Goal: Task Accomplishment & Management: Manage account settings

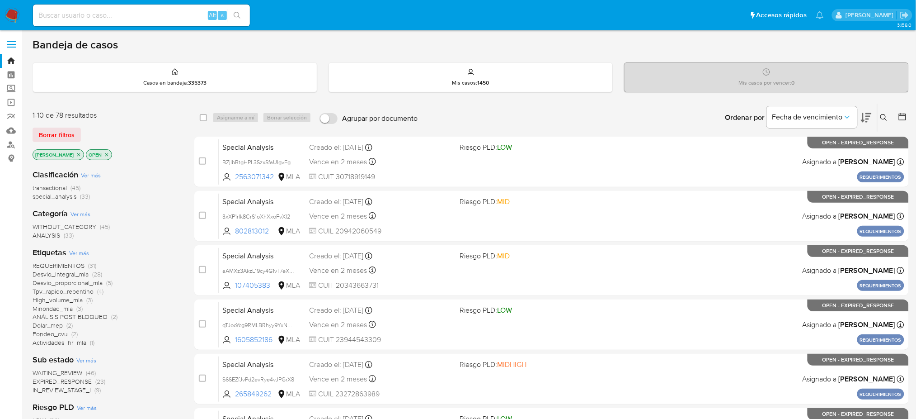
click at [138, 18] on input at bounding box center [141, 15] width 217 height 12
paste input "wJUdwwUdljyz9OcmwpuqjnSc"
type input "wJUdwwUdljyz9OcmwpuqjnSc"
click at [150, 20] on input at bounding box center [141, 15] width 217 height 12
paste input "wJUdwwUdljyz9OcmwpuqjnSc"
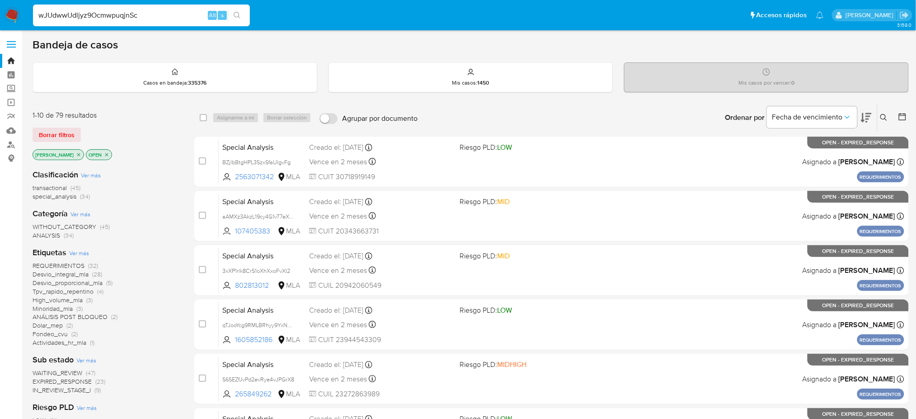
type input "wJUdwwUdljyz9OcmwpuqjnSc"
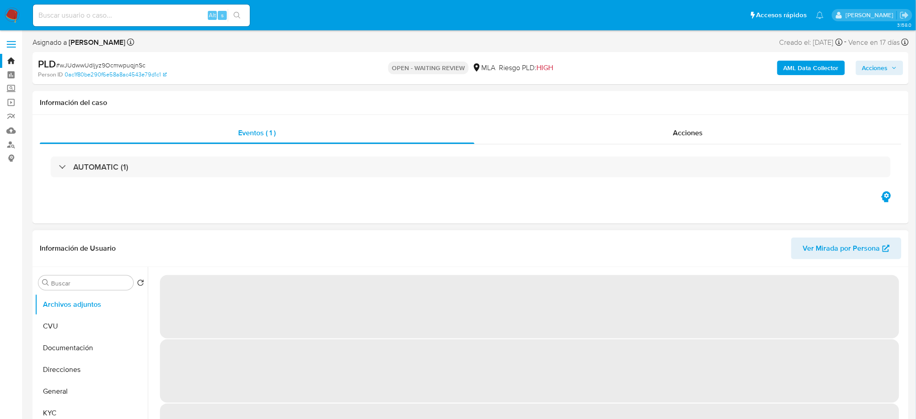
select select "10"
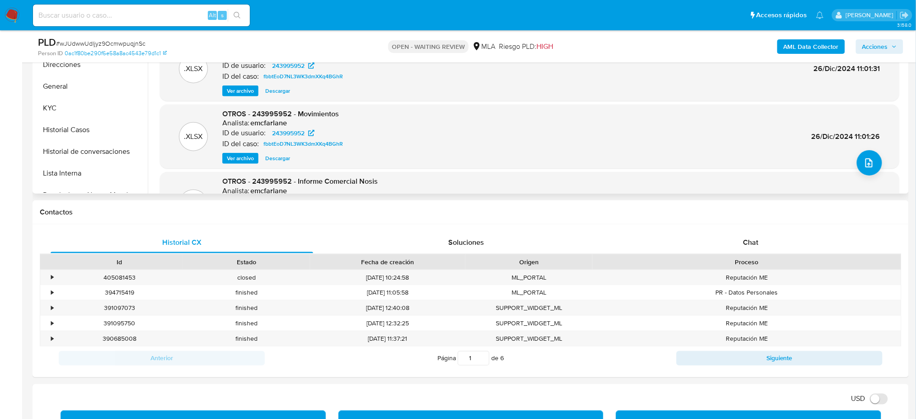
scroll to position [280, 0]
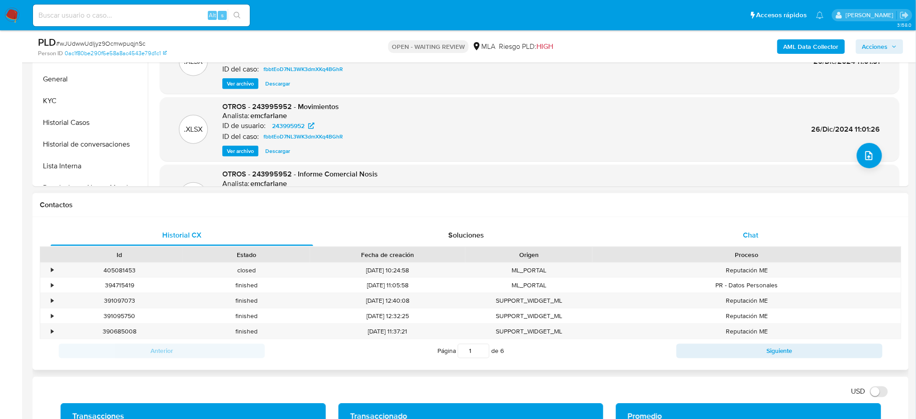
click at [767, 224] on div "Chat" at bounding box center [751, 235] width 263 height 22
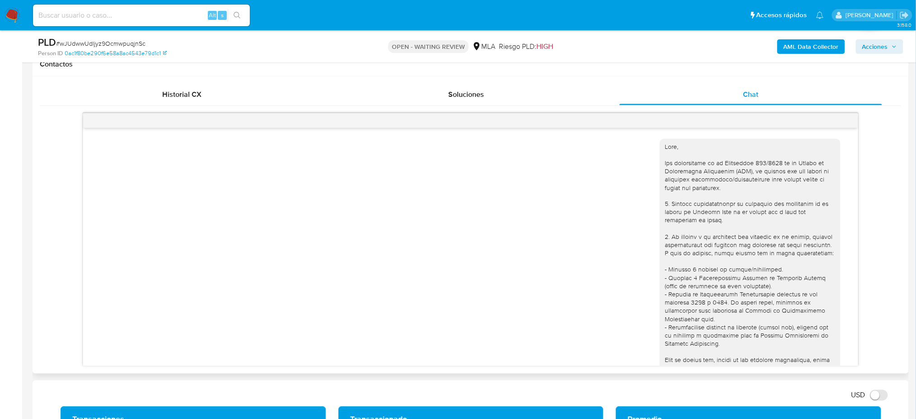
scroll to position [1060, 0]
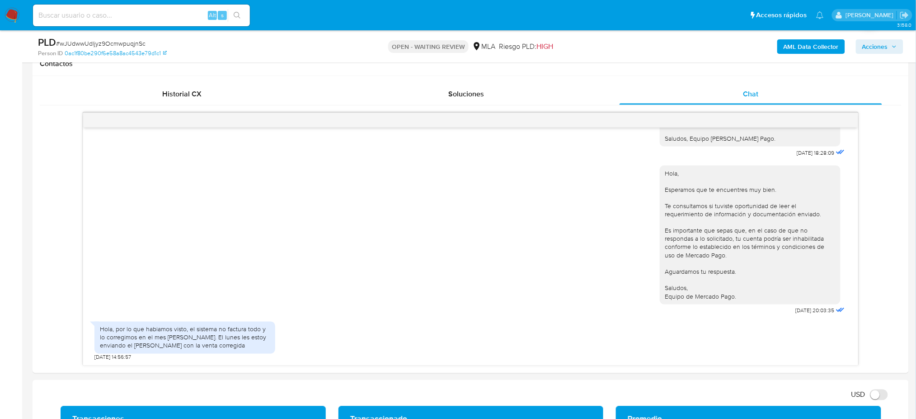
click at [127, 24] on div "Alt s" at bounding box center [141, 16] width 217 height 22
click at [136, 21] on div "Alt s" at bounding box center [141, 16] width 217 height 22
click at [180, 11] on input at bounding box center [141, 15] width 217 height 12
paste input "wTWQQwJa77Yndm1WaJgXgydh"
type input "wTWQQwJa77Yndm1WaJgXgydh"
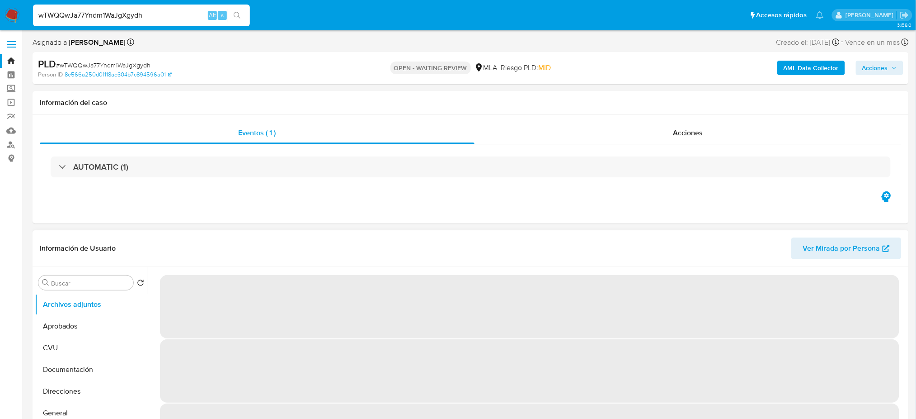
select select "10"
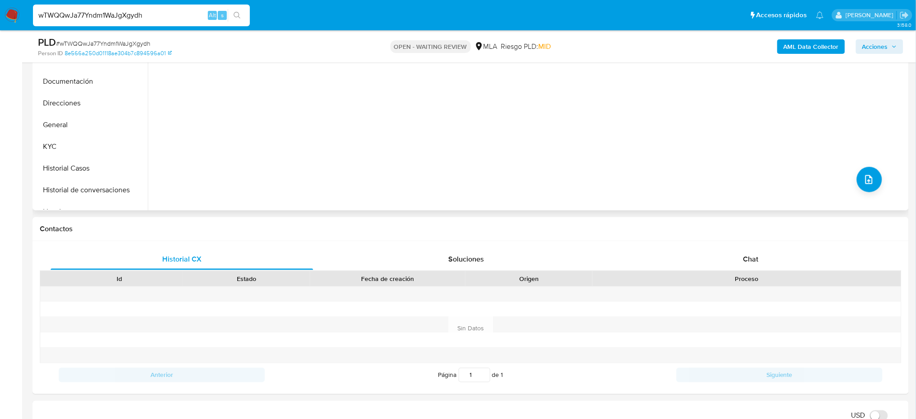
scroll to position [258, 0]
click at [736, 261] on div "Chat" at bounding box center [751, 257] width 263 height 22
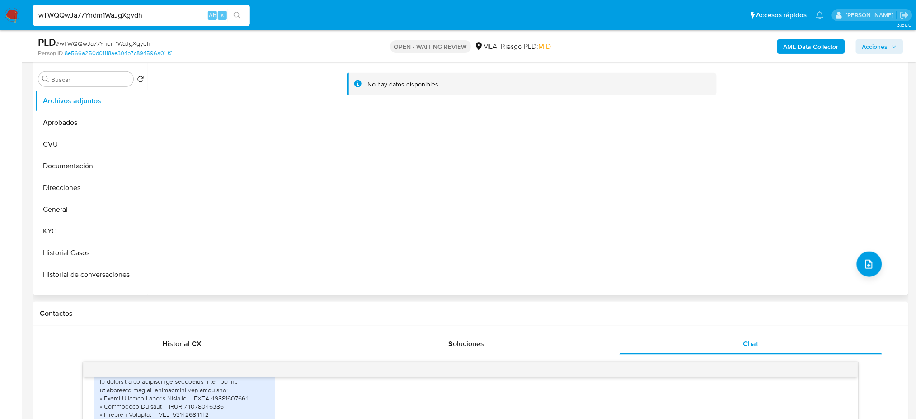
scroll to position [164, 0]
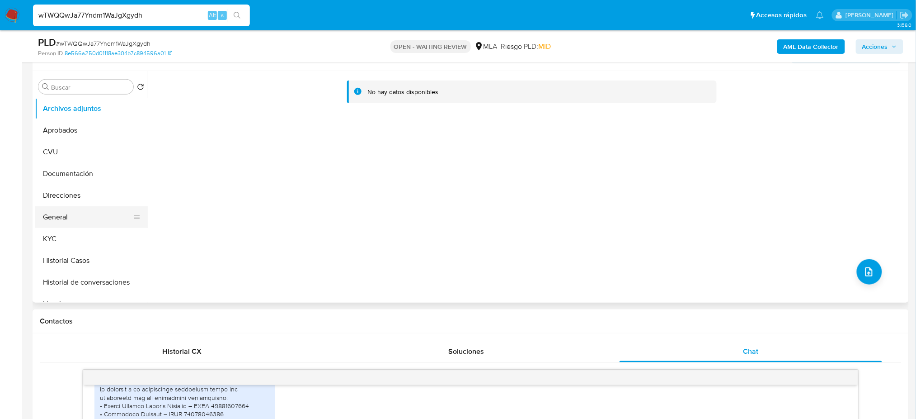
click at [82, 225] on button "General" at bounding box center [88, 217] width 106 height 22
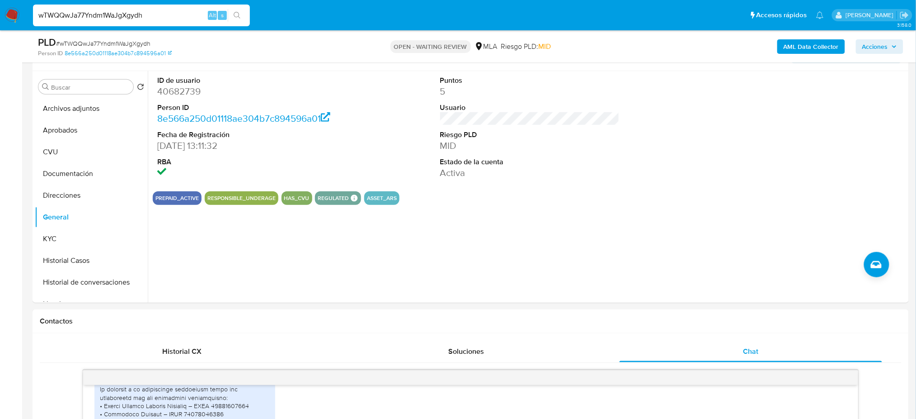
click at [179, 90] on dd "40682739" at bounding box center [246, 91] width 179 height 13
copy dd "40682739"
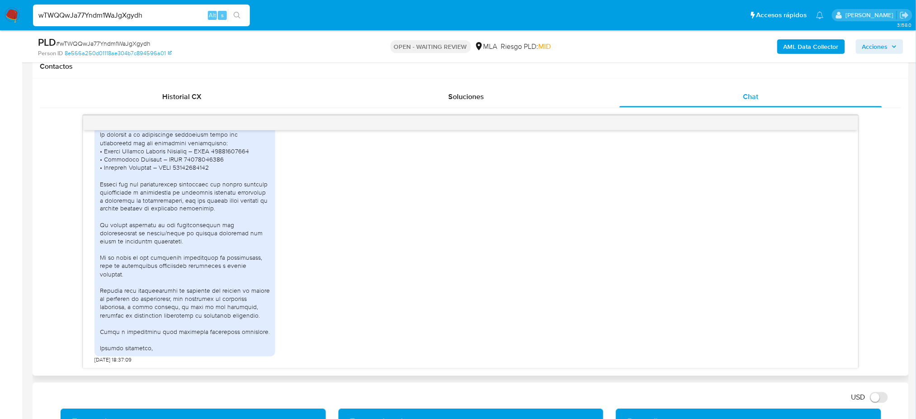
scroll to position [978, 0]
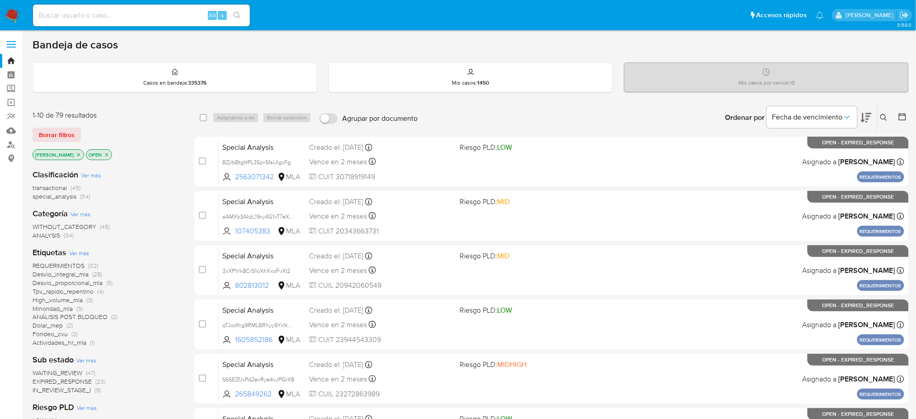
click at [147, 24] on div "Alt s" at bounding box center [141, 16] width 217 height 22
click at [132, 11] on input at bounding box center [141, 15] width 217 height 12
paste input "zjm8lOZXdtrAdE4WI1WksDHf"
type input "zjm8lOZXdtrAdE4WI1WksDHf"
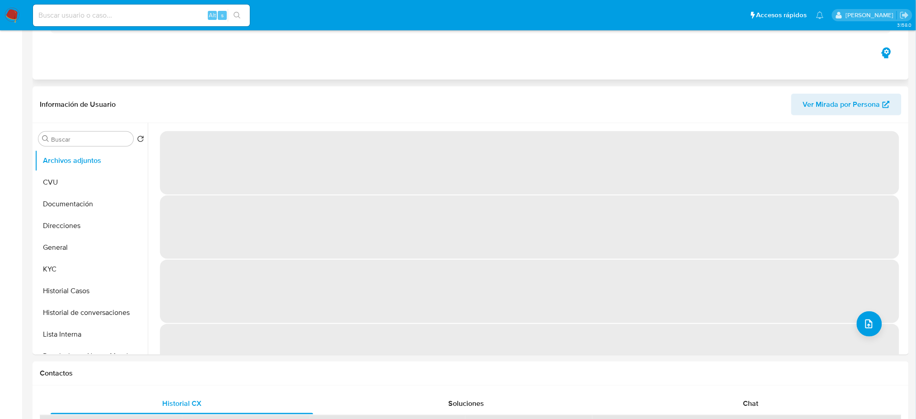
select select "10"
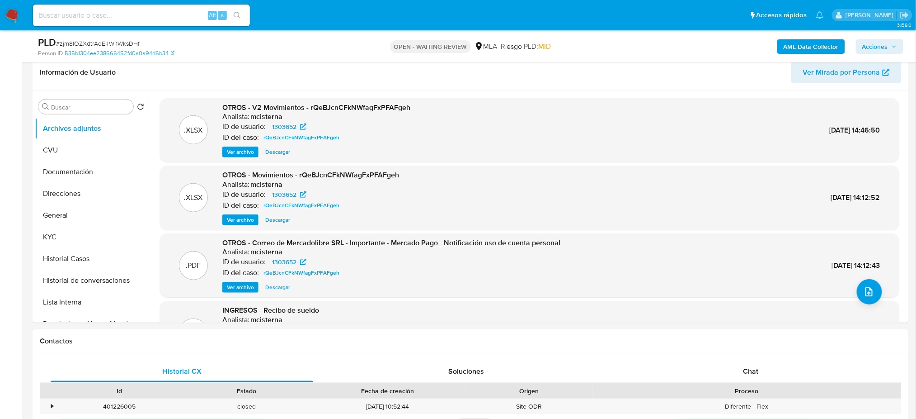
scroll to position [167, 0]
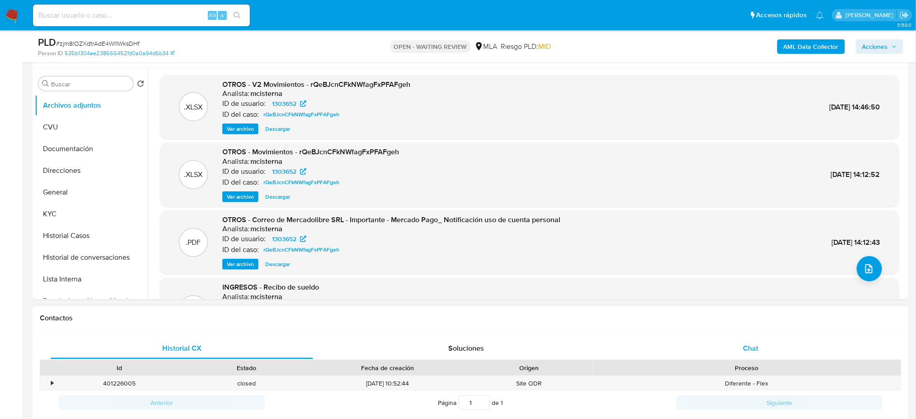
click at [748, 344] on span "Chat" at bounding box center [750, 348] width 15 height 10
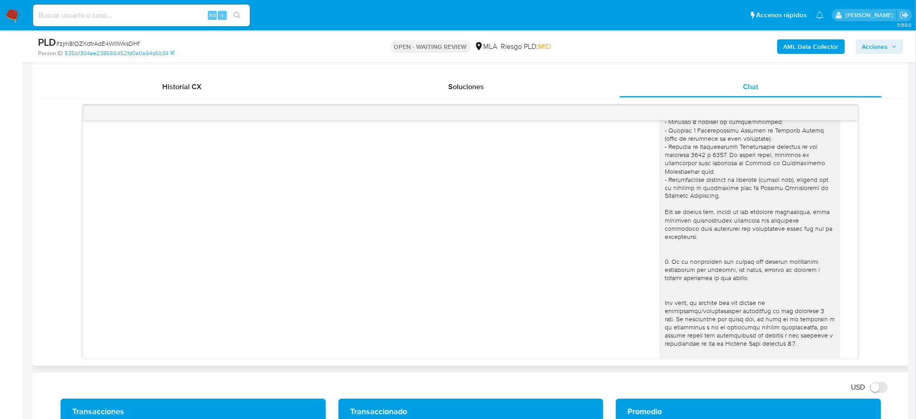
scroll to position [138, 0]
click at [113, 18] on input at bounding box center [141, 15] width 217 height 12
paste input "Xfoz5SeJqSkxNvjqEV2pYiSi"
type input "Xfoz5SeJqSkxNvjqEV2pYiSi"
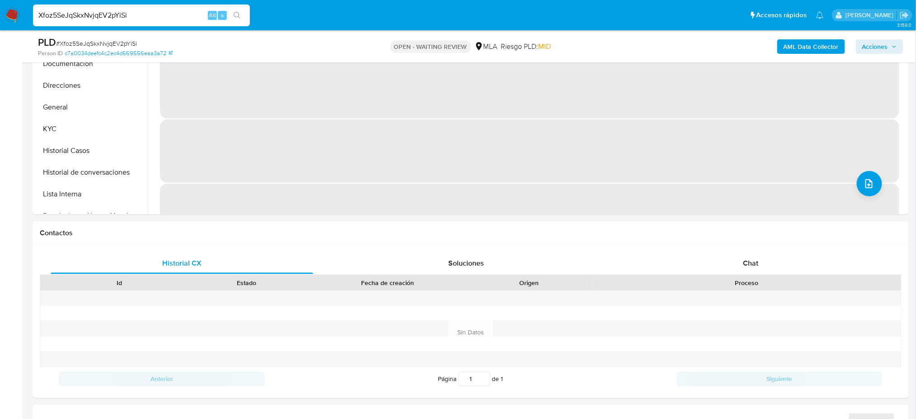
scroll to position [252, 0]
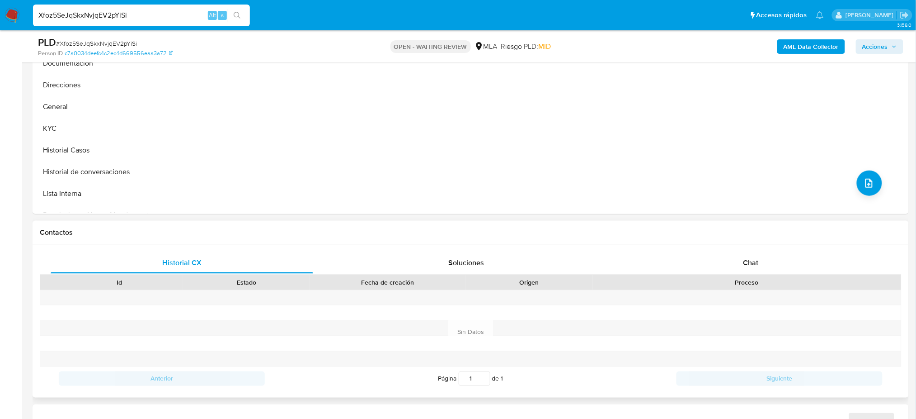
select select "10"
click at [736, 284] on div "Proceso" at bounding box center [747, 281] width 296 height 9
click at [762, 274] on div "Proceso" at bounding box center [747, 281] width 309 height 15
click at [762, 269] on div "Chat" at bounding box center [751, 263] width 263 height 22
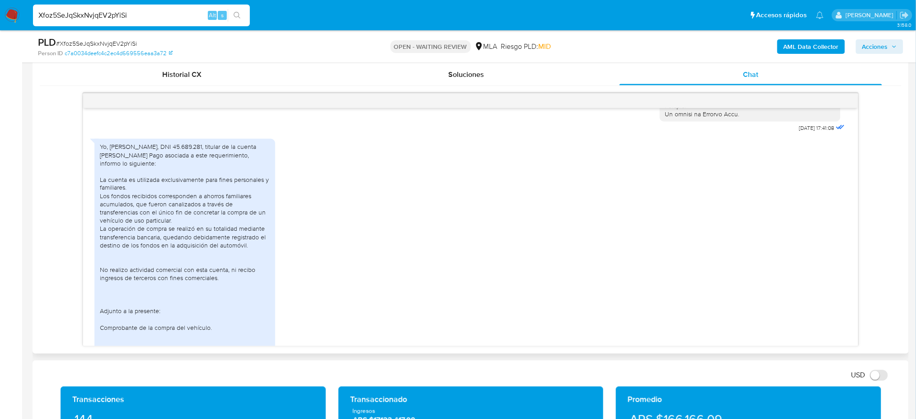
scroll to position [474, 0]
click at [241, 253] on div "Yo, Ricci Matías Dylan, DNI 45.689.281, titular de la cuenta de Mercado Pago as…" at bounding box center [185, 260] width 170 height 238
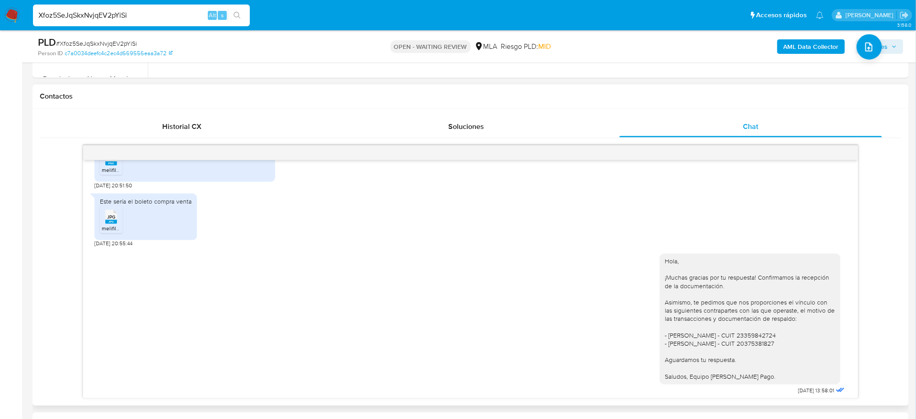
scroll to position [1017, 0]
click at [107, 231] on span "melifile2348163317850943391.jpg" at bounding box center [143, 228] width 82 height 8
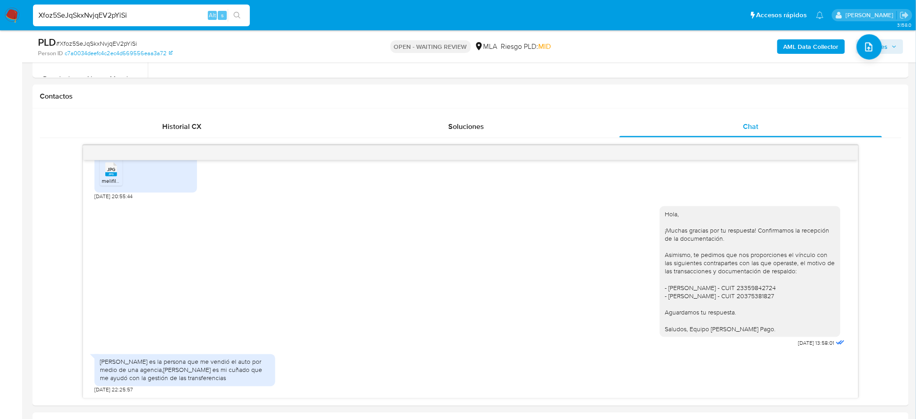
drag, startPoint x: 157, startPoint y: 15, endPoint x: 0, endPoint y: 53, distance: 161.5
paste input "gzKovlXtZANpf2G9jJYXnPTN"
type input "gzKovlXtZANpf2G9jJYXnPTN"
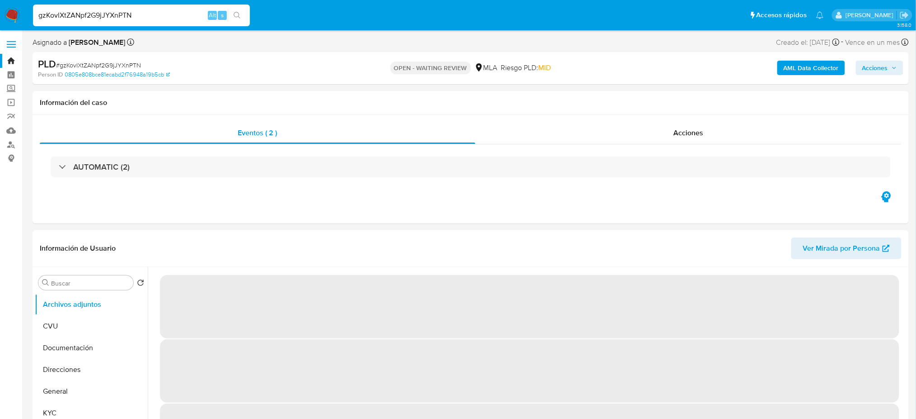
select select "10"
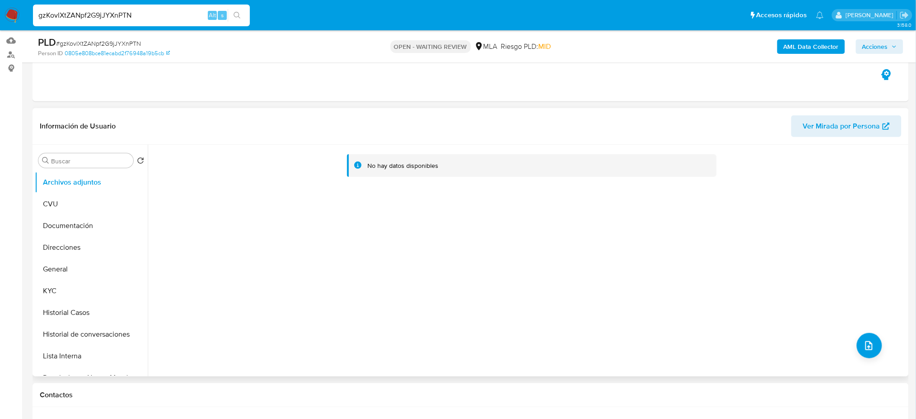
scroll to position [181, 0]
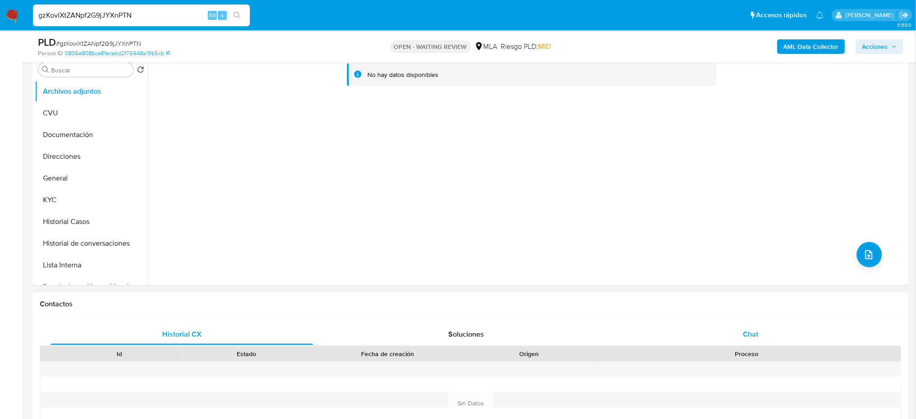
click at [771, 331] on div "Chat" at bounding box center [751, 334] width 263 height 22
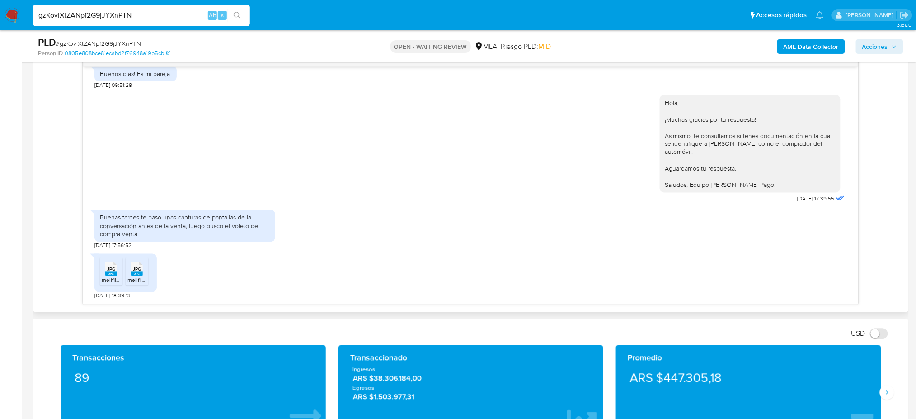
scroll to position [1001, 0]
drag, startPoint x: 153, startPoint y: 11, endPoint x: 0, endPoint y: 31, distance: 154.5
click at [0, 31] on div "Pausado Ver notificaciones gzKovlXtZANpf2G9jJYXnPTN Alt s Accesos rápidos Presi…" at bounding box center [458, 366] width 916 height 1697
paste input "Vr4Uq30IP0mqb50KUkHmgHoE"
type input "Vr4Uq30IP0mqb50KUkHmgHoE"
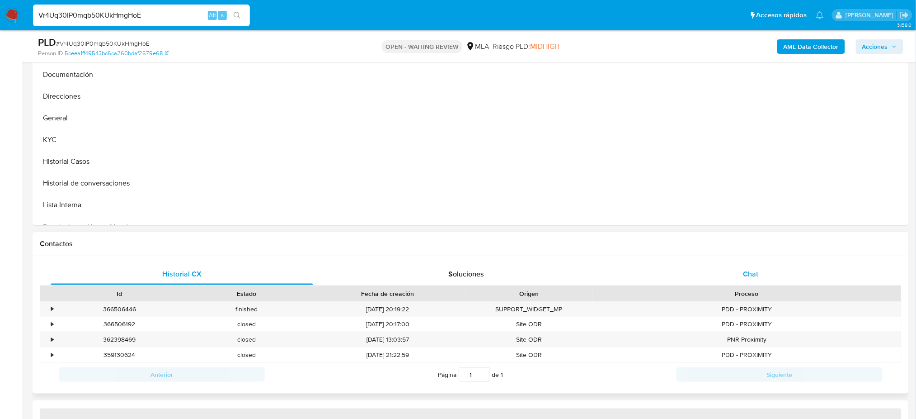
click at [734, 274] on div "Chat" at bounding box center [751, 274] width 263 height 22
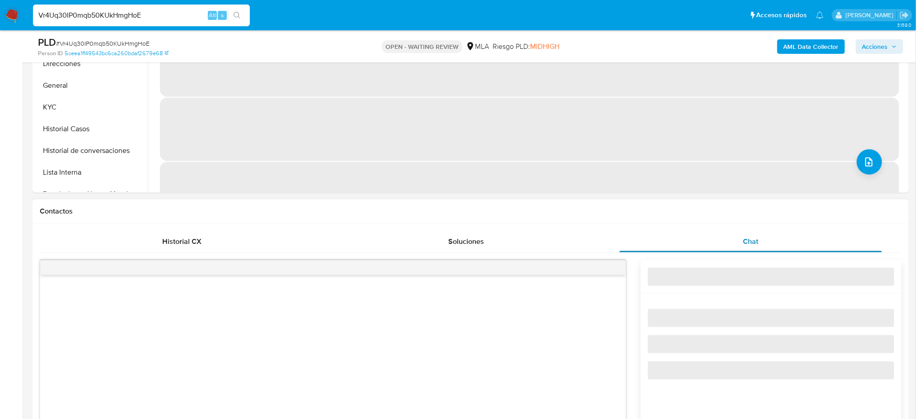
scroll to position [362, 0]
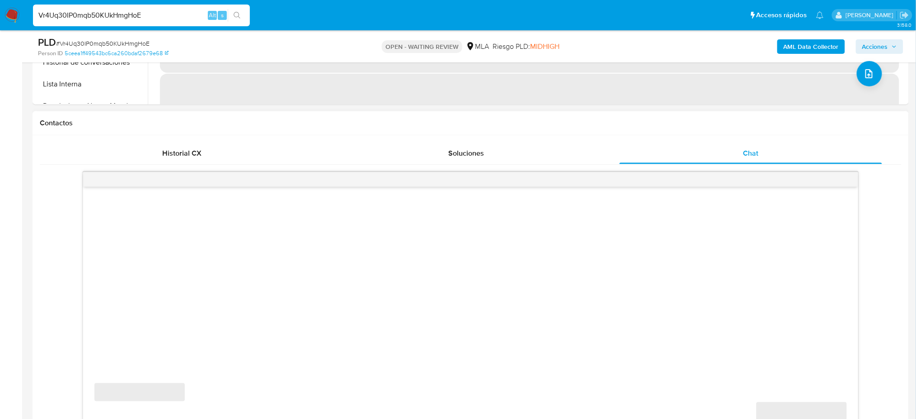
select select "10"
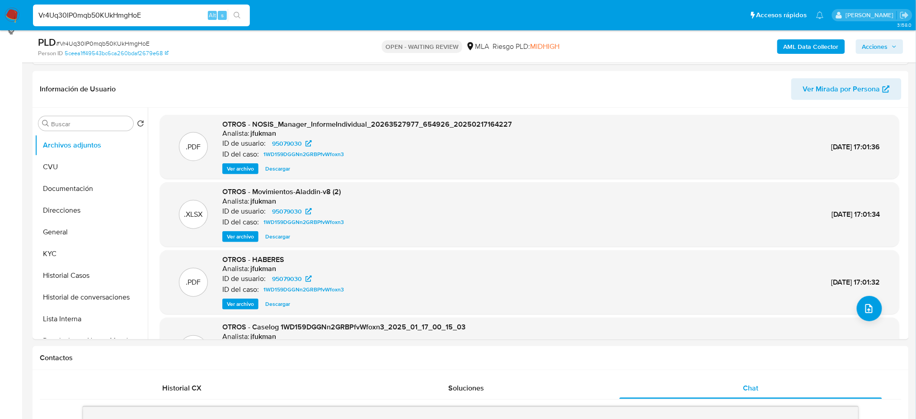
scroll to position [120, 0]
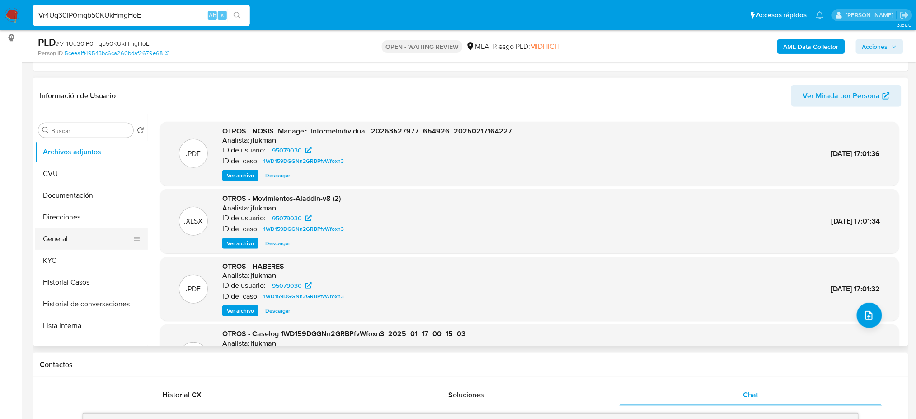
click at [71, 244] on button "General" at bounding box center [88, 239] width 106 height 22
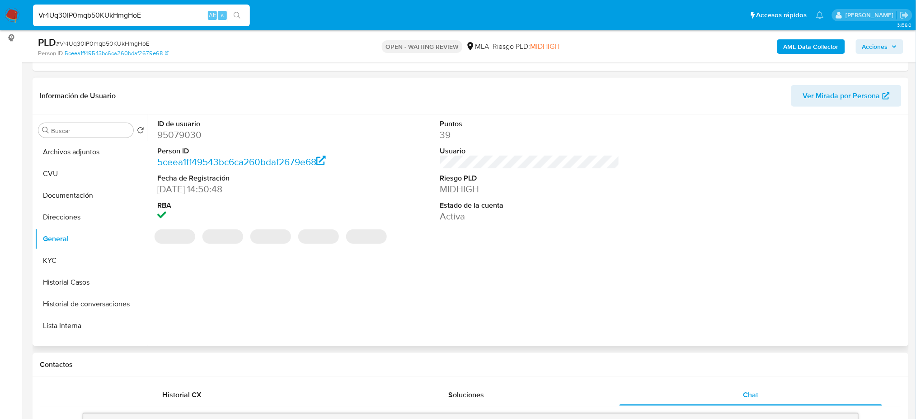
click at [176, 134] on dd "95079030" at bounding box center [246, 134] width 179 height 13
click at [176, 133] on dd "95079030" at bounding box center [246, 134] width 179 height 13
copy dd "95079030"
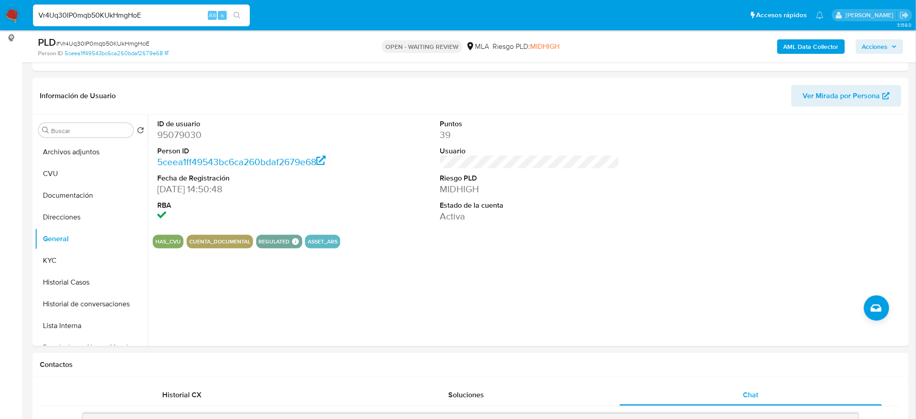
click at [113, 41] on span "# Vr4Uq30IP0mqb50KUkHmgHoE" at bounding box center [103, 43] width 94 height 9
copy span "Vr4Uq30IP0mqb50KUkHmgHoE"
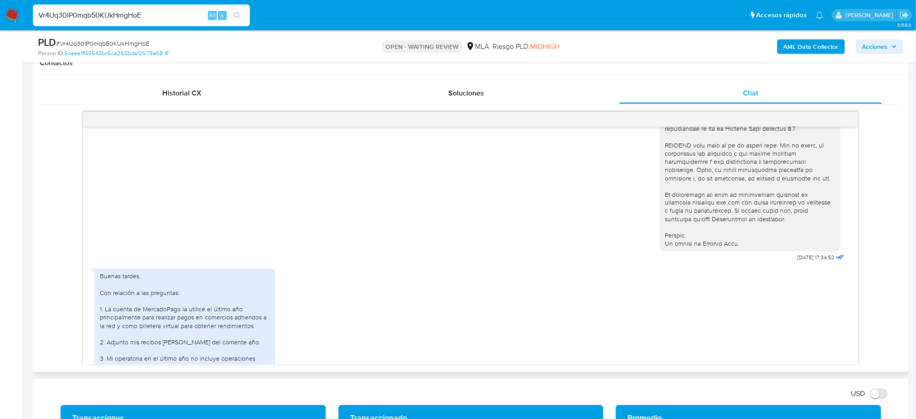
scroll to position [503, 0]
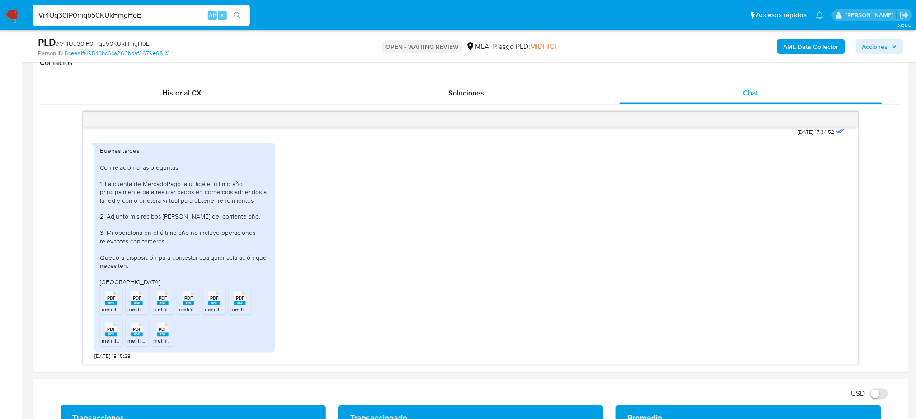
click at [145, 44] on span "# Vr4Uq30IP0mqb50KUkHmgHoE" at bounding box center [103, 43] width 94 height 9
copy span "Vr4Uq30IP0mqb50KUkHmgHoE"
click at [15, 16] on img at bounding box center [12, 15] width 15 height 15
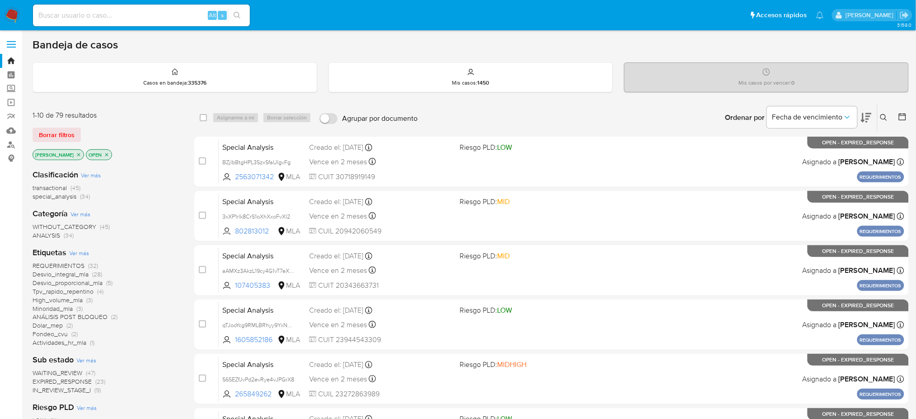
click at [884, 114] on icon at bounding box center [883, 117] width 7 height 7
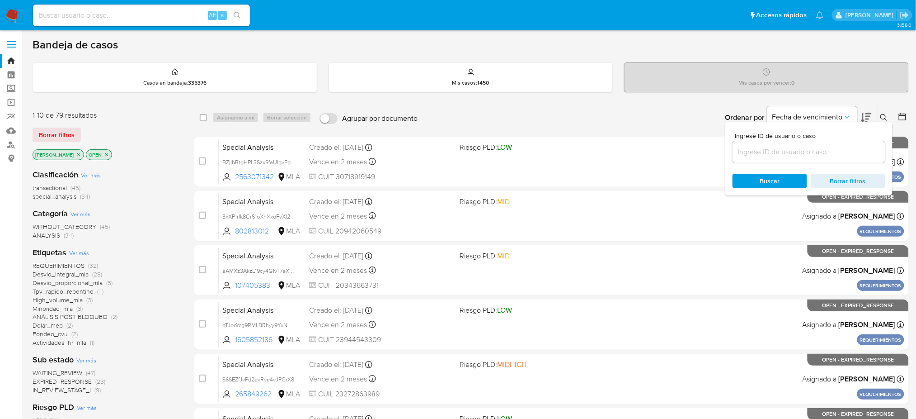
click at [825, 147] on input at bounding box center [809, 152] width 153 height 12
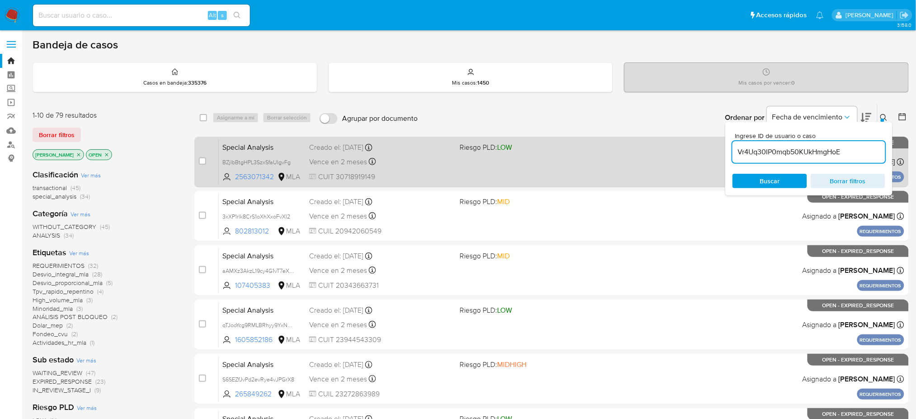
type input "Vr4Uq30IP0mqb50KUkHmgHoE"
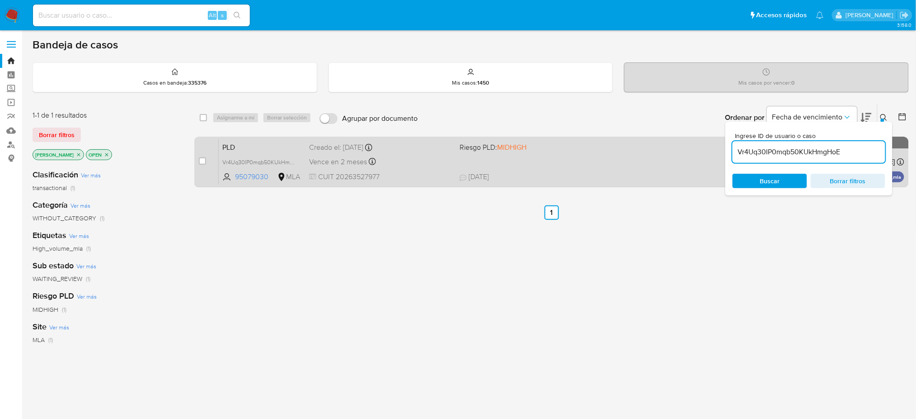
click at [200, 159] on input "checkbox" at bounding box center [202, 160] width 7 height 7
checkbox input "true"
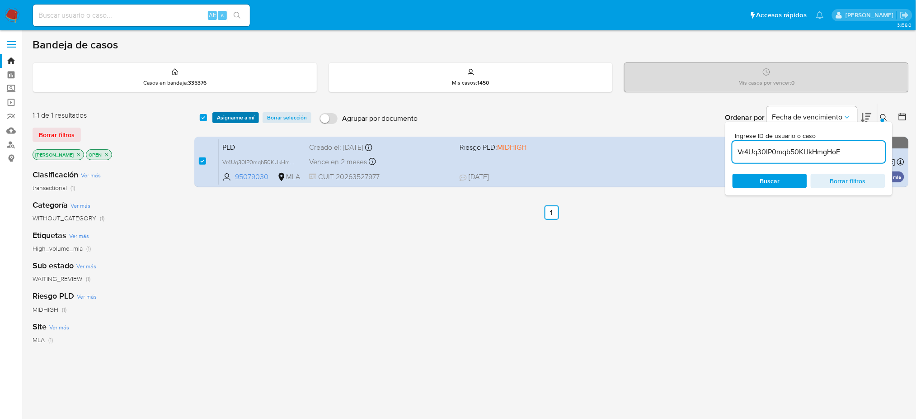
click at [240, 113] on span "Asignarme a mí" at bounding box center [236, 117] width 38 height 9
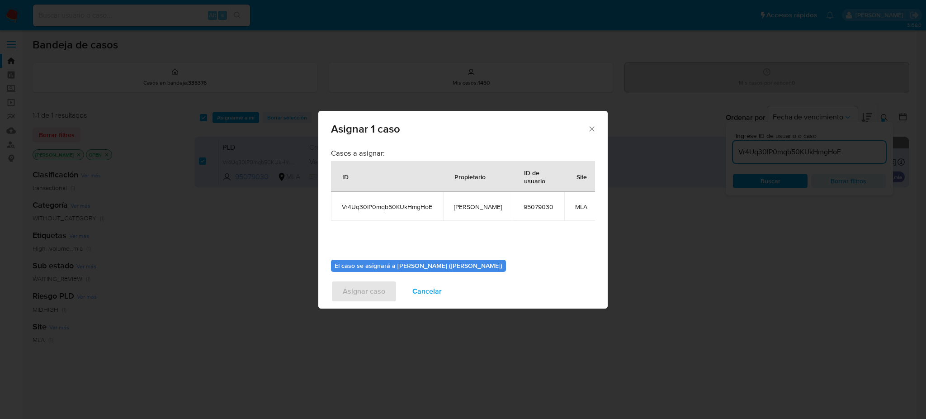
click at [465, 207] on span "[PERSON_NAME]" at bounding box center [478, 206] width 48 height 8
copy span "[PERSON_NAME]"
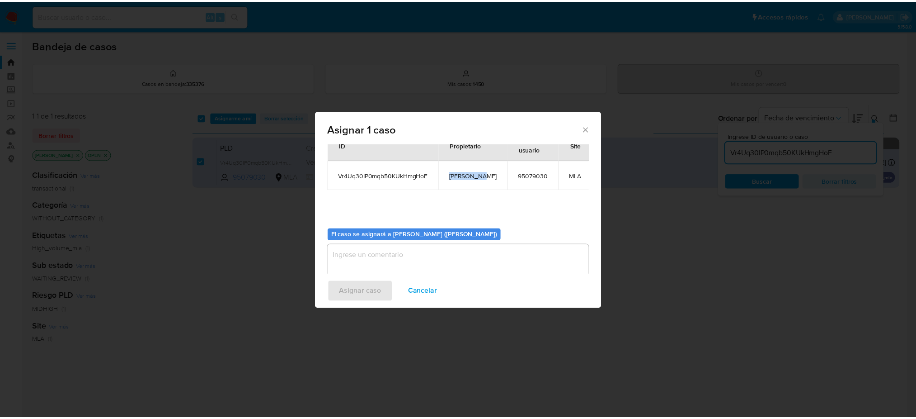
scroll to position [46, 0]
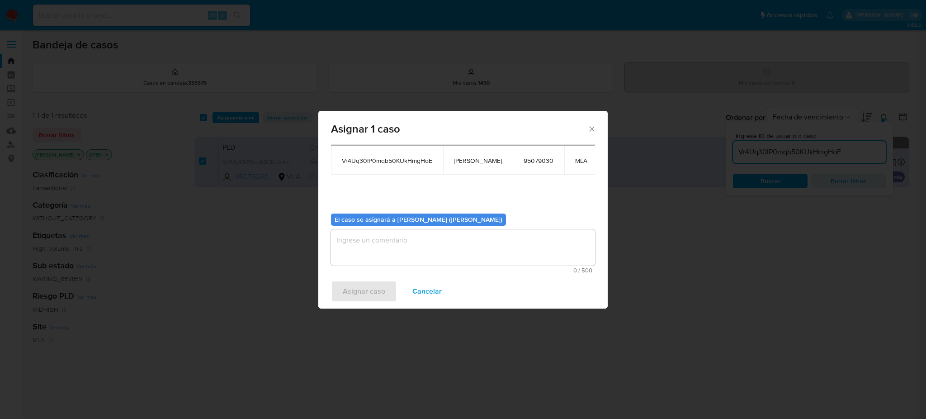
click at [402, 258] on textarea "assign-modal" at bounding box center [463, 247] width 264 height 36
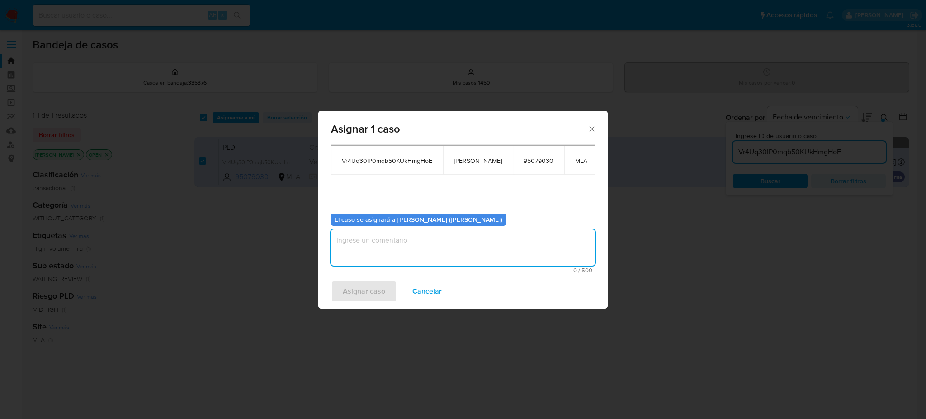
paste textarea "[PERSON_NAME]"
type textarea "[PERSON_NAME]"
click at [348, 296] on span "Asignar caso" at bounding box center [364, 291] width 42 height 20
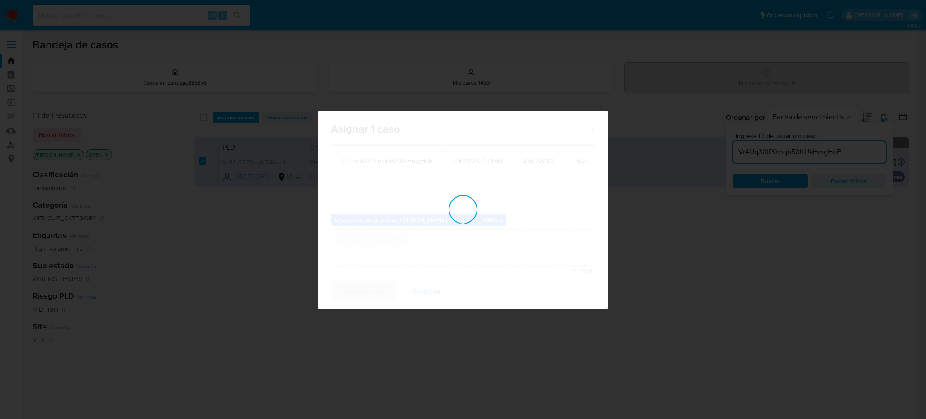
checkbox input "false"
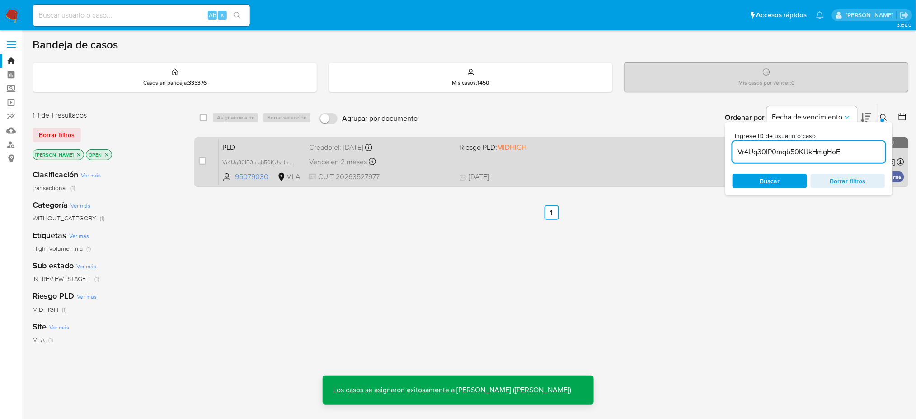
click at [270, 146] on span "PLD" at bounding box center [262, 147] width 80 height 12
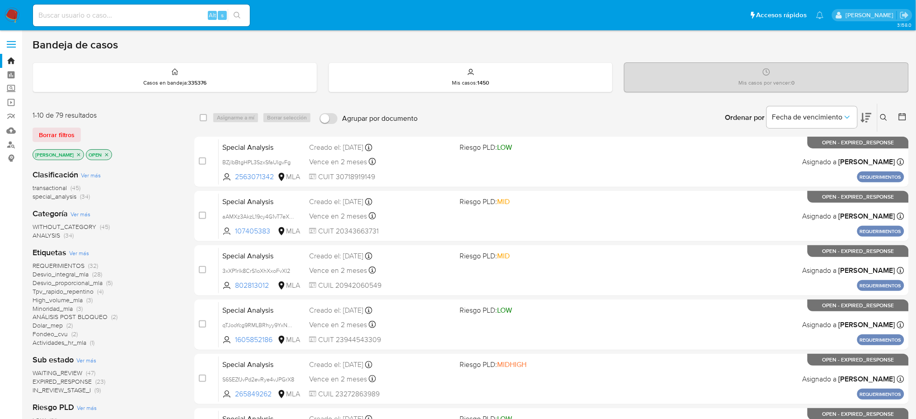
click at [885, 118] on icon at bounding box center [883, 117] width 7 height 7
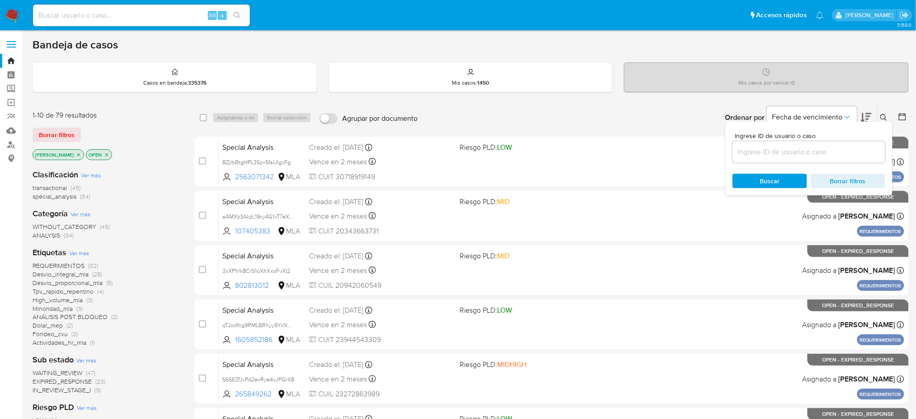
click at [787, 146] on input at bounding box center [809, 152] width 153 height 12
type input "Vr4Uq30IP0mqb50KUkHmgHoE"
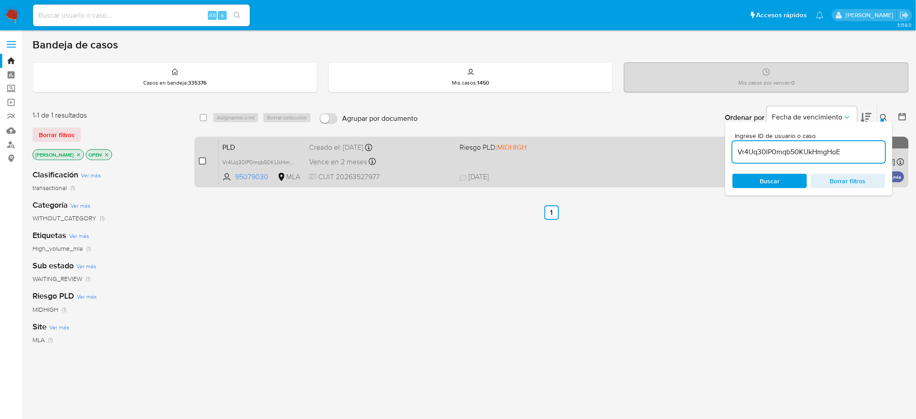
click at [202, 160] on input "checkbox" at bounding box center [202, 160] width 7 height 7
checkbox input "true"
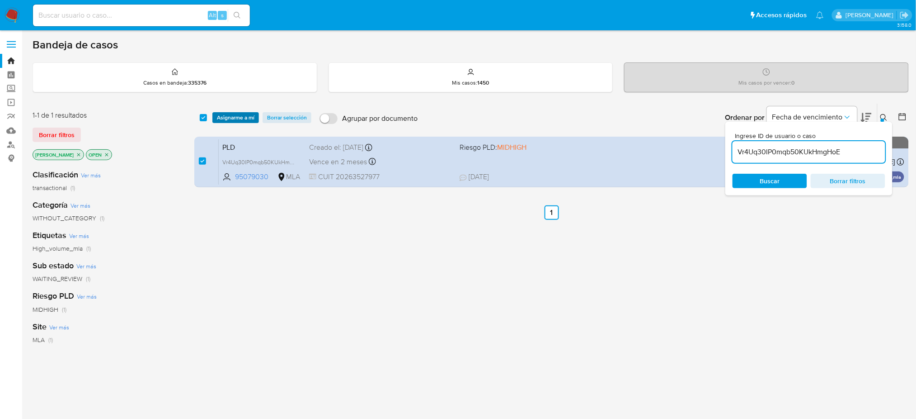
click at [221, 118] on span "Asignarme a mí" at bounding box center [236, 117] width 38 height 9
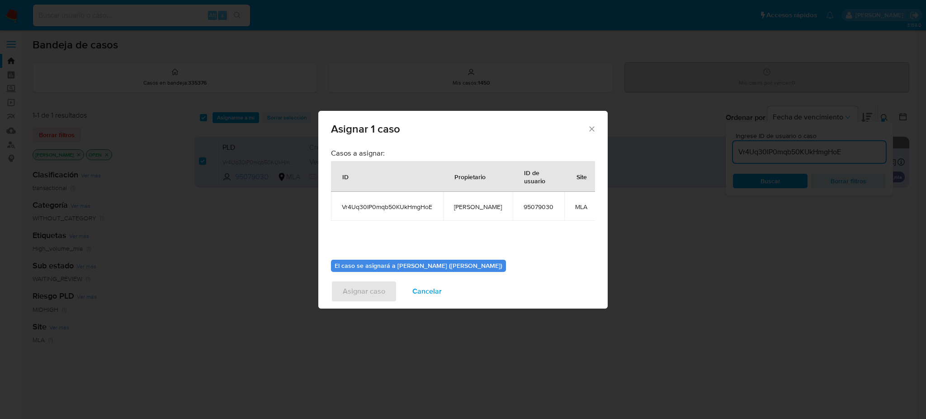
click at [459, 208] on span "[PERSON_NAME]" at bounding box center [478, 206] width 48 height 8
copy span "[PERSON_NAME]"
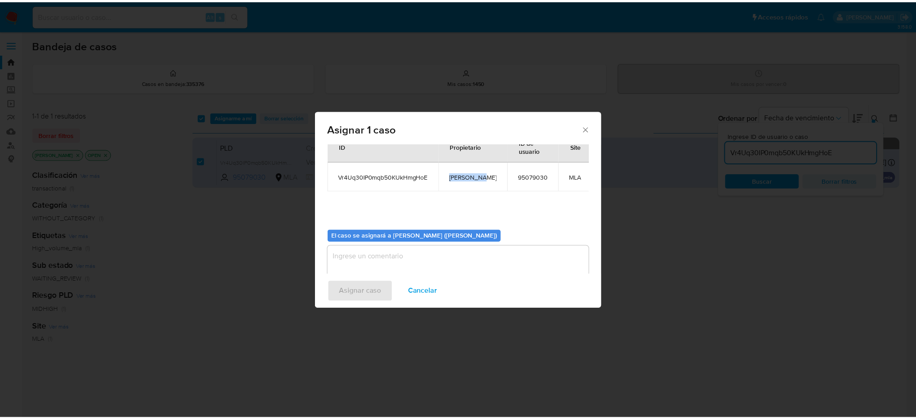
scroll to position [46, 0]
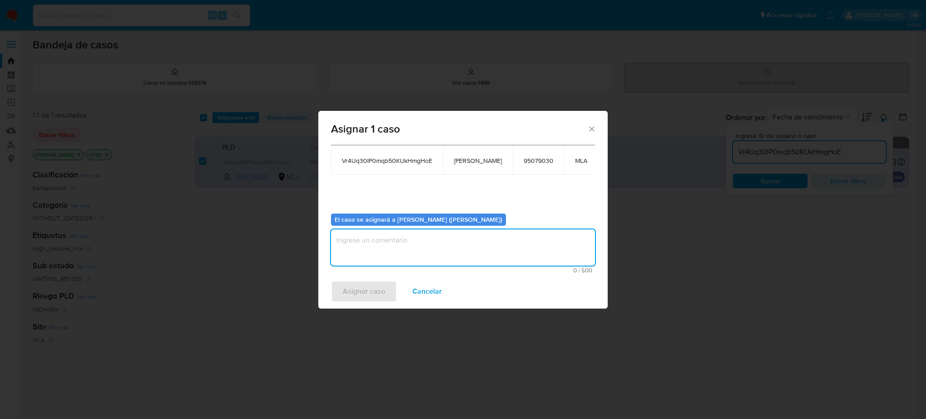
click at [416, 242] on textarea "assign-modal" at bounding box center [463, 247] width 264 height 36
paste textarea "[PERSON_NAME]"
type textarea "[PERSON_NAME]"
click at [366, 292] on span "Asignar caso" at bounding box center [364, 291] width 42 height 20
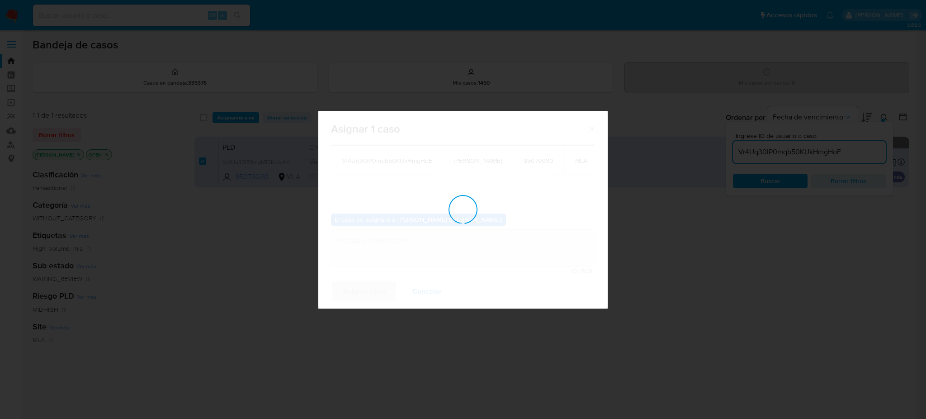
checkbox input "false"
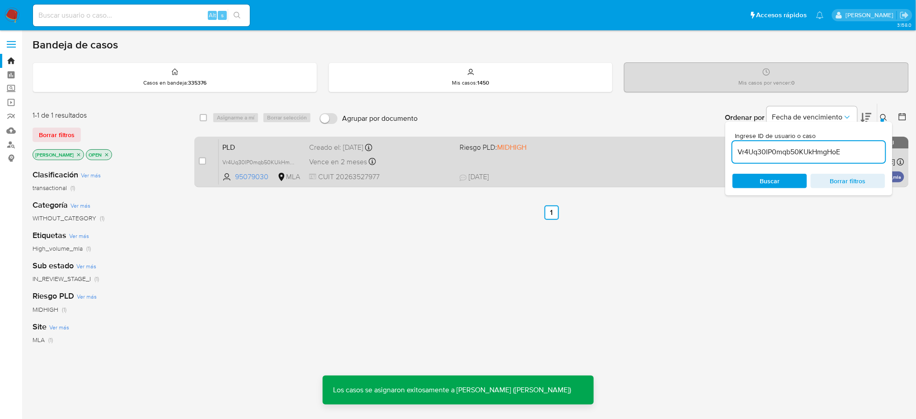
click at [420, 161] on div "Vence en 2 meses Vence el 29/10/2025 12:30:49" at bounding box center [380, 161] width 143 height 12
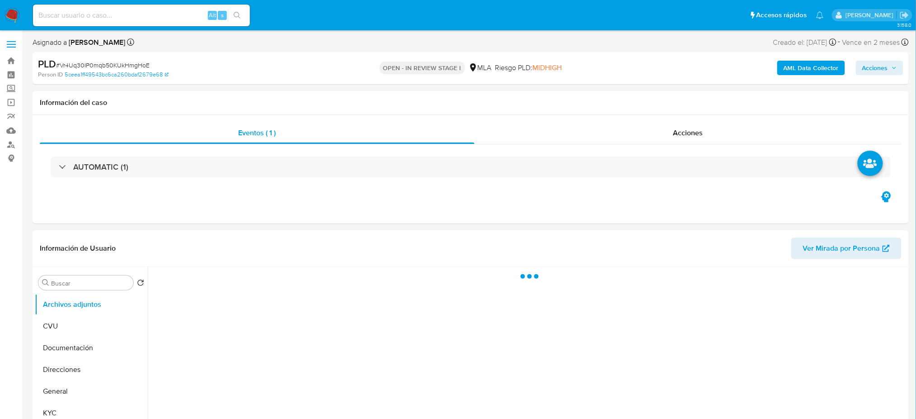
select select "10"
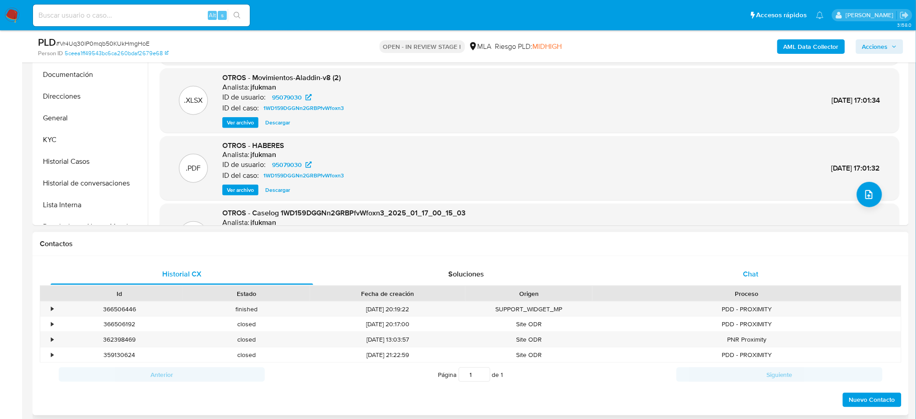
click at [782, 267] on div "Chat" at bounding box center [751, 274] width 263 height 22
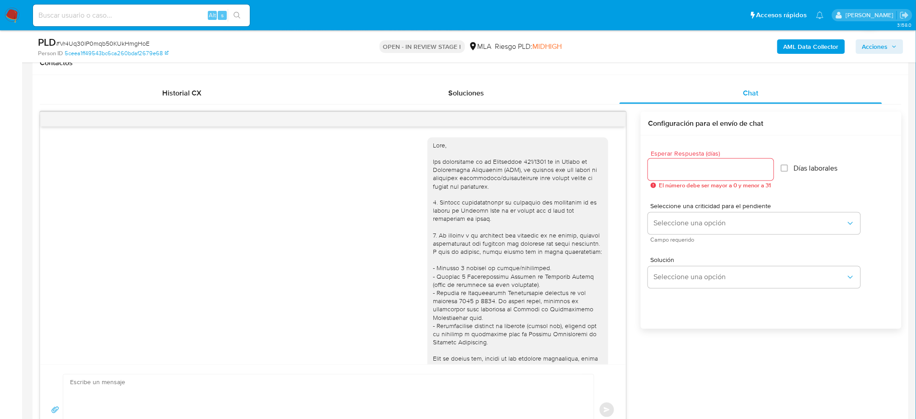
scroll to position [503, 0]
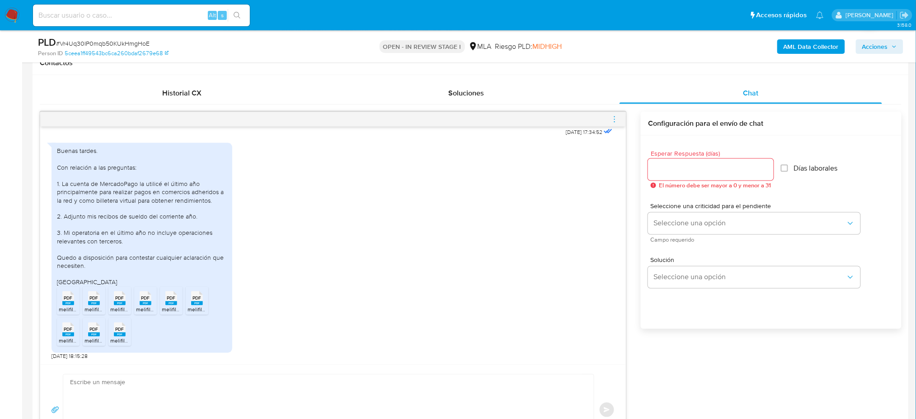
click at [89, 399] on textarea at bounding box center [326, 409] width 513 height 71
paste textarea "Hola, ¡Muchas gracias por tu respuesta! Confirmamos la recepción de la document…"
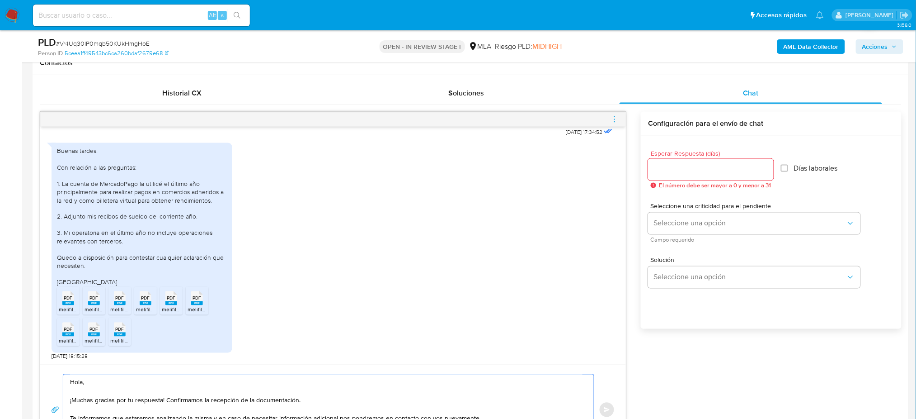
scroll to position [454, 0]
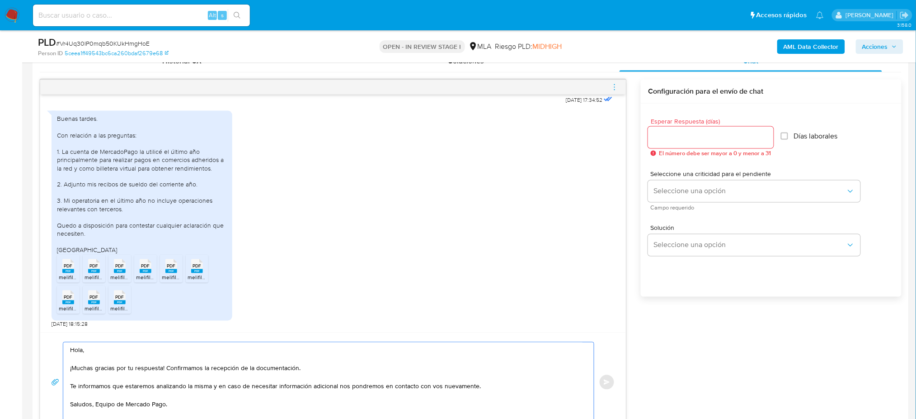
type textarea "Hola, ¡Muchas gracias por tu respuesta! Confirmamos la recepción de la document…"
click at [683, 141] on input "Esperar Respuesta (días)" at bounding box center [711, 138] width 126 height 12
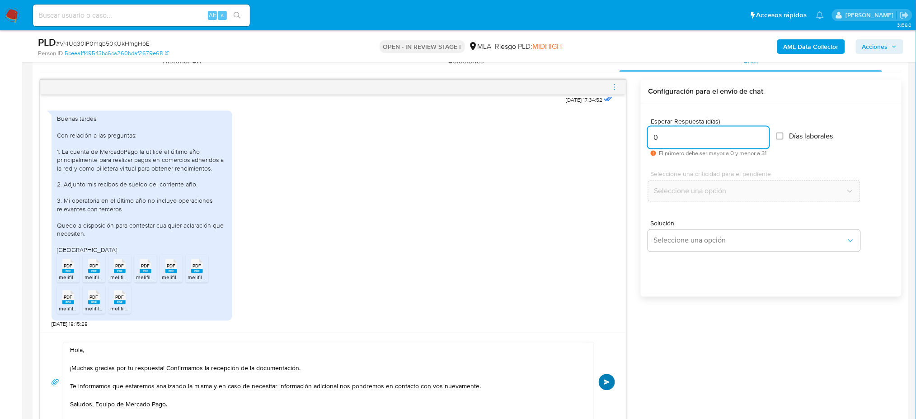
type input "0"
click at [611, 379] on button "Enviar" at bounding box center [607, 382] width 16 height 16
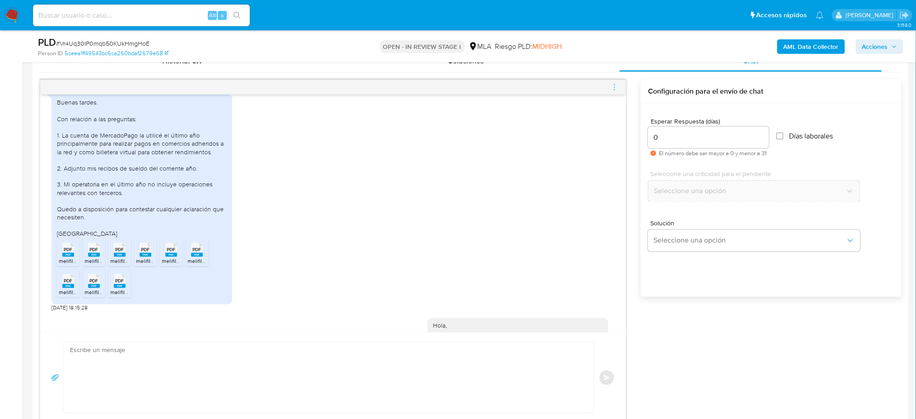
scroll to position [612, 0]
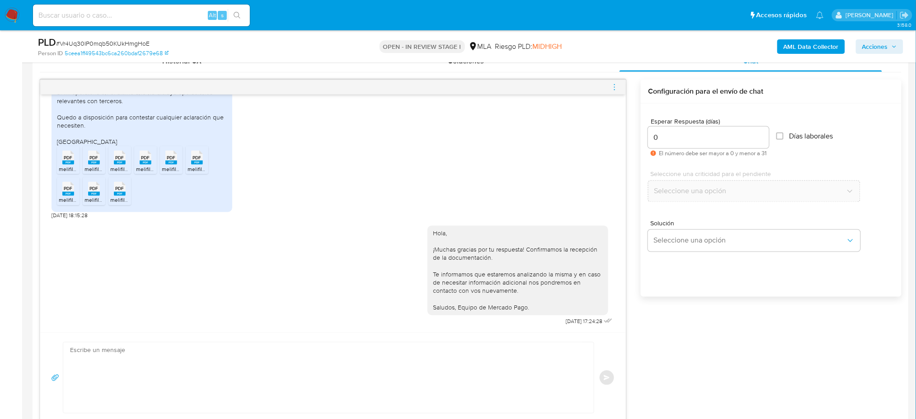
click at [616, 84] on icon "menu-action" at bounding box center [615, 87] width 8 height 8
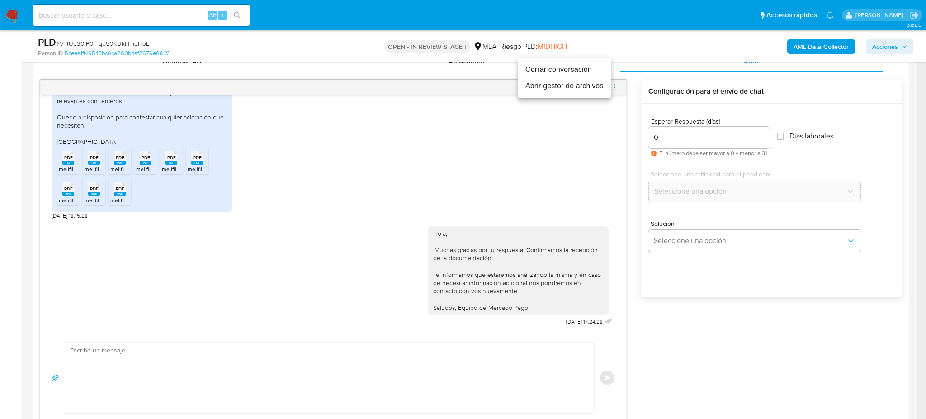
click at [565, 72] on li "Cerrar conversación" at bounding box center [564, 69] width 93 height 16
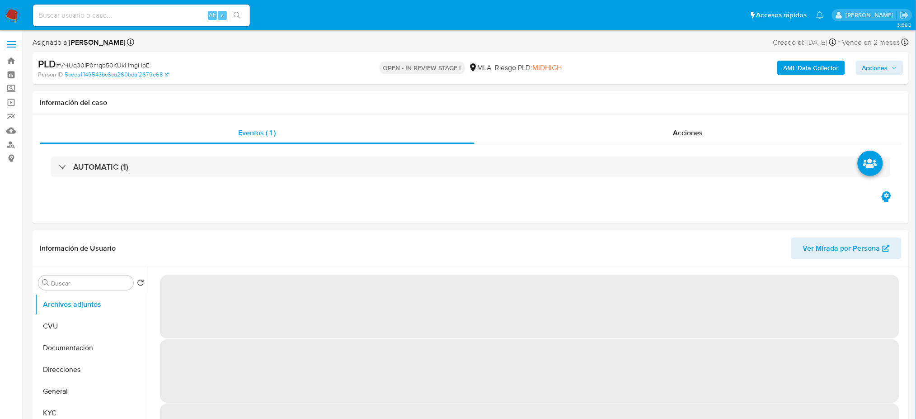
select select "10"
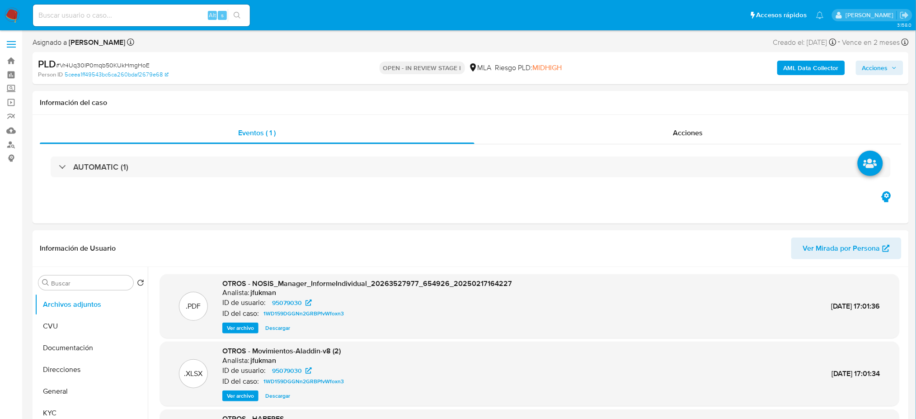
click at [800, 65] on b "AML Data Collector" at bounding box center [811, 68] width 55 height 14
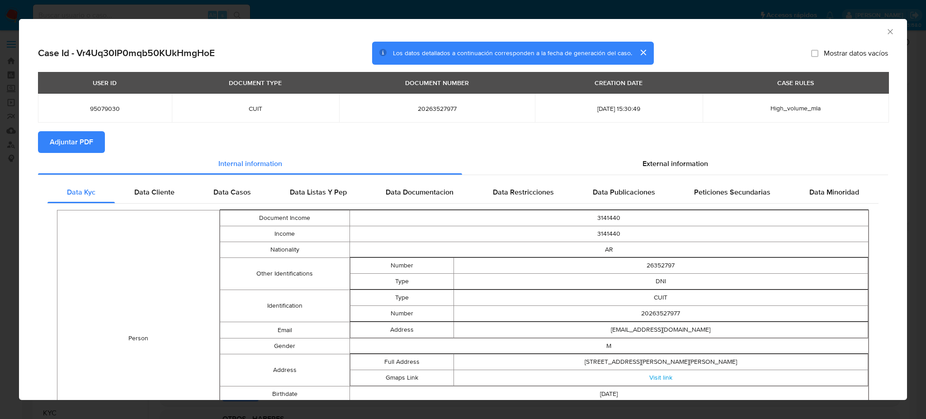
click at [84, 141] on span "Adjuntar PDF" at bounding box center [71, 142] width 43 height 20
click at [885, 29] on div "AML Data Collector" at bounding box center [463, 30] width 888 height 23
click at [885, 28] on icon "Cerrar ventana" at bounding box center [889, 31] width 9 height 9
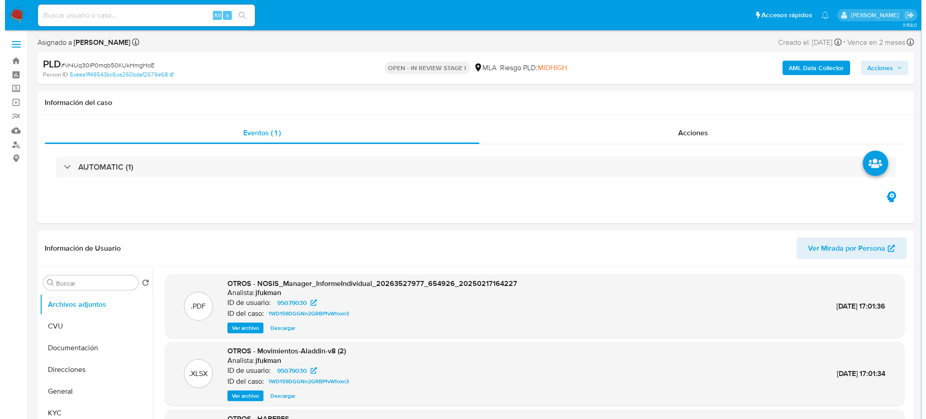
scroll to position [60, 0]
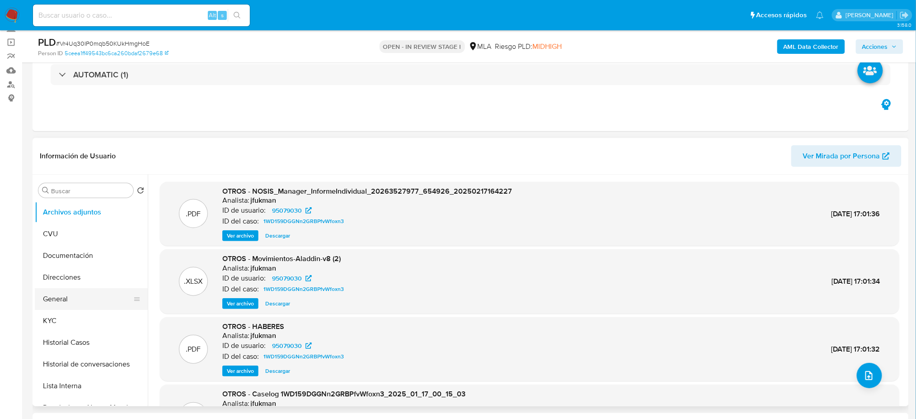
click at [48, 302] on button "General" at bounding box center [88, 299] width 106 height 22
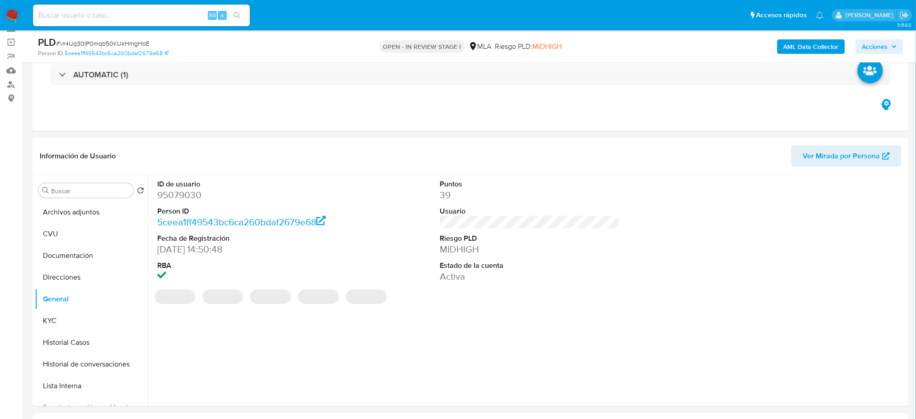
click at [177, 194] on dd "95079030" at bounding box center [246, 194] width 179 height 13
copy dd "95079030"
click at [61, 209] on button "Archivos adjuntos" at bounding box center [88, 212] width 106 height 22
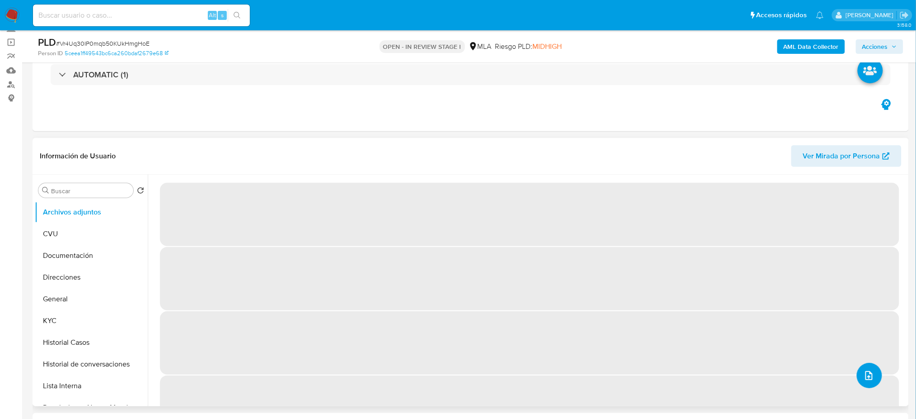
click at [873, 380] on button "upload-file" at bounding box center [869, 374] width 25 height 25
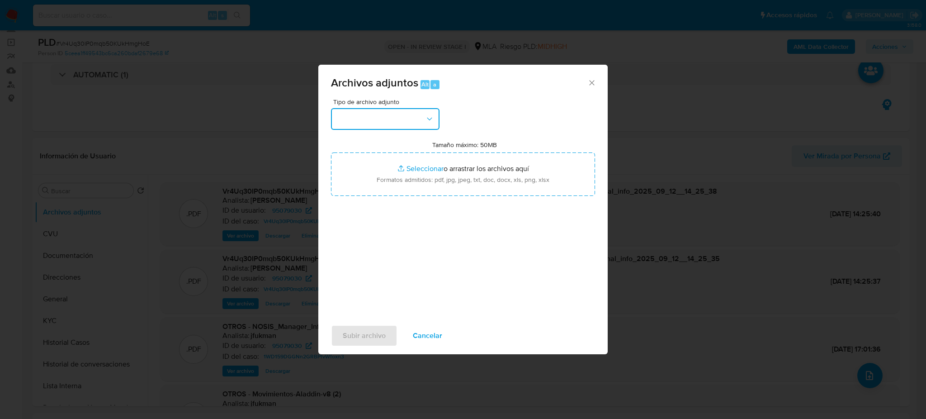
drag, startPoint x: 357, startPoint y: 114, endPoint x: 360, endPoint y: 123, distance: 9.6
click at [357, 114] on button "button" at bounding box center [385, 119] width 108 height 22
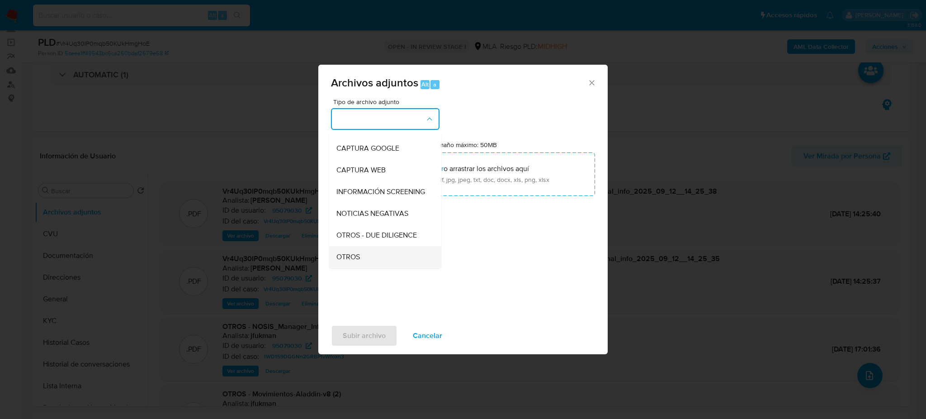
click at [372, 258] on div "OTROS" at bounding box center [382, 257] width 92 height 22
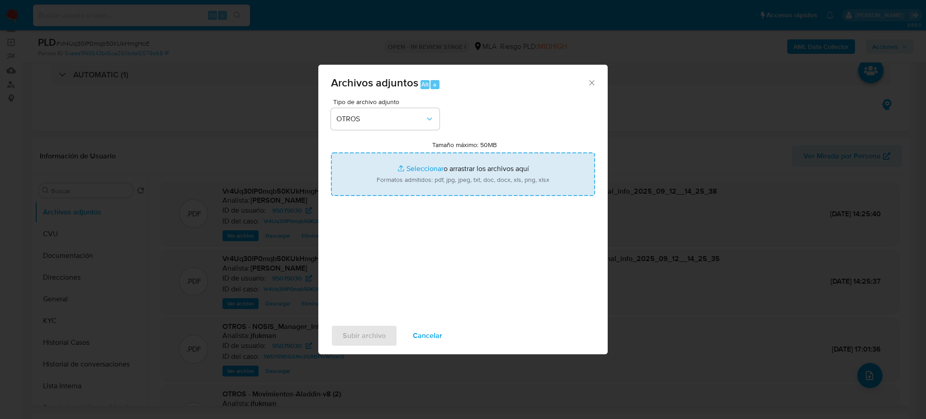
click at [433, 185] on input "Tamaño máximo: 50MB Seleccionar archivos" at bounding box center [463, 173] width 264 height 43
type input "C:\fakepath\Caselog Vr4Uq30IP0mqb50KUkHmgHoE_2025_08_19_09_25_50.docx"
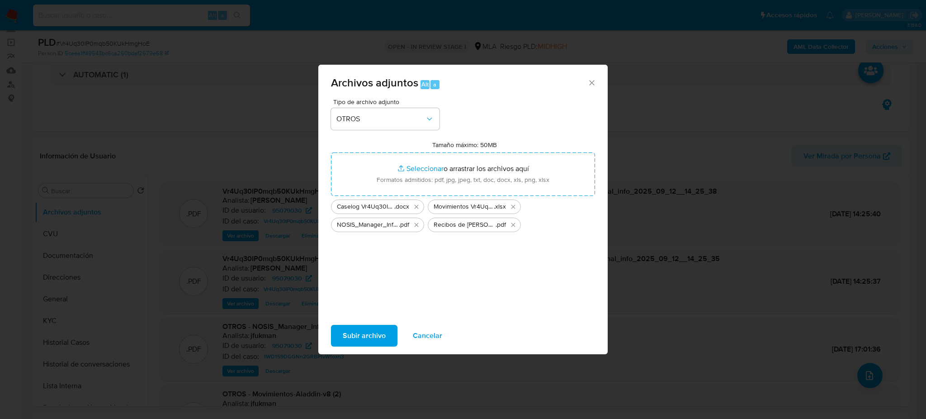
click at [358, 335] on span "Subir archivo" at bounding box center [364, 335] width 43 height 20
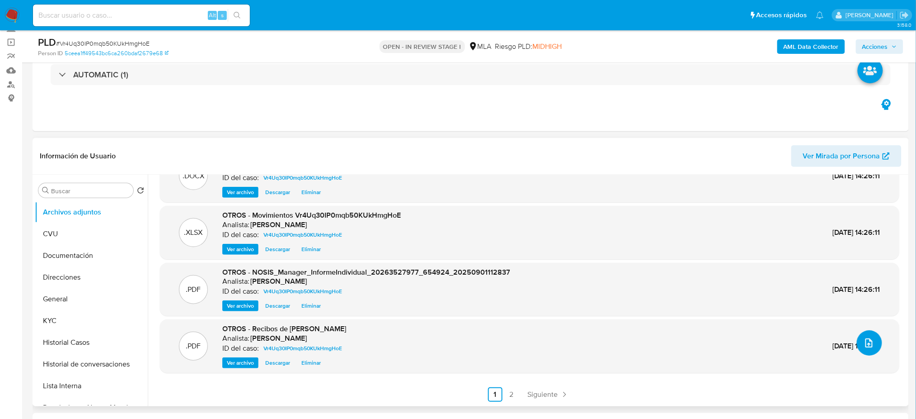
scroll to position [0, 0]
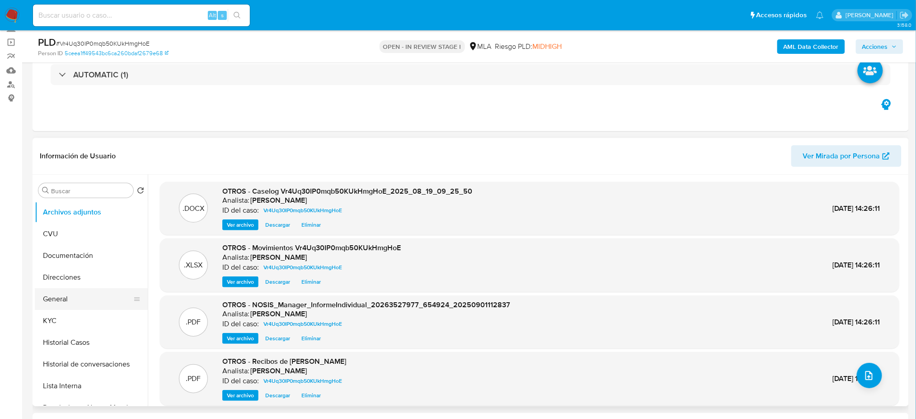
click at [53, 304] on button "General" at bounding box center [88, 299] width 106 height 22
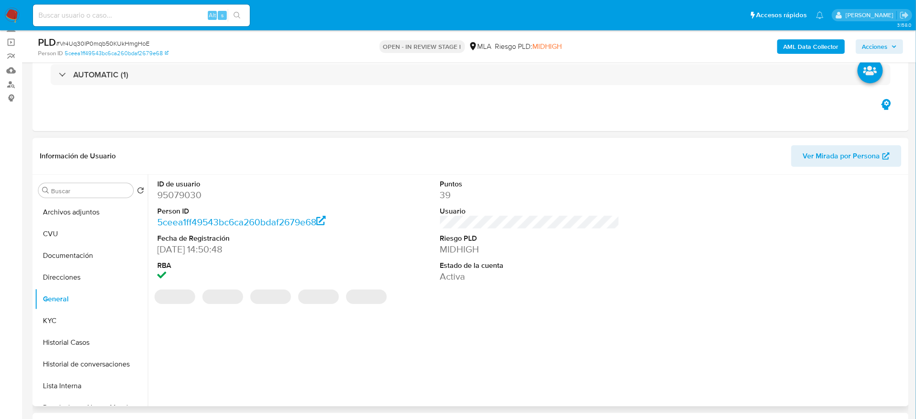
click at [164, 193] on dd "95079030" at bounding box center [246, 194] width 179 height 13
copy dd "95079030"
click at [868, 42] on span "Acciones" at bounding box center [875, 46] width 26 height 14
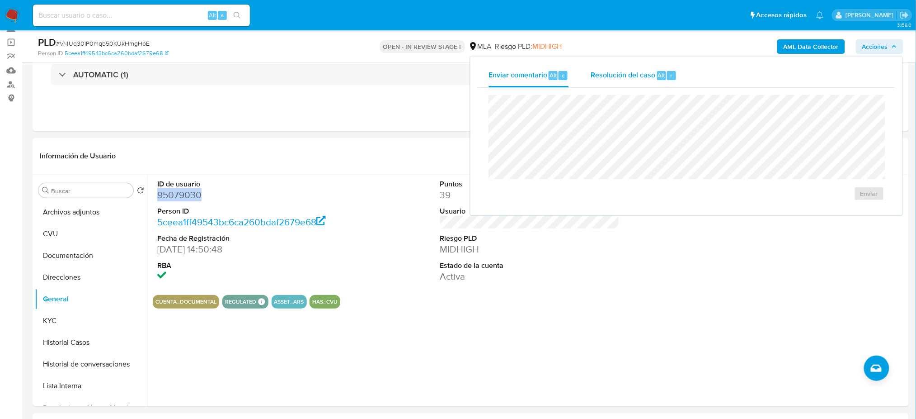
click at [625, 70] on span "Resolución del caso" at bounding box center [623, 75] width 65 height 10
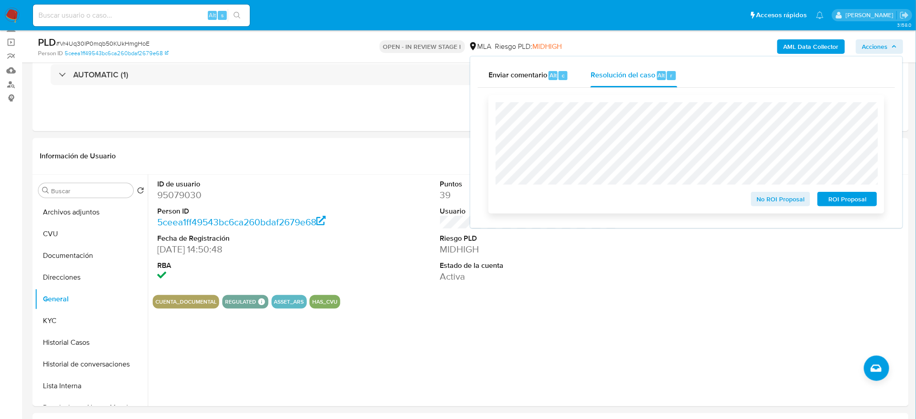
click at [759, 194] on span "No ROI Proposal" at bounding box center [780, 199] width 47 height 13
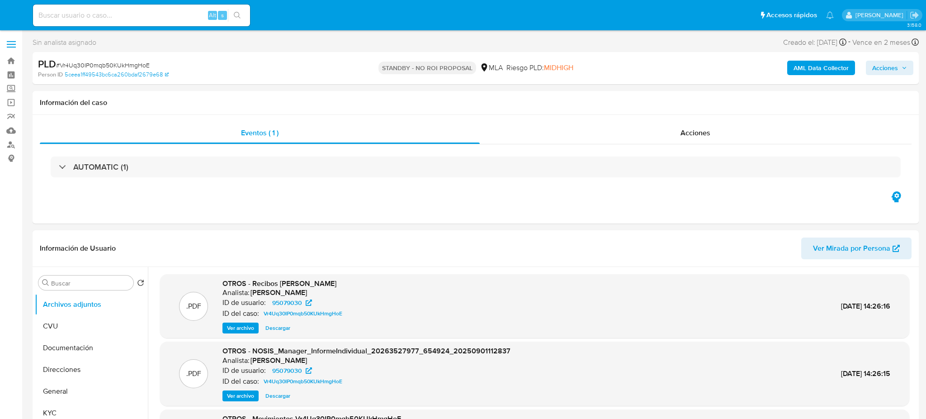
select select "10"
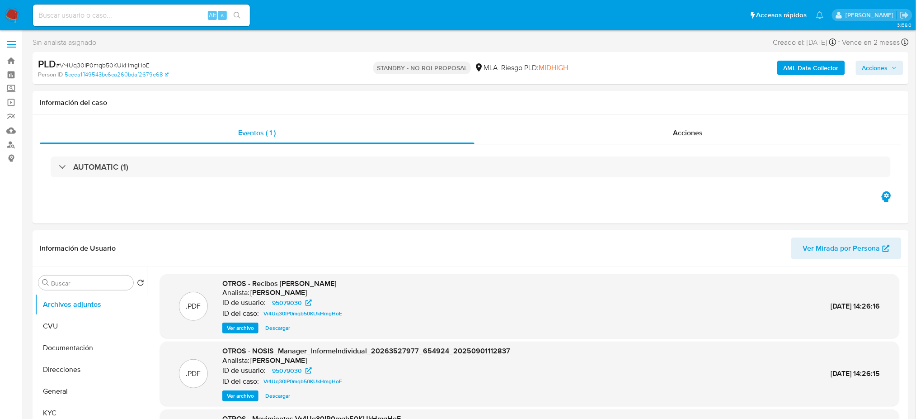
click at [127, 17] on input at bounding box center [141, 15] width 217 height 12
paste input "02mmf5YiqSQL63ITNY35RDiW"
type input "02mmf5YiqSQL63ITNY35RDiW"
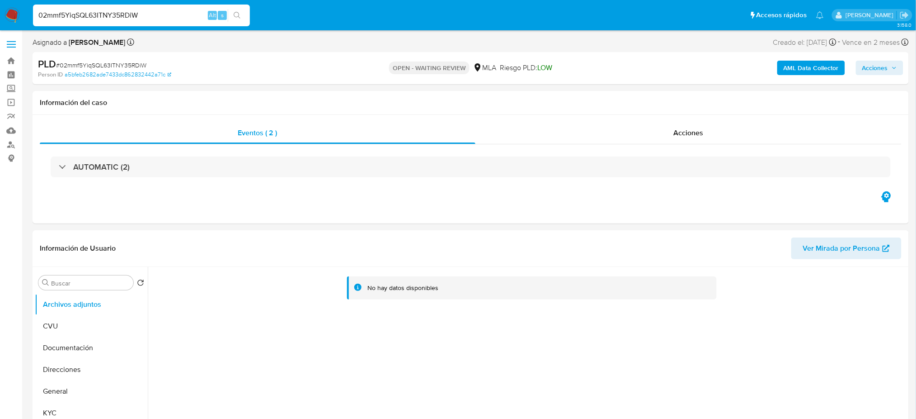
select select "10"
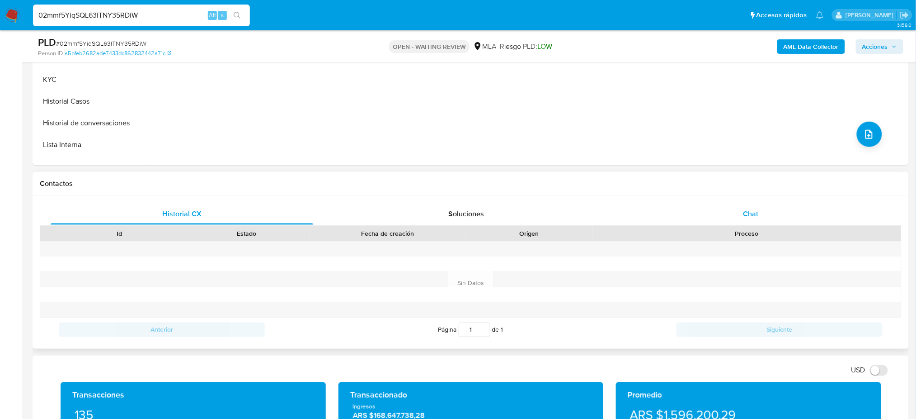
click at [751, 220] on div "Chat" at bounding box center [751, 214] width 263 height 22
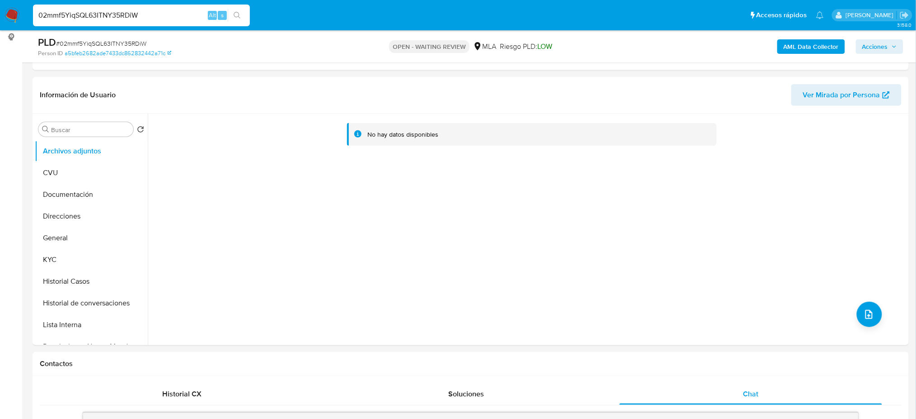
scroll to position [120, 0]
click at [74, 282] on button "Historial Casos" at bounding box center [88, 282] width 106 height 22
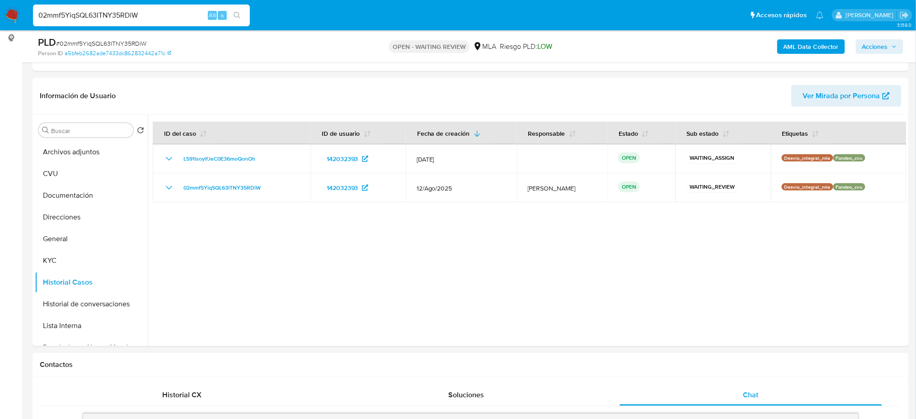
drag, startPoint x: 157, startPoint y: 18, endPoint x: 0, endPoint y: 19, distance: 157.3
click at [0, 19] on nav "Pausado Ver notificaciones 02mmf5YiqSQL63ITNY35RDiW Alt s Accesos rápidos Presi…" at bounding box center [458, 15] width 916 height 30
paste input "bBDSOMtUzGs0TLEP4jPYhvI2"
type input "bBDSOMtUzGs0TLEP4jPYhvI2"
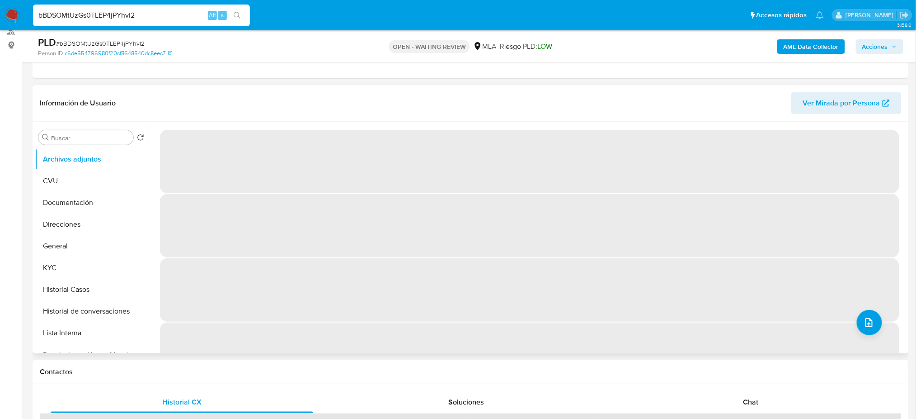
scroll to position [120, 0]
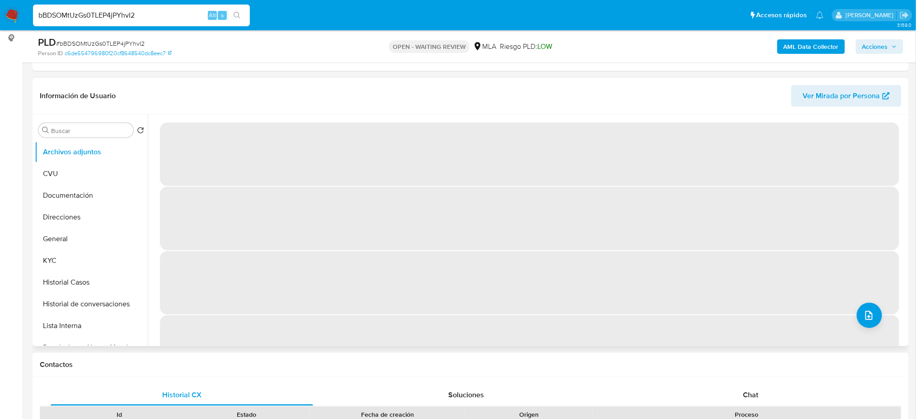
select select "10"
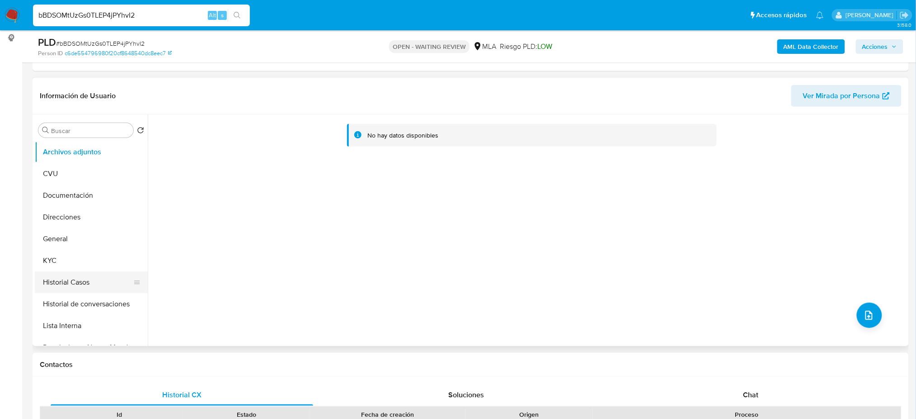
click at [89, 281] on button "Historial Casos" at bounding box center [88, 282] width 106 height 22
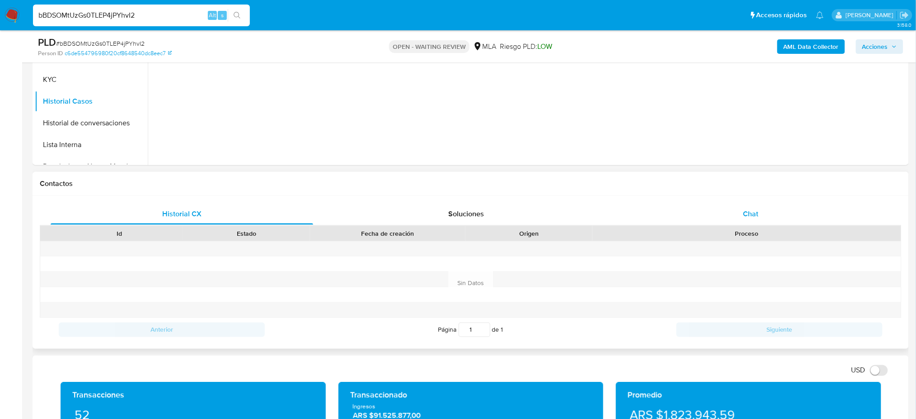
click at [741, 216] on div "Chat" at bounding box center [751, 214] width 263 height 22
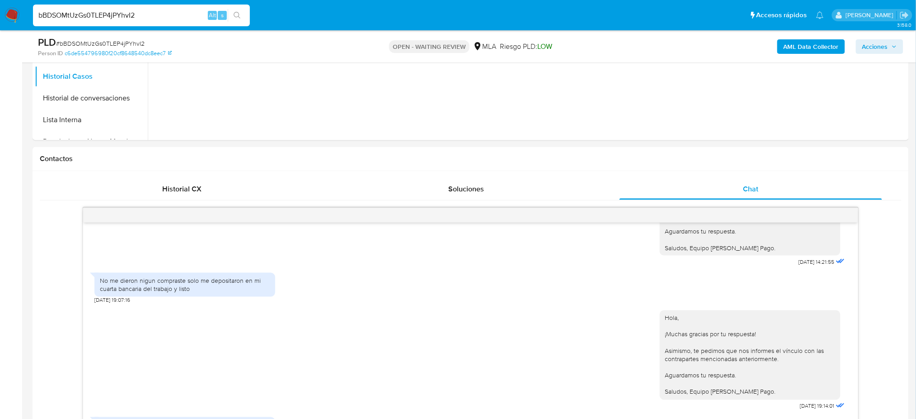
scroll to position [181, 0]
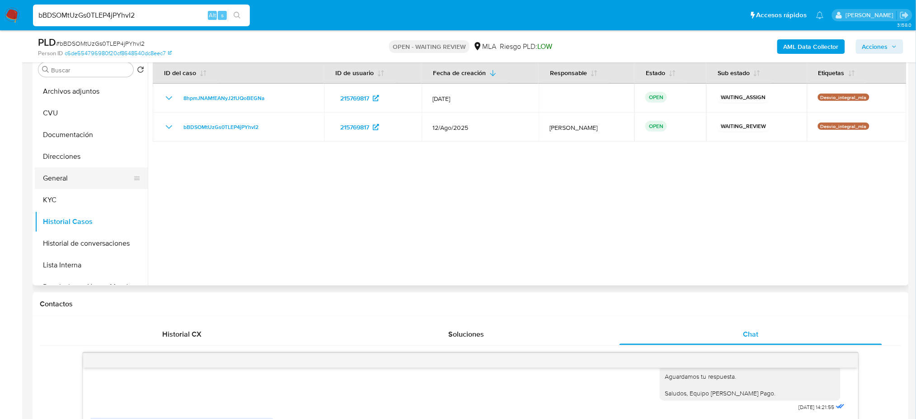
click at [61, 174] on button "General" at bounding box center [88, 178] width 106 height 22
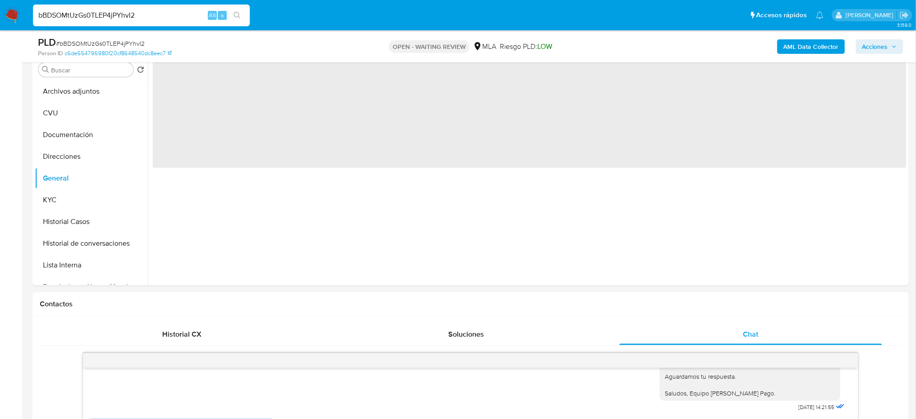
scroll to position [120, 0]
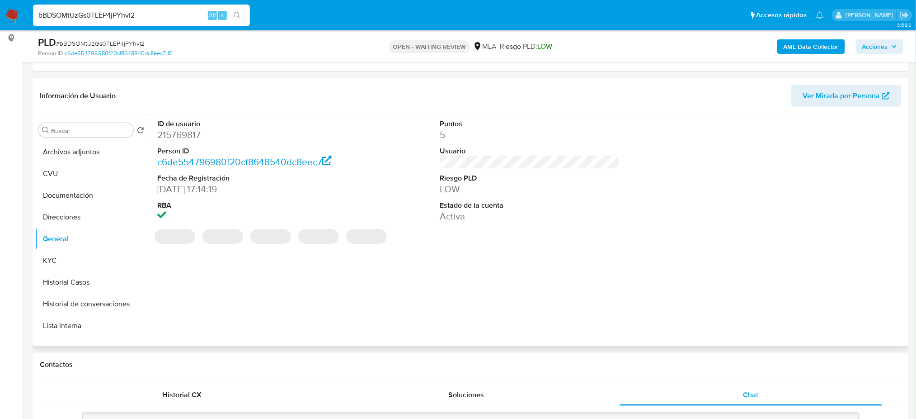
click at [175, 133] on dd "215769817" at bounding box center [246, 134] width 179 height 13
copy dd "215769817"
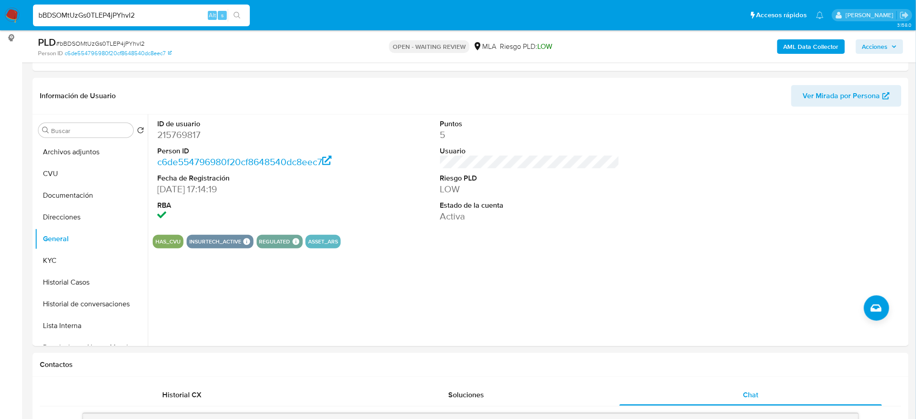
click at [121, 43] on span "# bBDSOMtUzGs0TLEP4jPYhvI2" at bounding box center [100, 43] width 89 height 9
copy span "bBDSOMtUzGs0TLEP4jPYhvI2"
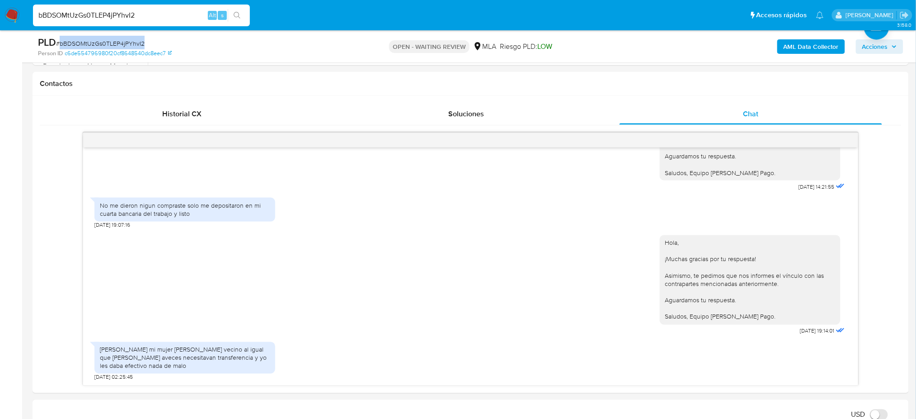
scroll to position [422, 0]
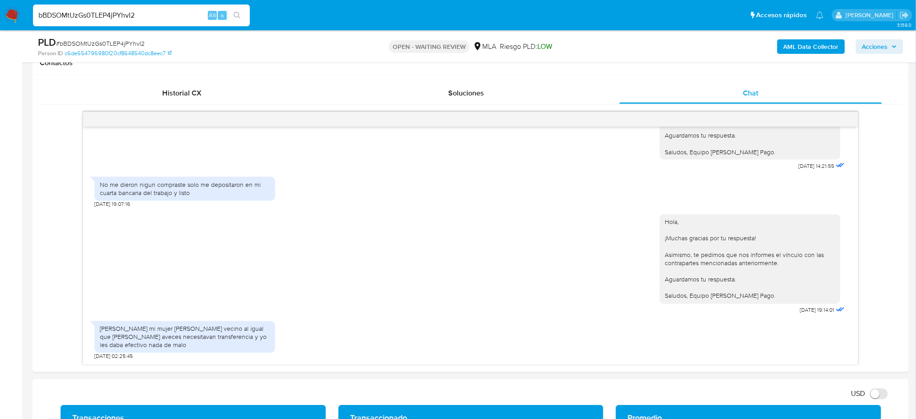
drag, startPoint x: 149, startPoint y: 23, endPoint x: 141, endPoint y: 19, distance: 8.7
click at [141, 19] on div "bBDSOMtUzGs0TLEP4jPYhvI2 Alt s" at bounding box center [141, 16] width 217 height 22
drag, startPoint x: 14, startPoint y: 17, endPoint x: 0, endPoint y: 19, distance: 13.7
click at [0, 19] on nav "Pausado Ver notificaciones bBDSOMtUzGs0TLEP4jPYhvI2 Alt s Accesos rápidos Presi…" at bounding box center [458, 15] width 916 height 30
paste input "g3rgGWqKHSZf8au39KBr2HM7"
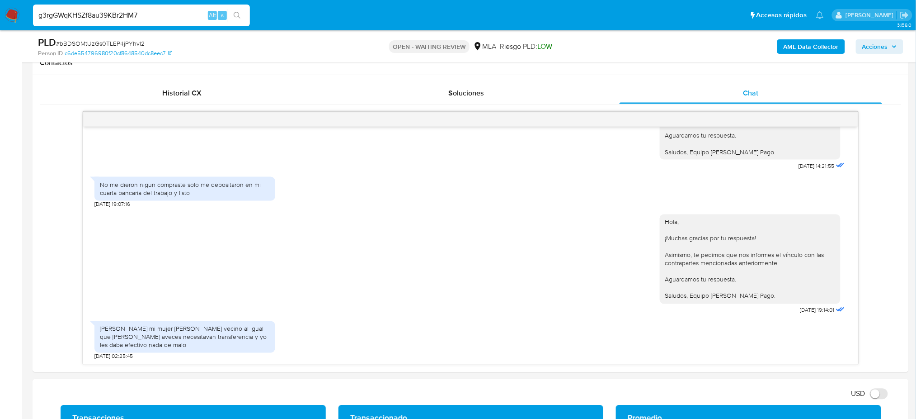
type input "g3rgGWqKHSZf8au39KBr2HM7"
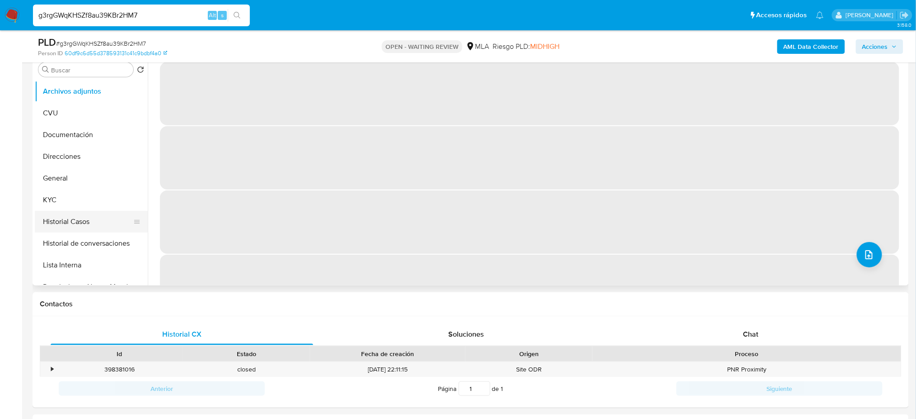
click at [61, 214] on button "Historial Casos" at bounding box center [88, 222] width 106 height 22
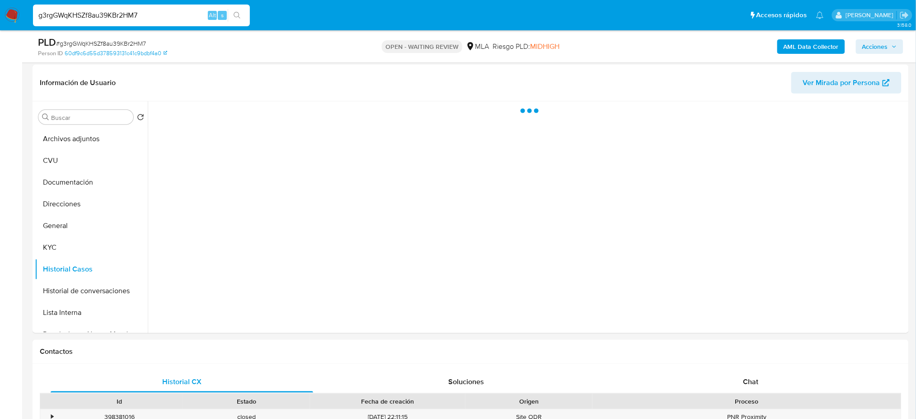
select select "10"
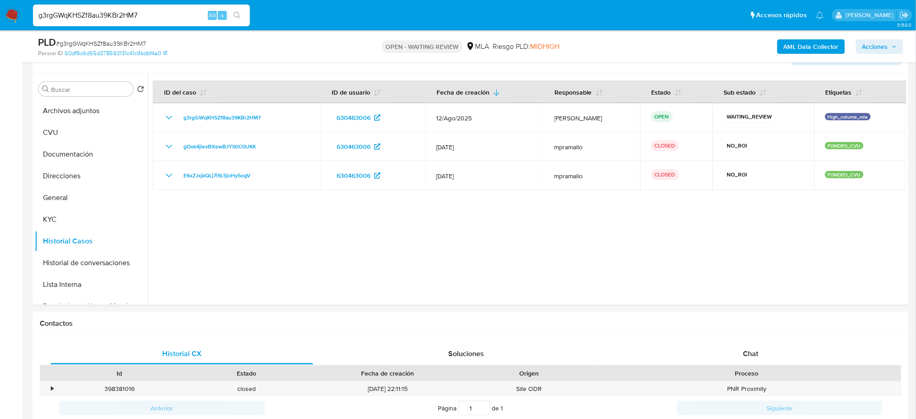
scroll to position [181, 0]
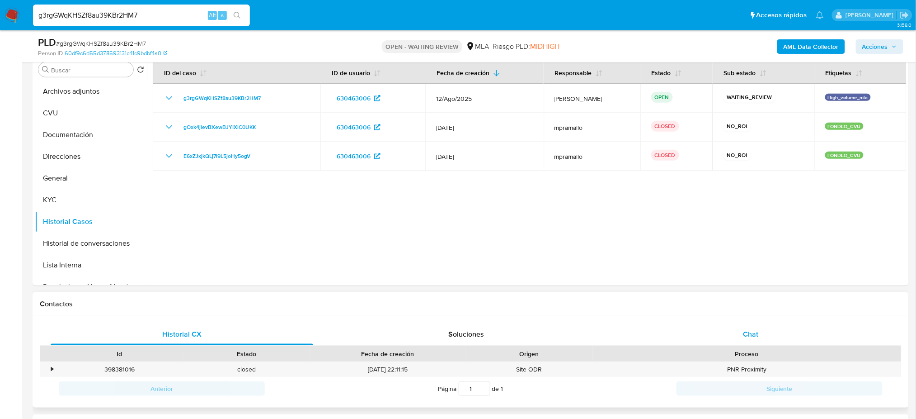
click at [789, 335] on div "Chat" at bounding box center [751, 334] width 263 height 22
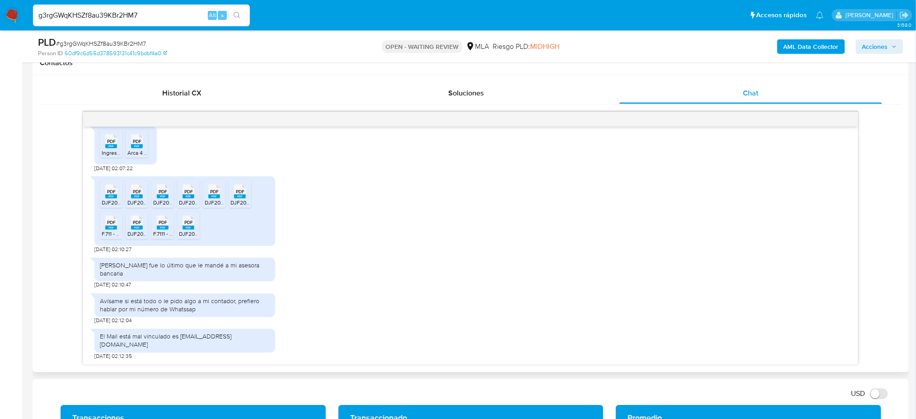
scroll to position [1293, 0]
drag, startPoint x: 151, startPoint y: 18, endPoint x: 0, endPoint y: 21, distance: 151.0
click at [0, 21] on nav "Pausado Ver notificaciones g3rgGWqKHSZf8au39KBr2HM7 Alt s Accesos rápidos Presi…" at bounding box center [458, 15] width 916 height 30
paste input "dSdmpnkSPoQXHAh6YNOrSRo9"
type input "dSdmpnkSPoQXHAh6YNOrSRo9"
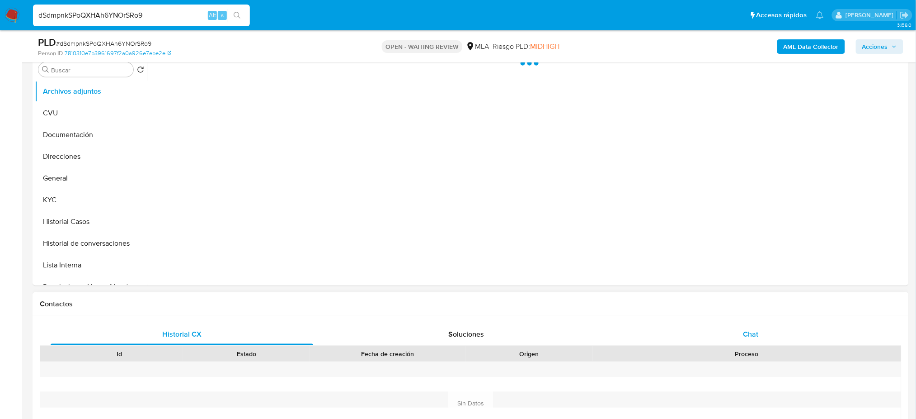
click at [744, 326] on div "Chat" at bounding box center [751, 334] width 263 height 22
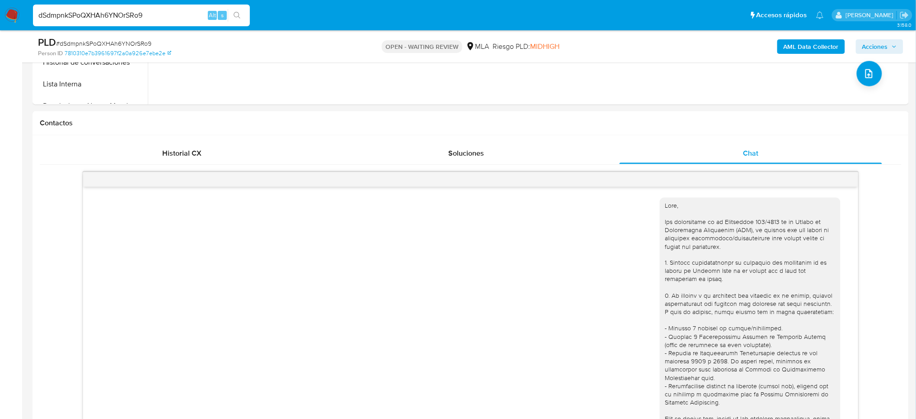
scroll to position [733, 0]
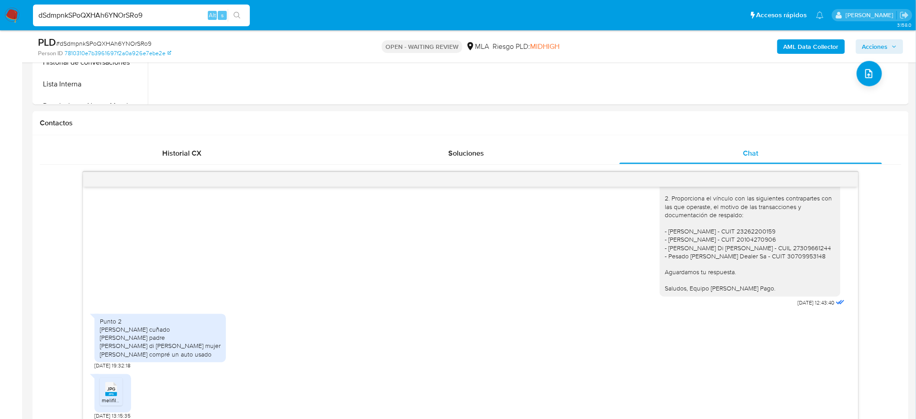
select select "10"
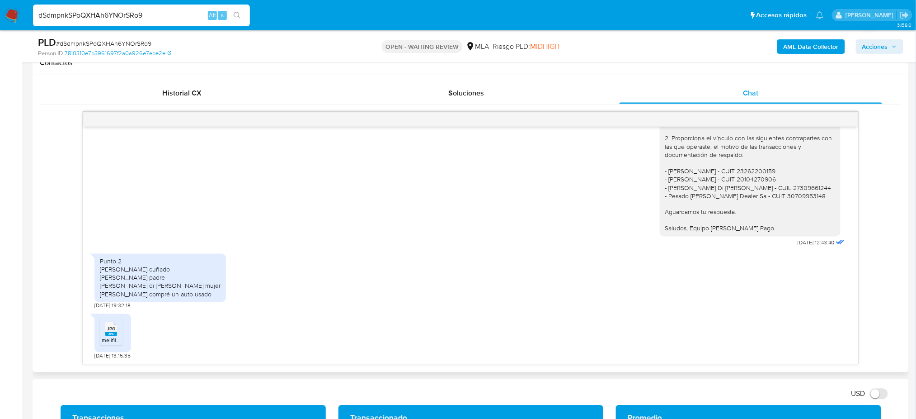
click at [113, 332] on span "JPG" at bounding box center [111, 329] width 8 height 6
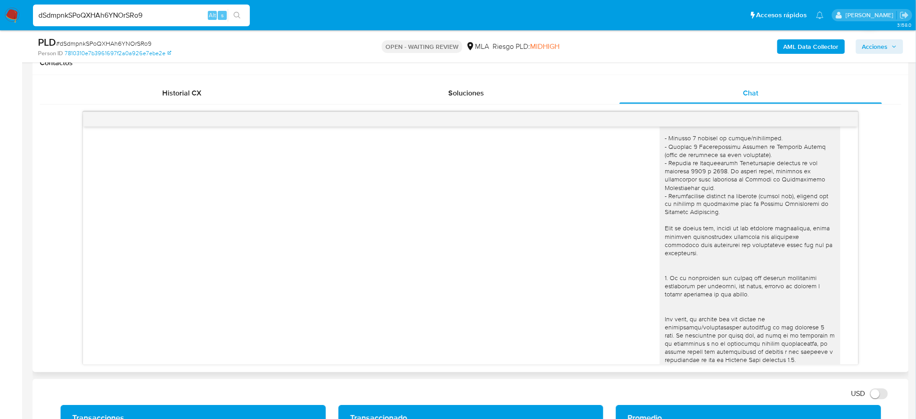
scroll to position [0, 0]
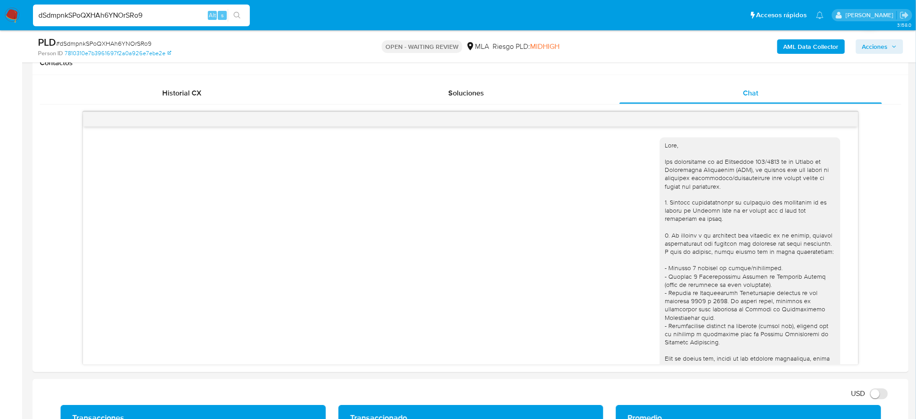
click at [109, 40] on span "# dSdmpnkSPoQXHAh6YNOrSRo9" at bounding box center [103, 43] width 95 height 9
copy span "dSdmpnkSPoQXHAh6YNOrSRo9"
click at [16, 15] on img at bounding box center [12, 15] width 15 height 15
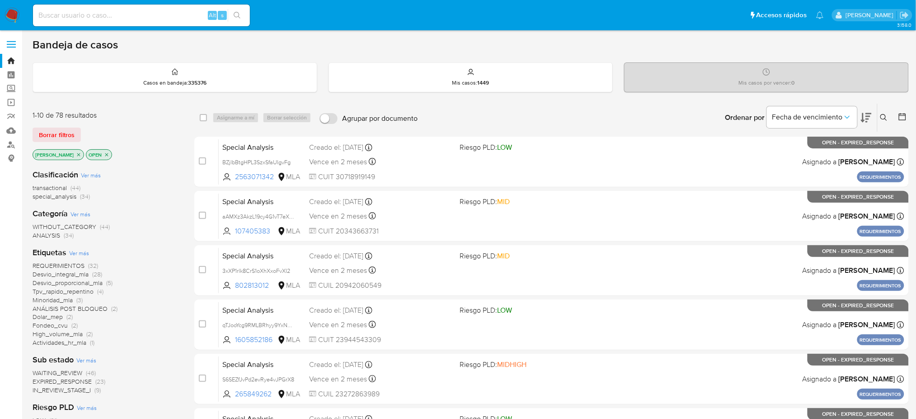
click at [884, 118] on icon at bounding box center [883, 117] width 7 height 7
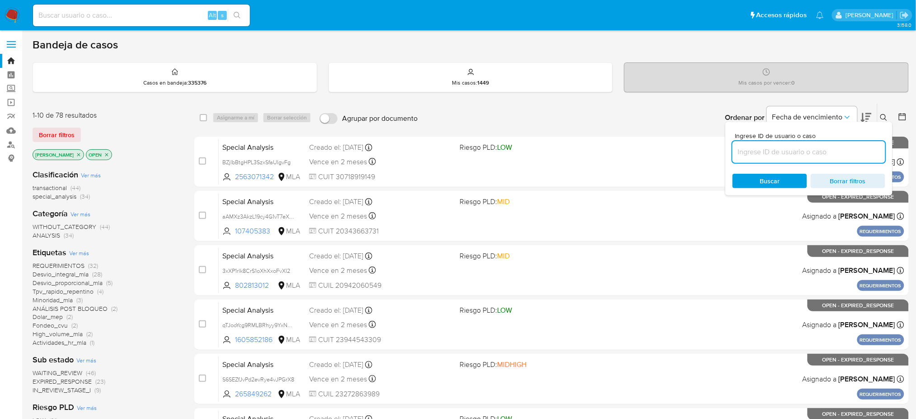
click at [798, 154] on input at bounding box center [809, 152] width 153 height 12
type input "dSdmpnkSPoQXHAh6YNOrSRo9"
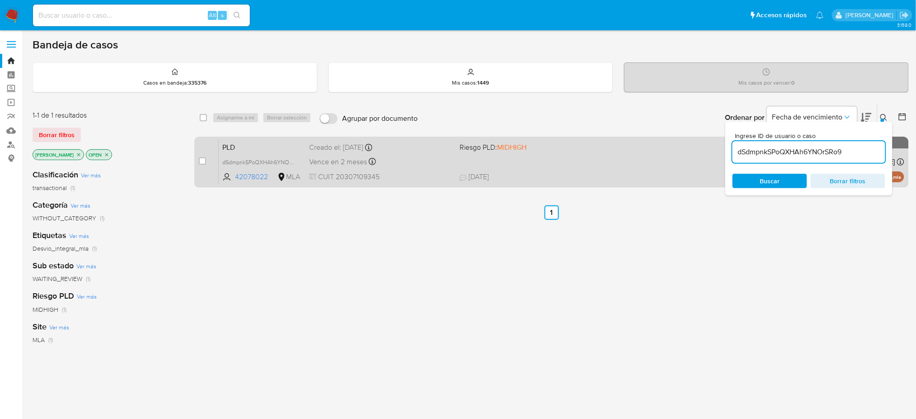
click at [205, 160] on input "checkbox" at bounding box center [202, 160] width 7 height 7
checkbox input "true"
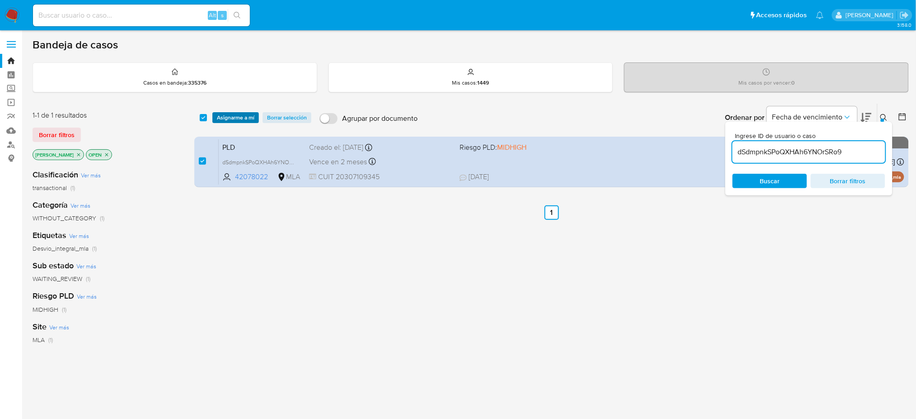
click at [223, 117] on span "Asignarme a mí" at bounding box center [236, 117] width 38 height 9
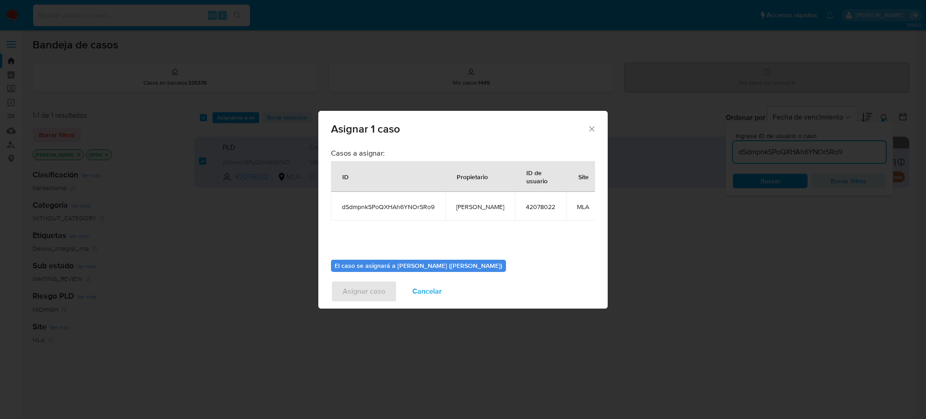
click at [467, 204] on span "[PERSON_NAME]" at bounding box center [480, 206] width 48 height 8
copy span "[PERSON_NAME]"
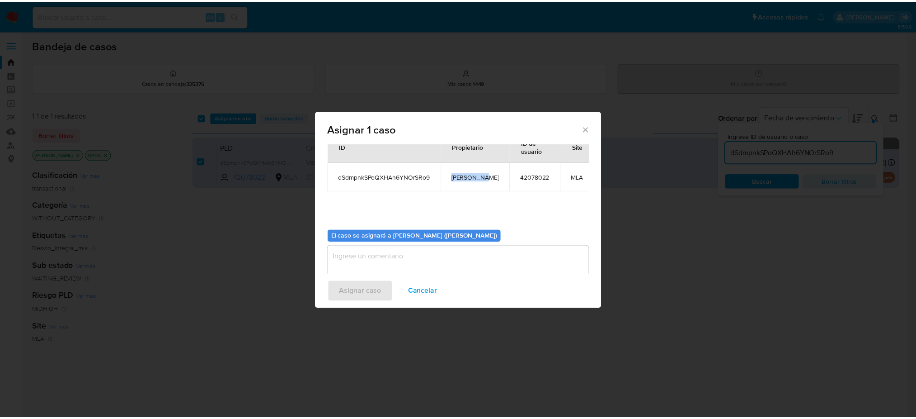
scroll to position [46, 0]
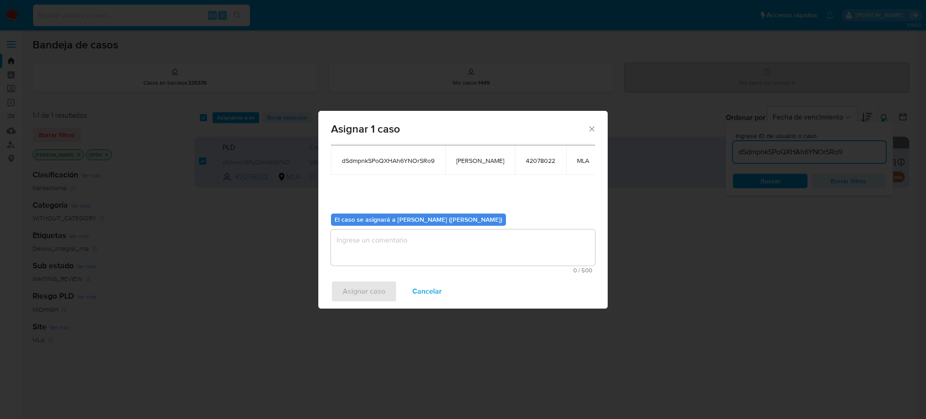
click at [369, 236] on textarea "assign-modal" at bounding box center [463, 247] width 264 height 36
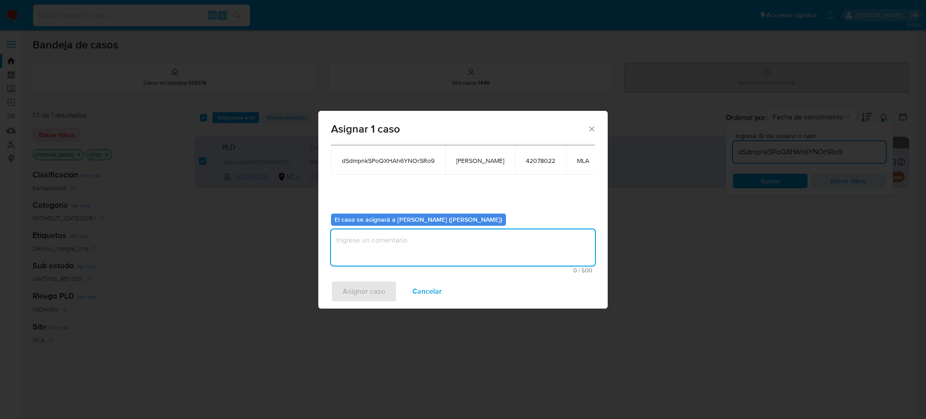
paste textarea "[PERSON_NAME]"
type textarea "[PERSON_NAME]"
click at [371, 287] on span "Asignar caso" at bounding box center [364, 291] width 42 height 20
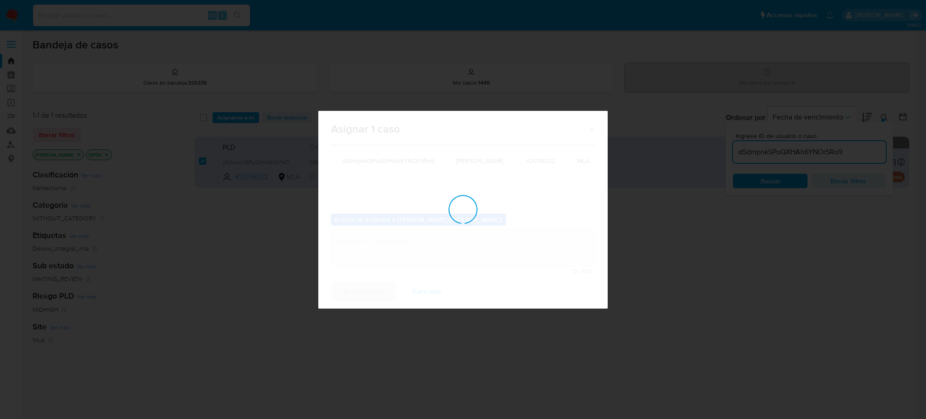
checkbox input "false"
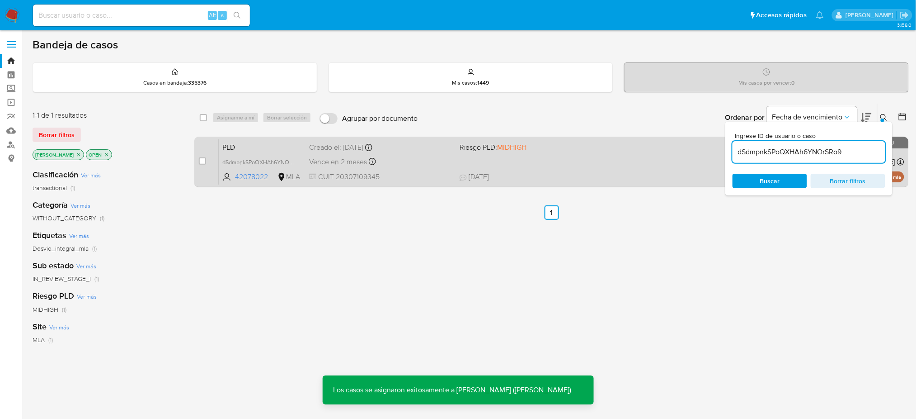
click at [264, 145] on span "PLD" at bounding box center [262, 147] width 80 height 12
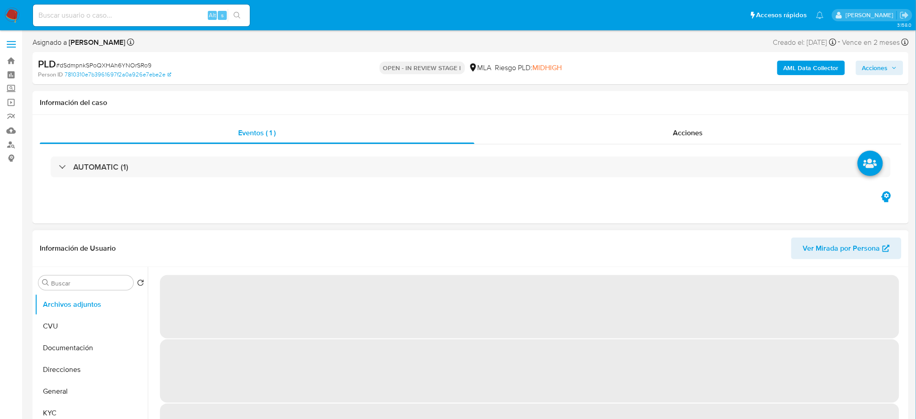
select select "10"
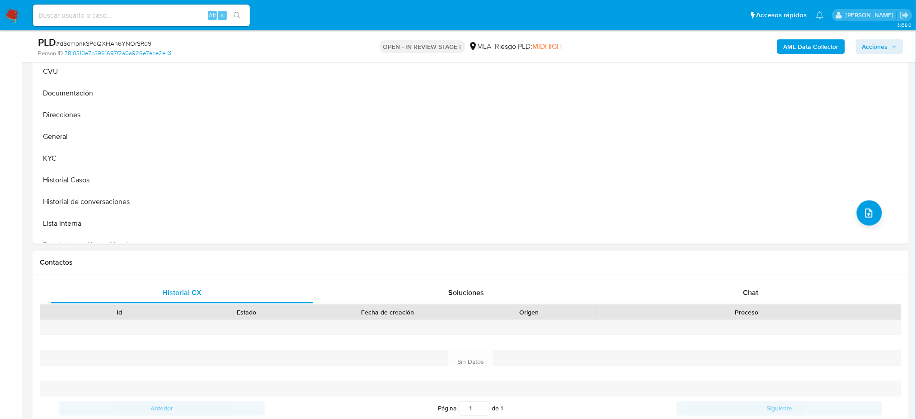
scroll to position [301, 0]
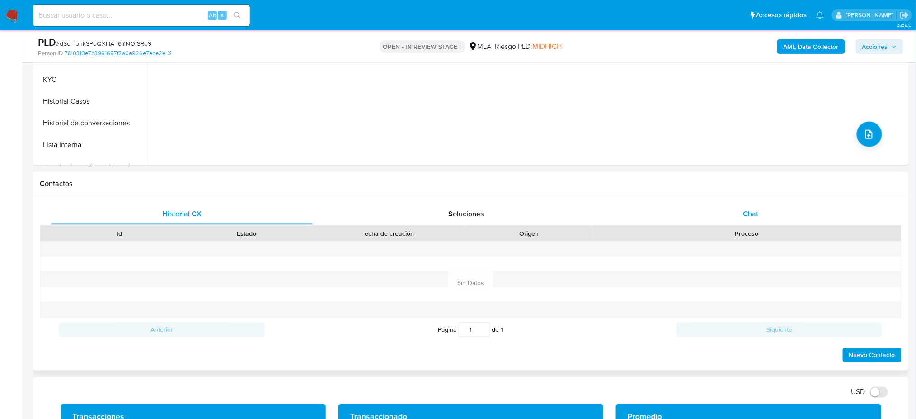
click at [745, 212] on span "Chat" at bounding box center [750, 213] width 15 height 10
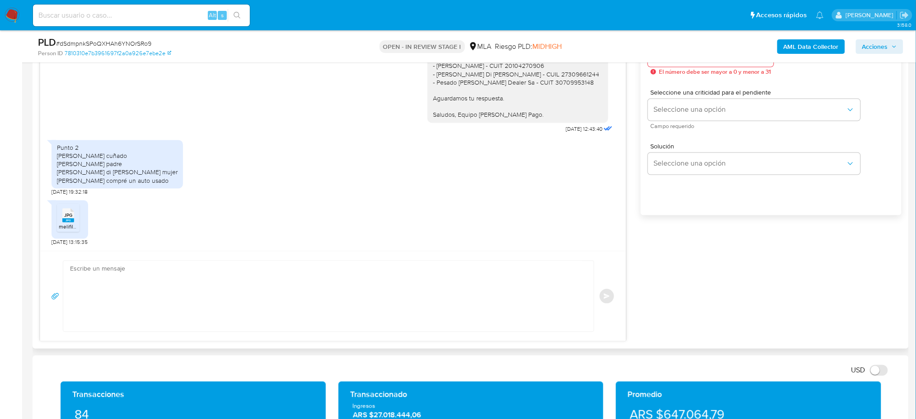
scroll to position [542, 0]
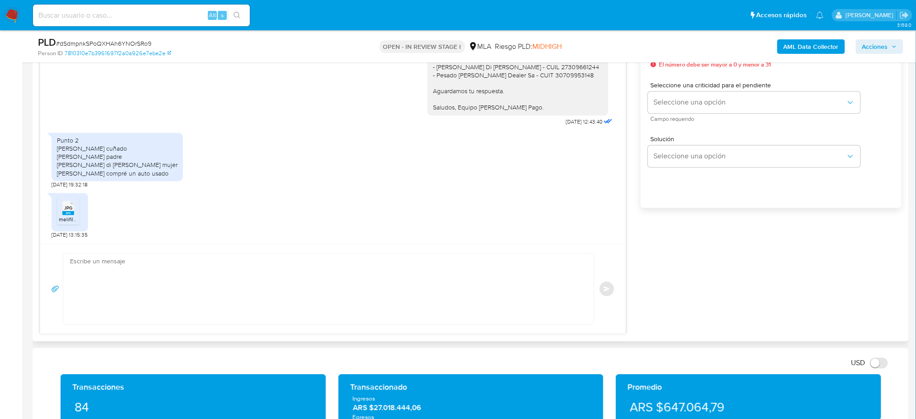
click at [163, 322] on textarea at bounding box center [326, 289] width 513 height 71
paste textarea "Hola, ¡Muchas gracias por tu respuesta! Asimismo, te pedimos que nos envíes el …"
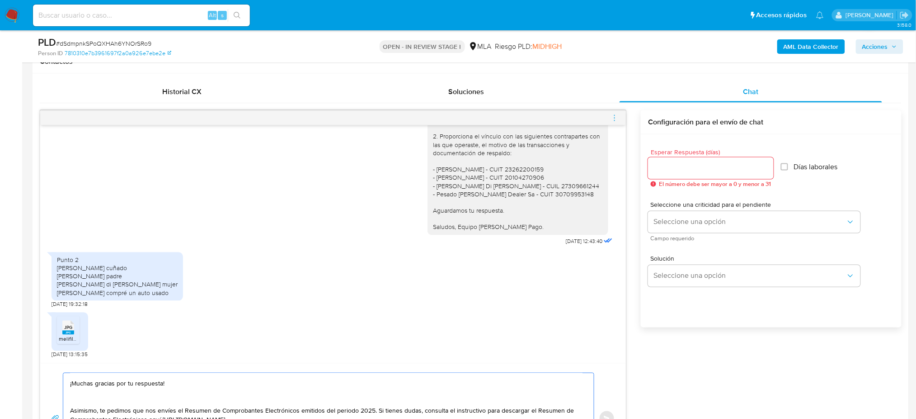
scroll to position [422, 0]
type textarea "Hola, ¡Muchas gracias por tu respuesta! Asimismo, te pedimos que nos envíes el …"
click at [688, 164] on input "Esperar Respuesta (días)" at bounding box center [711, 170] width 126 height 12
type input "2"
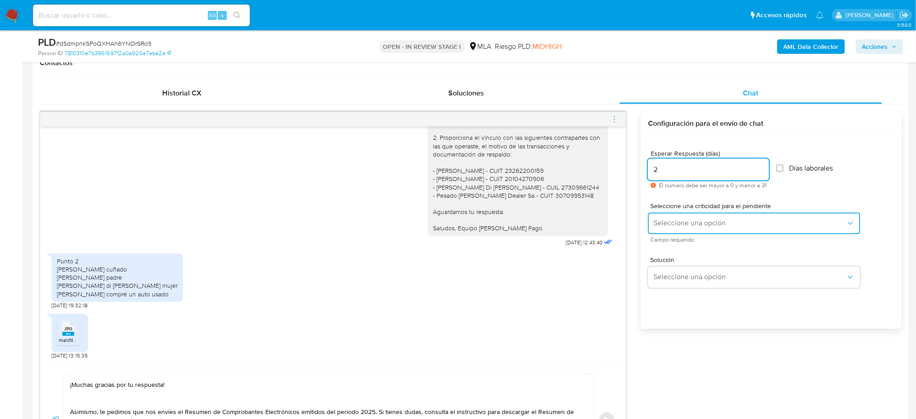
click at [663, 222] on span "Seleccione una opción" at bounding box center [750, 223] width 193 height 9
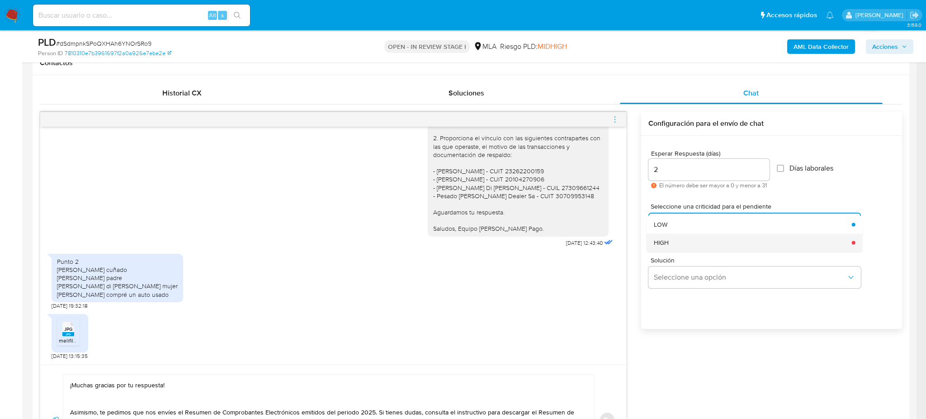
click at [670, 241] on div "HIGH" at bounding box center [750, 242] width 193 height 18
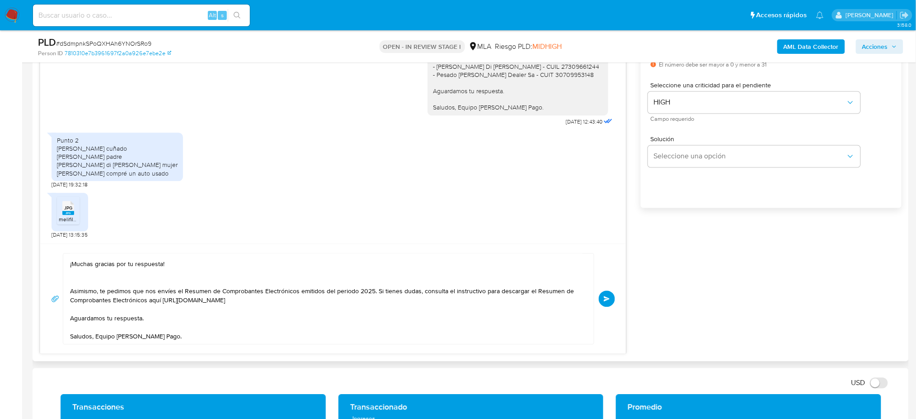
click at [604, 294] on button "Enviar" at bounding box center [607, 299] width 16 height 16
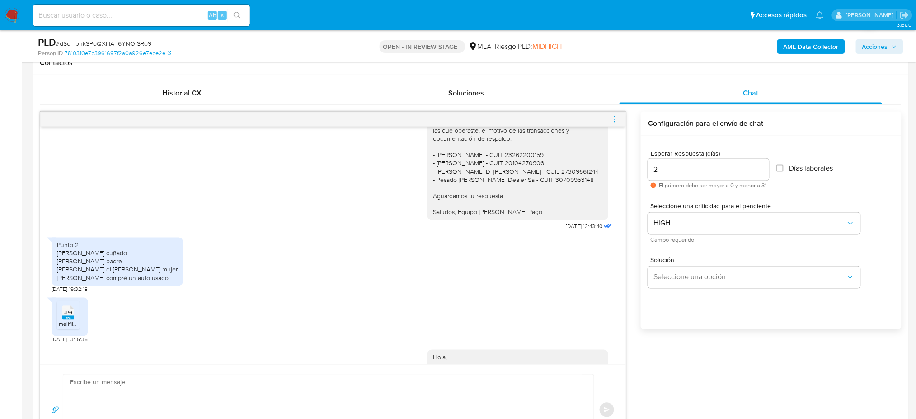
scroll to position [899, 0]
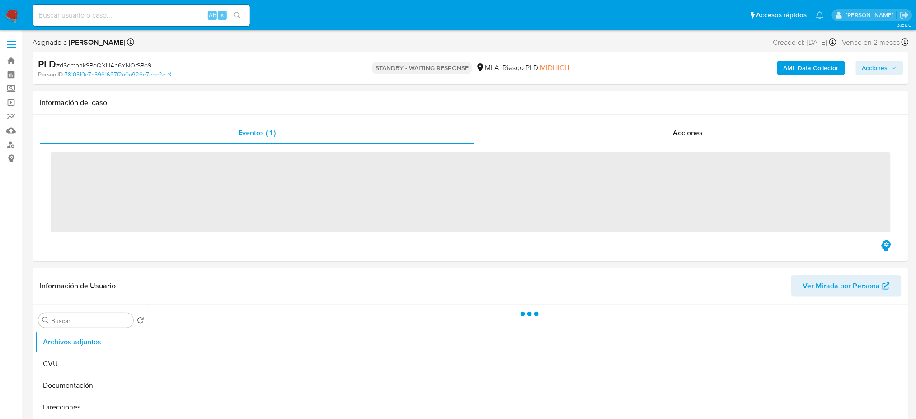
click at [129, 14] on input at bounding box center [141, 15] width 217 height 12
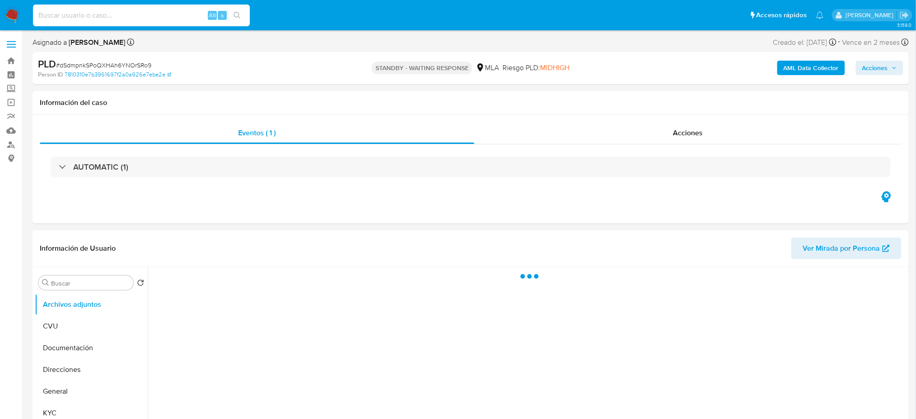
paste input "0mQbiZKQIEdgFhDL5IBsGulQ"
type input "0mQbiZKQIEdgFhDL5IBsGulQ"
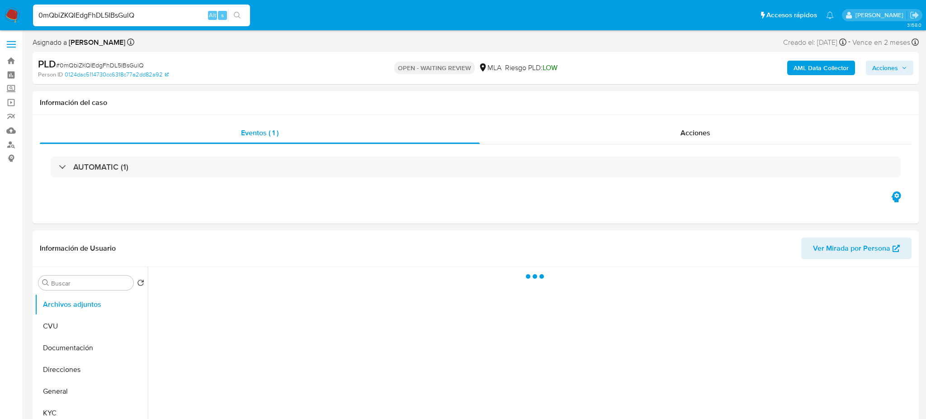
select select "10"
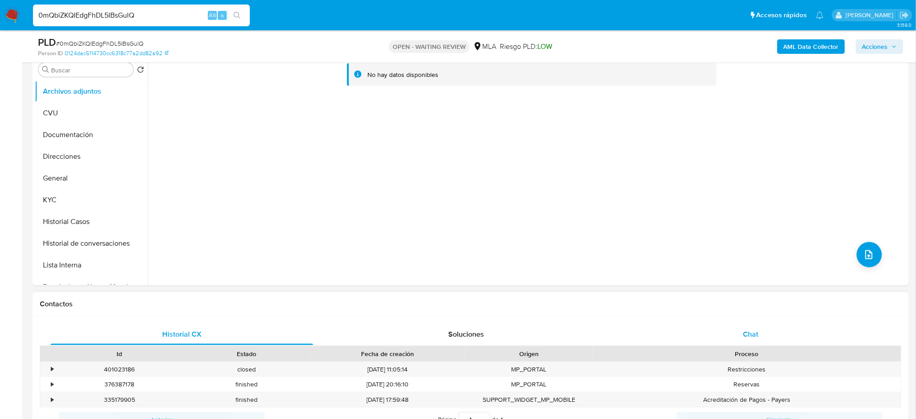
click at [739, 333] on div "Chat" at bounding box center [751, 334] width 263 height 22
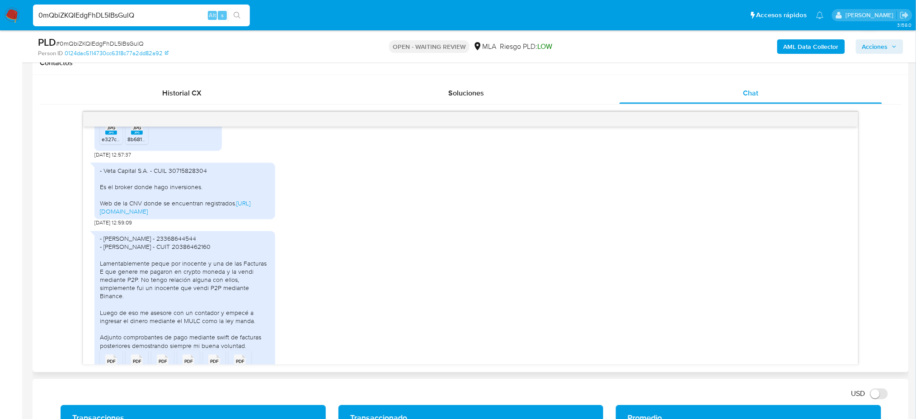
scroll to position [536, 0]
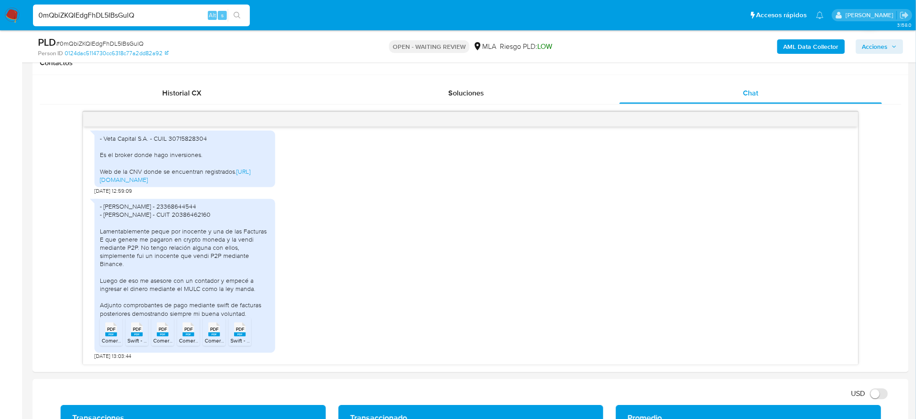
drag, startPoint x: 156, startPoint y: 11, endPoint x: 0, endPoint y: 19, distance: 156.6
click at [0, 19] on nav "Pausado Ver notificaciones 0mQbiZKQIEdgFhDL5IBsGulQ Alt s Accesos rápidos Presi…" at bounding box center [458, 15] width 916 height 30
paste input "2cxYJzFHjkK7GEfLDAnhVQlI"
type input "2cxYJzFHjkK7GEfLDAnhVQlI"
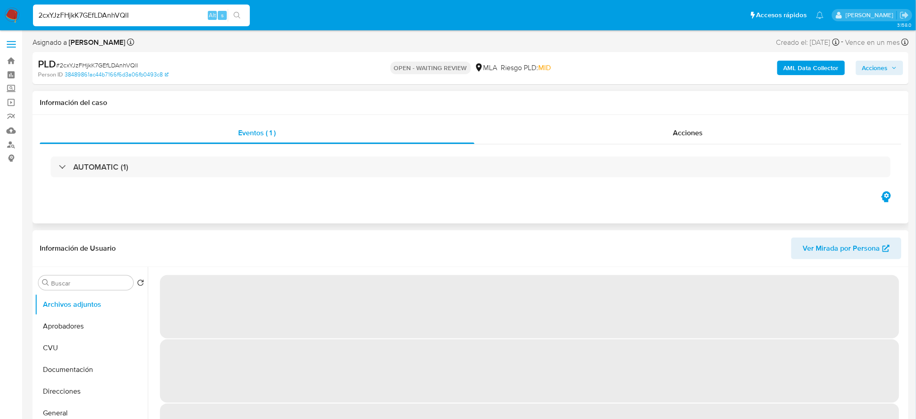
select select "10"
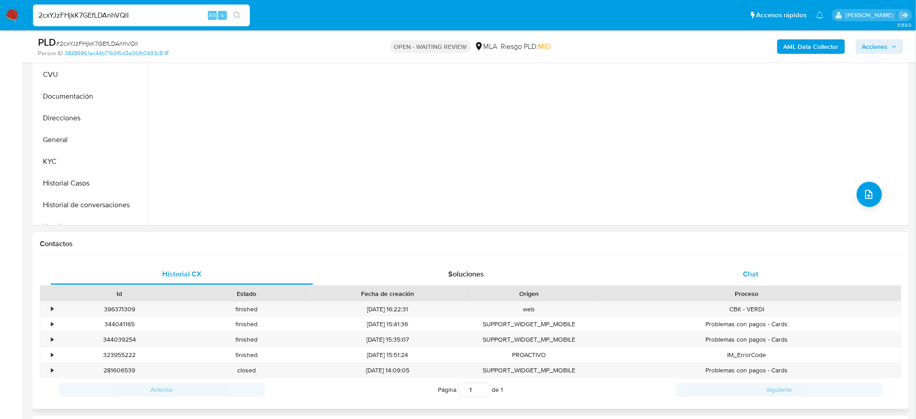
click at [763, 266] on div "Chat" at bounding box center [751, 274] width 263 height 22
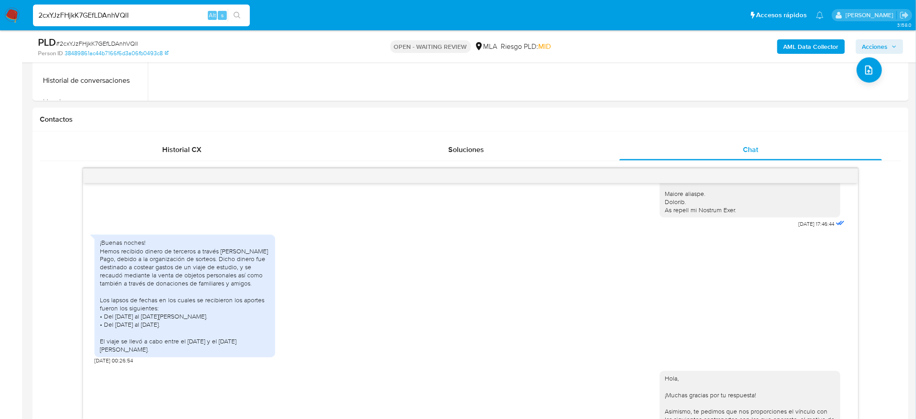
scroll to position [120, 0]
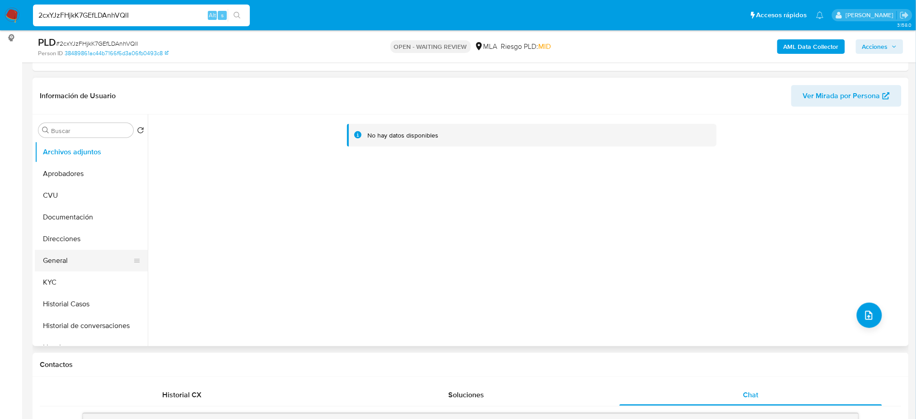
click at [82, 257] on button "General" at bounding box center [88, 260] width 106 height 22
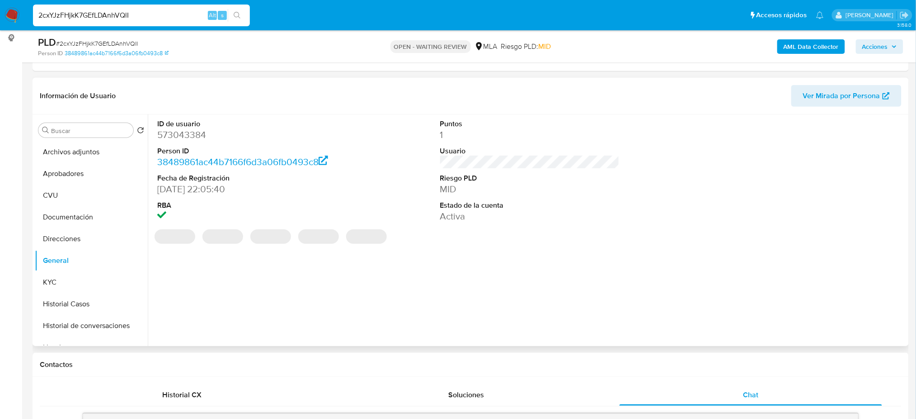
click at [188, 137] on dd "573043384" at bounding box center [246, 134] width 179 height 13
copy dd "573043384"
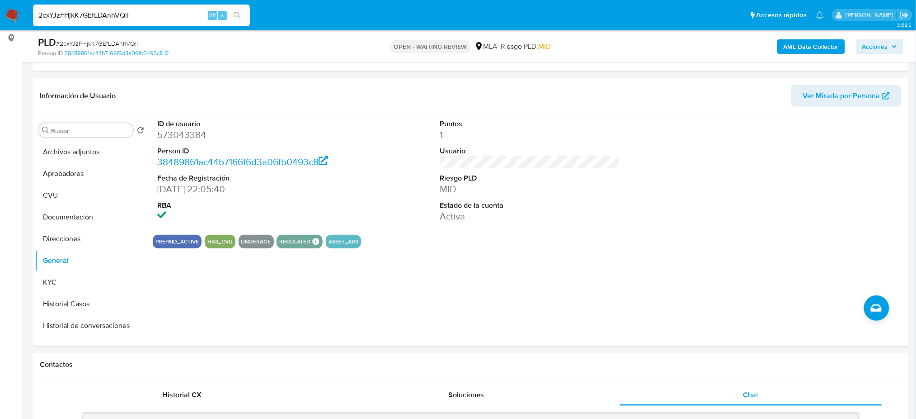
click at [88, 43] on span "# 2cxYJzFHjkK7GEfLDAnhVQlI" at bounding box center [97, 43] width 82 height 9
copy span "2cxYJzFHjkK7GEfLDAnhVQlI"
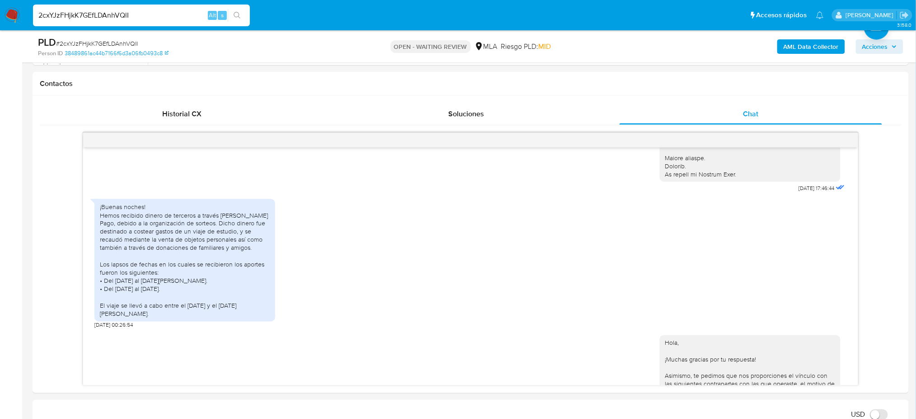
scroll to position [422, 0]
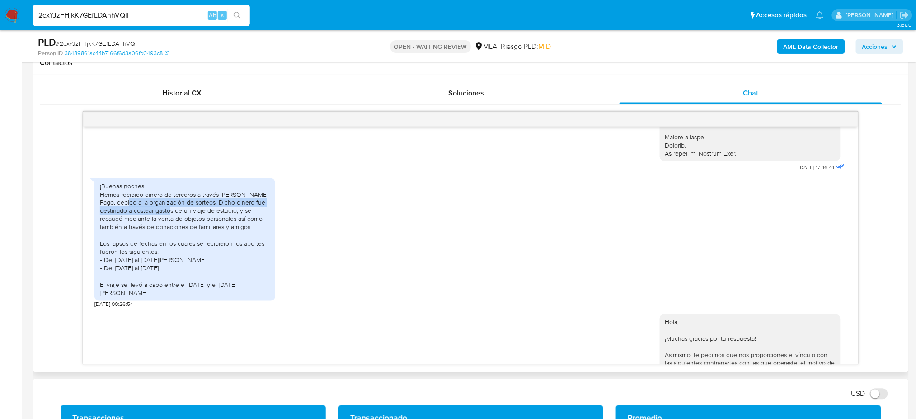
drag, startPoint x: 139, startPoint y: 215, endPoint x: 199, endPoint y: 225, distance: 61.4
click at [190, 222] on div "¡Buenas noches! Hemos recibido dinero de terceros a través de Mercado Pago, deb…" at bounding box center [185, 239] width 170 height 115
click at [214, 234] on div "¡Buenas noches! Hemos recibido dinero de terceros a través de Mercado Pago, deb…" at bounding box center [185, 239] width 170 height 115
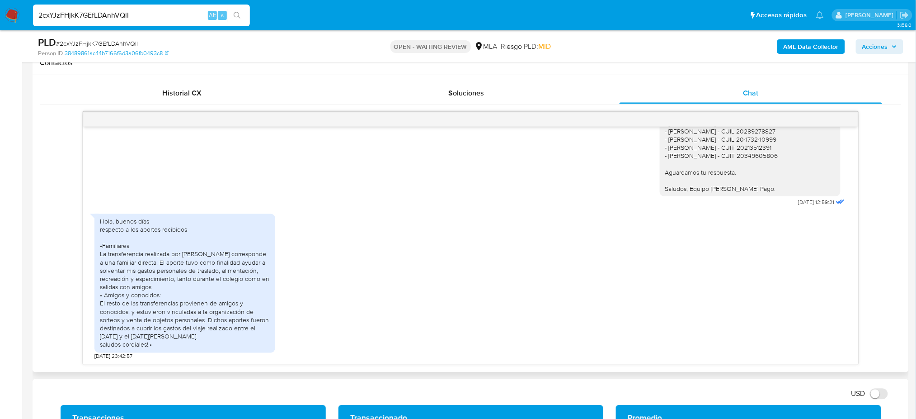
scroll to position [567, 0]
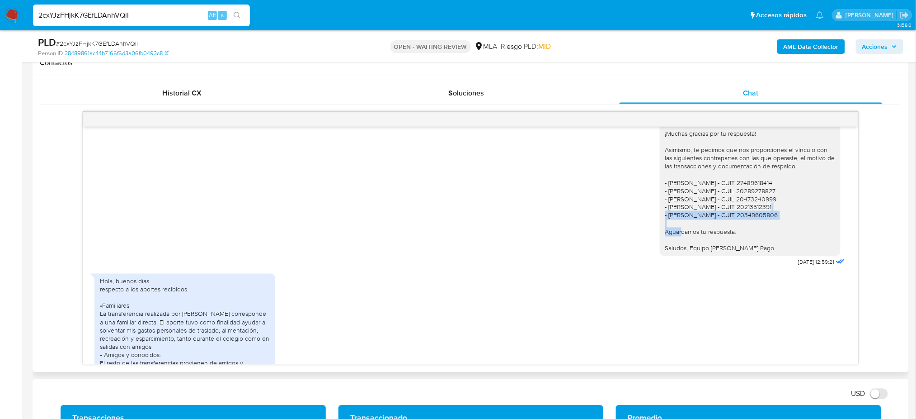
drag, startPoint x: 662, startPoint y: 218, endPoint x: 657, endPoint y: 207, distance: 12.2
click at [665, 207] on div "Hola, ¡Muchas gracias por tu respuesta! Asimismo, te pedimos que nos proporcion…" at bounding box center [750, 183] width 170 height 140
drag, startPoint x: 655, startPoint y: 187, endPoint x: 785, endPoint y: 184, distance: 129.3
click at [782, 184] on div "Hola, ¡Muchas gracias por tu respuesta! Asimismo, te pedimos que nos proporcion…" at bounding box center [750, 182] width 181 height 147
click at [780, 199] on div "Hola, ¡Muchas gracias por tu respuesta! Asimismo, te pedimos que nos proporcion…" at bounding box center [750, 183] width 170 height 140
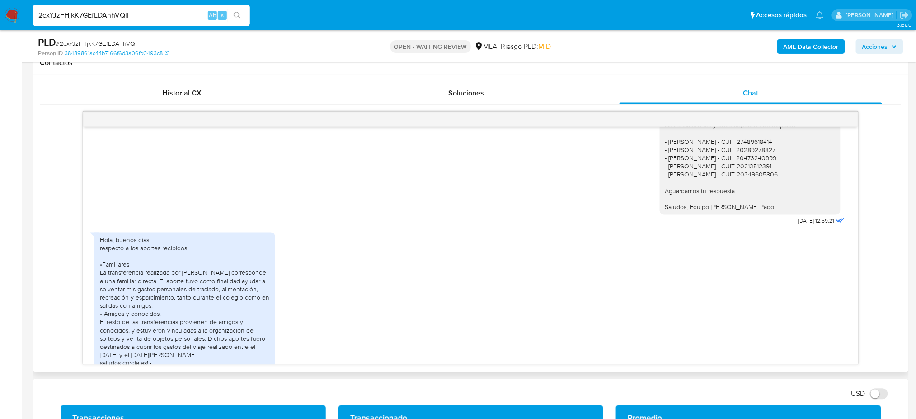
scroll to position [626, 0]
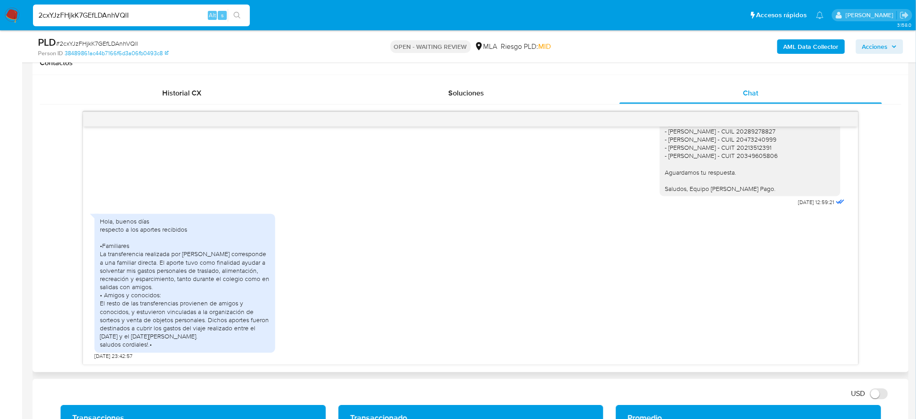
click at [99, 255] on div "Hola, buenos días respecto a los aportes recibidos •Familiares La transferencia…" at bounding box center [184, 283] width 181 height 139
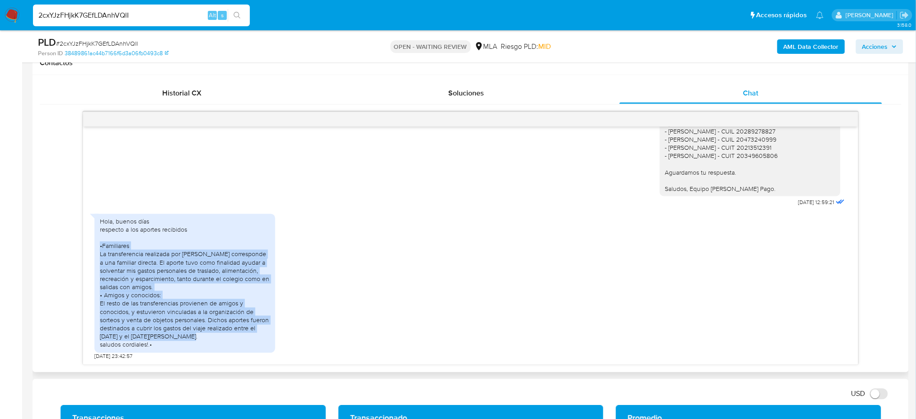
drag, startPoint x: 98, startPoint y: 246, endPoint x: 173, endPoint y: 336, distance: 116.8
click at [173, 336] on div "Hola, buenos días respecto a los aportes recibidos •Familiares La transferencia…" at bounding box center [184, 283] width 181 height 139
copy div "•Familiares La transferencia realizada por Natalia Alarcón corresponde a una fa…"
click at [173, 336] on div "Hola, buenos días respecto a los aportes recibidos •Familiares La transferencia…" at bounding box center [185, 283] width 170 height 132
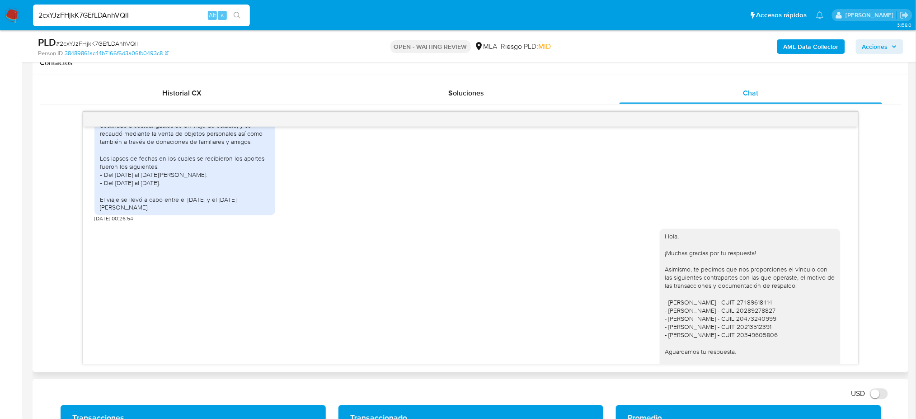
scroll to position [325, 0]
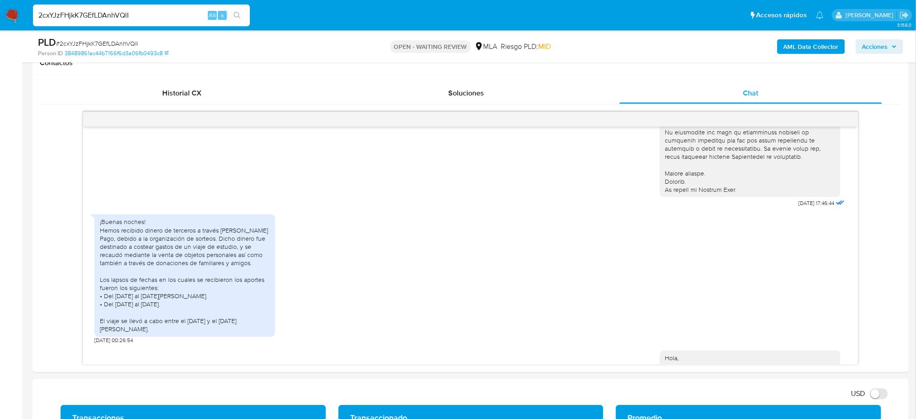
click at [113, 40] on span "# 2cxYJzFHjkK7GEfLDAnhVQlI" at bounding box center [97, 43] width 82 height 9
copy span "2cxYJzFHjkK7GEfLDAnhVQlI"
click at [13, 12] on img at bounding box center [12, 15] width 15 height 15
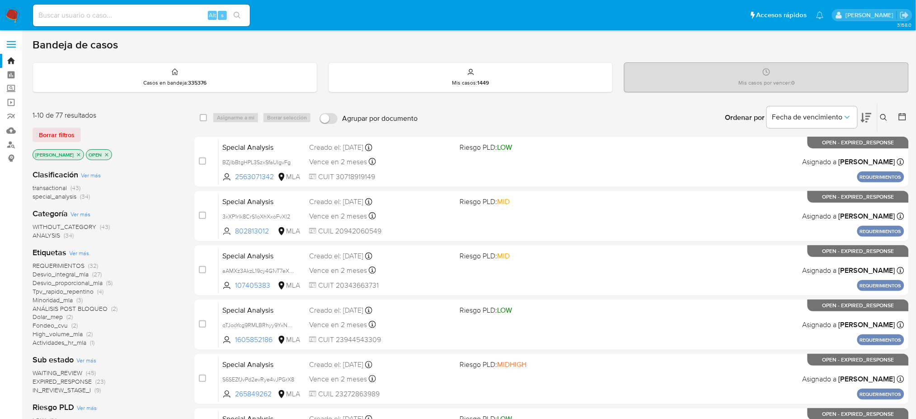
click at [881, 118] on icon at bounding box center [883, 117] width 7 height 7
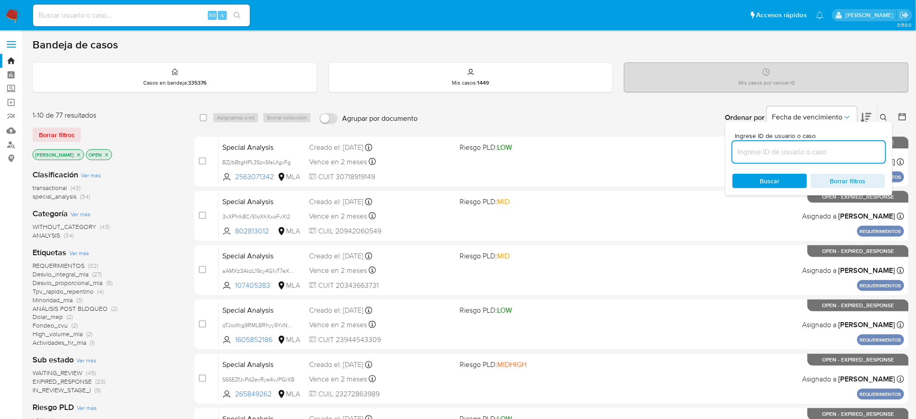
click at [822, 148] on input at bounding box center [809, 152] width 153 height 12
click at [822, 148] on input "2cxYJzFHjkK7GEfLDAnhVQlI" at bounding box center [809, 152] width 153 height 12
type input "2cxYJzFHjkK7GEfLDAnhVQlI"
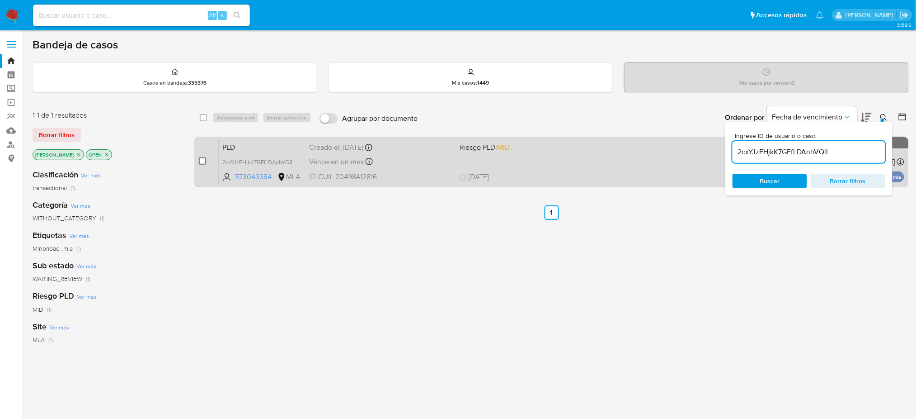
click at [201, 160] on input "checkbox" at bounding box center [202, 160] width 7 height 7
checkbox input "true"
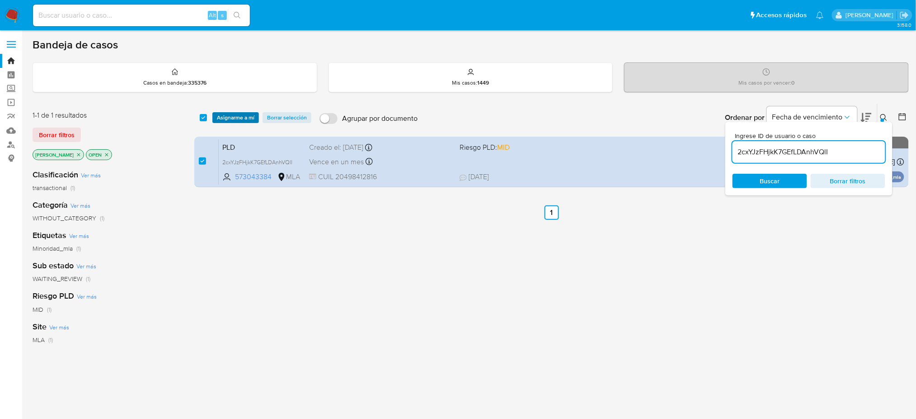
click at [230, 120] on span "Asignarme a mí" at bounding box center [236, 117] width 38 height 9
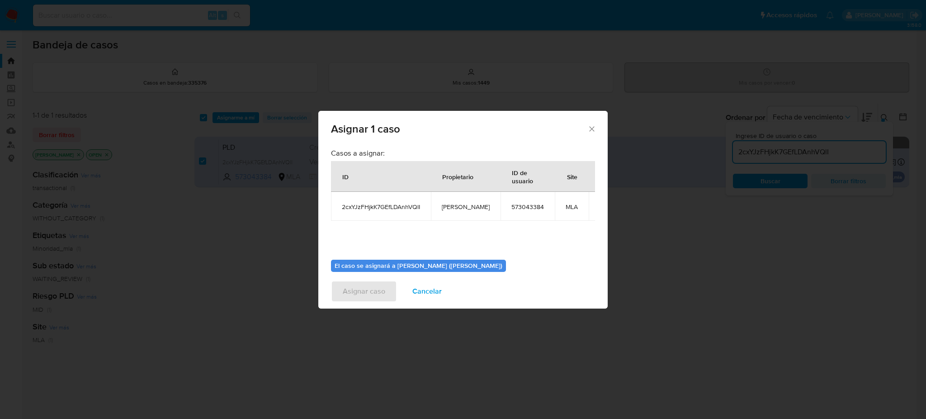
click at [452, 205] on span "[PERSON_NAME]" at bounding box center [466, 206] width 48 height 8
copy span "[PERSON_NAME]"
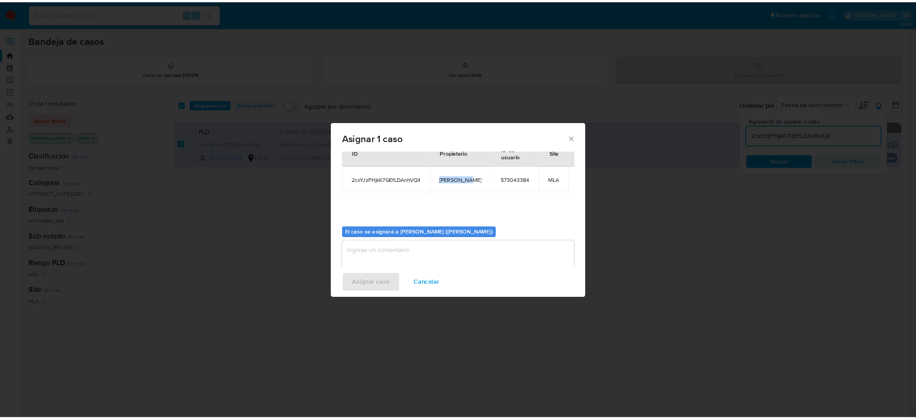
scroll to position [47, 0]
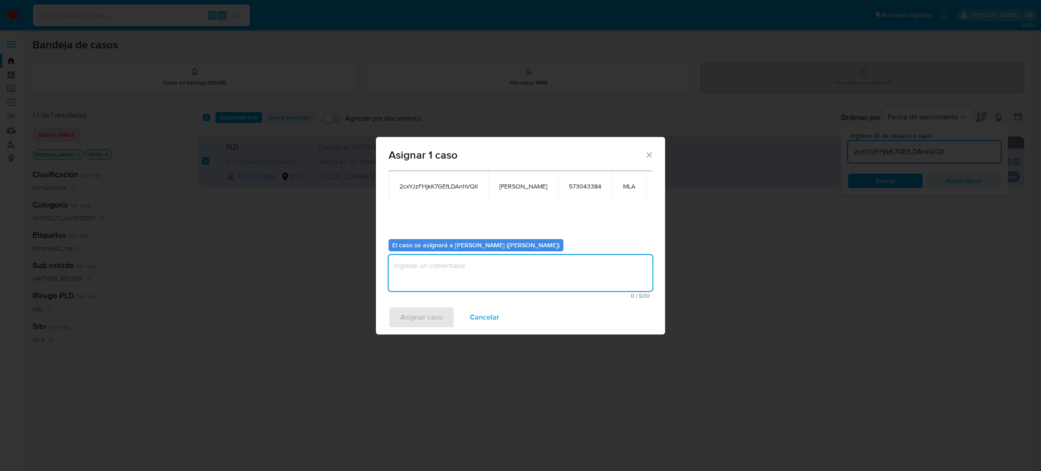
click at [447, 273] on textarea "assign-modal" at bounding box center [521, 273] width 264 height 36
paste textarea "[PERSON_NAME]"
type textarea "[PERSON_NAME]"
click at [430, 325] on span "Asignar caso" at bounding box center [421, 317] width 42 height 20
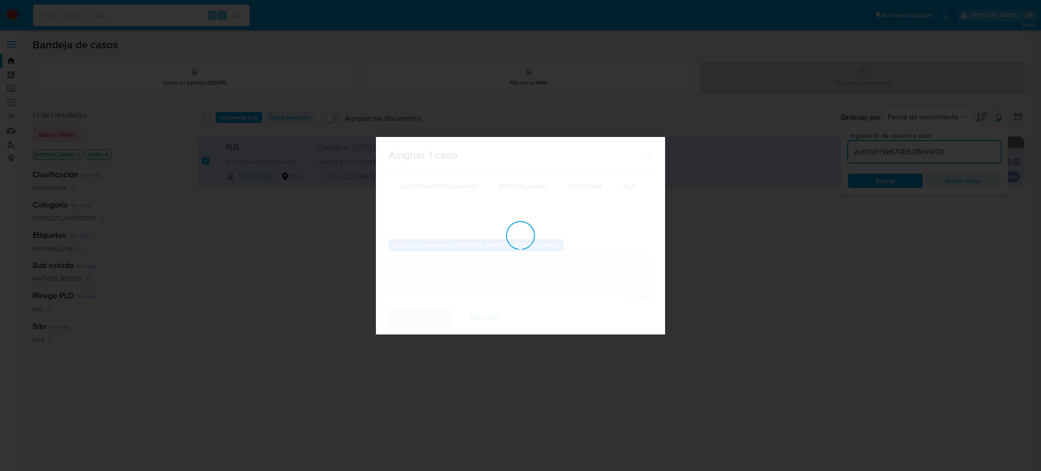
checkbox input "false"
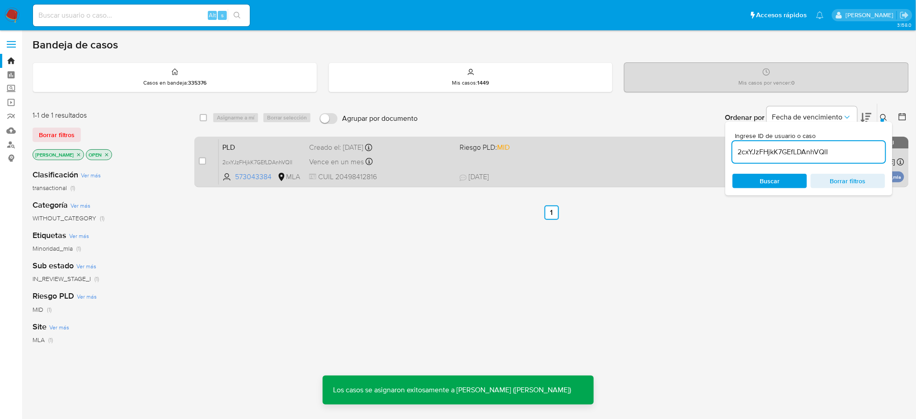
drag, startPoint x: 882, startPoint y: 14, endPoint x: 258, endPoint y: 143, distance: 637.4
click at [258, 143] on span "PLD" at bounding box center [262, 147] width 80 height 12
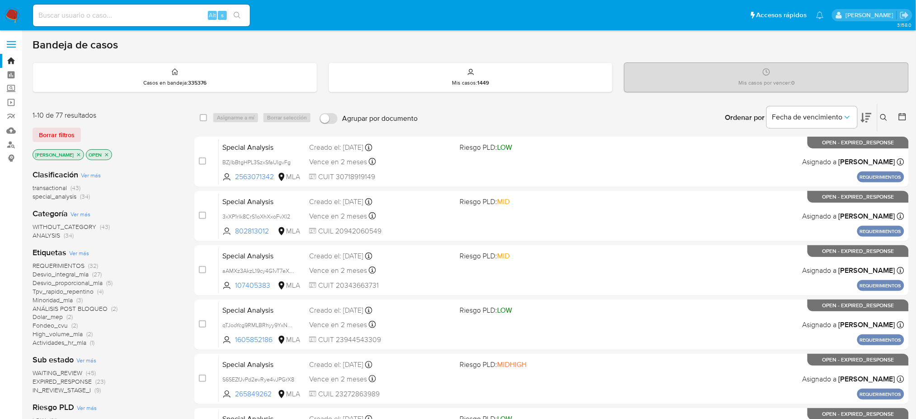
drag, startPoint x: 883, startPoint y: 116, endPoint x: 806, endPoint y: 156, distance: 86.7
click at [694, 116] on icon at bounding box center [883, 117] width 7 height 7
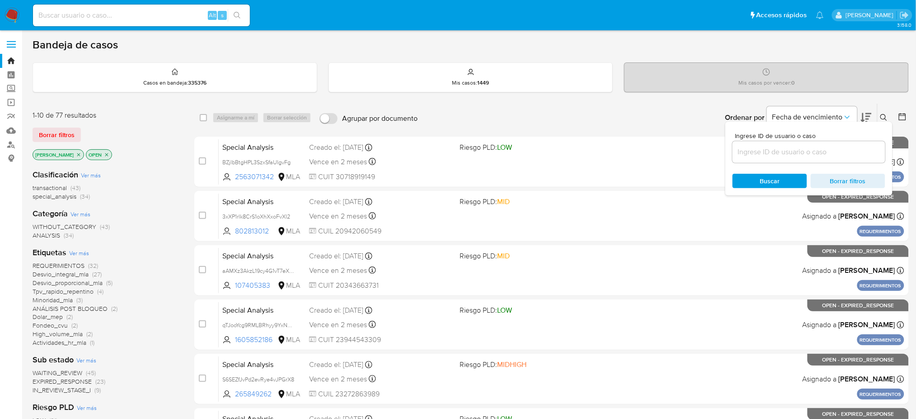
click at [694, 153] on input at bounding box center [809, 152] width 153 height 12
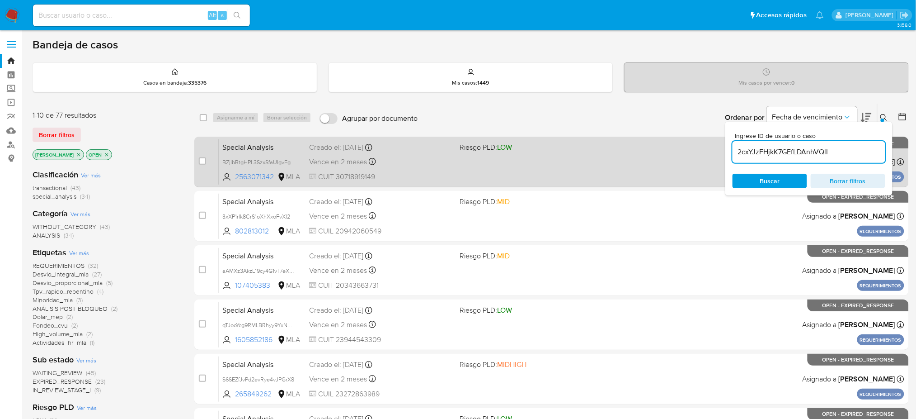
type input "2cxYJzFHjkK7GEfLDAnhVQlI"
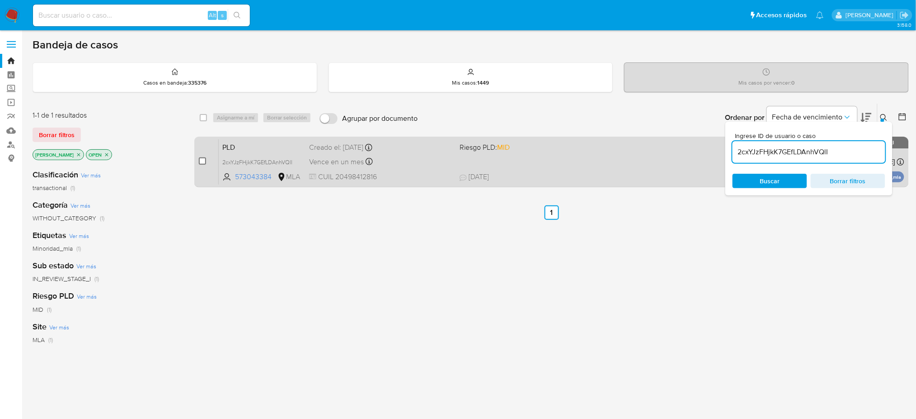
click at [203, 159] on input "checkbox" at bounding box center [202, 160] width 7 height 7
checkbox input "true"
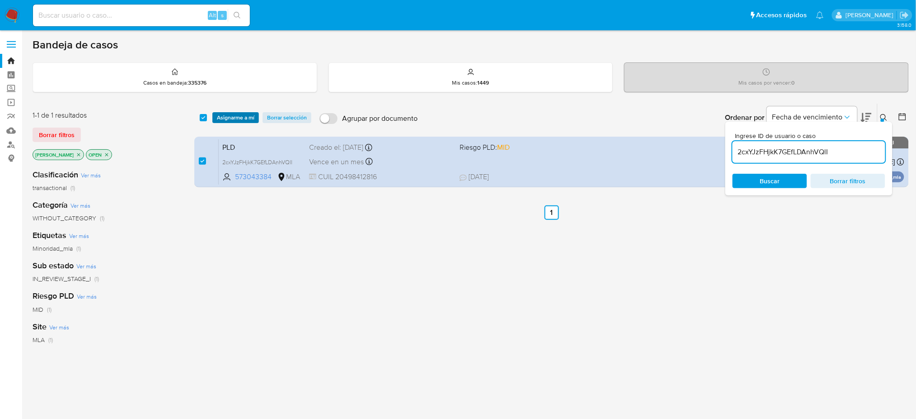
click at [238, 115] on span "Asignarme a mí" at bounding box center [236, 117] width 38 height 9
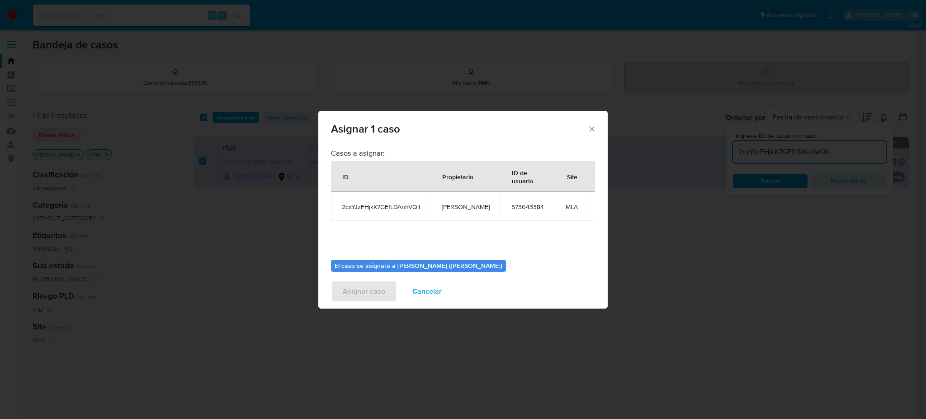
click at [460, 206] on span "[PERSON_NAME]" at bounding box center [466, 206] width 48 height 8
copy span "[PERSON_NAME]"
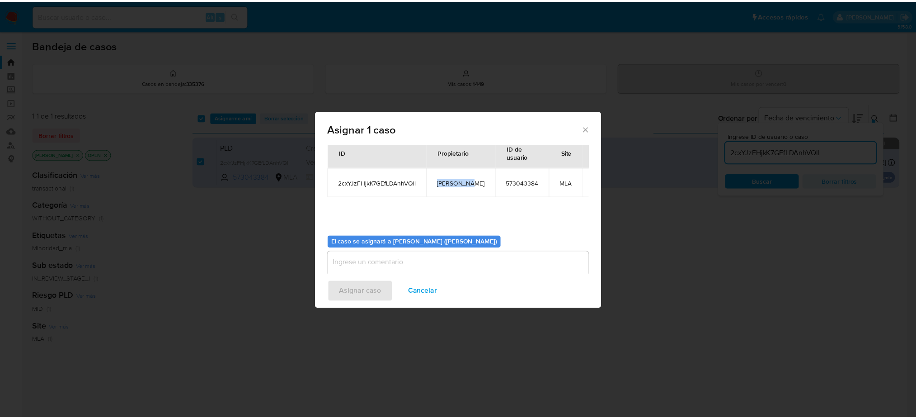
scroll to position [46, 0]
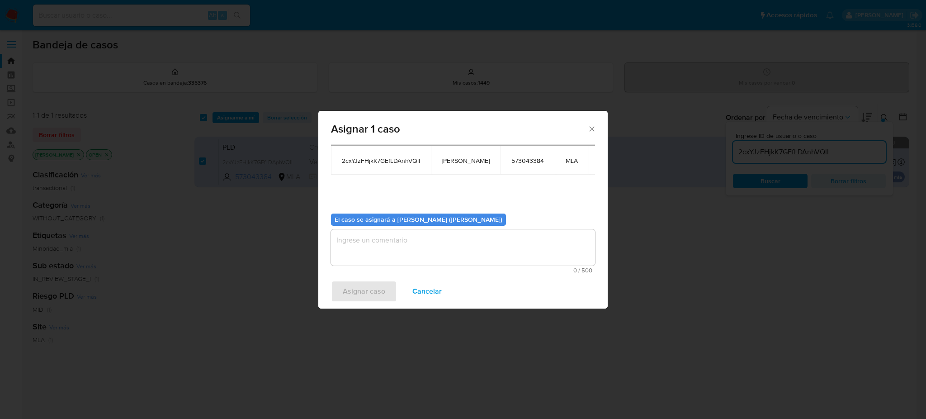
click at [381, 264] on textarea "assign-modal" at bounding box center [463, 247] width 264 height 36
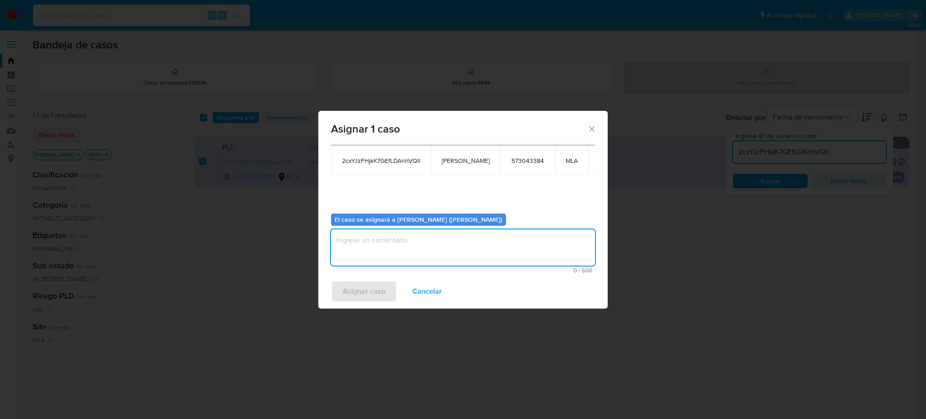
paste textarea "[PERSON_NAME]"
type textarea "[PERSON_NAME]"
click at [354, 295] on span "Asignar caso" at bounding box center [364, 291] width 42 height 20
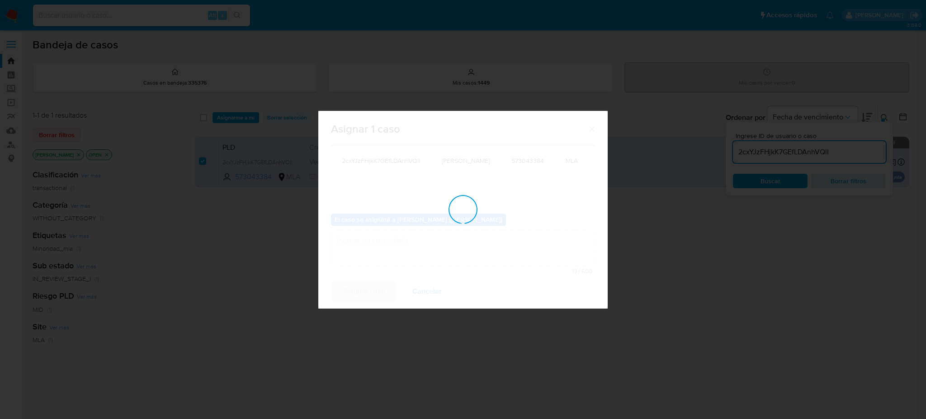
checkbox input "false"
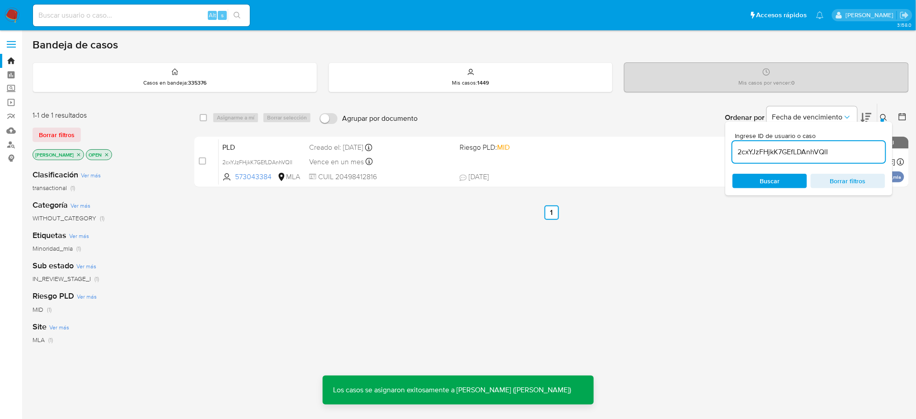
click at [259, 150] on span "PLD" at bounding box center [262, 147] width 80 height 12
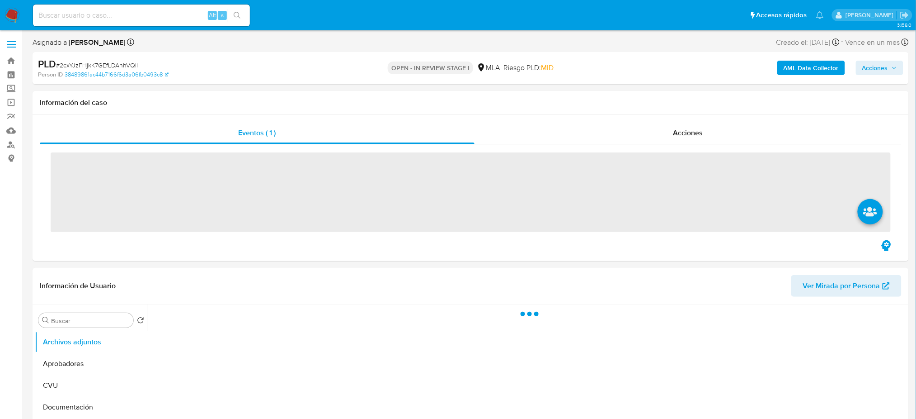
click at [103, 65] on span "# 2cxYJzFHjkK7GEfLDAnhVQlI" at bounding box center [97, 65] width 82 height 9
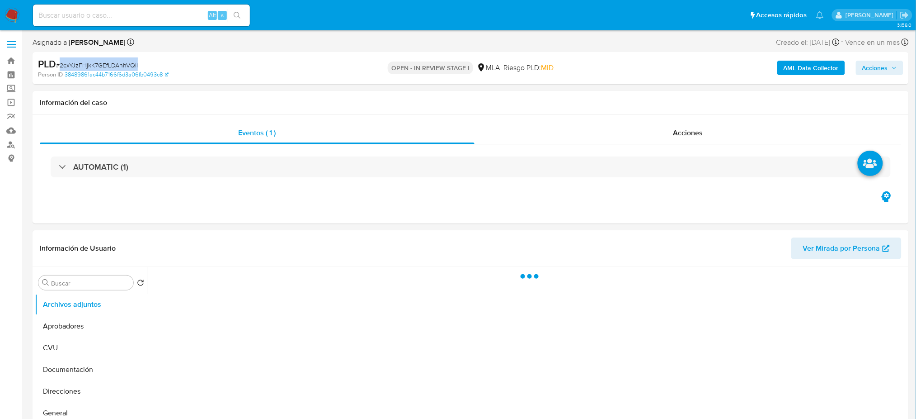
click at [103, 65] on span "# 2cxYJzFHjkK7GEfLDAnhVQlI" at bounding box center [97, 65] width 82 height 9
copy span "2cxYJzFHjkK7GEfLDAnhVQlI"
select select "10"
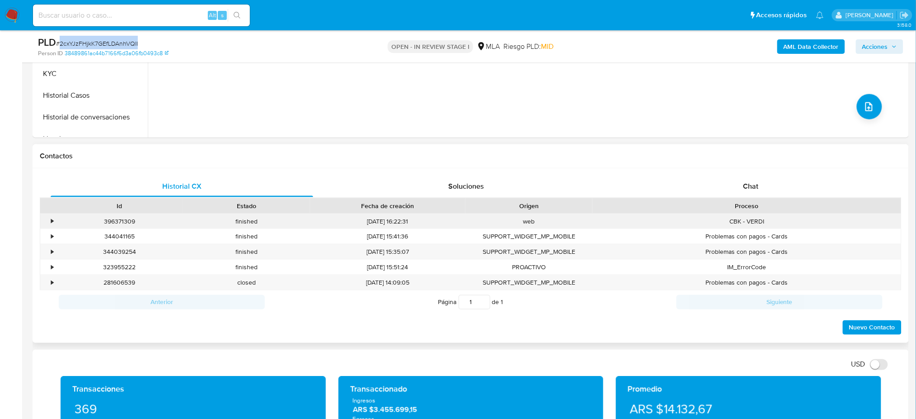
scroll to position [422, 0]
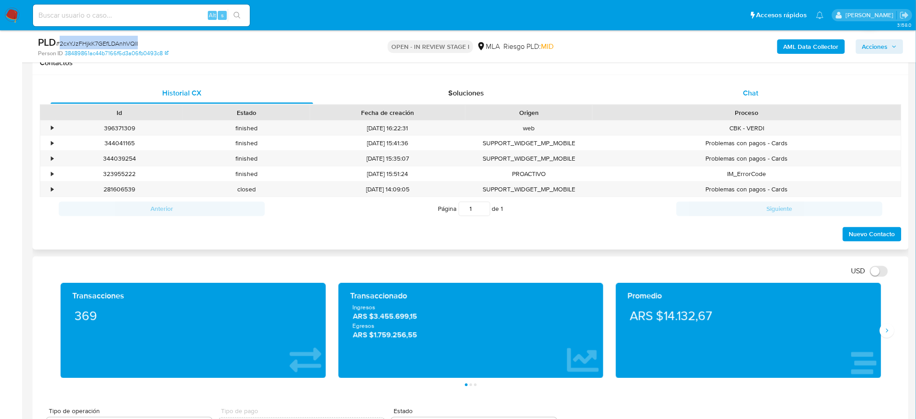
click at [758, 99] on div "Chat" at bounding box center [751, 93] width 263 height 22
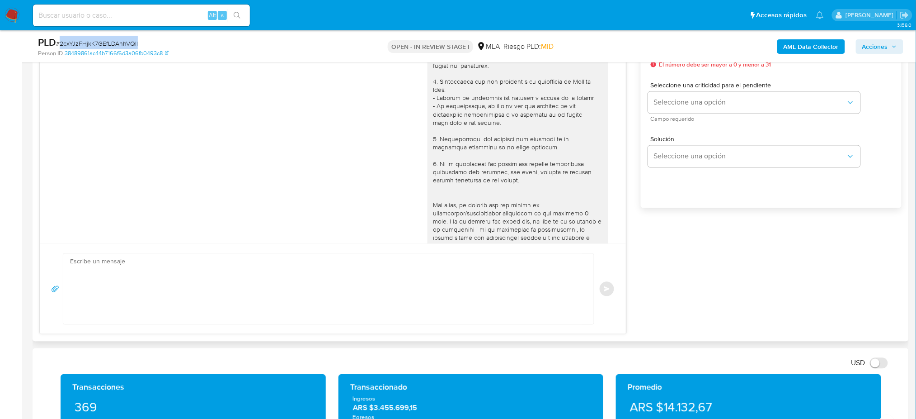
scroll to position [626, 0]
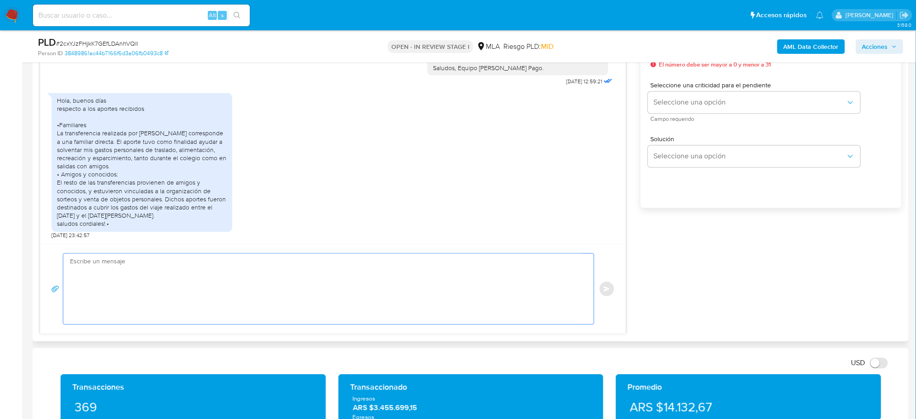
click at [152, 289] on textarea at bounding box center [326, 289] width 513 height 71
paste textarea "Hola, ¡Muchas gracias por tu respuesta! Confirmamos la recepción de la document…"
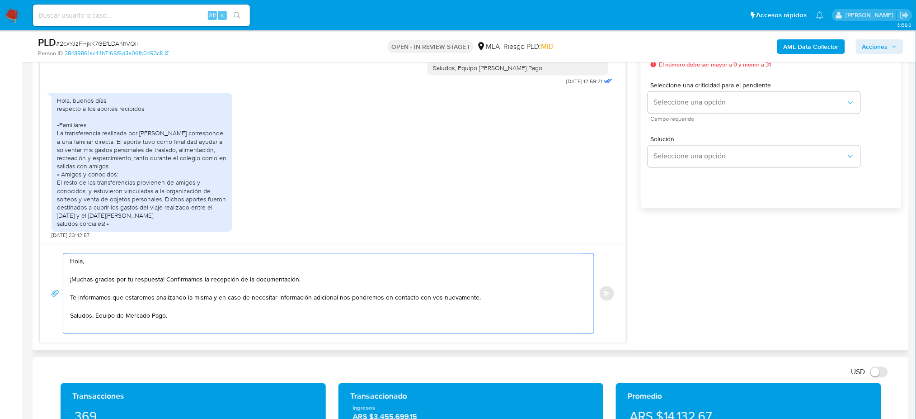
scroll to position [482, 0]
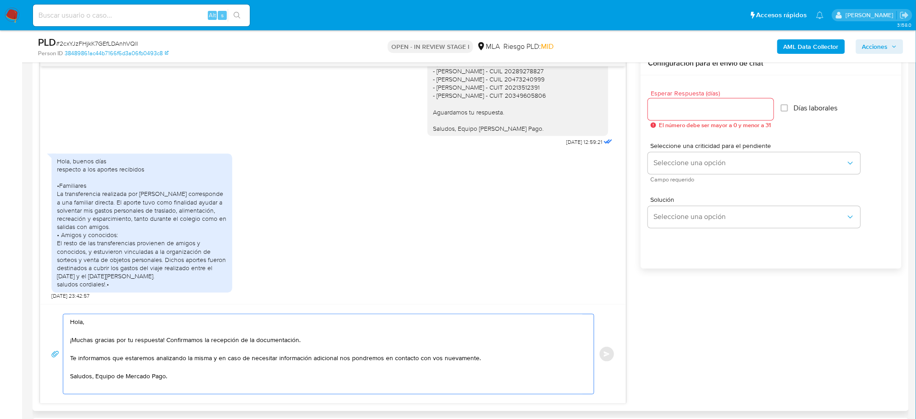
type textarea "Hola, ¡Muchas gracias por tu respuesta! Confirmamos la recepción de la document…"
click at [674, 108] on input "Esperar Respuesta (días)" at bounding box center [711, 109] width 126 height 12
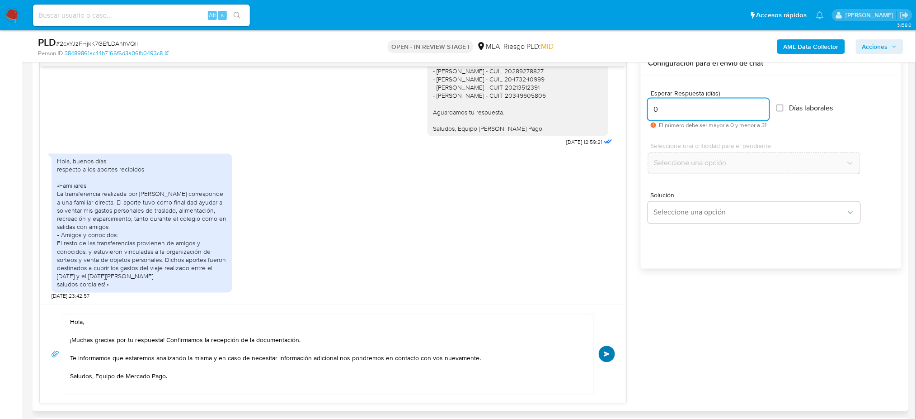
type input "0"
click at [609, 354] on span "Enviar" at bounding box center [607, 353] width 6 height 5
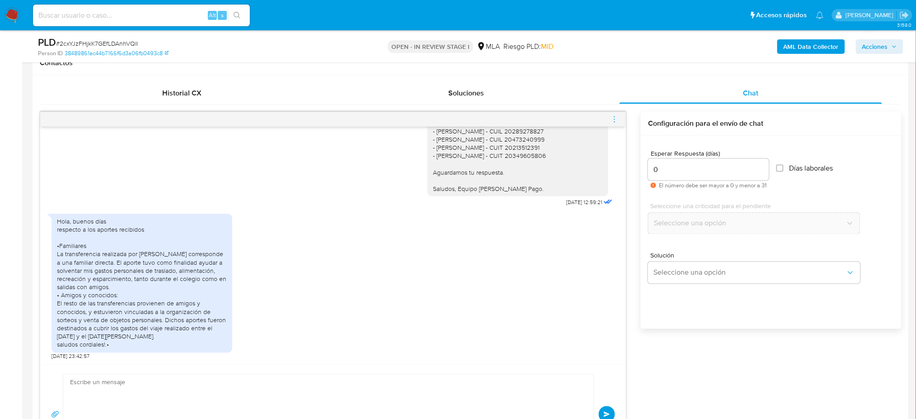
scroll to position [735, 0]
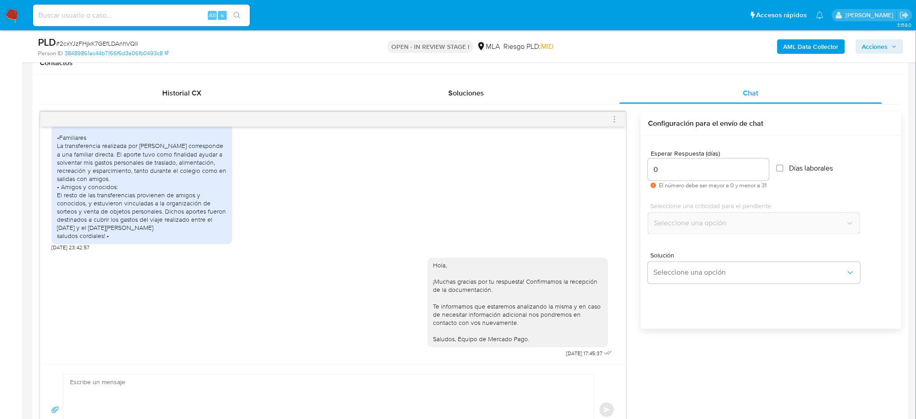
click at [613, 118] on icon "menu-action" at bounding box center [615, 119] width 8 height 8
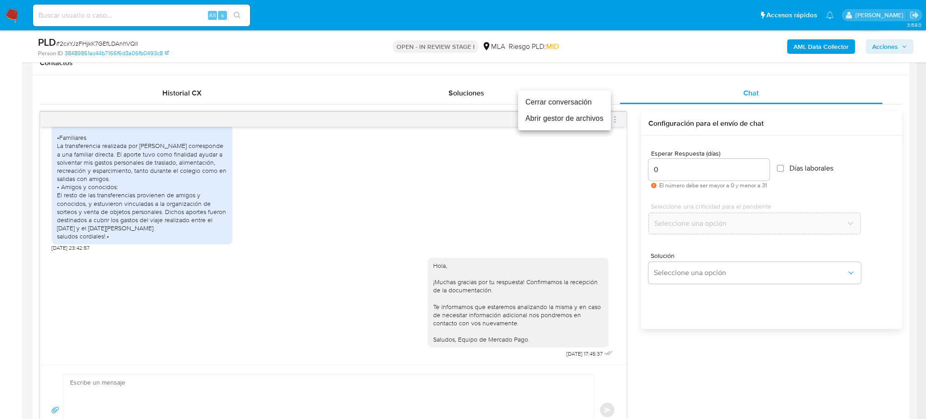
click at [566, 100] on li "Cerrar conversación" at bounding box center [564, 102] width 93 height 16
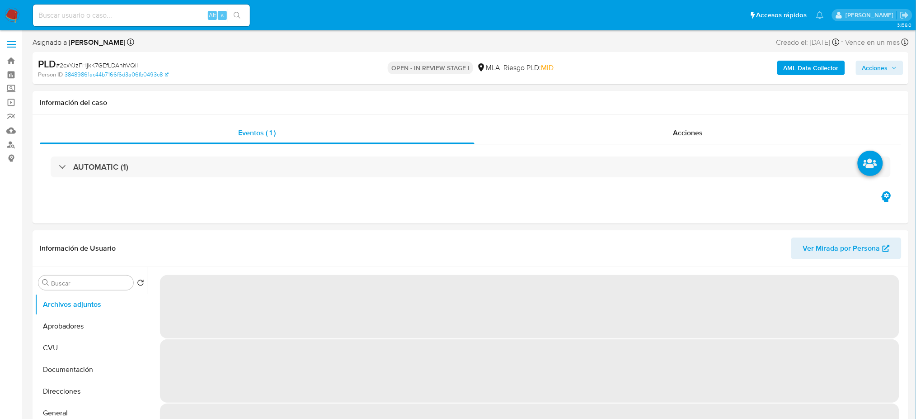
select select "10"
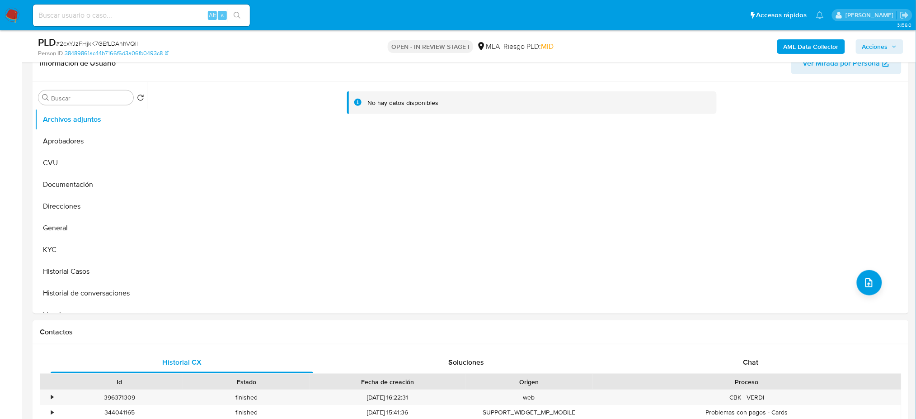
scroll to position [301, 0]
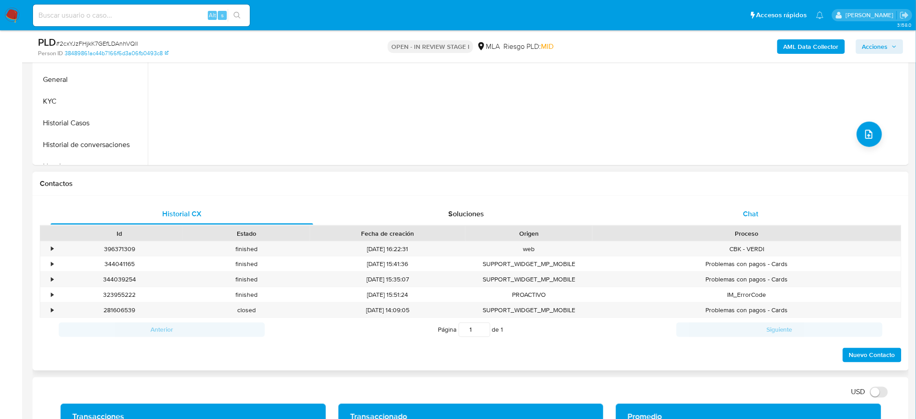
click at [757, 206] on div "Chat" at bounding box center [751, 214] width 263 height 22
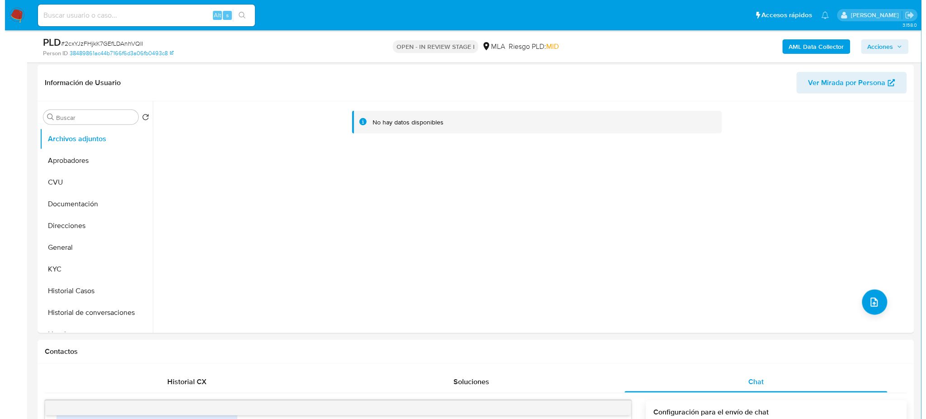
scroll to position [120, 0]
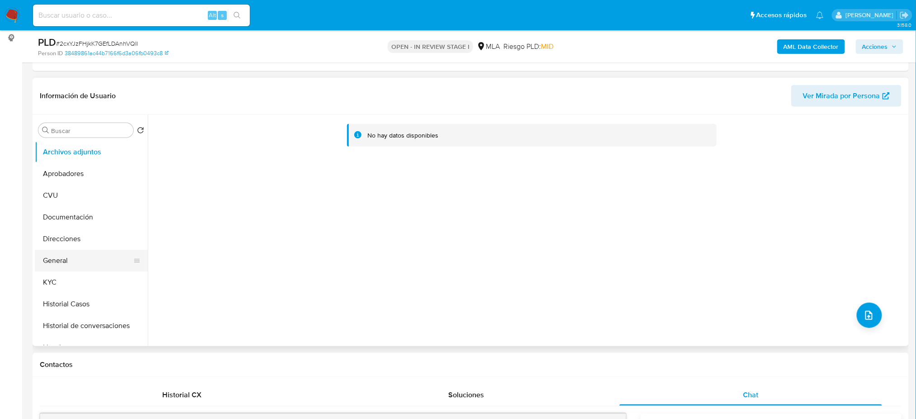
click at [81, 263] on button "General" at bounding box center [88, 260] width 106 height 22
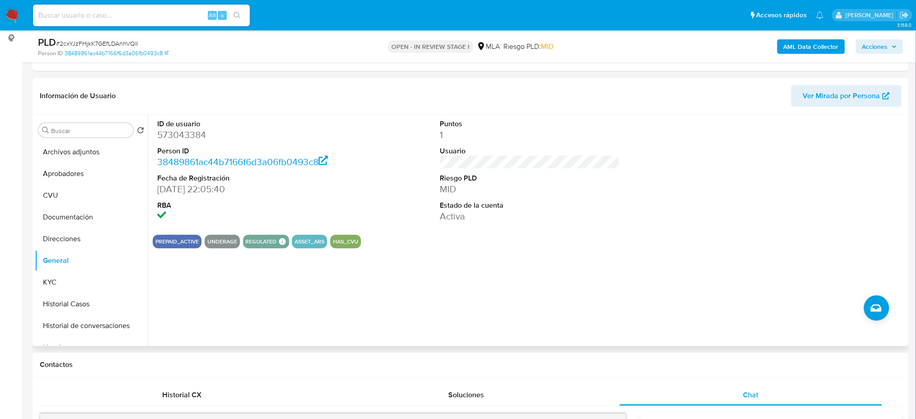
click at [172, 132] on dd "573043384" at bounding box center [246, 134] width 179 height 13
copy dd "573043384"
click at [91, 148] on button "Archivos adjuntos" at bounding box center [88, 152] width 106 height 22
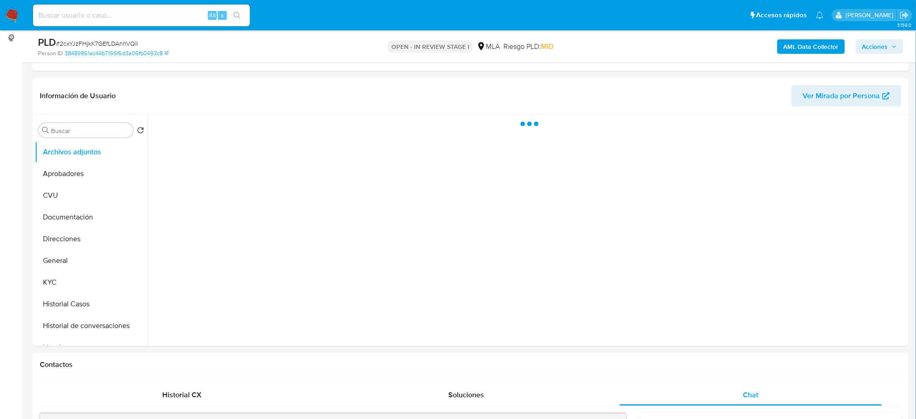
click at [823, 46] on b "AML Data Collector" at bounding box center [811, 46] width 55 height 14
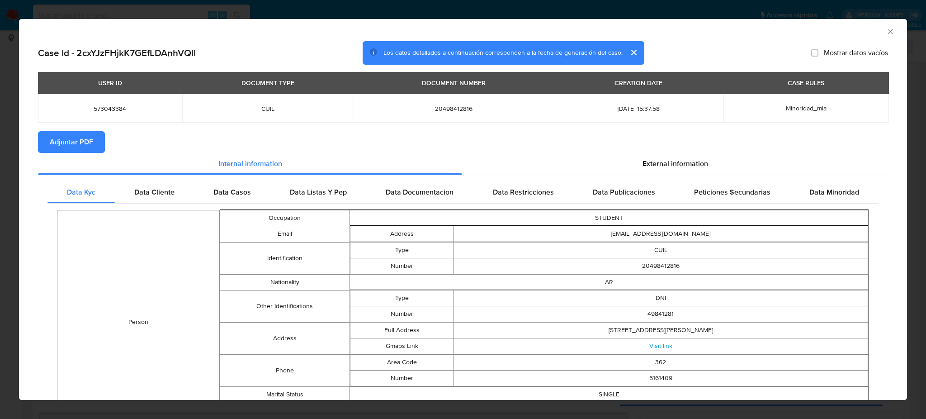
drag, startPoint x: 90, startPoint y: 134, endPoint x: 98, endPoint y: 135, distance: 7.3
click at [90, 135] on span "Adjuntar PDF" at bounding box center [71, 142] width 43 height 20
click at [885, 31] on icon "Cerrar ventana" at bounding box center [889, 31] width 9 height 9
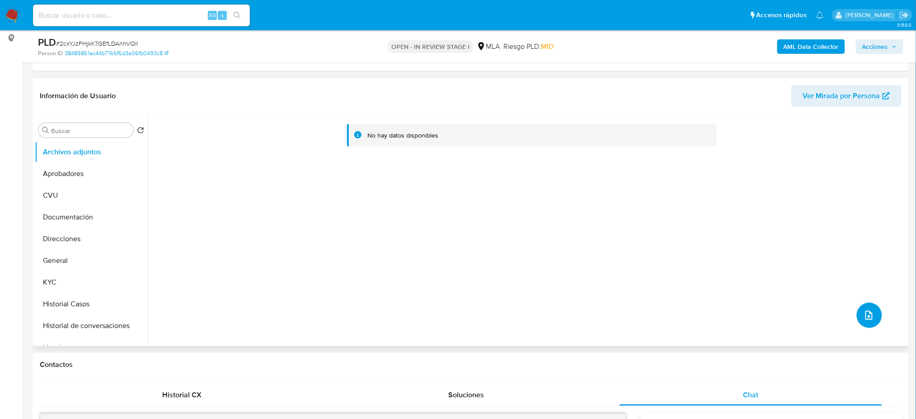
click at [865, 316] on icon "upload-file" at bounding box center [869, 315] width 11 height 11
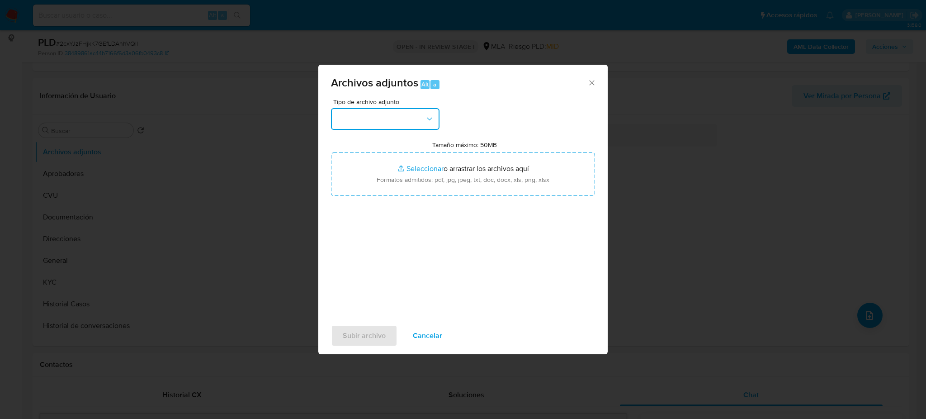
click at [373, 120] on button "button" at bounding box center [385, 119] width 108 height 22
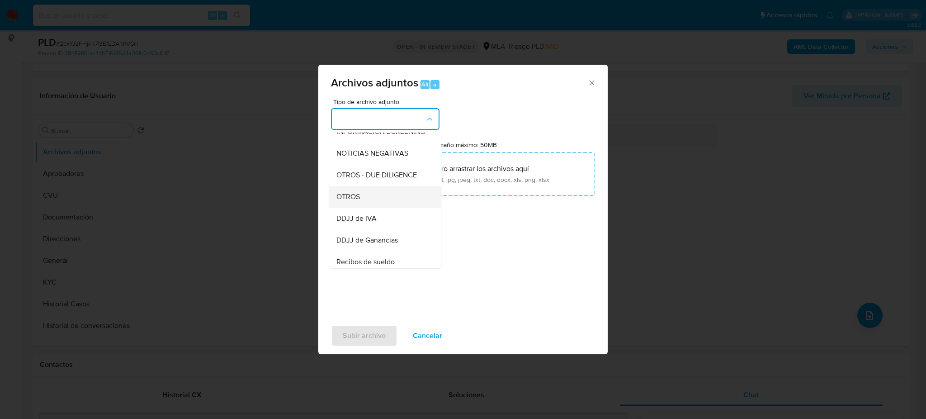
click at [364, 207] on div "OTROS" at bounding box center [382, 197] width 92 height 22
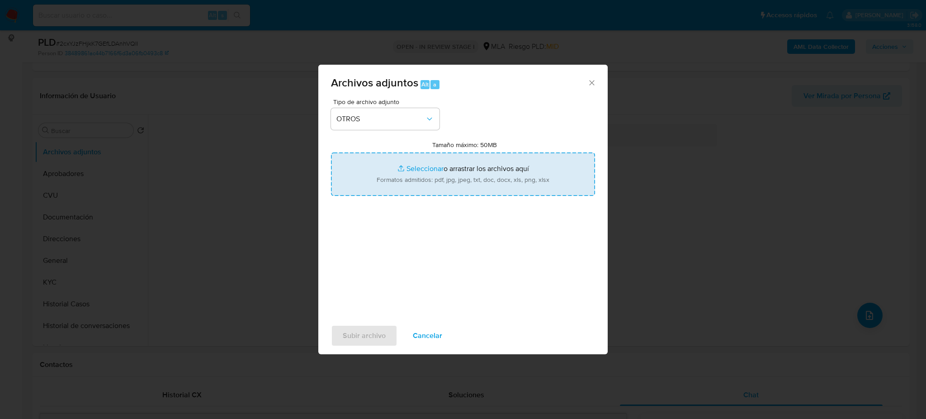
click at [395, 178] on input "Tamaño máximo: 50MB Seleccionar archivos" at bounding box center [463, 173] width 264 height 43
type input "C:\fakepath\Caselog 2cxYJzFHjkK7GEfLDAnhVQlI_2025_08_19_03_49_03.docx"
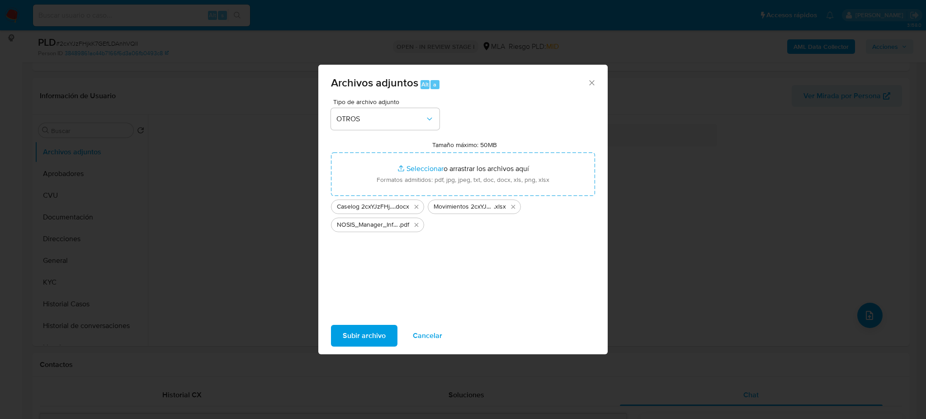
click at [375, 333] on span "Subir archivo" at bounding box center [364, 335] width 43 height 20
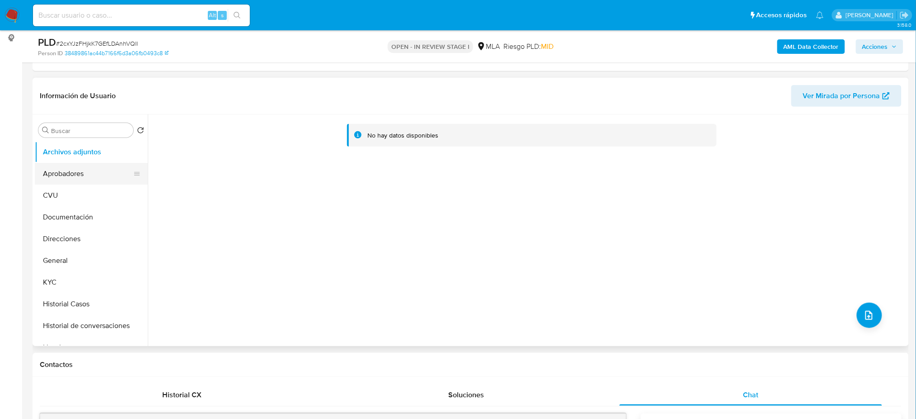
click at [90, 177] on button "Aprobadores" at bounding box center [88, 174] width 106 height 22
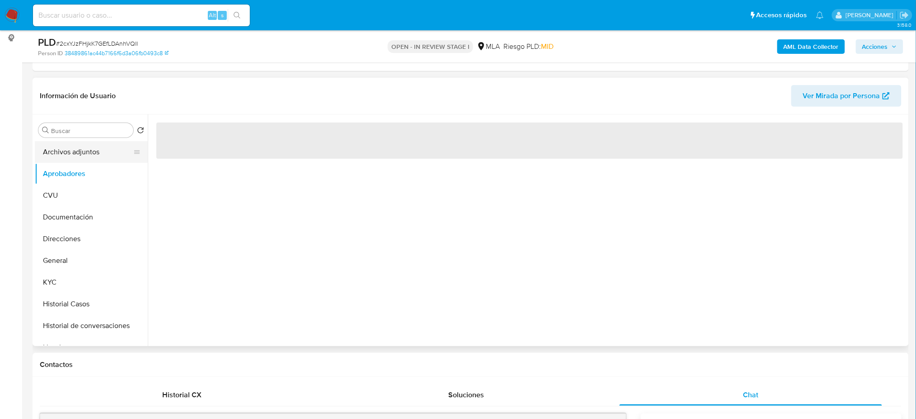
click at [92, 152] on button "Archivos adjuntos" at bounding box center [88, 152] width 106 height 22
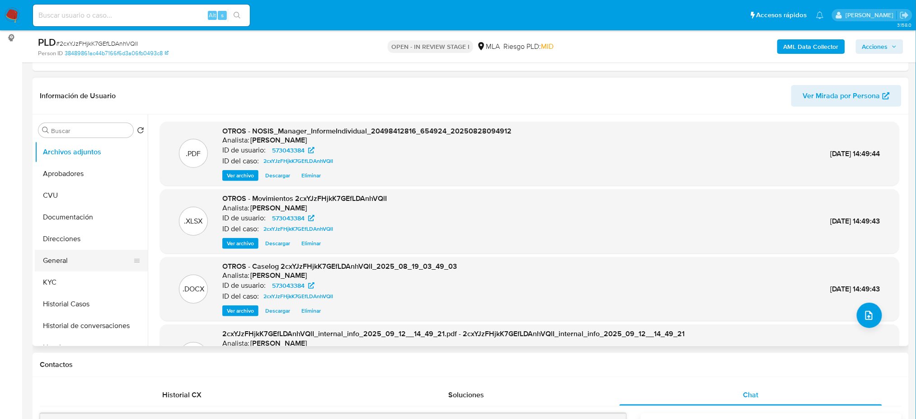
click at [85, 270] on button "General" at bounding box center [88, 260] width 106 height 22
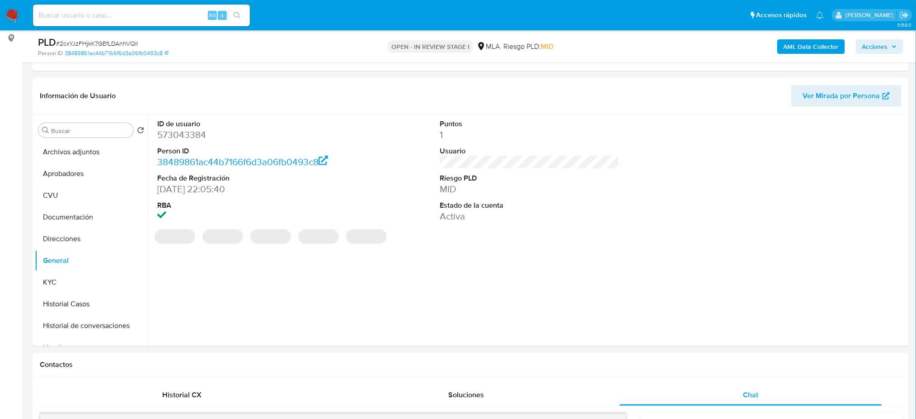
click at [179, 132] on dd "573043384" at bounding box center [246, 134] width 179 height 13
copy dd "573043384"
click at [881, 47] on span "Acciones" at bounding box center [875, 46] width 26 height 14
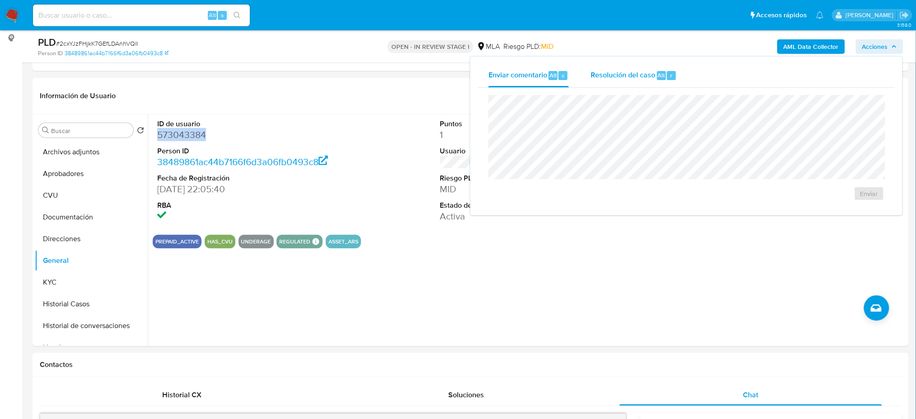
click at [618, 75] on span "Resolución del caso" at bounding box center [623, 75] width 65 height 10
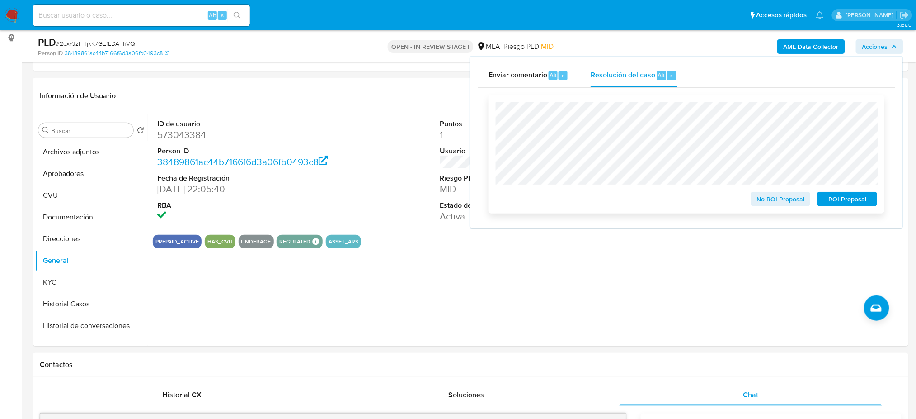
drag, startPoint x: 753, startPoint y: 202, endPoint x: 757, endPoint y: 202, distance: 4.5
click at [756, 202] on button "No ROI Proposal" at bounding box center [781, 199] width 60 height 14
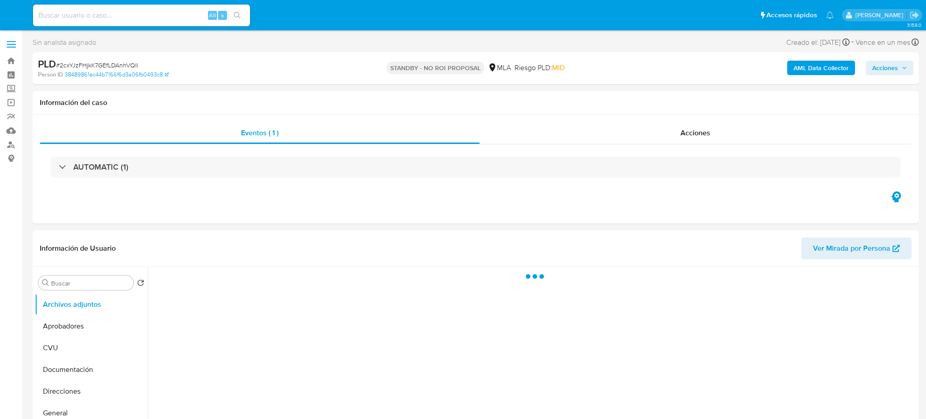
select select "10"
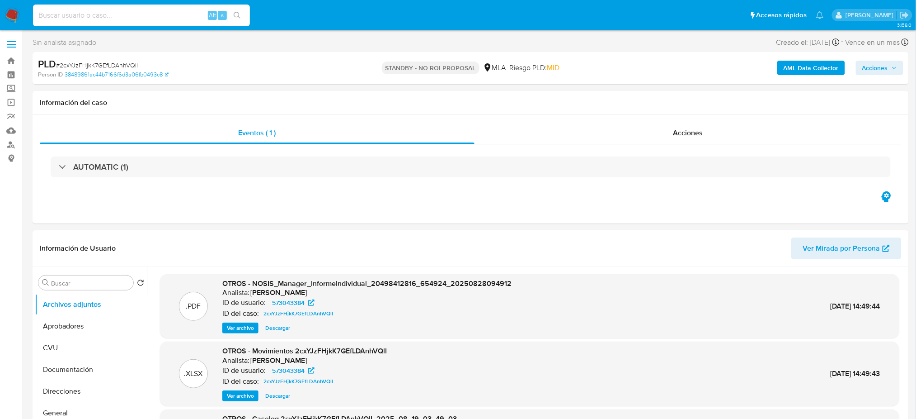
click at [151, 10] on input at bounding box center [141, 15] width 217 height 12
paste input "wxPMLfrJ2xObyCcNc7QQmHbb"
type input "wxPMLfrJ2xObyCcNc7QQmHbb"
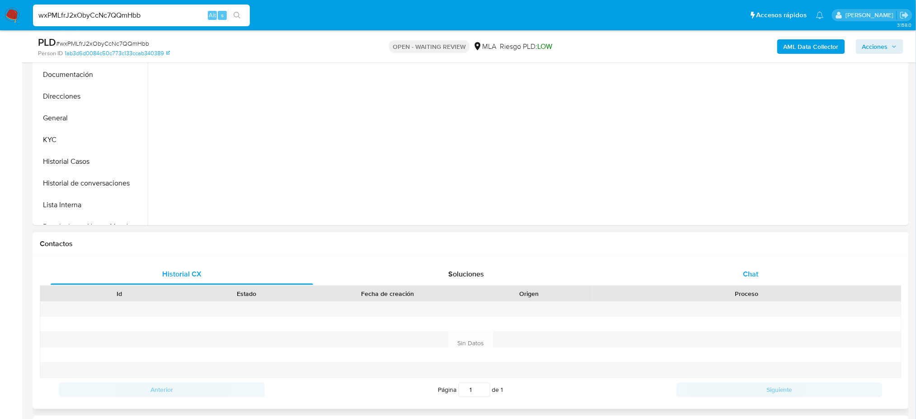
click at [738, 277] on div "Chat" at bounding box center [751, 274] width 263 height 22
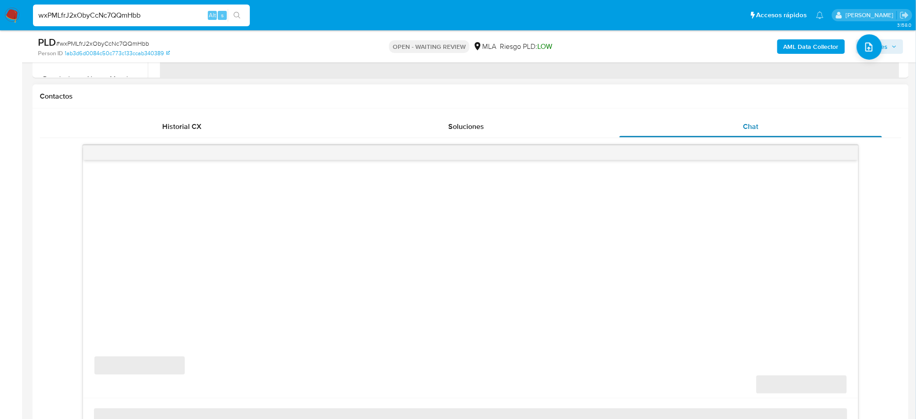
scroll to position [422, 0]
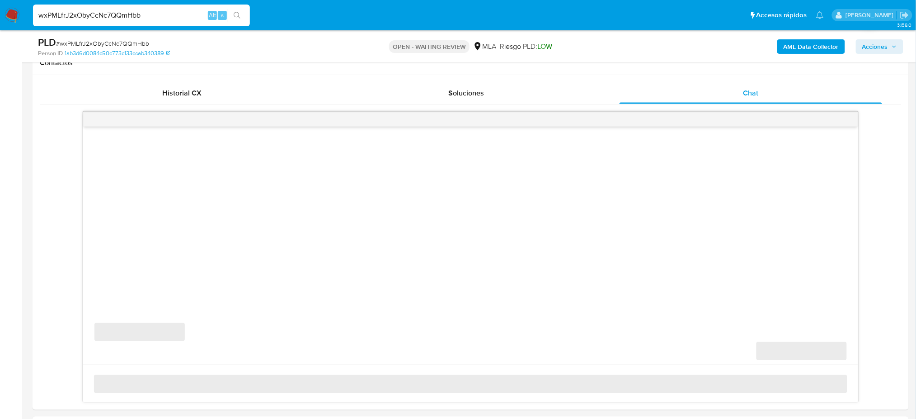
select select "10"
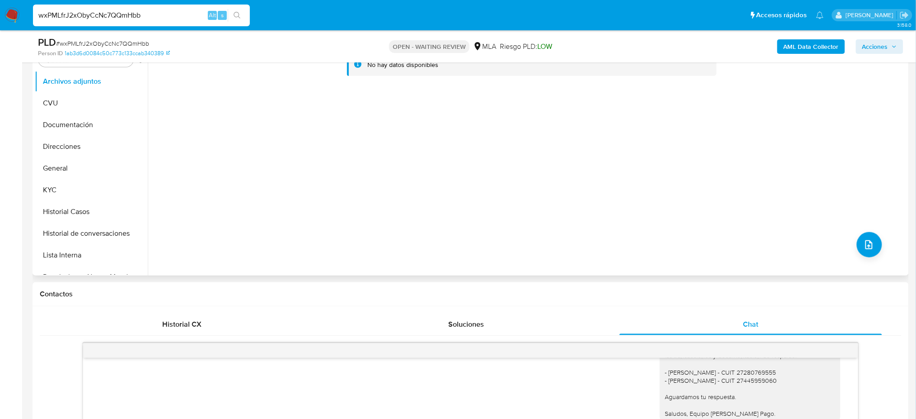
scroll to position [60, 0]
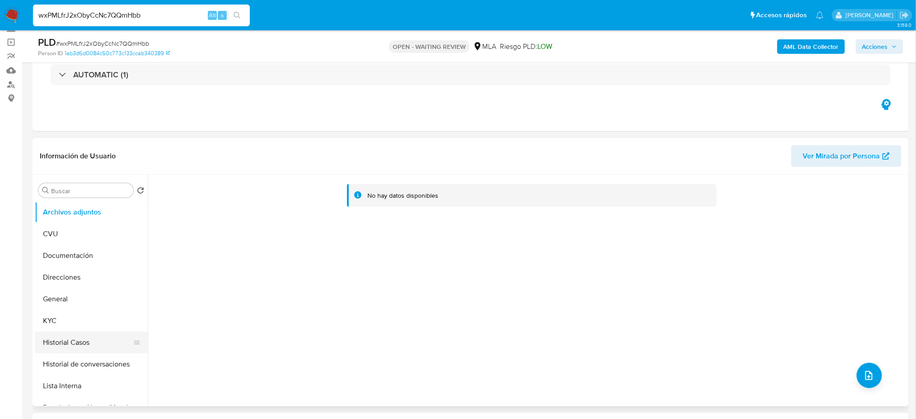
click at [55, 347] on button "Historial Casos" at bounding box center [88, 342] width 106 height 22
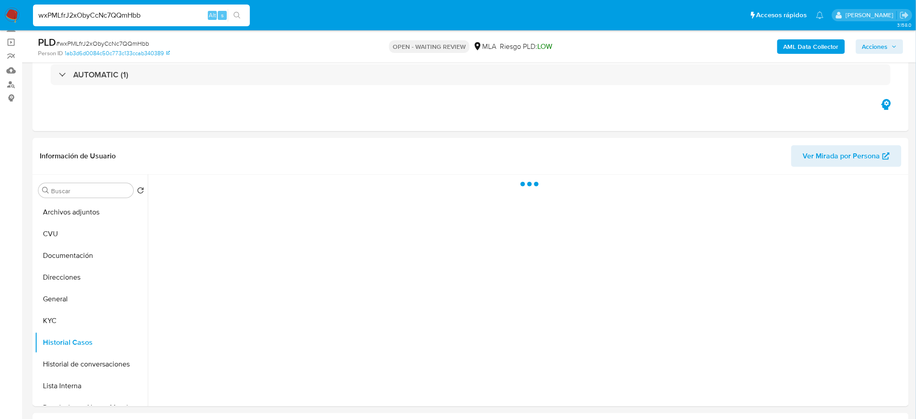
scroll to position [181, 0]
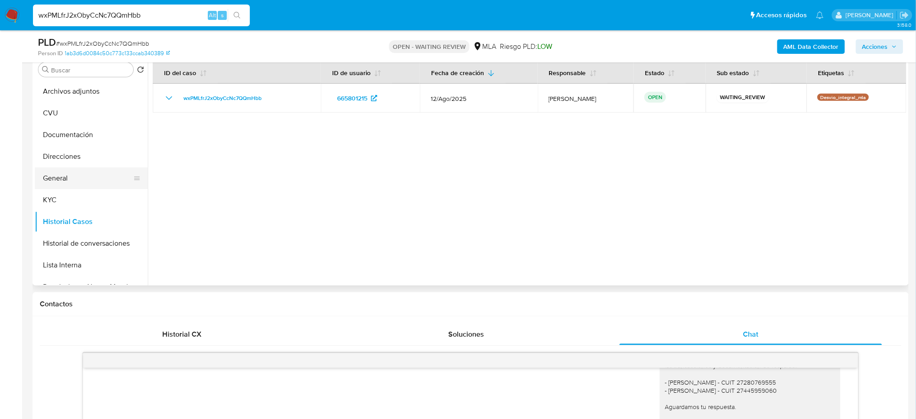
click at [84, 180] on button "General" at bounding box center [88, 178] width 106 height 22
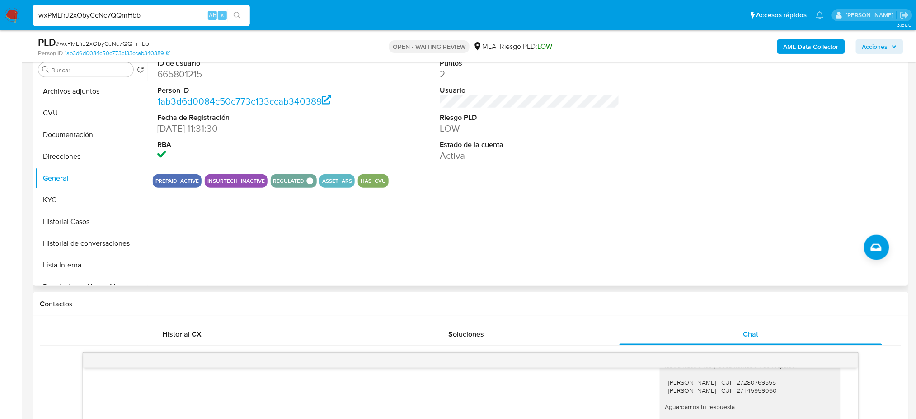
click at [174, 76] on dd "665801215" at bounding box center [246, 74] width 179 height 13
copy dd "665801215"
click at [127, 47] on span "# wxPMLfrJ2xObyCcNc7QQmHbb" at bounding box center [102, 43] width 93 height 9
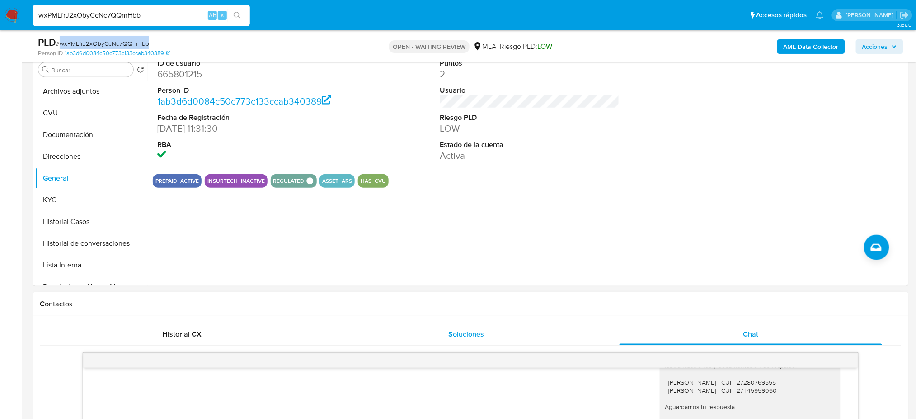
copy span "wxPMLfrJ2xObyCcNc7QQmHbb"
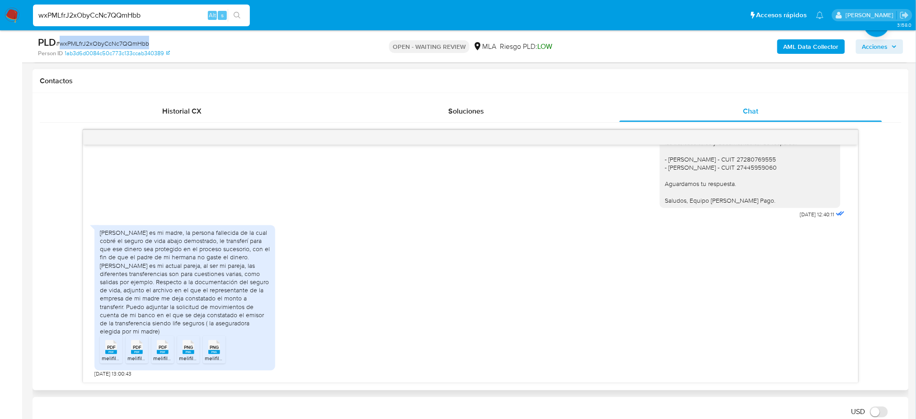
scroll to position [422, 0]
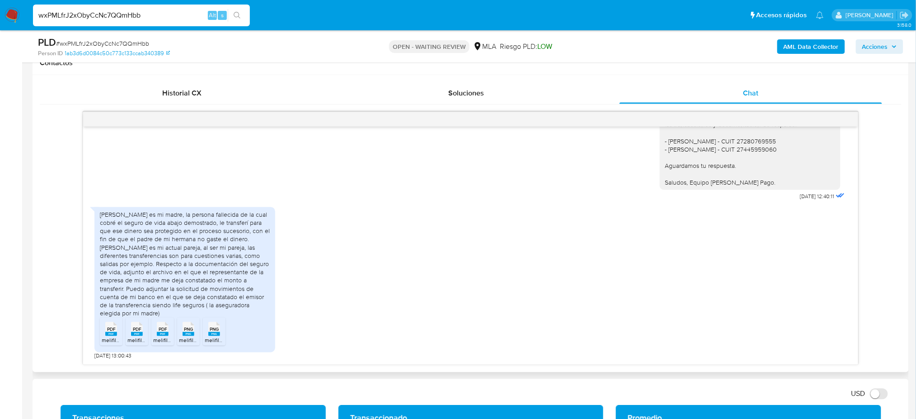
click at [112, 338] on span "melifile1819290563710994787.pdf" at bounding box center [142, 340] width 81 height 8
click at [138, 338] on span "melifile2451151605925110356.pdf" at bounding box center [167, 340] width 80 height 8
click at [164, 338] on span "melifile8882063015481364356.pdf" at bounding box center [195, 340] width 84 height 8
click at [191, 332] on span "PNG" at bounding box center [188, 329] width 9 height 6
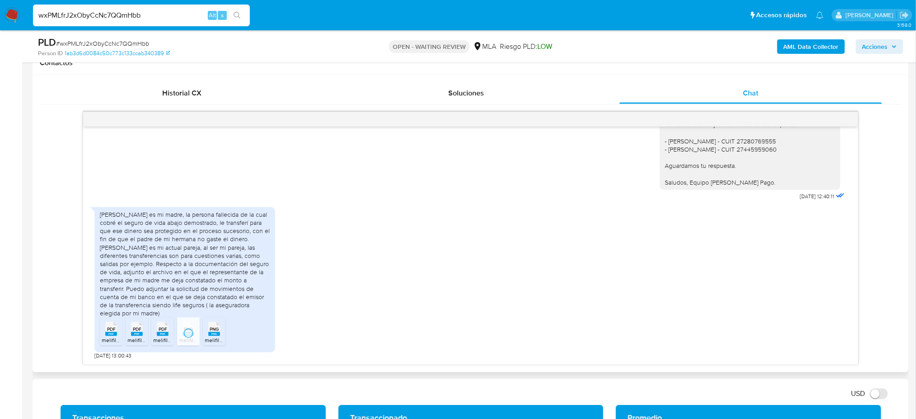
click at [213, 329] on span "PNG" at bounding box center [214, 329] width 9 height 6
click at [133, 43] on span "# wxPMLfrJ2xObyCcNc7QQmHbb" at bounding box center [102, 43] width 93 height 9
click at [213, 234] on div "Mirna Giselle Barreto es mi madre, la persona fallecida de la cual cobré el seg…" at bounding box center [185, 264] width 170 height 107
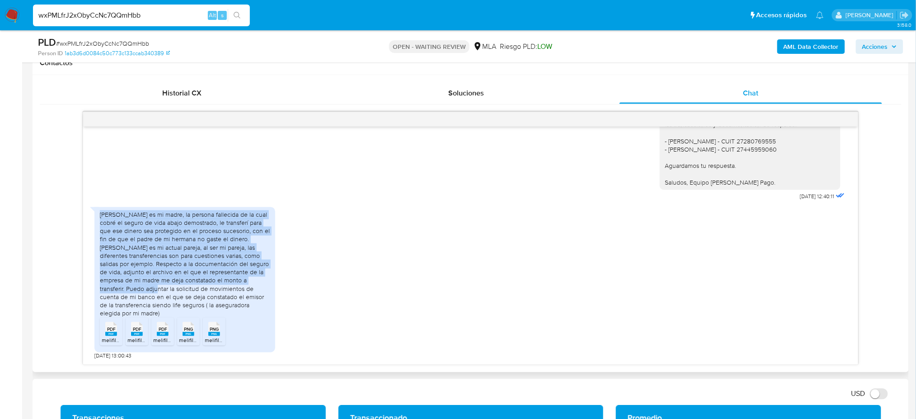
drag, startPoint x: 100, startPoint y: 212, endPoint x: 125, endPoint y: 288, distance: 79.8
click at [125, 288] on div "Mirna Giselle Barreto es mi madre, la persona fallecida de la cual cobré el seg…" at bounding box center [185, 264] width 170 height 107
copy div "Mirna Giselle Barreto es mi madre, la persona fallecida de la cual cobré el seg…"
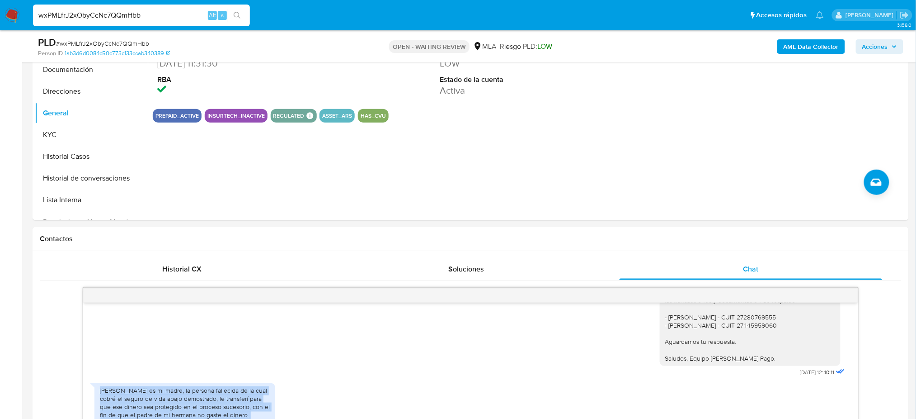
scroll to position [181, 0]
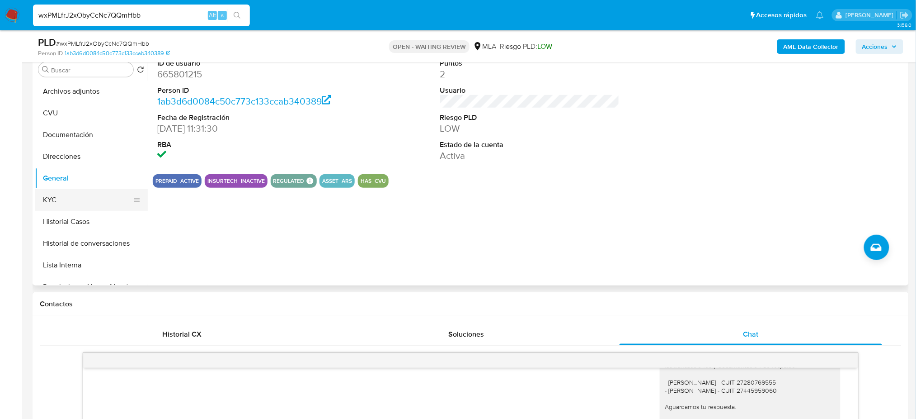
click at [74, 201] on button "KYC" at bounding box center [88, 200] width 106 height 22
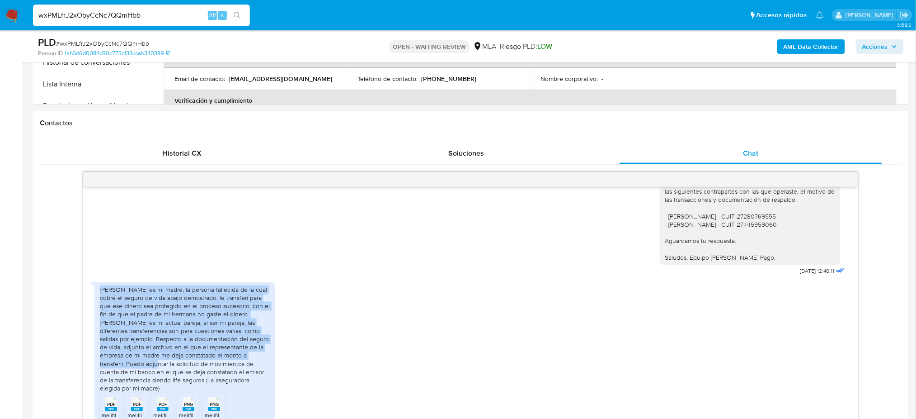
scroll to position [655, 0]
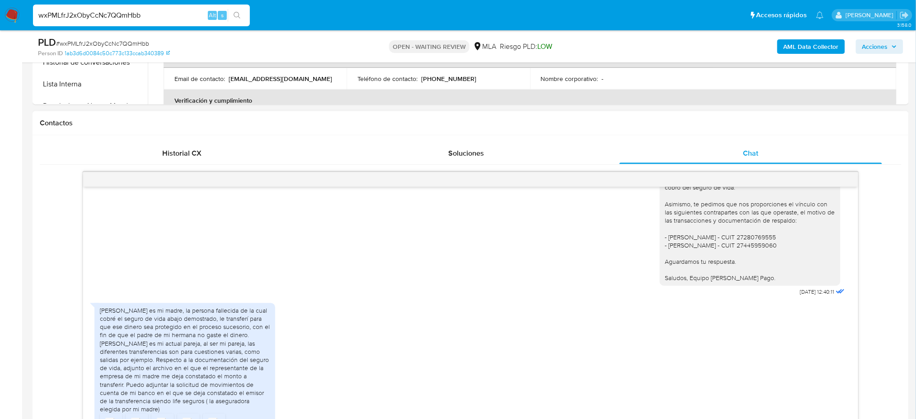
click at [748, 250] on div "Hola, ¡Muchas gracias por tu respuesta! Te pedimos que nos envíes los últimos 3…" at bounding box center [750, 208] width 170 height 148
copy div "27280769555"
click at [97, 41] on span "# wxPMLfrJ2xObyCcNc7QQmHbb" at bounding box center [102, 43] width 93 height 9
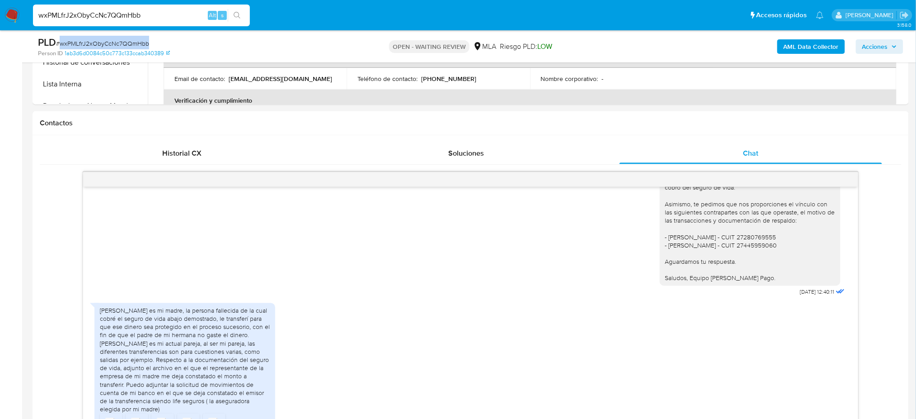
copy span "wxPMLfrJ2xObyCcNc7QQmHbb"
click at [11, 14] on img at bounding box center [12, 15] width 15 height 15
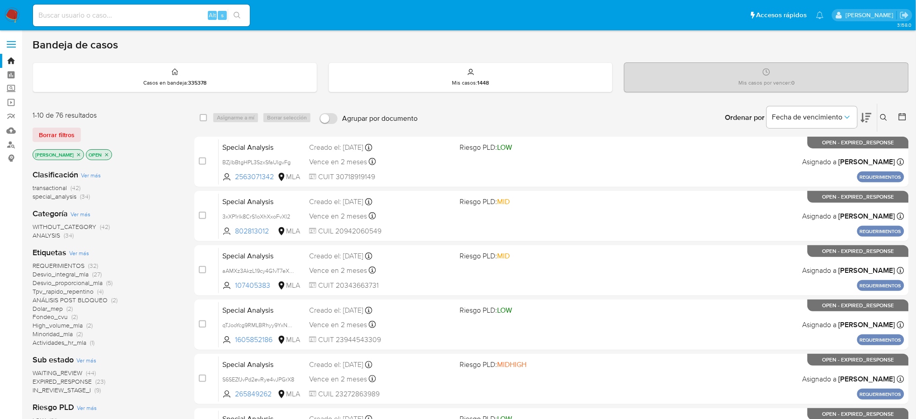
click at [881, 119] on icon at bounding box center [883, 117] width 7 height 7
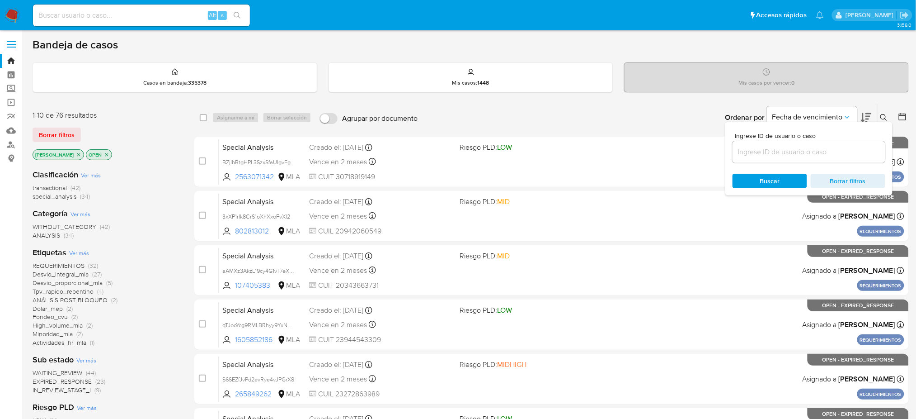
click at [836, 151] on input at bounding box center [809, 152] width 153 height 12
type input "wxPMLfrJ2xObyCcNc7QQmHbb"
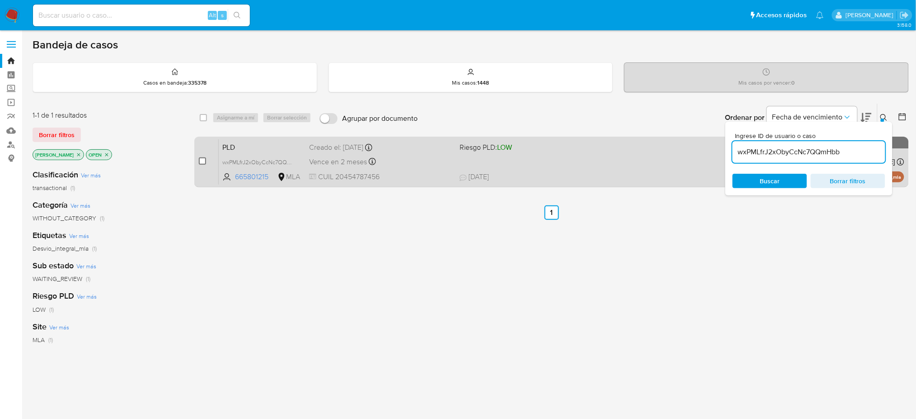
click at [204, 163] on input "checkbox" at bounding box center [202, 160] width 7 height 7
checkbox input "true"
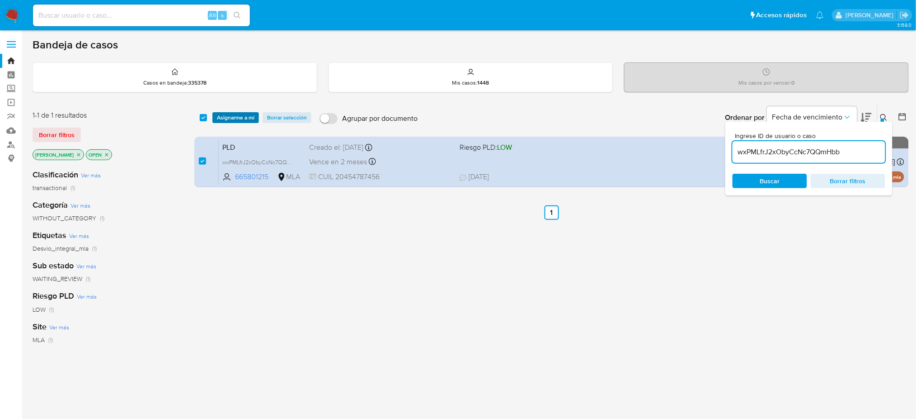
click at [239, 114] on span "Asignarme a mí" at bounding box center [236, 117] width 38 height 9
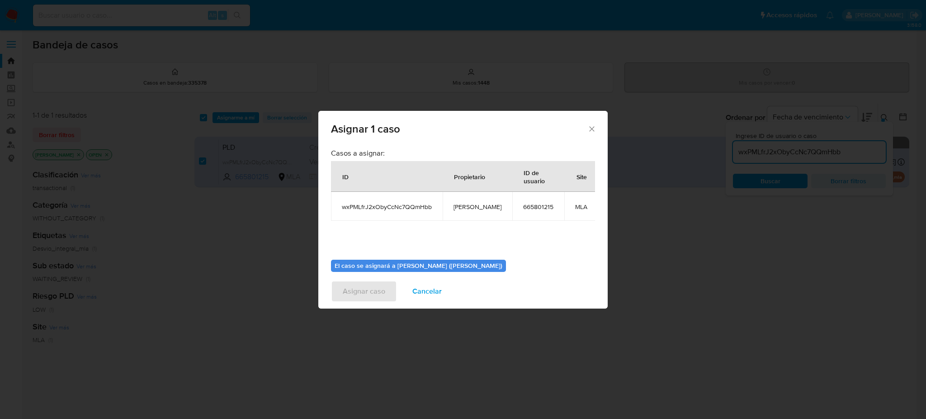
click at [457, 207] on span "[PERSON_NAME]" at bounding box center [477, 206] width 48 height 8
copy span "[PERSON_NAME]"
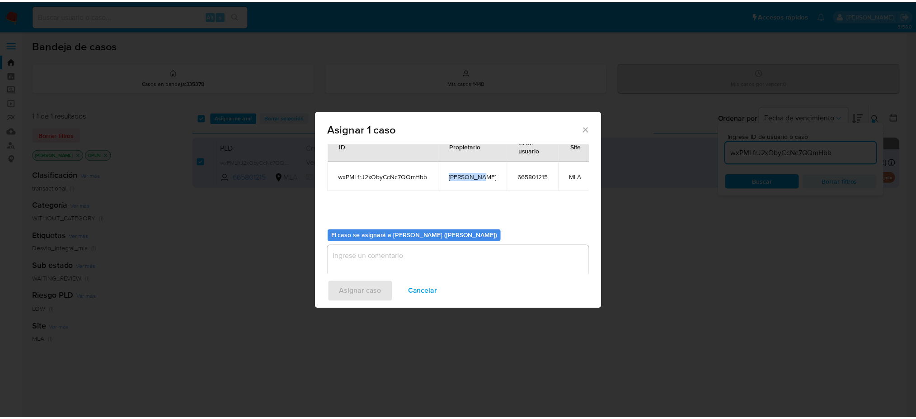
scroll to position [46, 0]
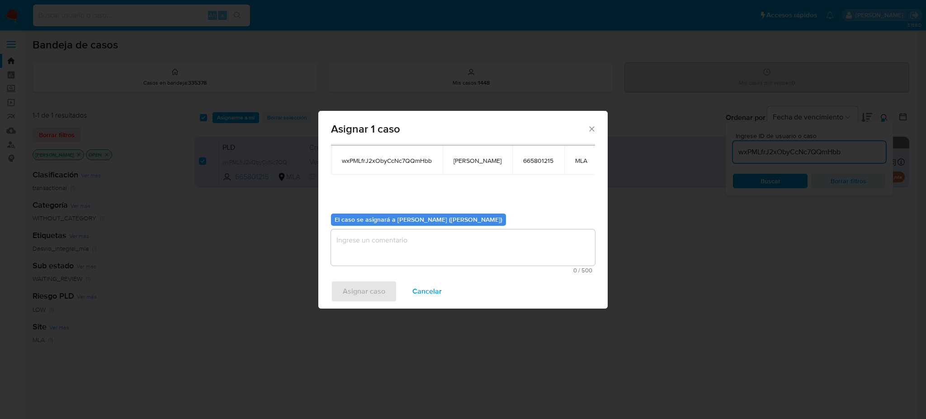
click at [385, 240] on textarea "assign-modal" at bounding box center [463, 247] width 264 height 36
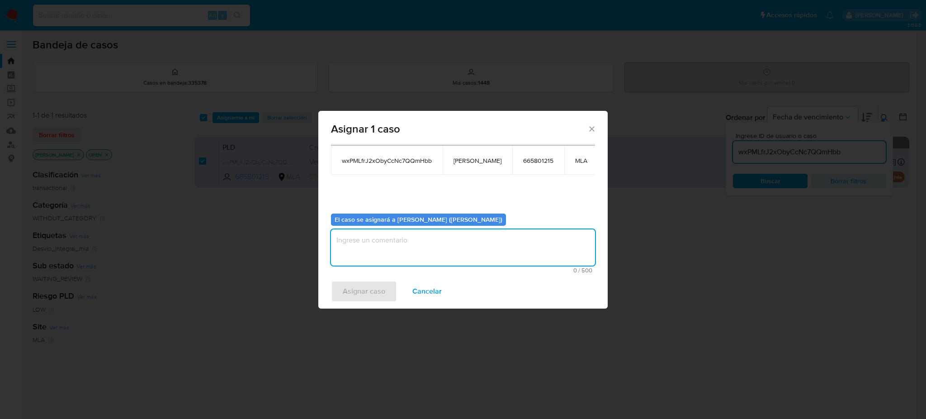
paste textarea "[PERSON_NAME]"
type textarea "[PERSON_NAME]"
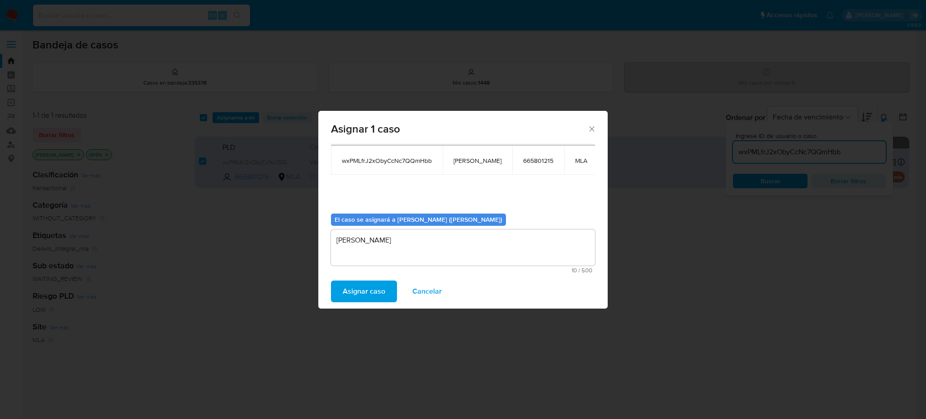
click at [368, 296] on span "Asignar caso" at bounding box center [364, 291] width 42 height 20
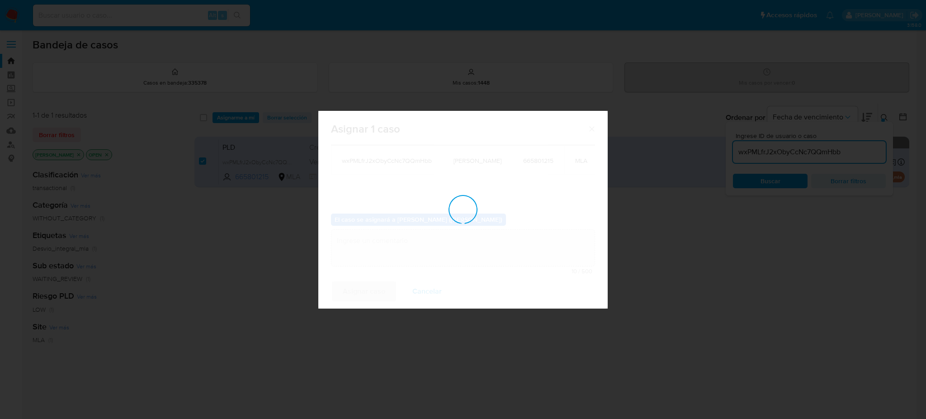
checkbox input "false"
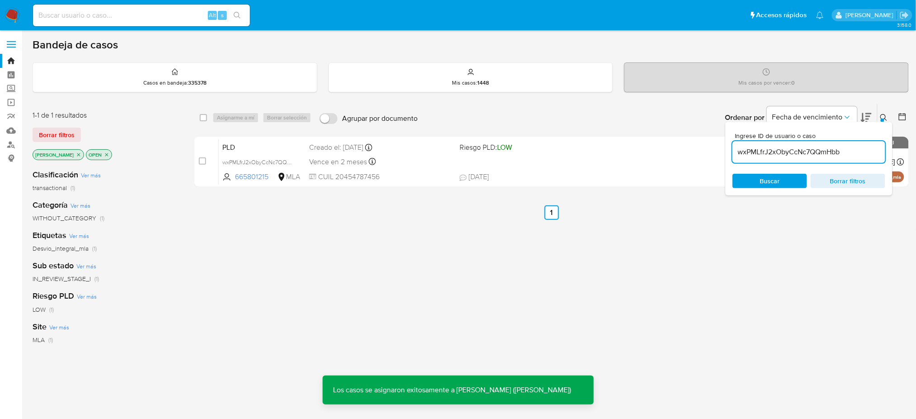
click at [268, 143] on span "PLD" at bounding box center [262, 147] width 80 height 12
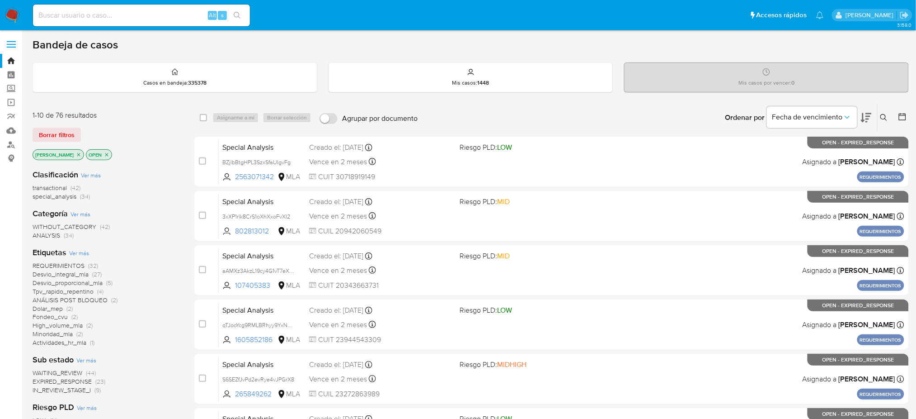
click at [888, 115] on button at bounding box center [885, 117] width 15 height 11
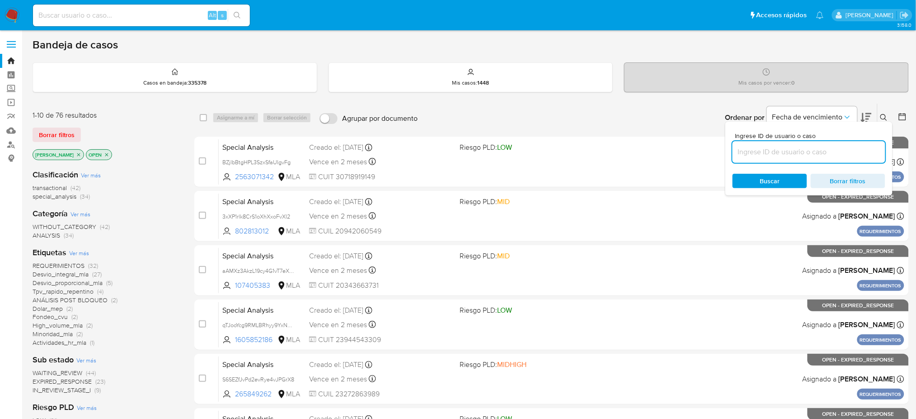
click at [803, 149] on input at bounding box center [809, 152] width 153 height 12
type input "wxPMLfrJ2xObyCcNc7QQmHbb"
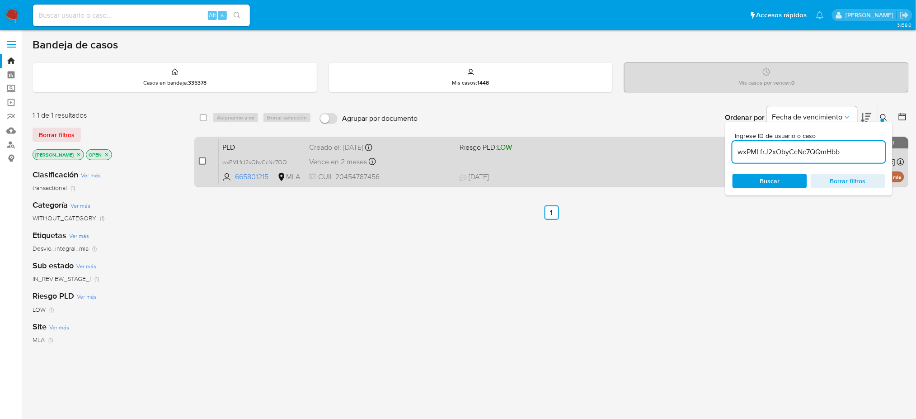
click at [203, 159] on input "checkbox" at bounding box center [202, 160] width 7 height 7
checkbox input "true"
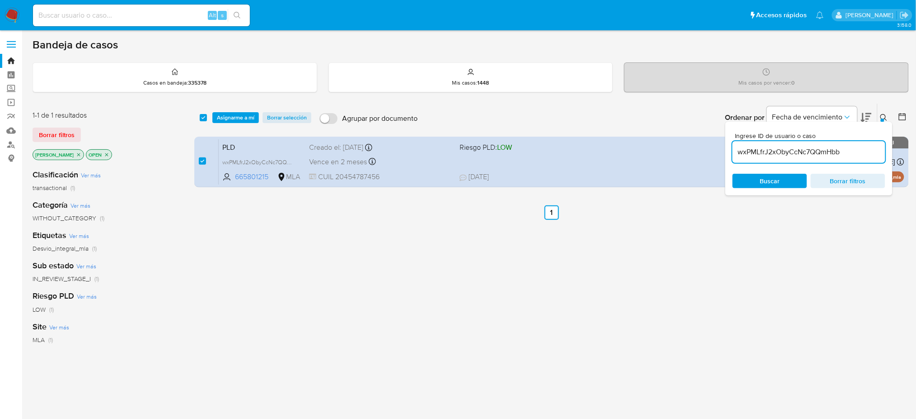
click at [233, 122] on span "Asignarme a mí" at bounding box center [236, 117] width 38 height 9
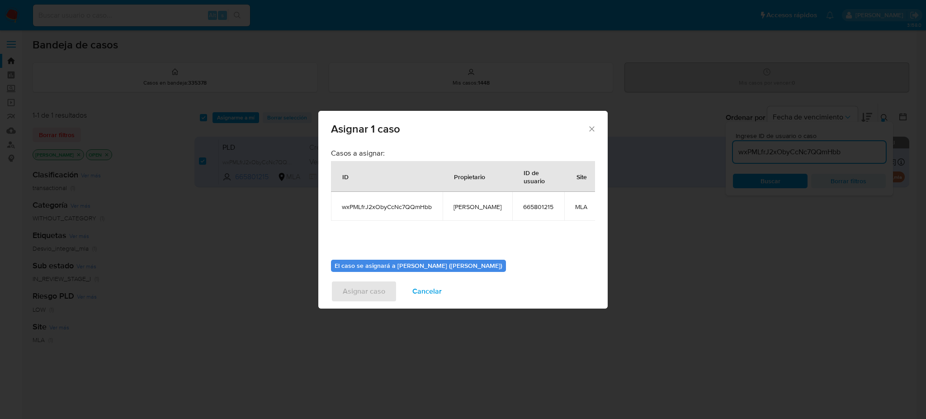
click at [464, 206] on span "[PERSON_NAME]" at bounding box center [477, 206] width 48 height 8
copy span "[PERSON_NAME]"
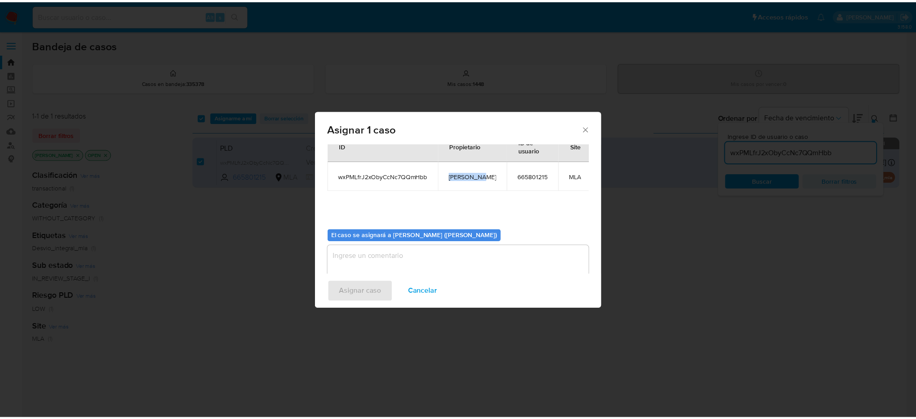
scroll to position [46, 0]
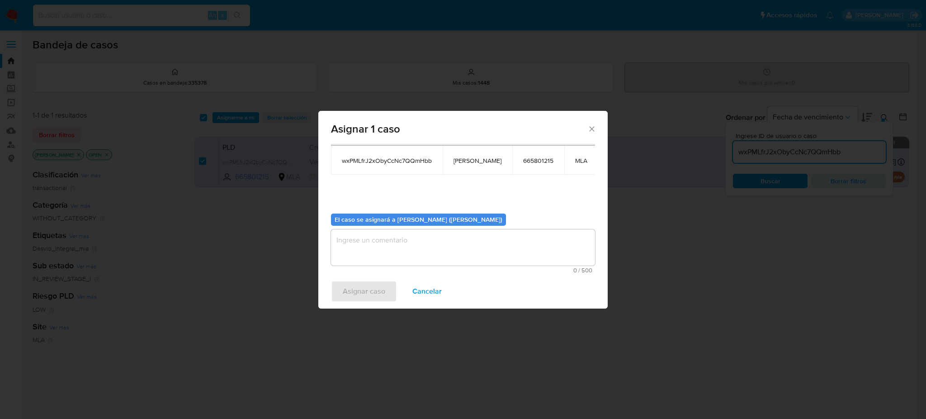
click at [383, 253] on textarea "assign-modal" at bounding box center [463, 247] width 264 height 36
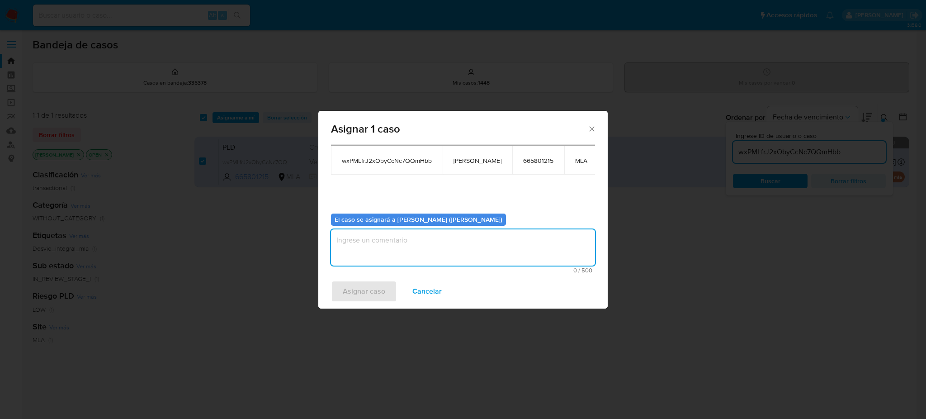
paste textarea "[PERSON_NAME]"
type textarea "[PERSON_NAME]"
click at [350, 291] on span "Asignar caso" at bounding box center [364, 291] width 42 height 20
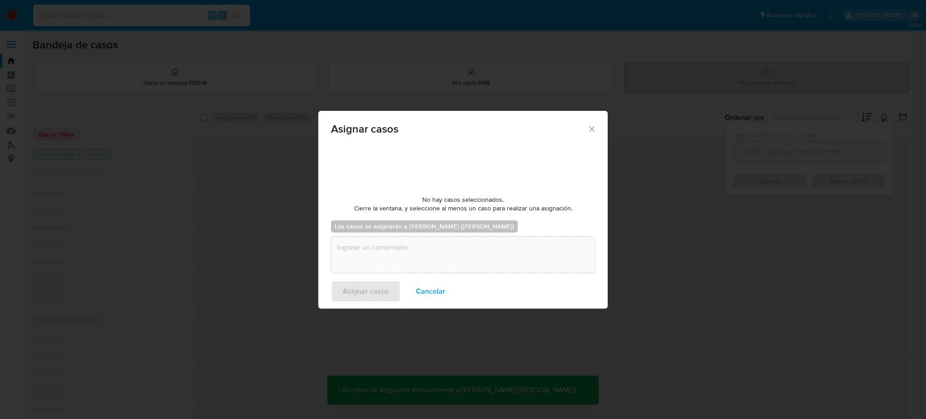
checkbox input "false"
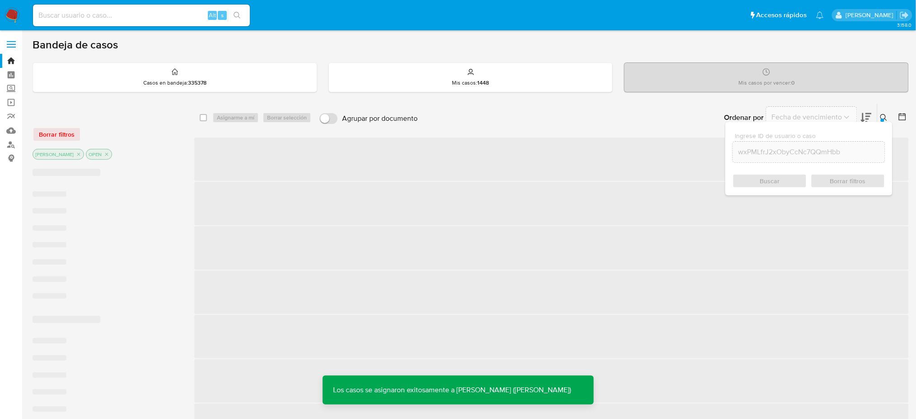
click at [277, 140] on span "‌" at bounding box center [551, 158] width 715 height 43
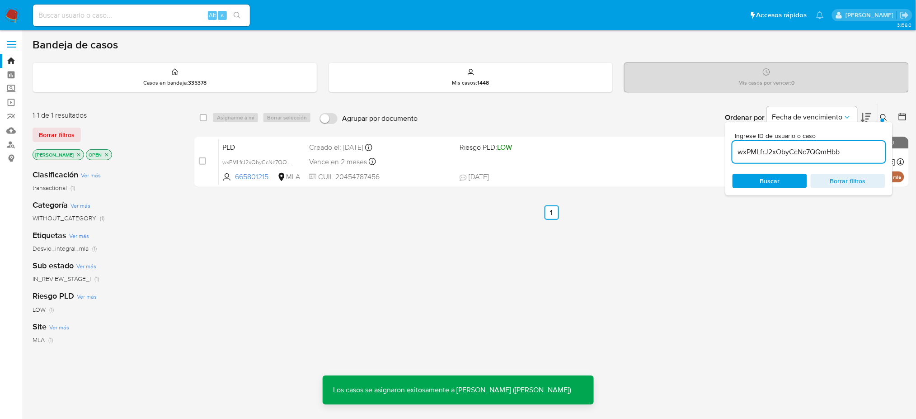
click at [277, 141] on span "PLD" at bounding box center [262, 147] width 80 height 12
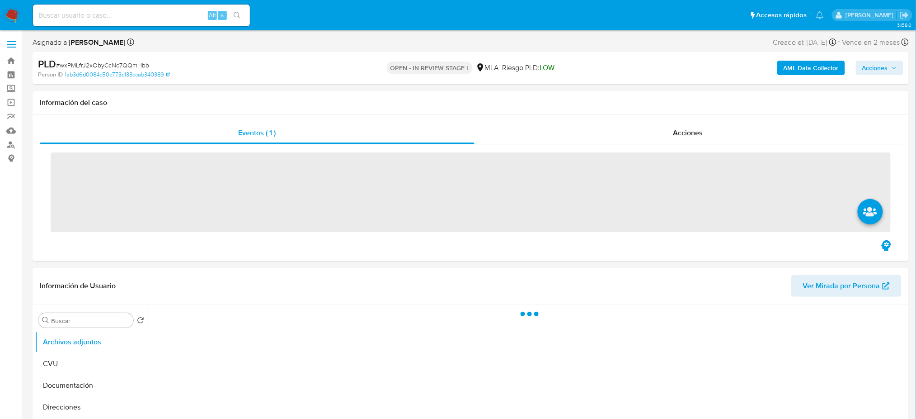
click at [112, 61] on span "# wxPMLfrJ2xObyCcNc7QQmHbb" at bounding box center [102, 65] width 93 height 9
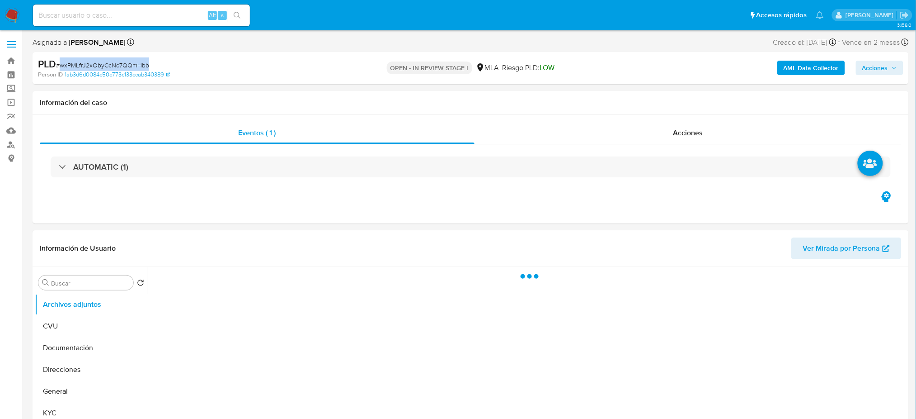
copy span "wxPMLfrJ2xObyCcNc7QQmHbb"
select select "10"
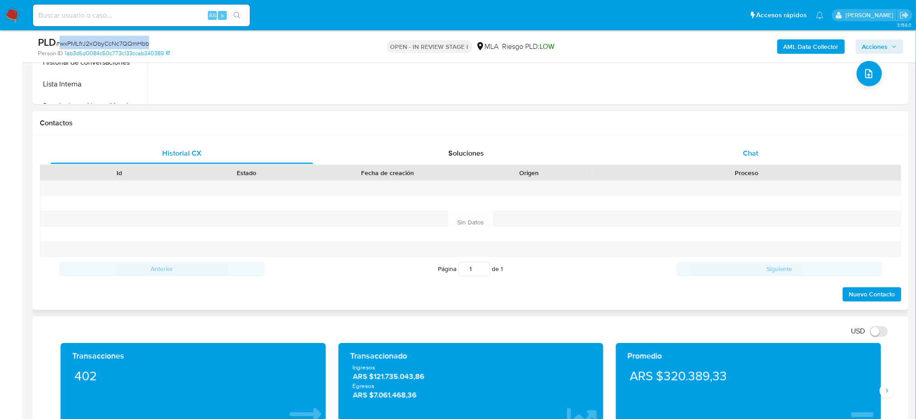
click at [759, 159] on div "Chat" at bounding box center [751, 153] width 263 height 22
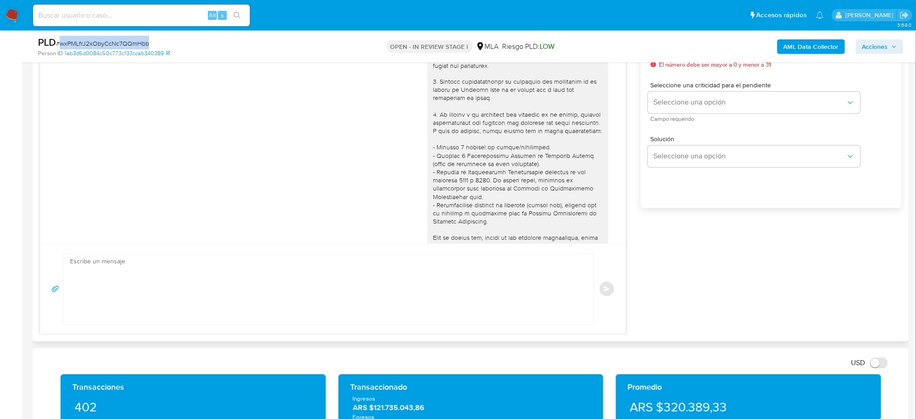
scroll to position [715, 0]
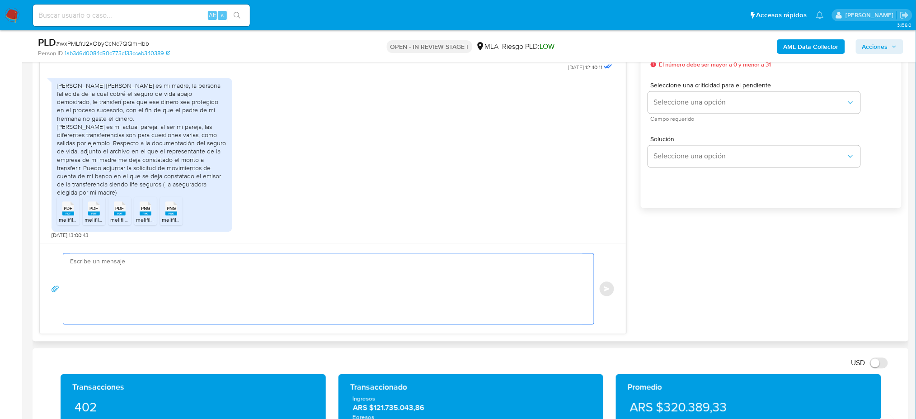
click at [102, 286] on textarea at bounding box center [326, 289] width 513 height 71
paste textarea "Hola, ¡Muchas gracias por tu respuesta! Confirmamos la recepción de la document…"
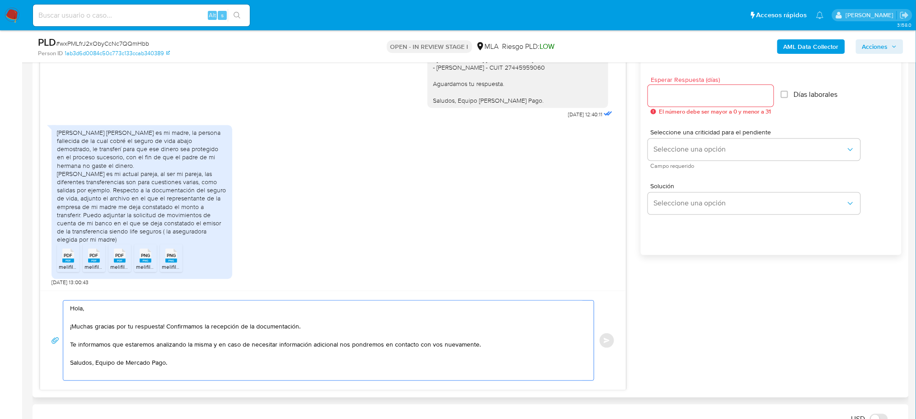
scroll to position [482, 0]
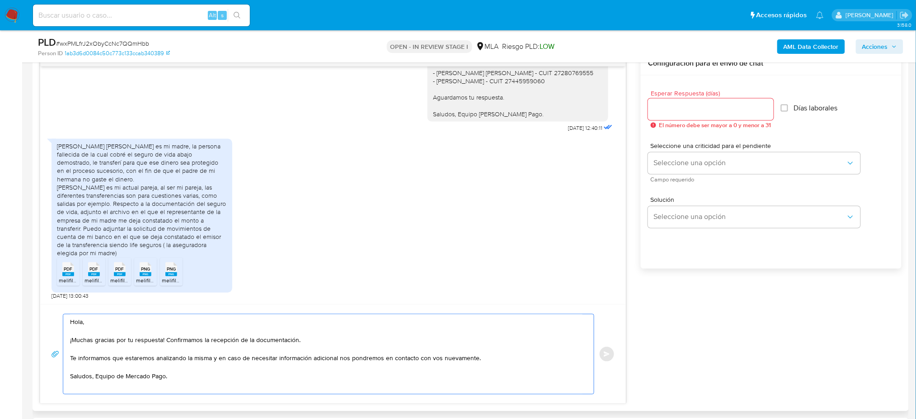
type textarea "Hola, ¡Muchas gracias por tu respuesta! Confirmamos la recepción de la document…"
click at [674, 109] on input "Esperar Respuesta (días)" at bounding box center [711, 109] width 126 height 12
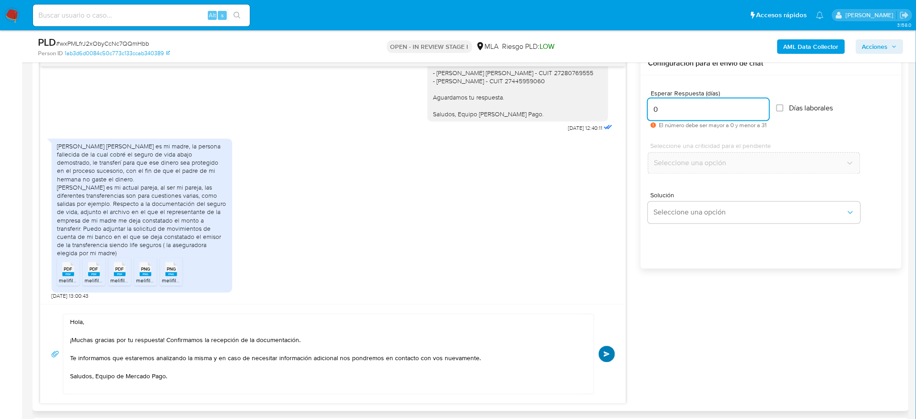
type input "0"
click at [605, 360] on button "Enviar" at bounding box center [607, 354] width 16 height 16
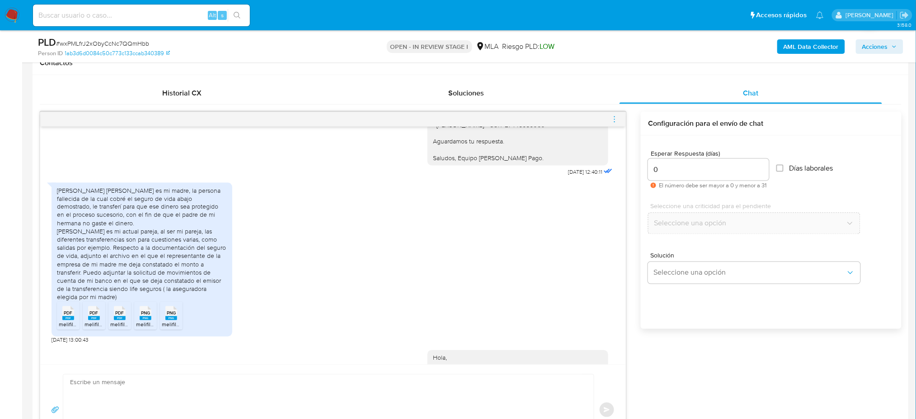
scroll to position [824, 0]
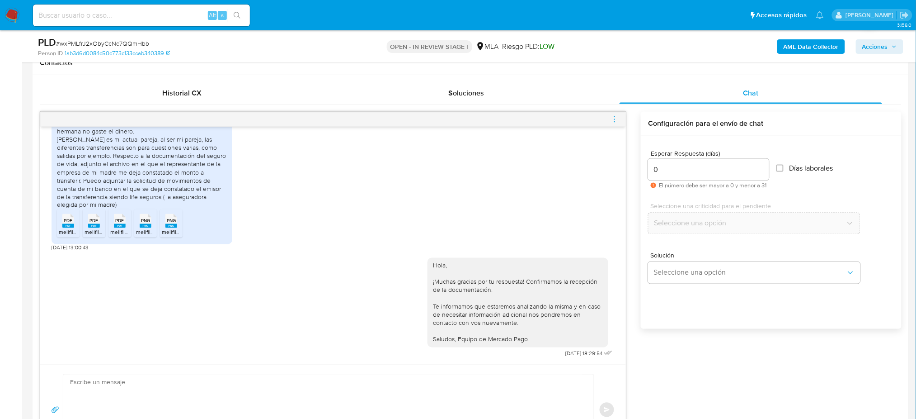
click at [612, 118] on icon "menu-action" at bounding box center [615, 119] width 8 height 8
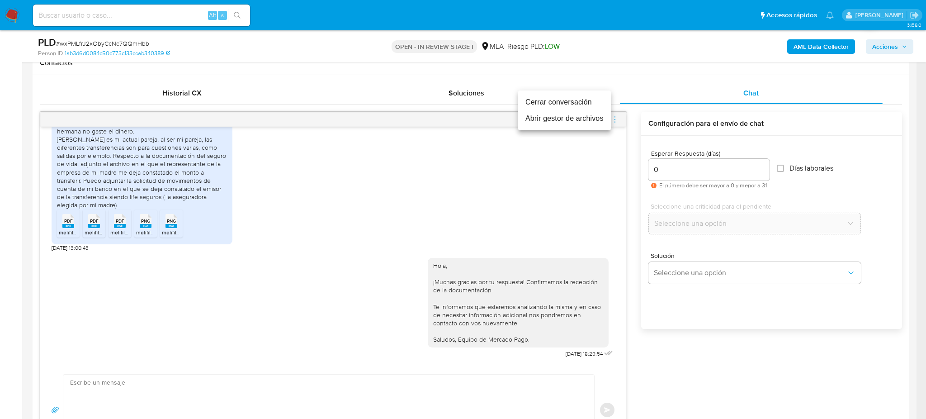
click at [575, 100] on li "Cerrar conversación" at bounding box center [564, 102] width 93 height 16
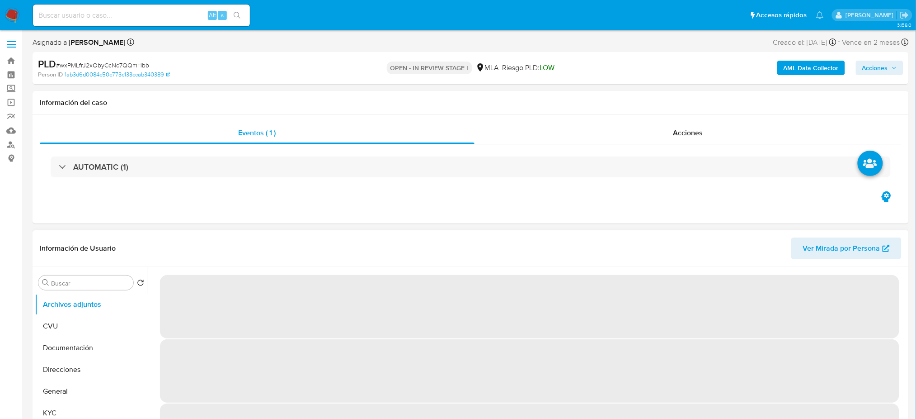
select select "10"
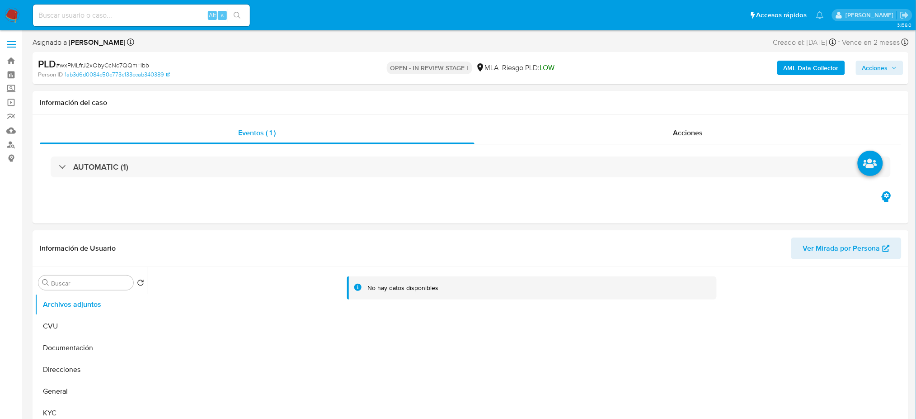
click at [789, 70] on b "AML Data Collector" at bounding box center [811, 68] width 55 height 14
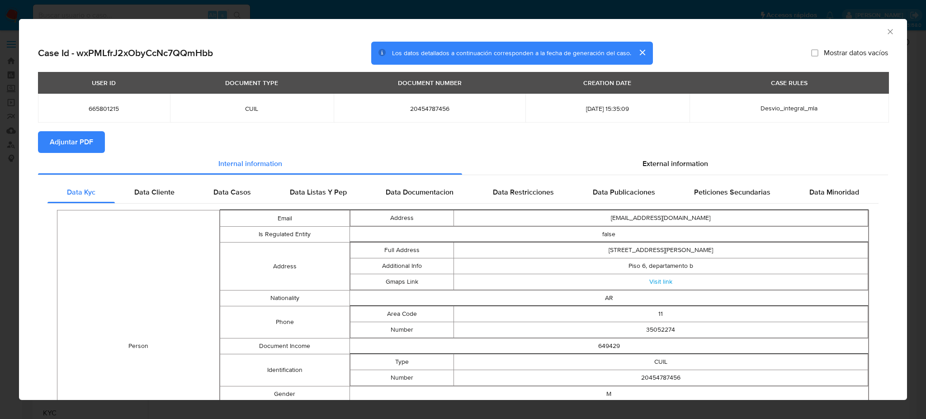
click at [59, 129] on div "USER ID DOCUMENT TYPE DOCUMENT NUMBER CREATION DATE CASE RULES 665801215 CUIL 2…" at bounding box center [463, 101] width 850 height 59
click at [60, 137] on span "Adjuntar PDF" at bounding box center [71, 142] width 43 height 20
click at [885, 32] on icon "Cerrar ventana" at bounding box center [889, 31] width 9 height 9
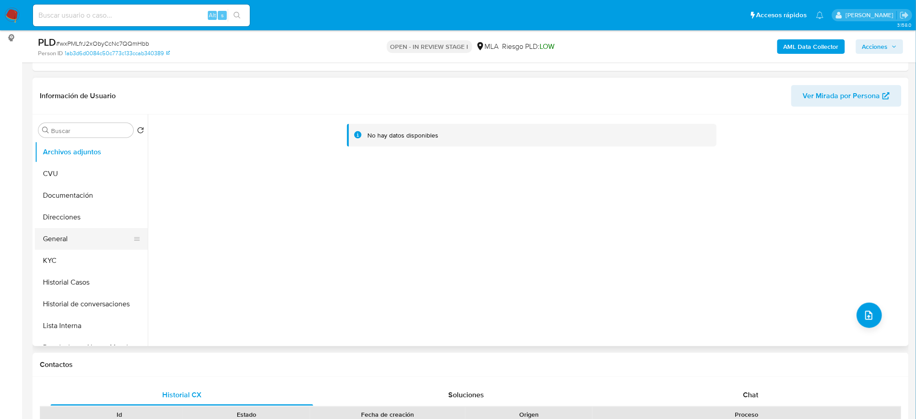
click at [105, 239] on button "General" at bounding box center [88, 239] width 106 height 22
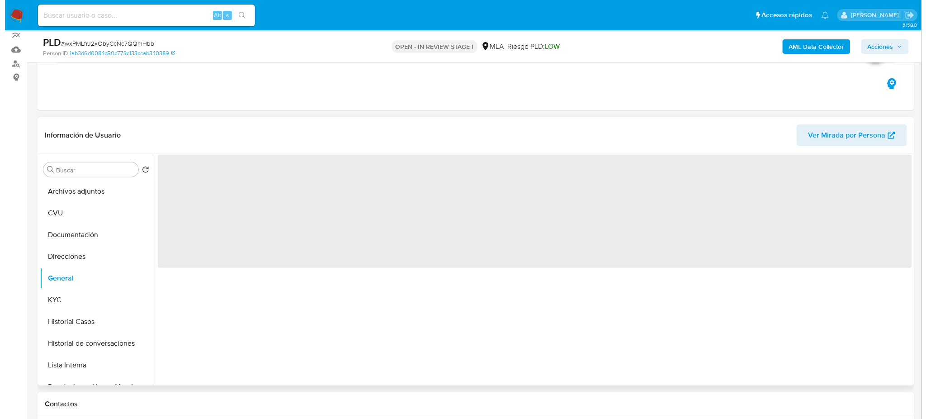
scroll to position [60, 0]
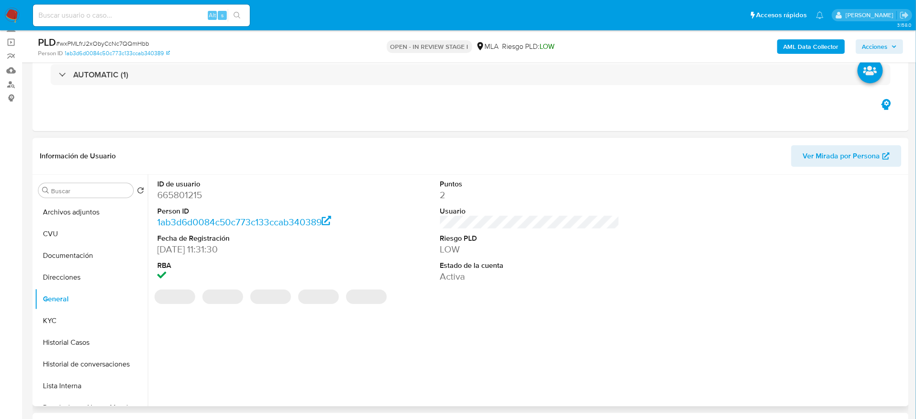
click at [174, 190] on dd "665801215" at bounding box center [246, 194] width 179 height 13
copy dd "665801215"
click at [84, 203] on button "Archivos adjuntos" at bounding box center [88, 212] width 106 height 22
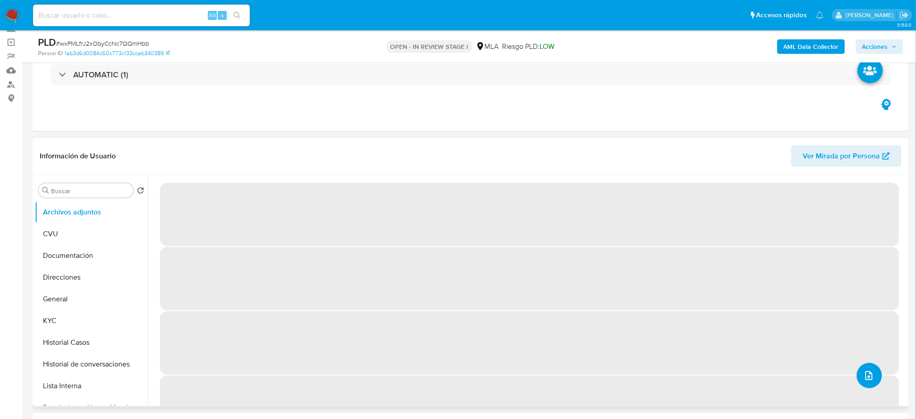
click at [865, 367] on button "upload-file" at bounding box center [869, 374] width 25 height 25
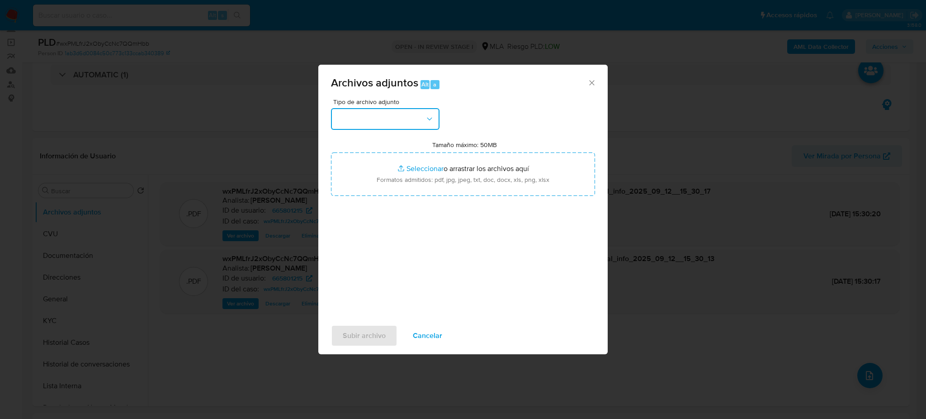
click at [386, 120] on button "button" at bounding box center [385, 119] width 108 height 22
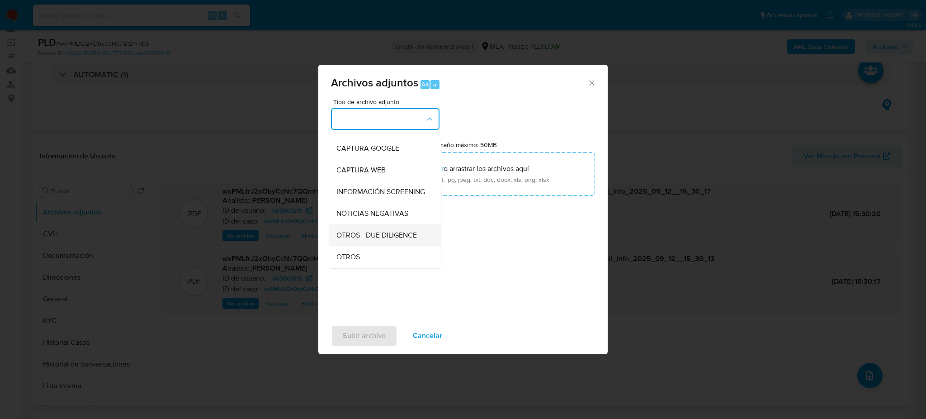
click at [366, 246] on div "OTROS - DUE DILIGENCE" at bounding box center [382, 235] width 92 height 22
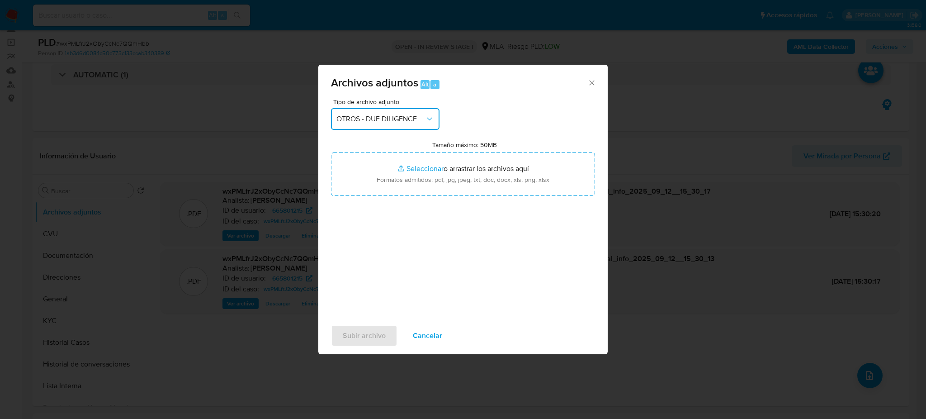
click at [373, 117] on span "OTROS - DUE DILIGENCE" at bounding box center [380, 118] width 89 height 9
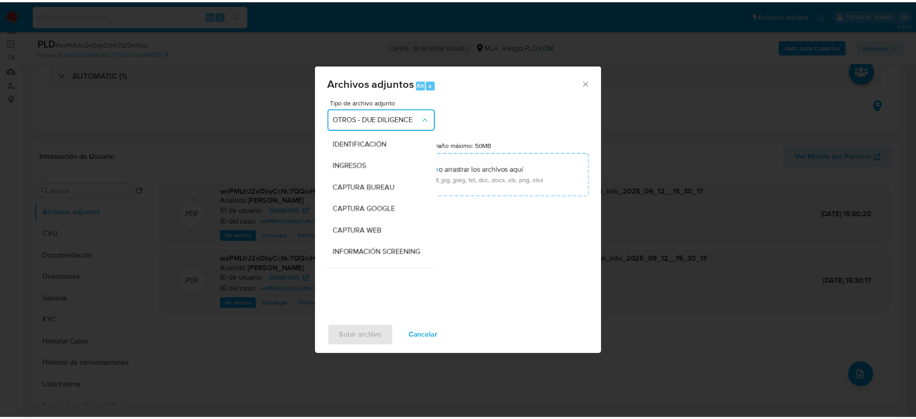
scroll to position [104, 0]
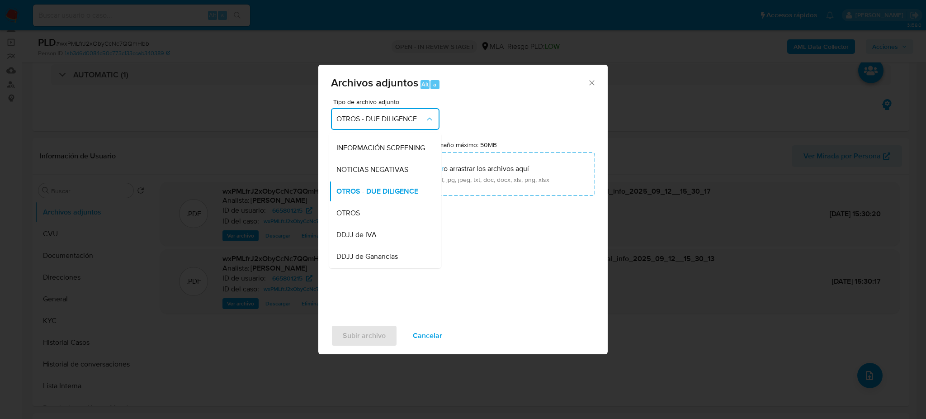
click at [354, 217] on span "OTROS" at bounding box center [348, 212] width 24 height 9
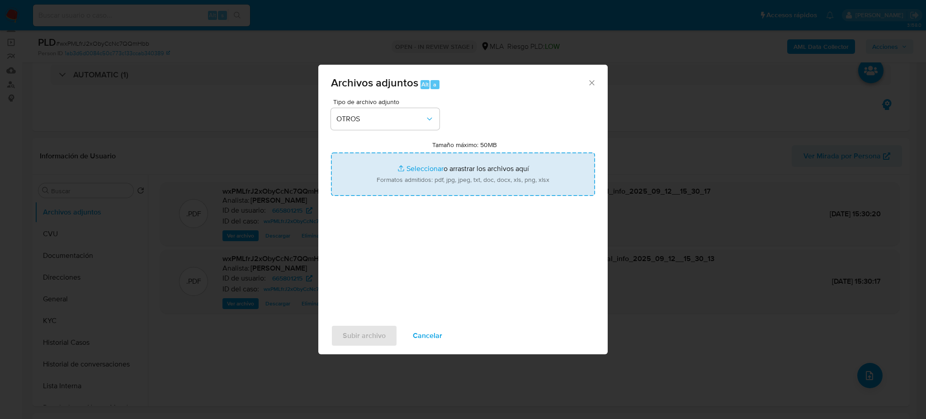
click at [423, 191] on input "Tamaño máximo: 50MB Seleccionar archivos" at bounding box center [463, 173] width 264 height 43
type input "C:\fakepath\Caselog wxPMLfrJ2xObyCcNc7QQmHbb_2025_08_18_18_07_43.docx"
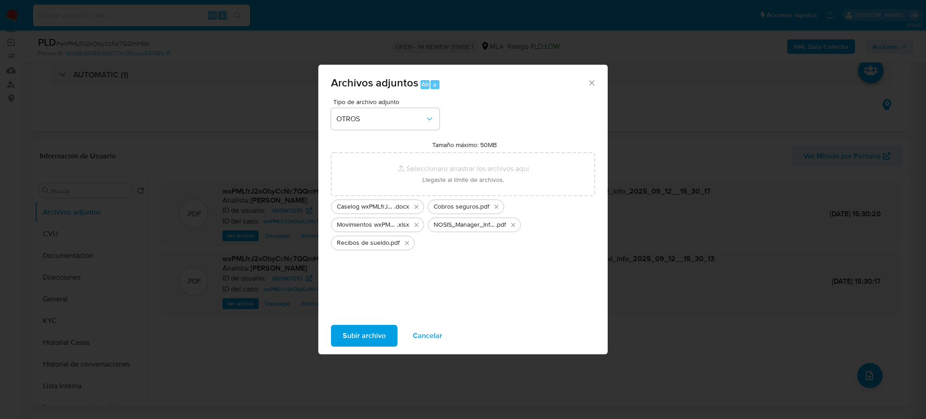
click at [351, 328] on span "Subir archivo" at bounding box center [364, 335] width 43 height 20
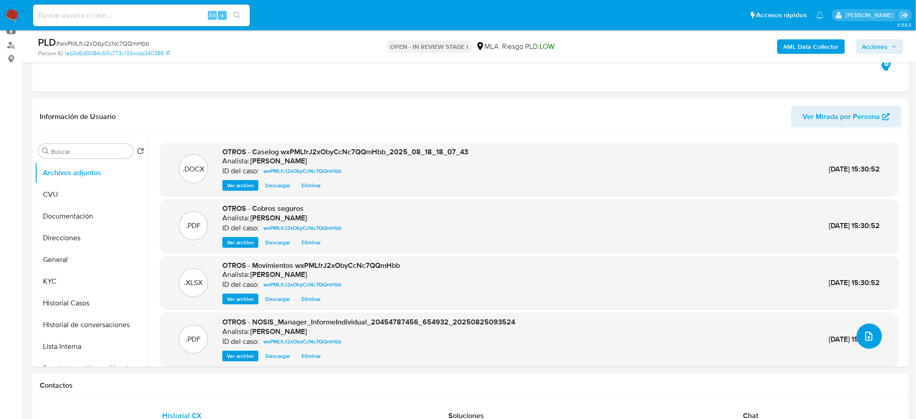
scroll to position [120, 0]
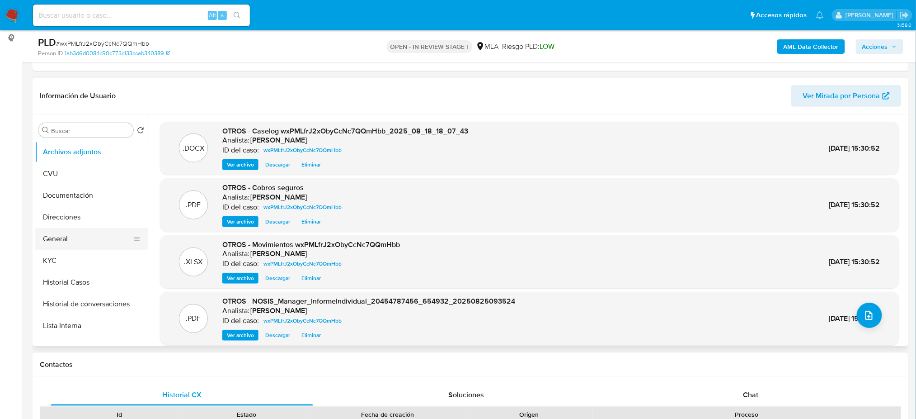
click at [66, 240] on button "General" at bounding box center [88, 239] width 106 height 22
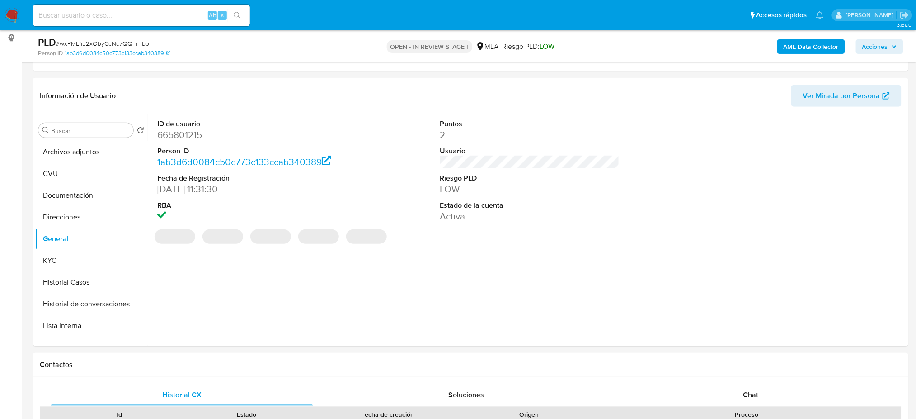
click at [178, 134] on dd "665801215" at bounding box center [246, 134] width 179 height 13
copy dd "665801215"
click at [876, 46] on span "Acciones" at bounding box center [875, 46] width 26 height 14
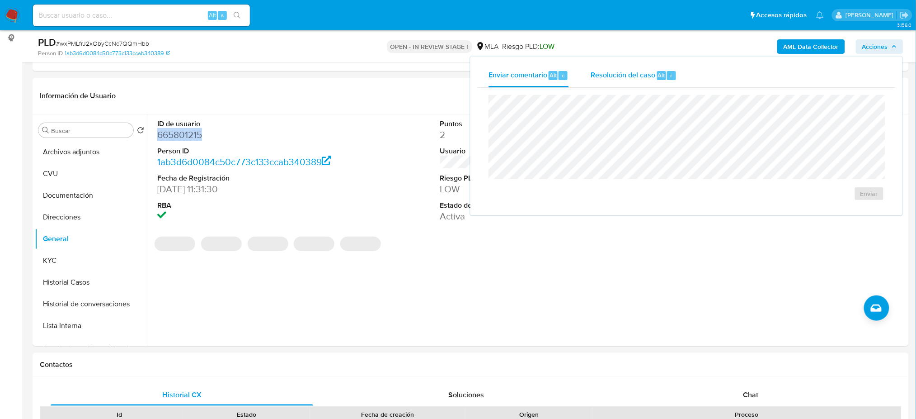
click at [610, 80] on div "Resolución del caso Alt r" at bounding box center [634, 76] width 86 height 24
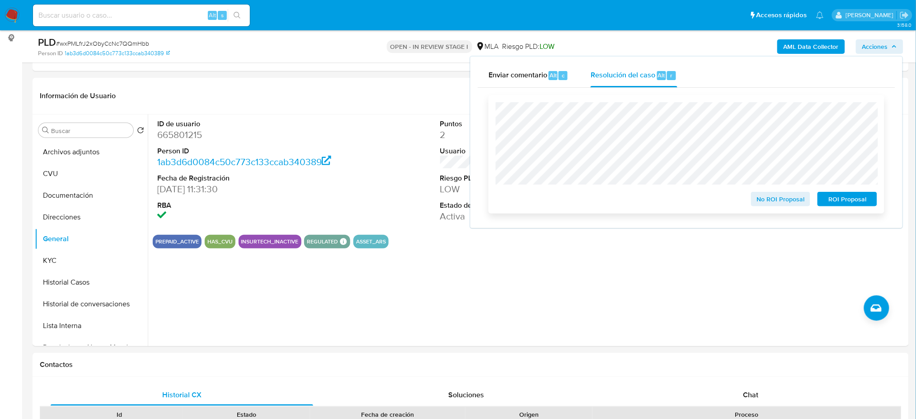
click at [762, 205] on span "No ROI Proposal" at bounding box center [780, 199] width 47 height 13
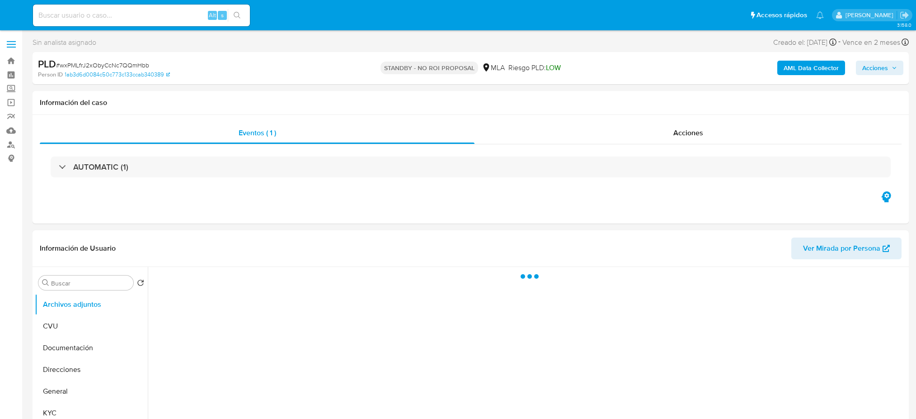
select select "10"
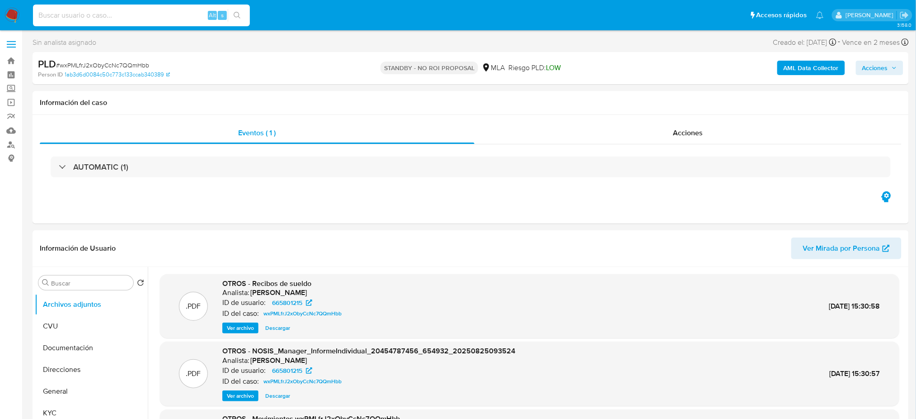
click at [117, 20] on input at bounding box center [141, 15] width 217 height 12
paste input "PFIXk47w8VlS4gwZlQt1rTMP"
type input "PFIXk47w8VlS4gwZlQt1rTMP"
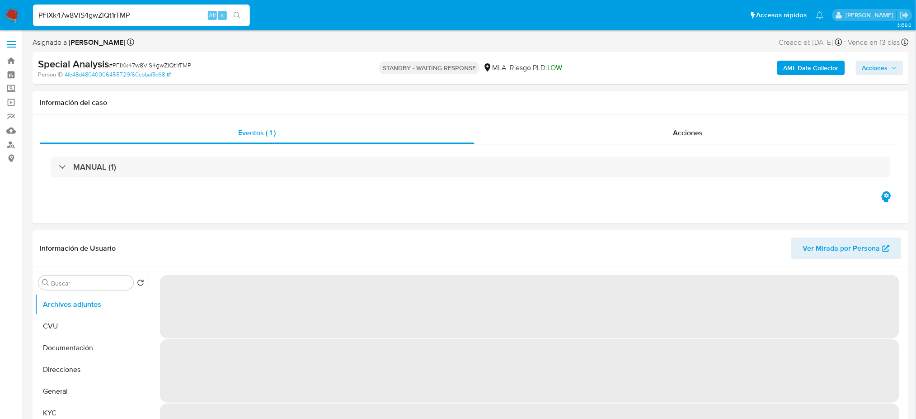
click at [10, 20] on img at bounding box center [12, 15] width 15 height 15
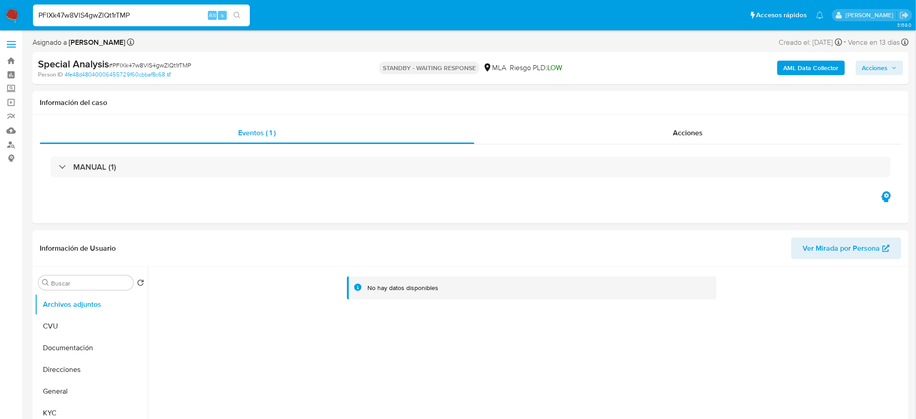
select select "10"
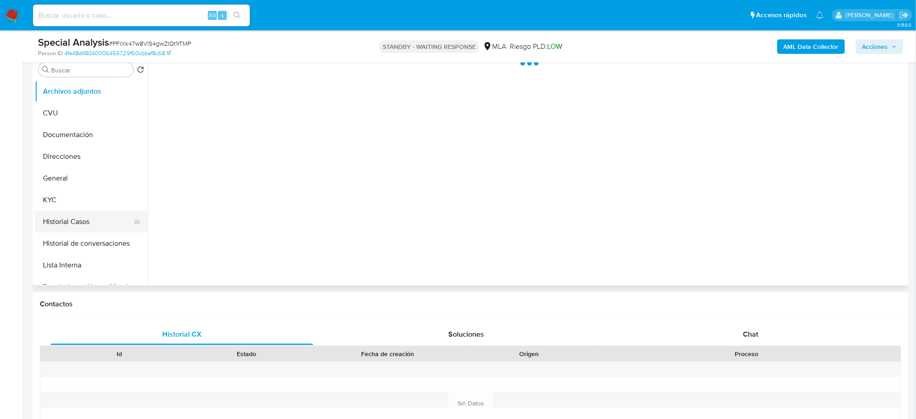
click at [87, 217] on button "Historial Casos" at bounding box center [88, 222] width 106 height 22
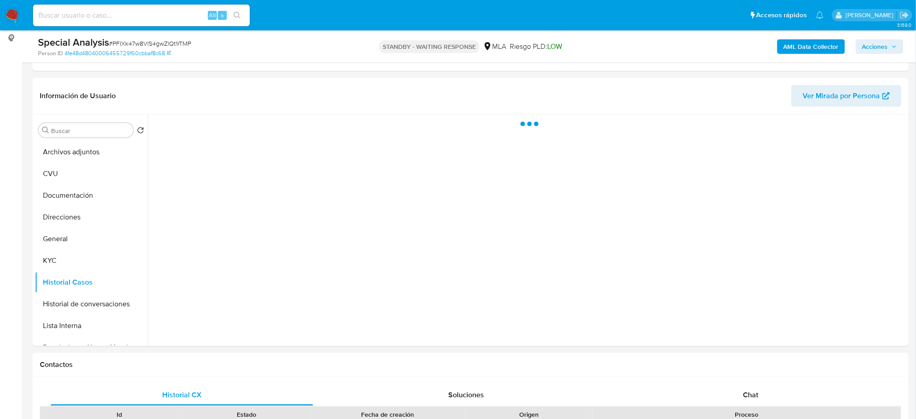
select select "10"
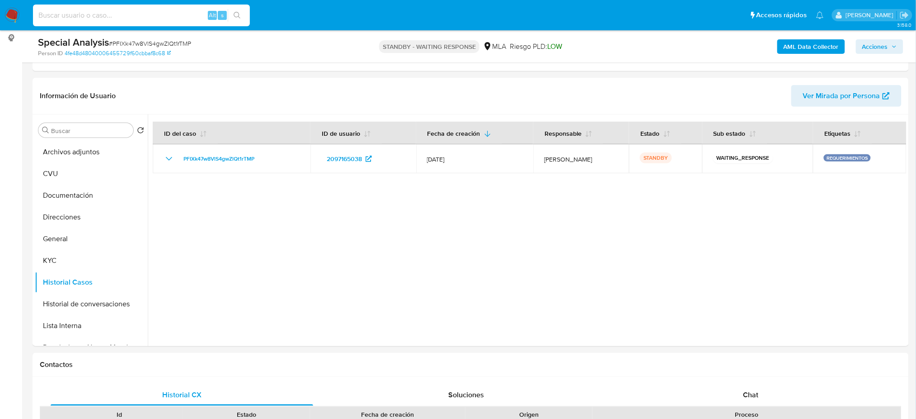
click at [178, 20] on input at bounding box center [141, 15] width 217 height 12
paste input "wxPMLfrJ2xObyCcNc7QQmHbb"
type input "wxPMLfrJ2xObyCcNc7QQmHbb"
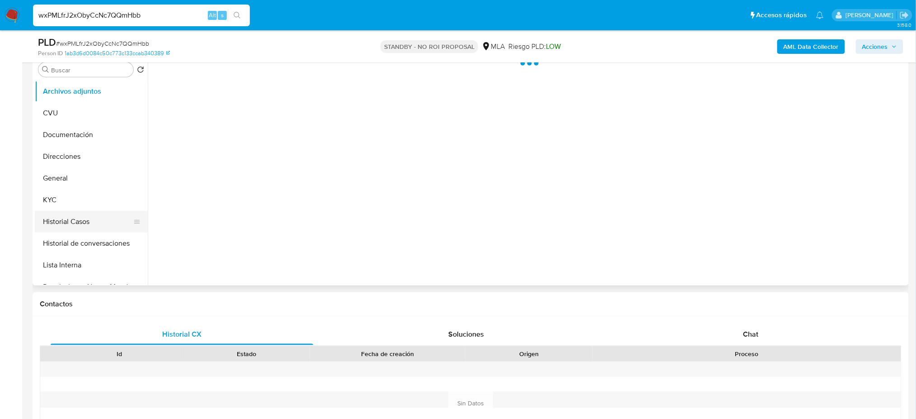
click at [56, 213] on button "Historial Casos" at bounding box center [88, 222] width 106 height 22
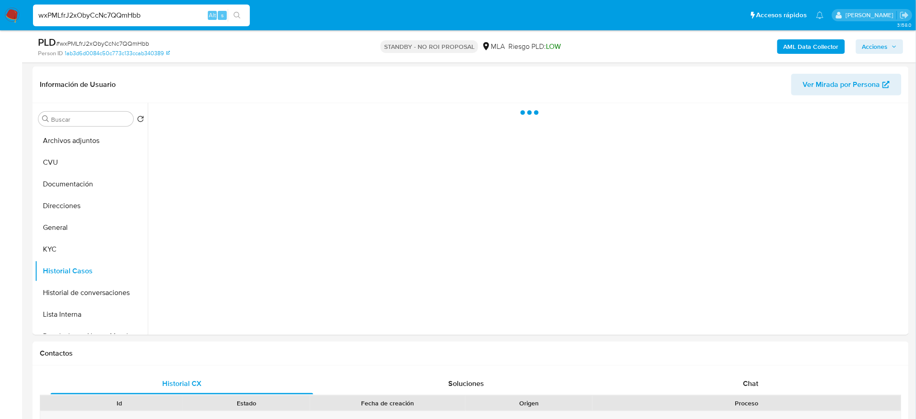
scroll to position [60, 0]
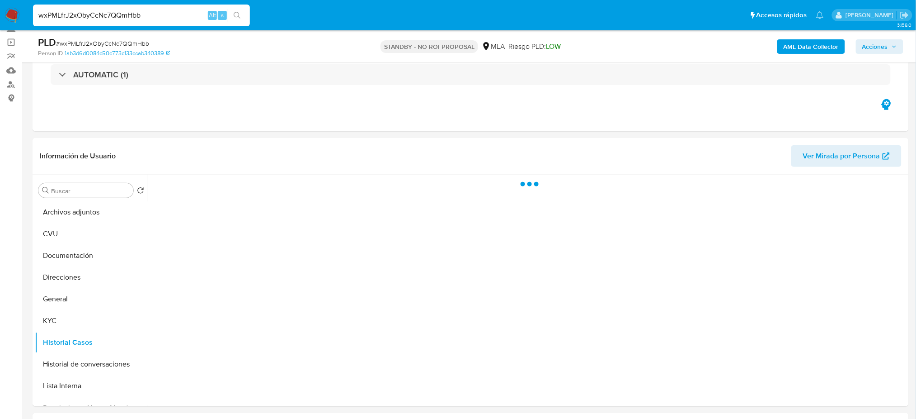
select select "10"
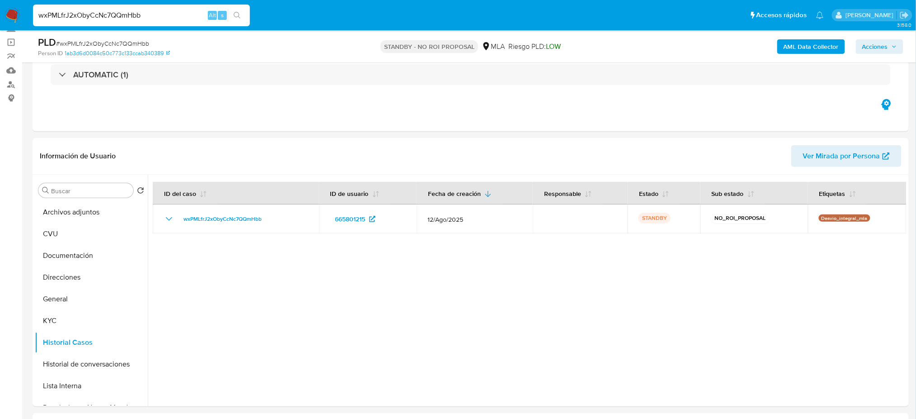
click at [12, 8] on img at bounding box center [12, 15] width 15 height 15
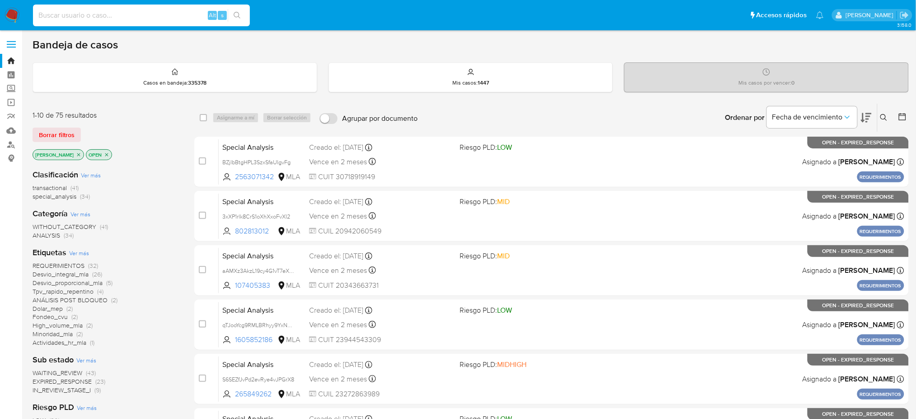
click at [100, 12] on input at bounding box center [141, 15] width 217 height 12
paste input "whzfTHqVkCBAsA664ETtt4xV"
type input "whzfTHqVkCBAsA664ETtt4xV"
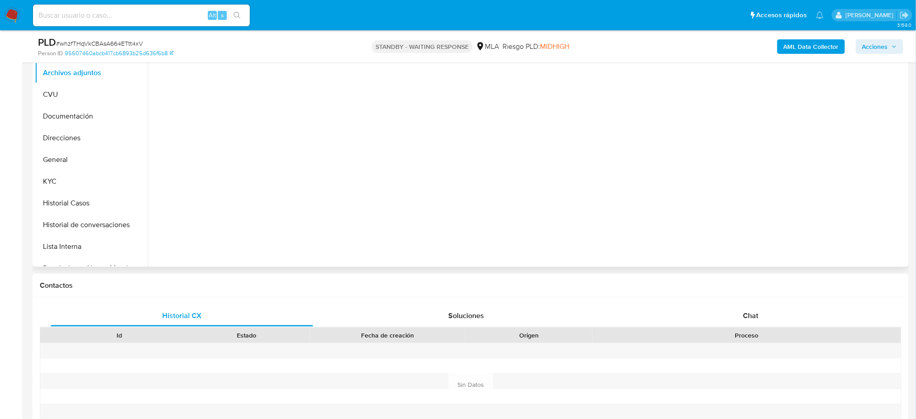
scroll to position [241, 0]
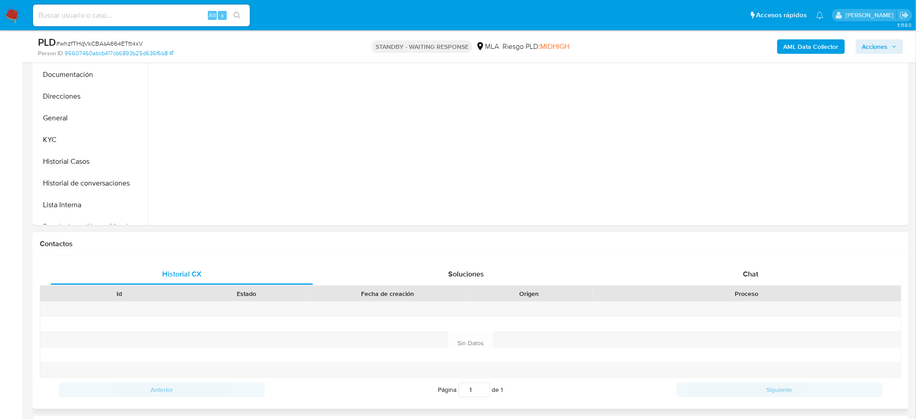
drag, startPoint x: 755, startPoint y: 287, endPoint x: 528, endPoint y: 240, distance: 232.1
click at [755, 287] on div "Proceso" at bounding box center [747, 293] width 309 height 15
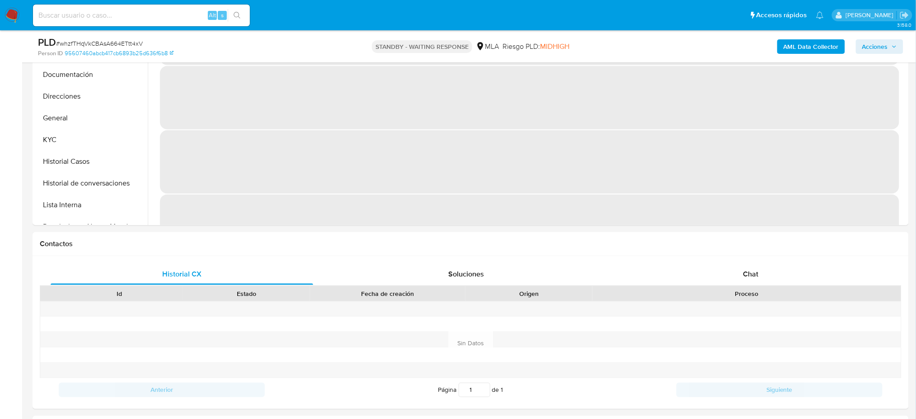
select select "10"
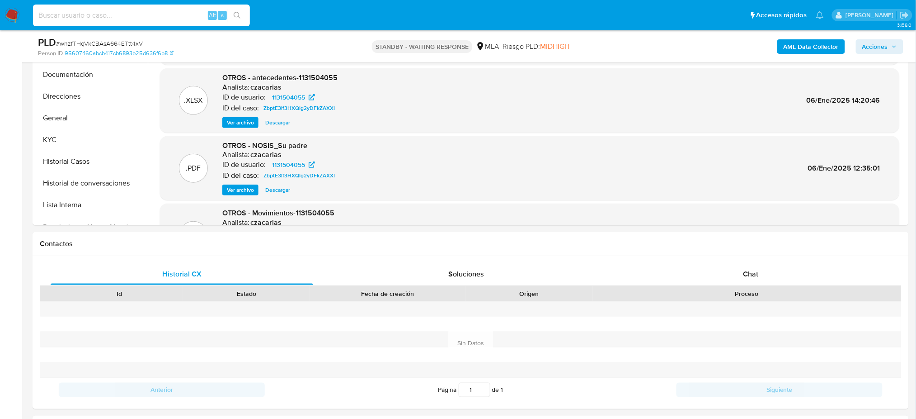
click at [139, 19] on input at bounding box center [141, 15] width 217 height 12
paste input "FN8znjjC2QmeSvCLaD5kjFZT"
type input "FN8znjjC2QmeSvCLaD5kjFZT"
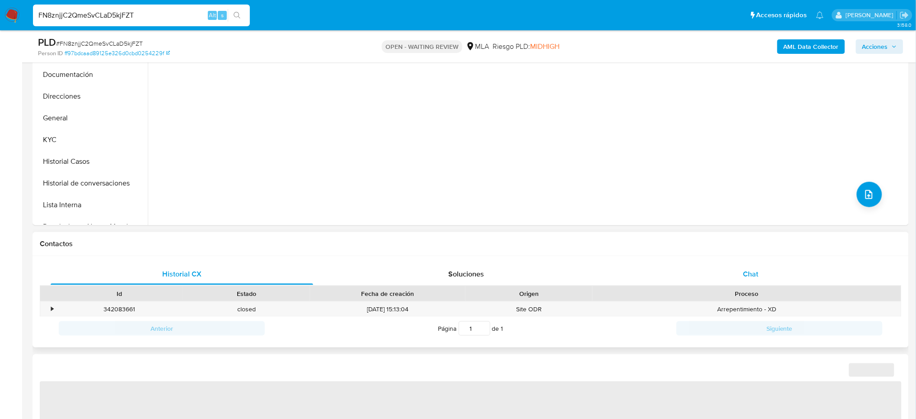
click at [770, 270] on div "Chat" at bounding box center [751, 274] width 263 height 22
select select "10"
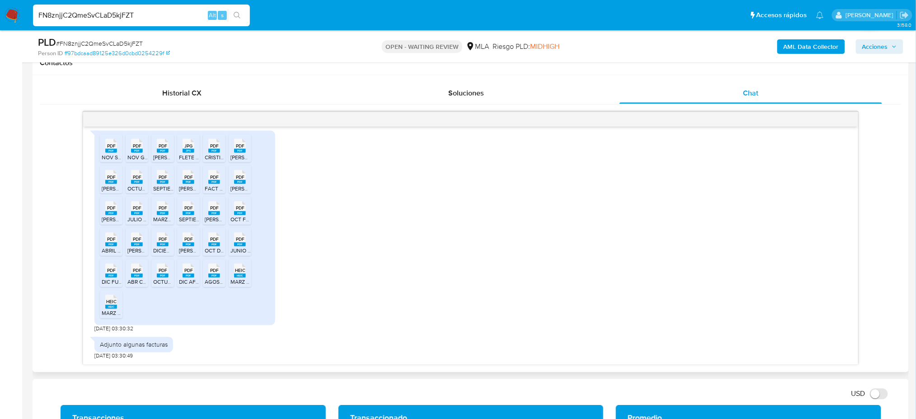
scroll to position [1236, 0]
drag, startPoint x: 155, startPoint y: 17, endPoint x: 0, endPoint y: 21, distance: 154.6
click at [0, 21] on nav "Pausado Ver notificaciones FN8znjjC2QmeSvCLaD5kjFZT Alt s Accesos rápidos Presi…" at bounding box center [458, 15] width 916 height 30
paste input "tkhiv78BySrRRtYR72ctR8xi"
type input "tkhiv78BySrRRtYR72ctR8xi"
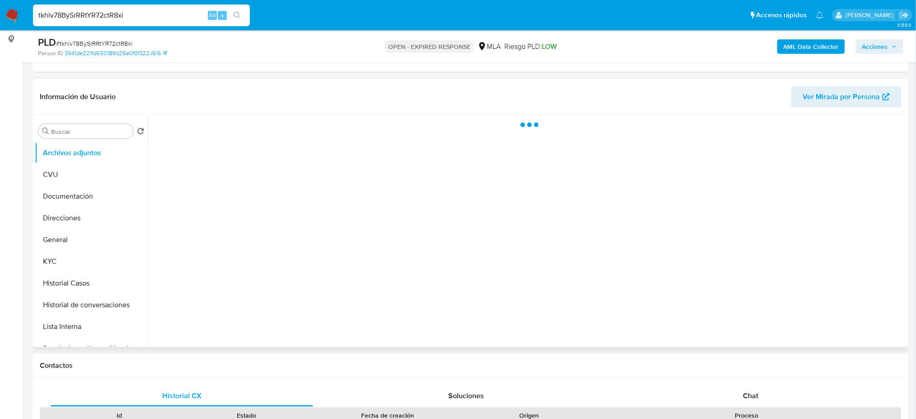
scroll to position [120, 0]
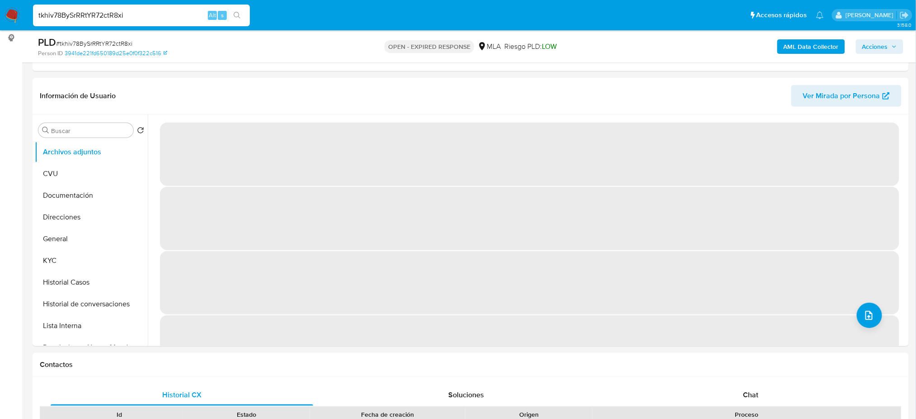
select select "10"
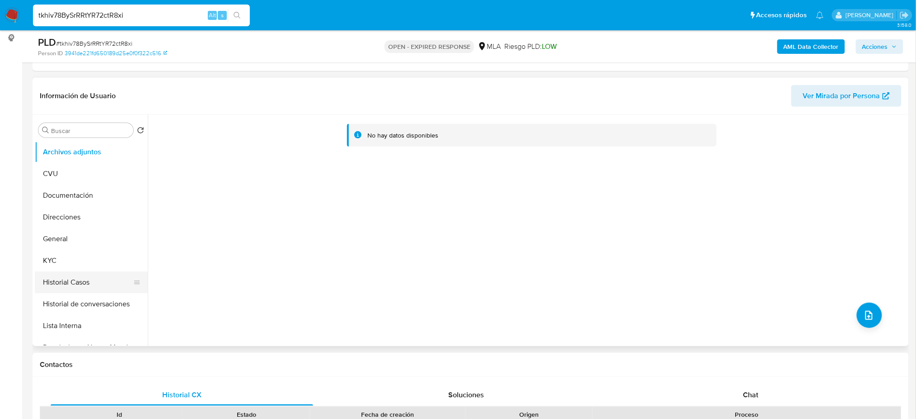
click at [78, 277] on button "Historial Casos" at bounding box center [88, 282] width 106 height 22
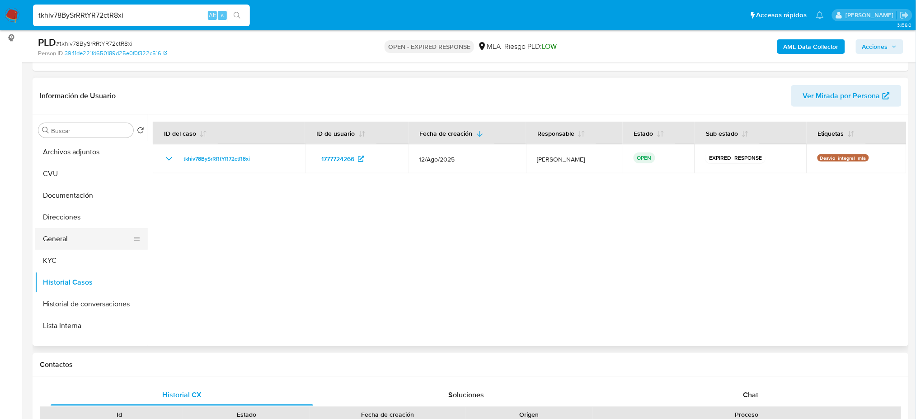
click at [52, 242] on button "General" at bounding box center [88, 239] width 106 height 22
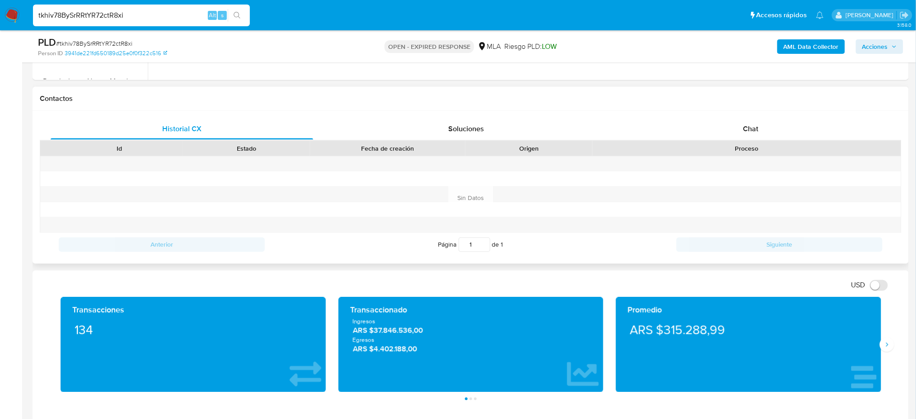
scroll to position [422, 0]
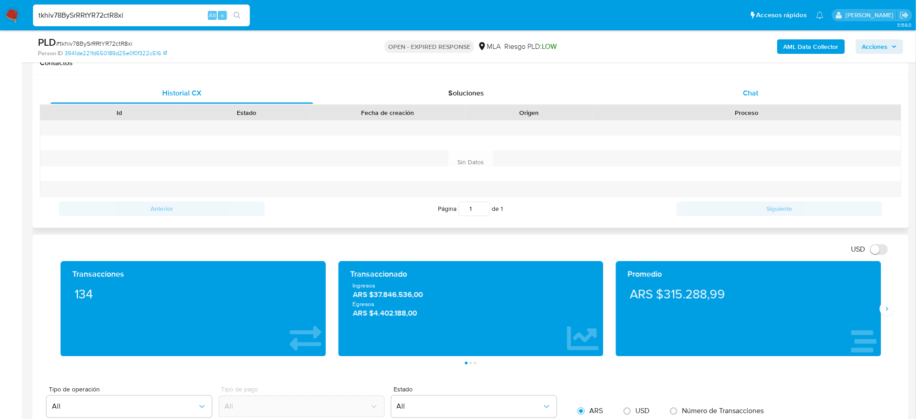
click at [774, 93] on div "Chat" at bounding box center [751, 93] width 263 height 22
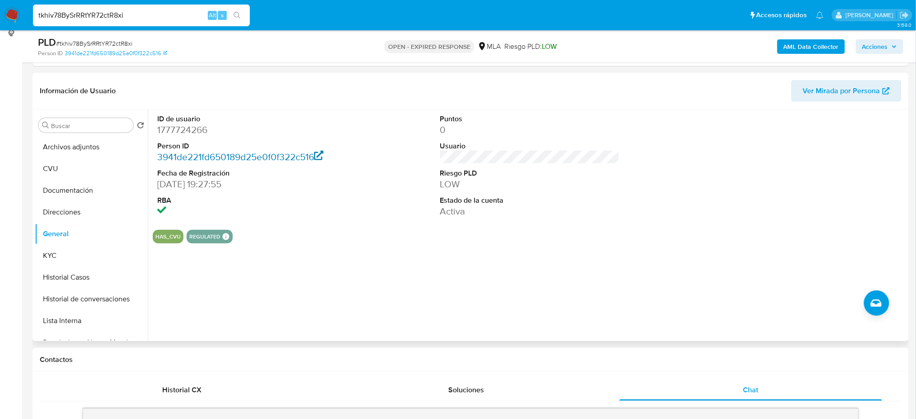
scroll to position [120, 0]
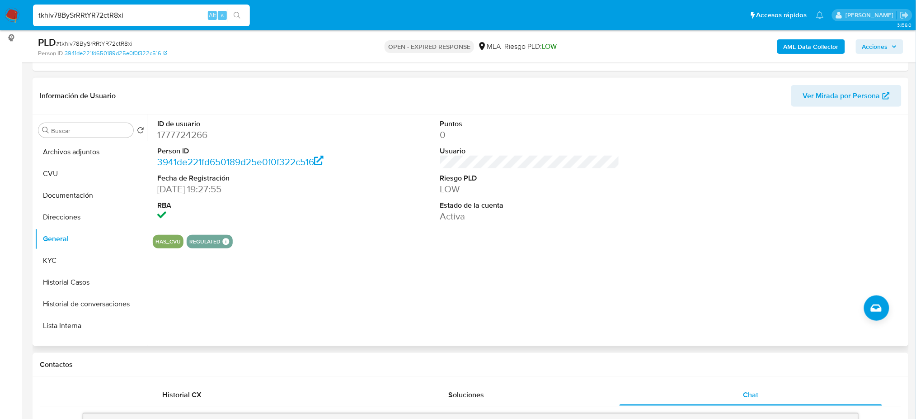
click at [176, 137] on dd "1777724266" at bounding box center [246, 134] width 179 height 13
copy dd "1777724266"
click at [110, 40] on span "# tkhiv78BySrRRtYR72ctR8xi" at bounding box center [94, 43] width 76 height 9
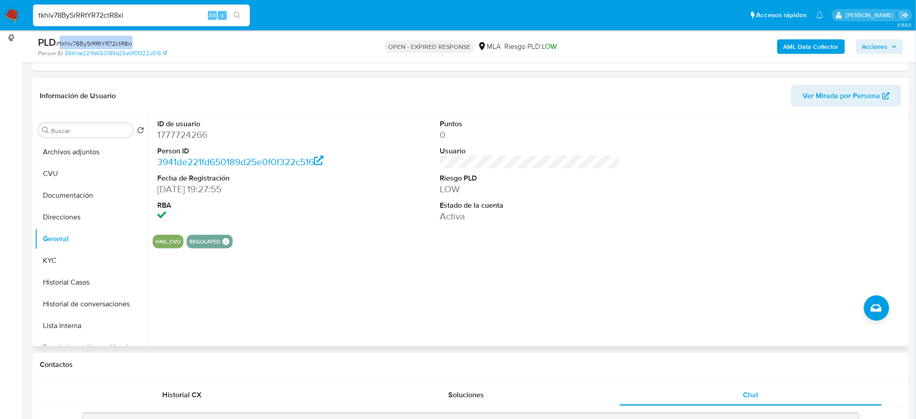
copy span "tkhiv78BySrRRtYR72ctR8xi"
click at [61, 170] on button "CVU" at bounding box center [88, 174] width 106 height 22
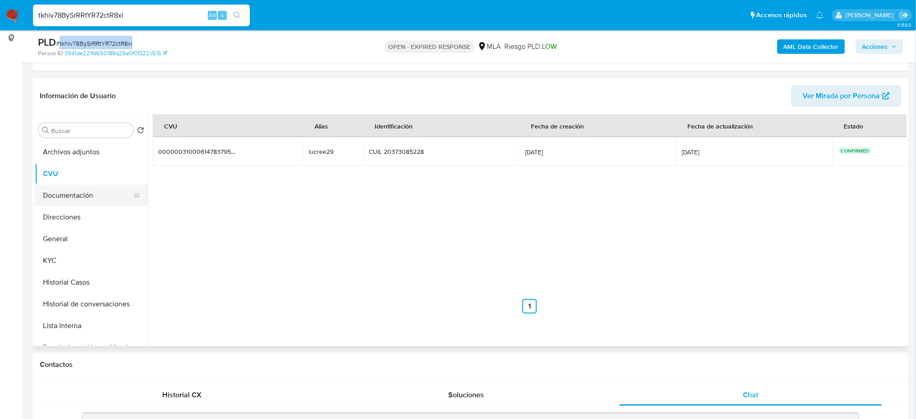
click at [87, 202] on button "Documentación" at bounding box center [88, 195] width 106 height 22
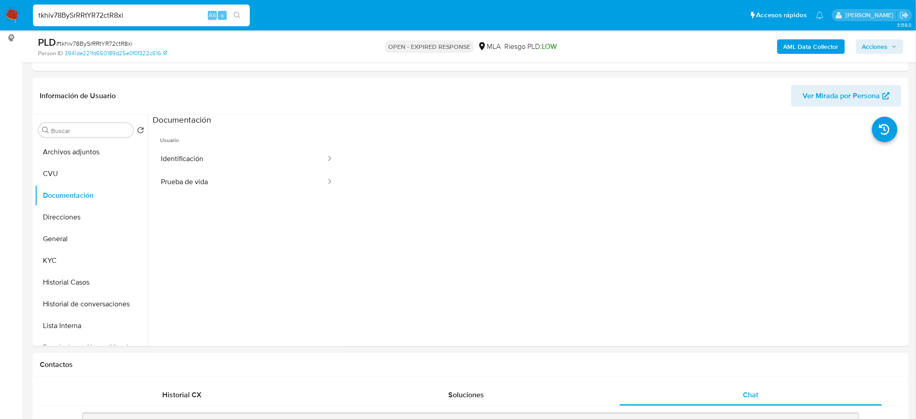
drag, startPoint x: 132, startPoint y: 14, endPoint x: 0, endPoint y: 26, distance: 132.5
click at [0, 26] on nav "Pausado Ver notificaciones tkhiv78BySrRRtYR72ctR8xi Alt s Accesos rápidos Presi…" at bounding box center [458, 15] width 916 height 30
paste input "vTDHazZ6ChhpxnfmCCNgFhKR"
type input "vTDHazZ6ChhpxnfmCCNgFhKR"
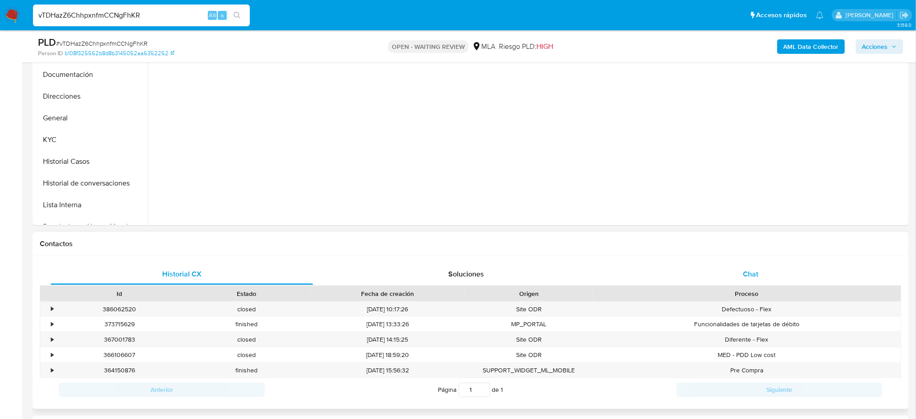
click at [810, 267] on div "Chat" at bounding box center [751, 274] width 263 height 22
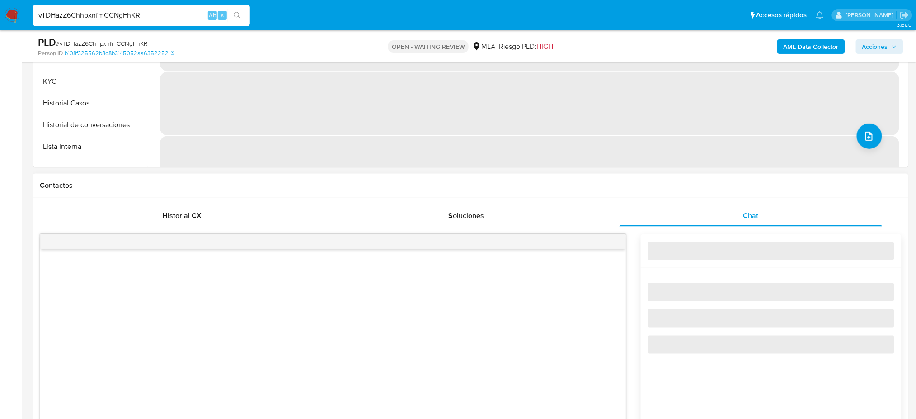
scroll to position [362, 0]
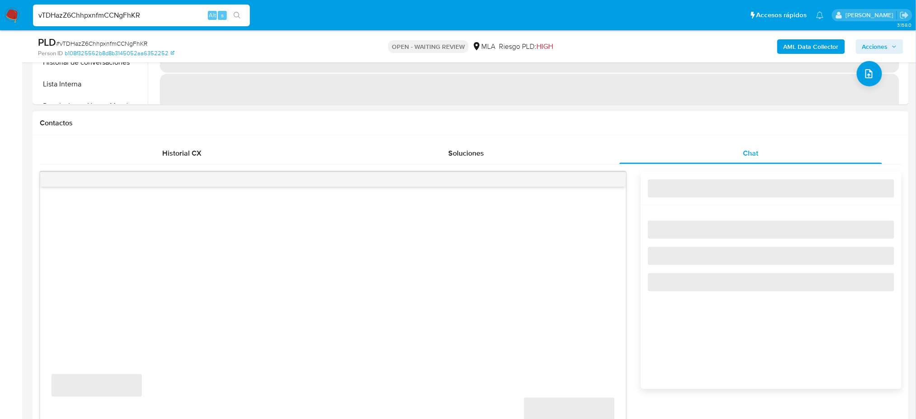
select select "10"
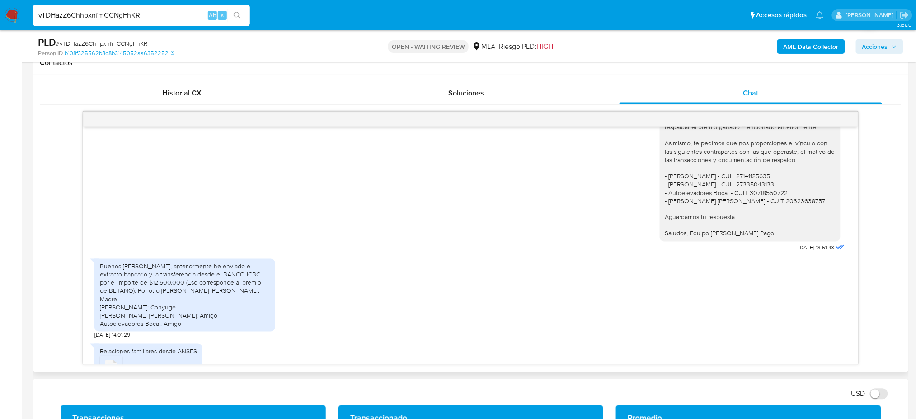
scroll to position [444, 0]
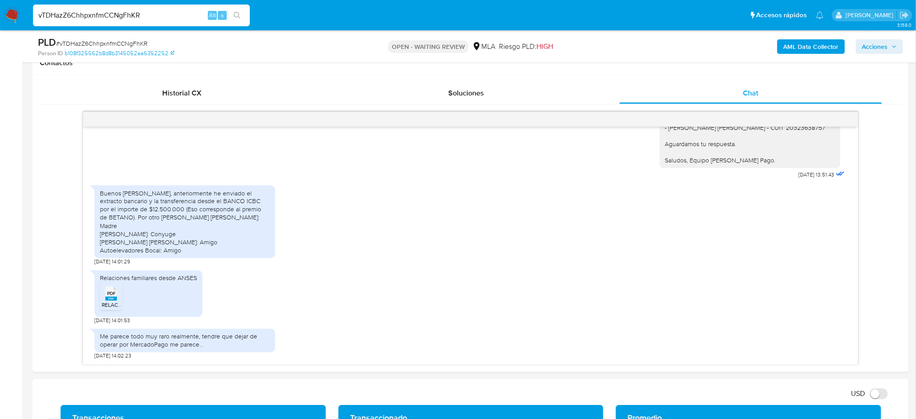
drag, startPoint x: 177, startPoint y: 16, endPoint x: 0, endPoint y: 24, distance: 177.4
click at [0, 26] on nav "Pausado Ver notificaciones vTDHazZ6ChhpxnfmCCNgFhKR Alt s Accesos rápidos Presi…" at bounding box center [458, 15] width 916 height 30
paste input "PCXM1RHtNh0Cr1ct2xuIgs7q"
type input "PCXM1RHtNh0Cr1ct2xuIgs7q"
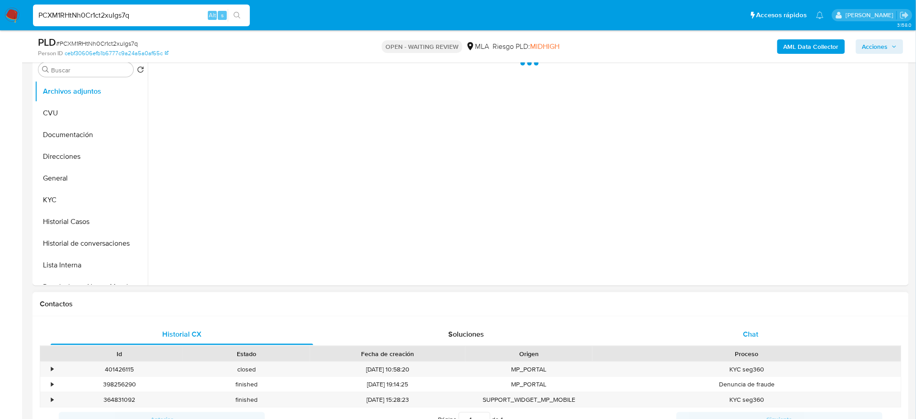
click at [743, 331] on div "Chat" at bounding box center [751, 334] width 263 height 22
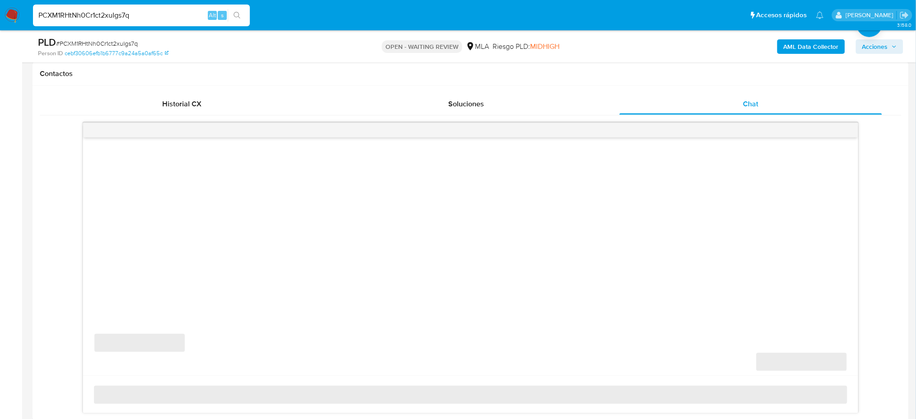
scroll to position [422, 0]
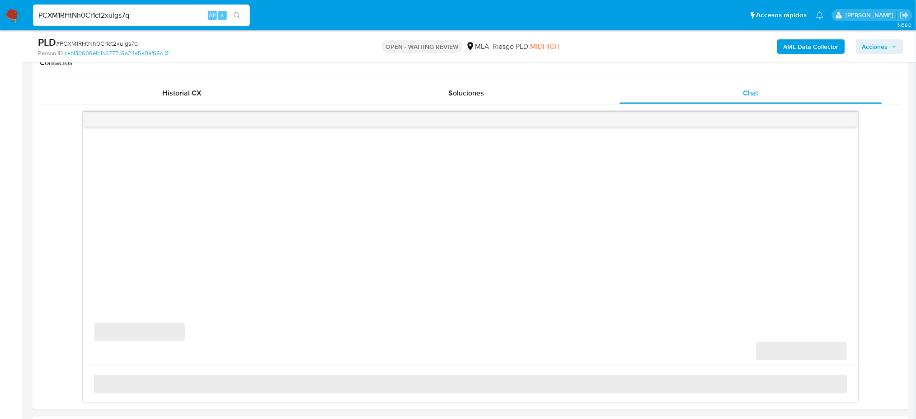
select select "10"
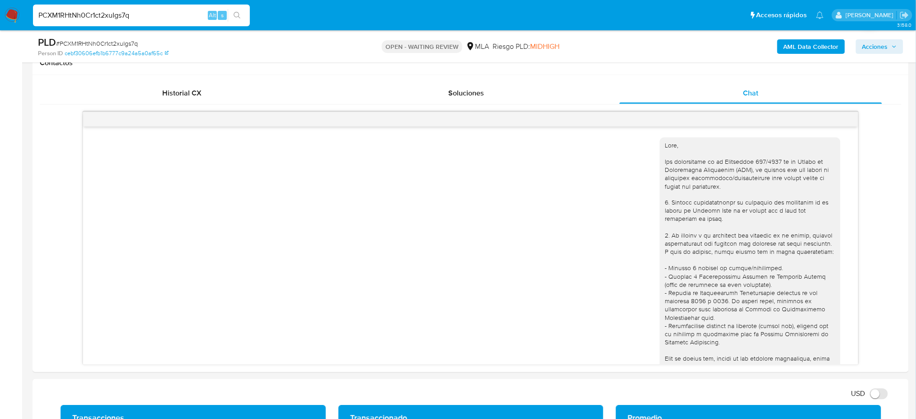
scroll to position [885, 0]
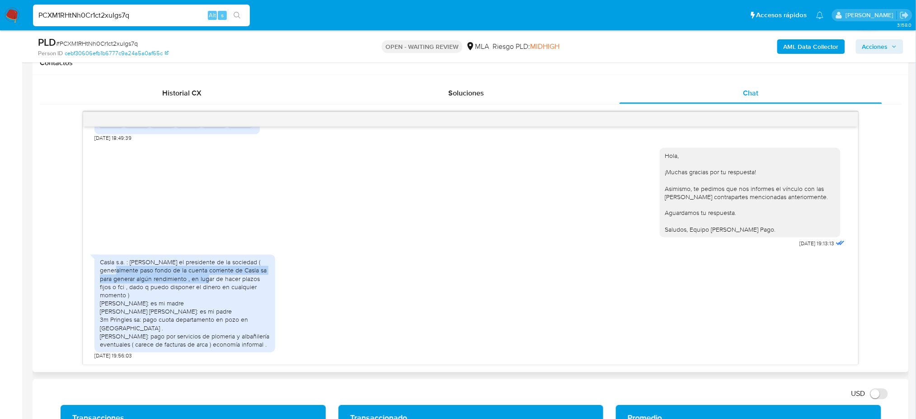
drag, startPoint x: 106, startPoint y: 280, endPoint x: 207, endPoint y: 292, distance: 102.0
click at [201, 286] on div "Casla s.a. : Soy el presidente de la sociedad ( generalmente paso fondo de la c…" at bounding box center [185, 303] width 170 height 90
click at [209, 293] on div "Casla s.a. : Soy el presidente de la sociedad ( generalmente paso fondo de la c…" at bounding box center [185, 303] width 170 height 90
drag, startPoint x: 117, startPoint y: 300, endPoint x: 199, endPoint y: 319, distance: 84.0
click at [179, 310] on div "Casla s.a. : Soy el presidente de la sociedad ( generalmente paso fondo de la c…" at bounding box center [185, 303] width 170 height 90
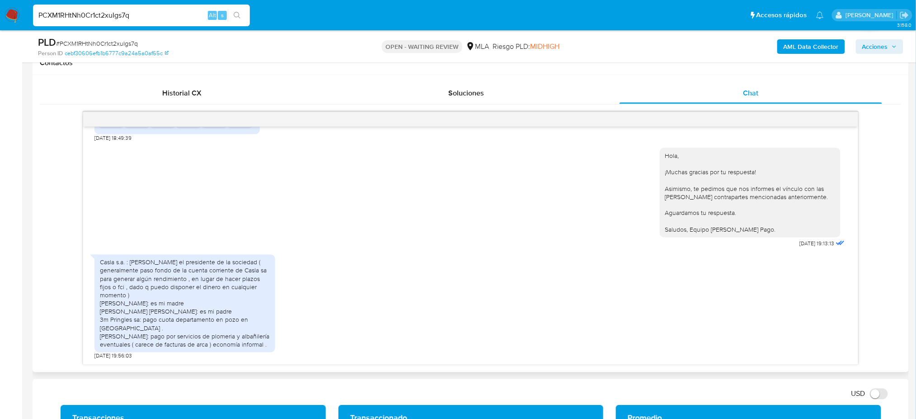
click at [199, 320] on div "Casla s.a. : Soy el presidente de la sociedad ( generalmente paso fondo de la c…" at bounding box center [185, 303] width 170 height 90
drag, startPoint x: 116, startPoint y: 329, endPoint x: 102, endPoint y: 317, distance: 18.2
click at [102, 317] on div "Casla s.a. : Soy el presidente de la sociedad ( generalmente paso fondo de la c…" at bounding box center [185, 303] width 170 height 90
click at [126, 336] on div "Casla s.a. : Soy el presidente de la sociedad ( generalmente paso fondo de la c…" at bounding box center [185, 303] width 170 height 90
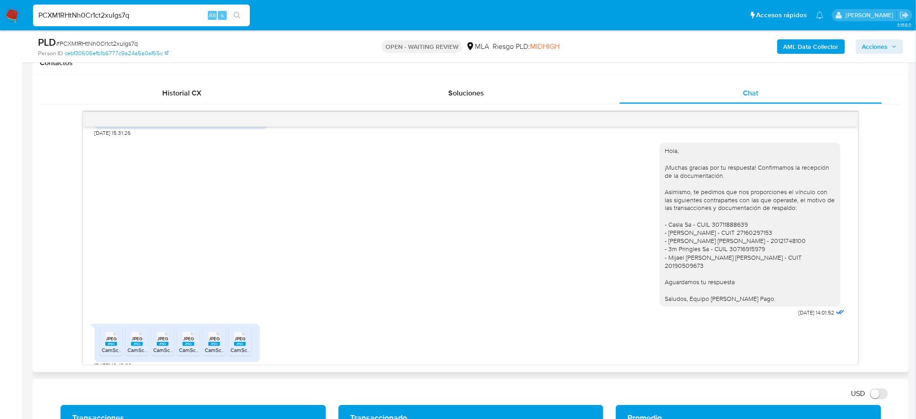
scroll to position [644, 0]
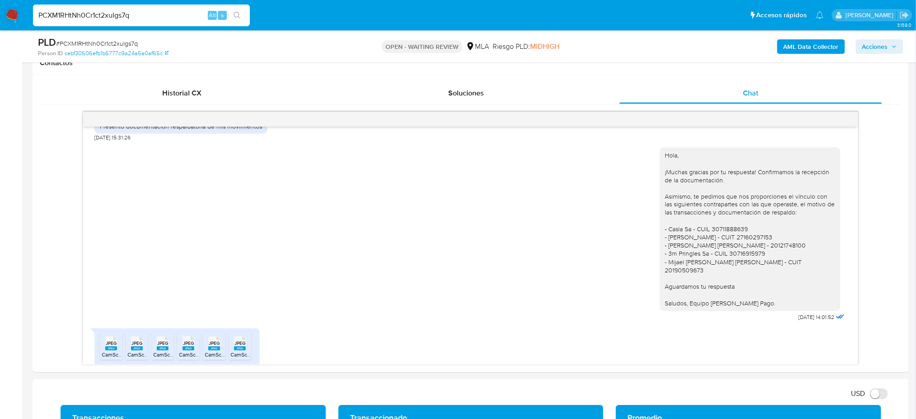
drag, startPoint x: 140, startPoint y: 14, endPoint x: 0, endPoint y: 37, distance: 141.5
click at [0, 37] on div "Pausado Ver notificaciones PCXM1RHtNh0Cr1ct2xuIgs7q Alt s Accesos rápidos Presi…" at bounding box center [458, 426] width 916 height 1697
paste input "YQ0V2Xj1SKceUCMU9K2taFIW"
type input "YQ0V2Xj1SKceUCMU9K2taFIW"
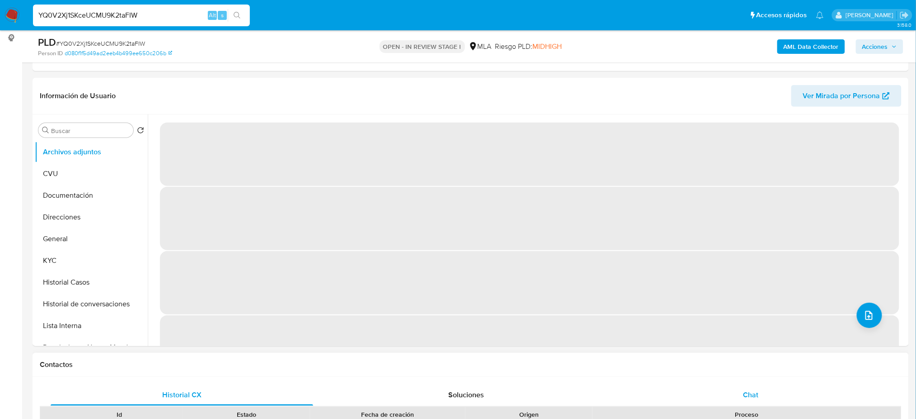
click at [753, 391] on span "Chat" at bounding box center [750, 394] width 15 height 10
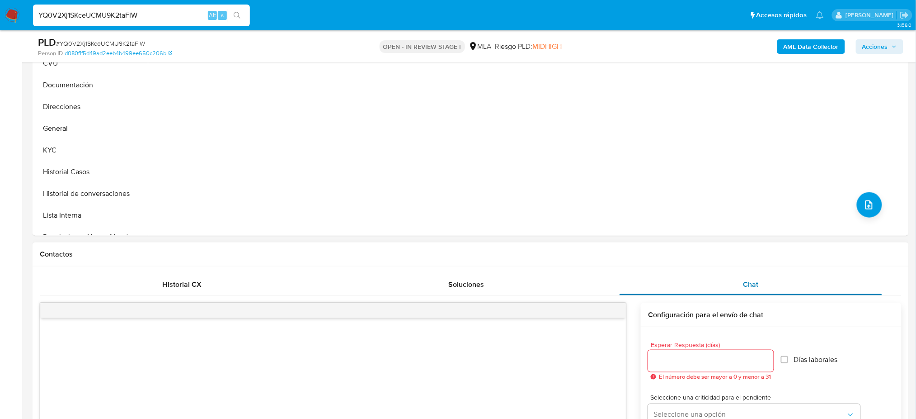
scroll to position [422, 0]
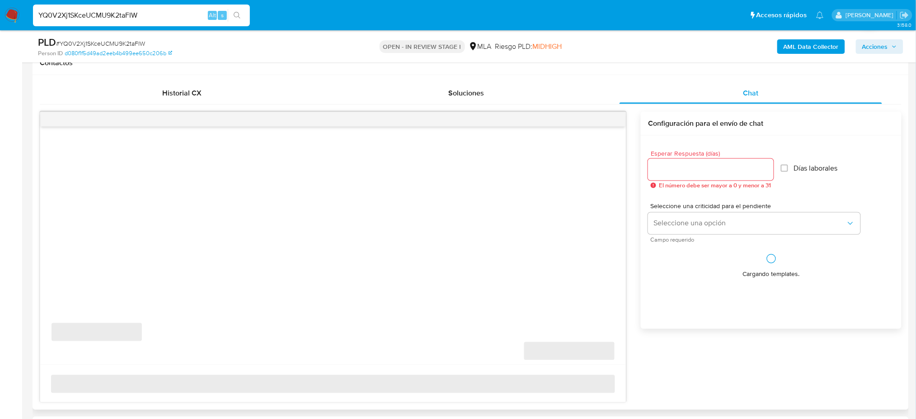
select select "10"
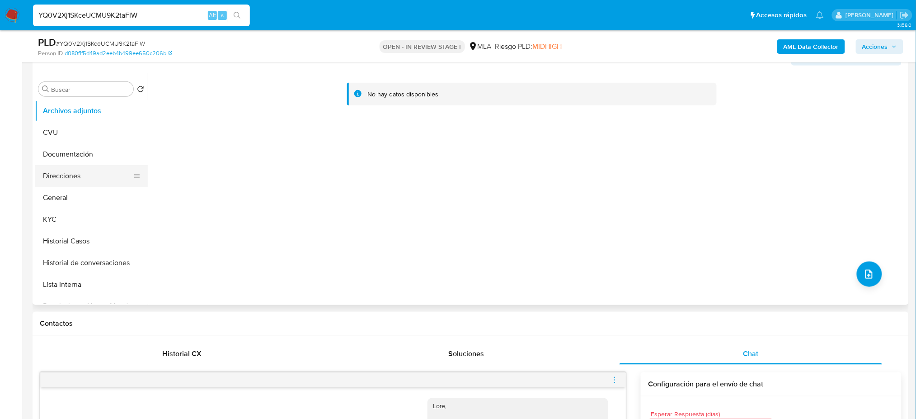
scroll to position [120, 0]
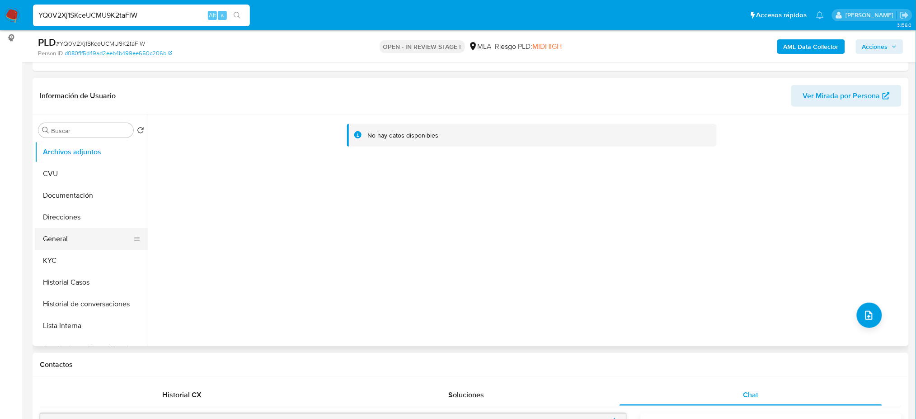
click at [103, 236] on button "General" at bounding box center [88, 239] width 106 height 22
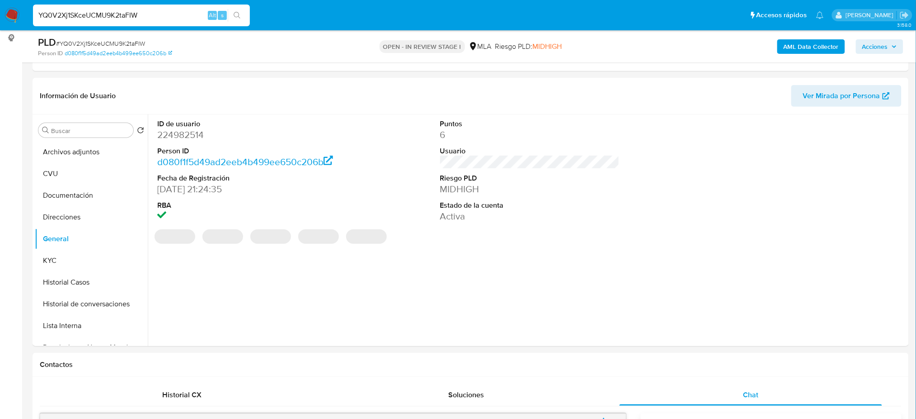
click at [174, 135] on dd "224982514" at bounding box center [246, 134] width 179 height 13
copy dd "224982514"
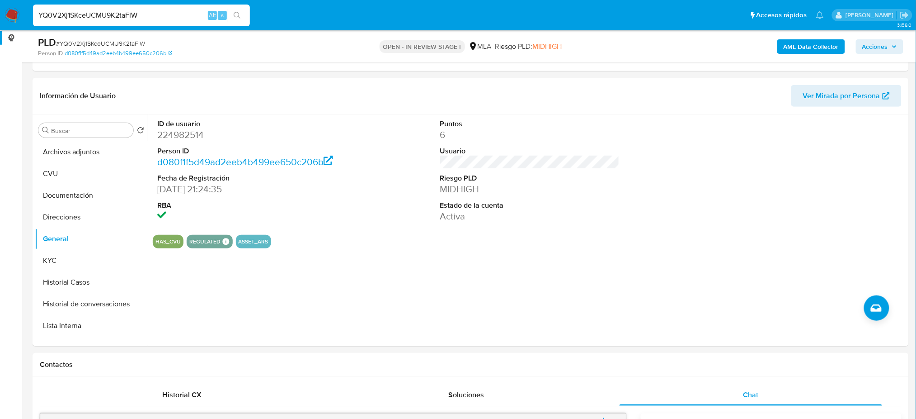
drag, startPoint x: 155, startPoint y: 16, endPoint x: 0, endPoint y: 32, distance: 155.4
paste input "dl5p9iyoGNIhxgskGiBYyIEe"
type input "dl5p9iyoGNIhxgskGiBYyIEe"
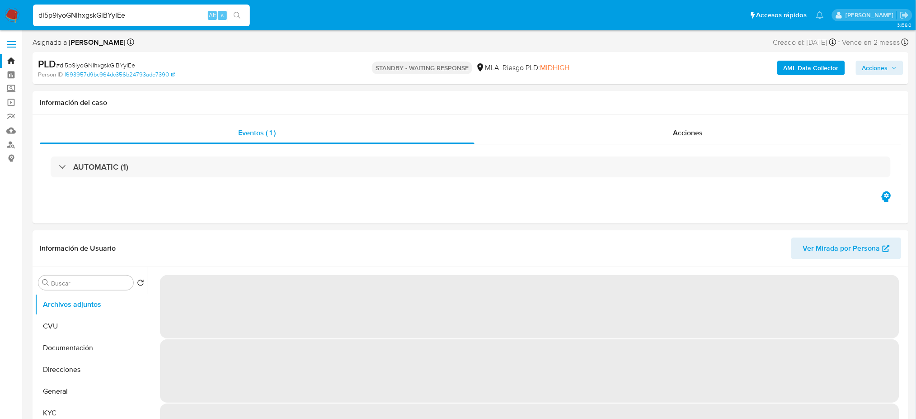
select select "10"
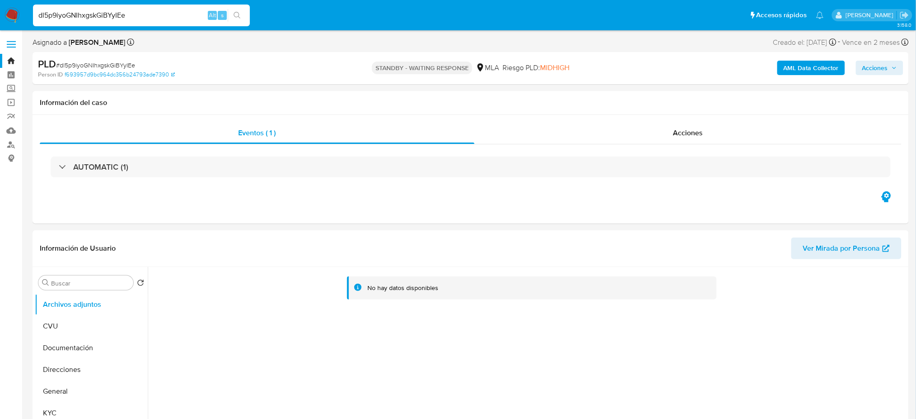
drag, startPoint x: 159, startPoint y: 17, endPoint x: 0, endPoint y: 33, distance: 160.0
paste input "Oay7l6vpfiQghrQFB4t0clM0"
type input "Oay7l6vpfiQghrQFB4t0clM0"
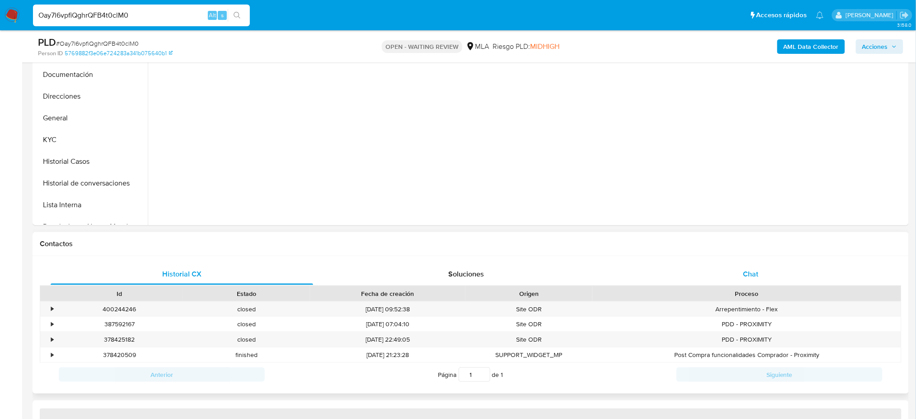
click at [752, 274] on span "Chat" at bounding box center [750, 273] width 15 height 10
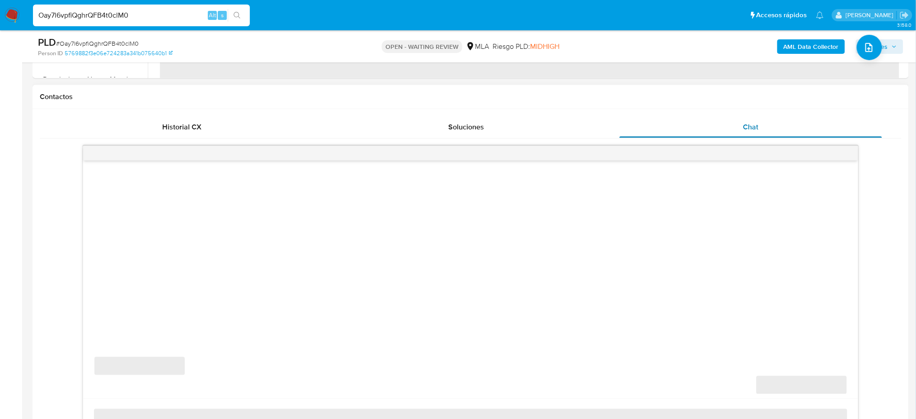
scroll to position [482, 0]
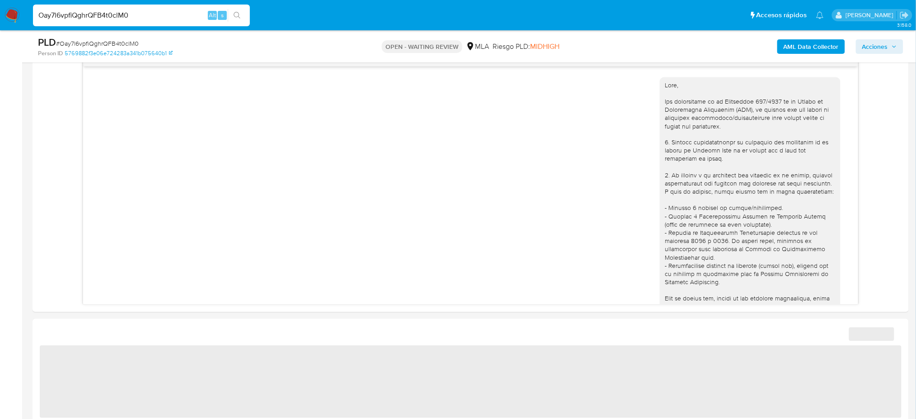
select select "10"
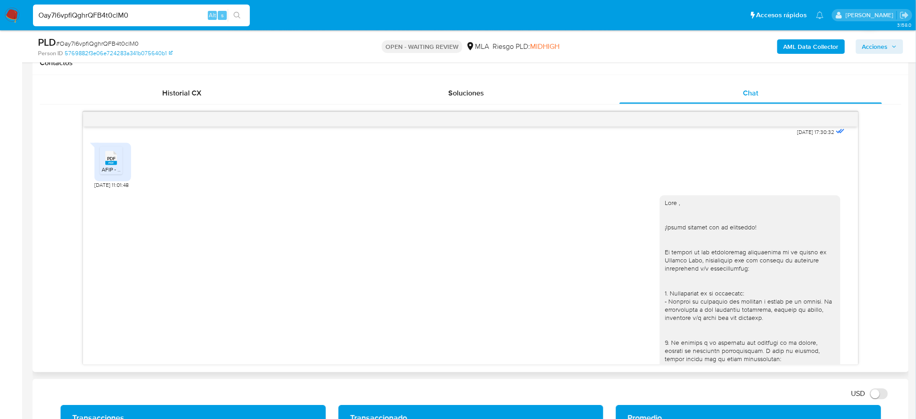
scroll to position [870, 0]
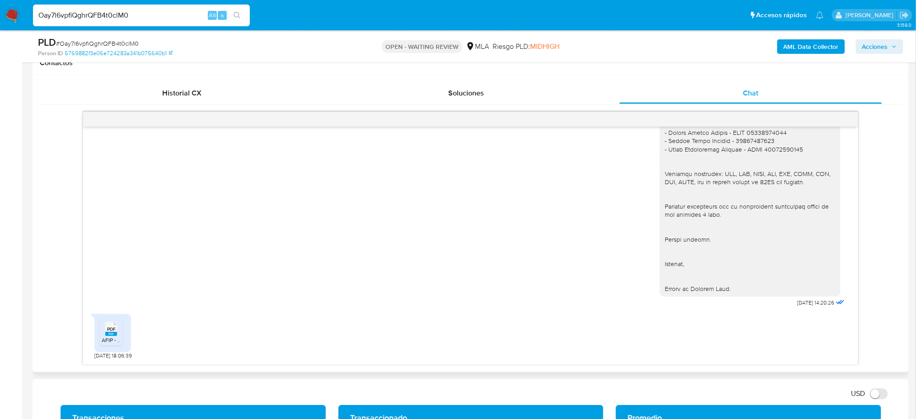
click at [115, 338] on span "AFIP - Administración Federal de Ingresos Públicos.pdf" at bounding box center [169, 340] width 134 height 8
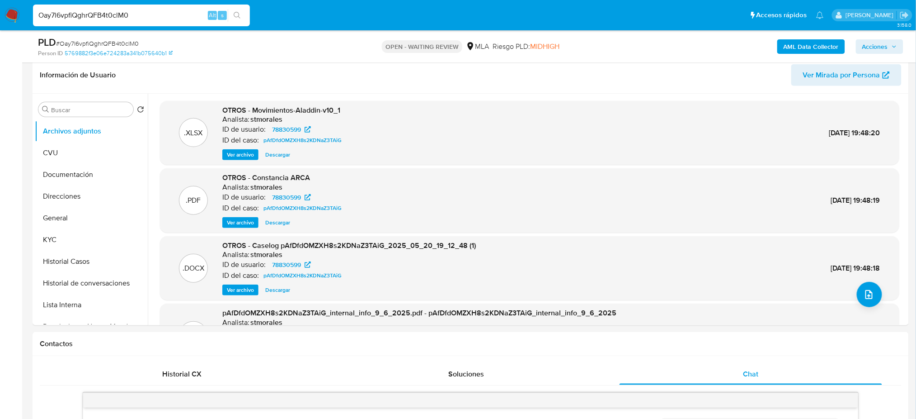
scroll to position [120, 0]
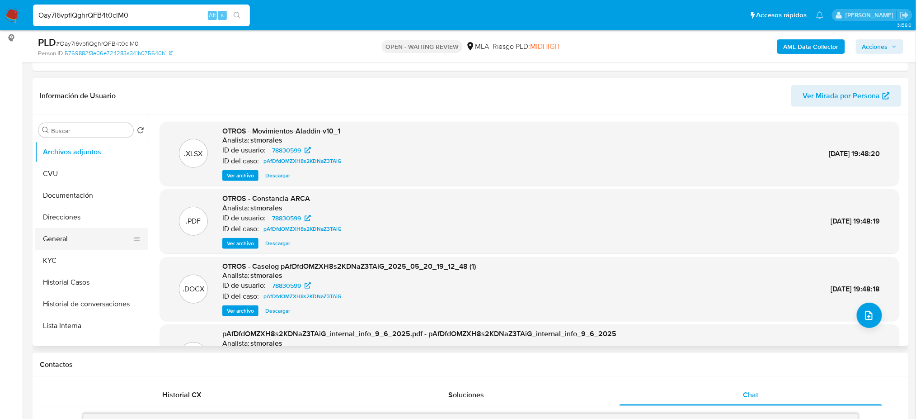
click at [80, 238] on button "General" at bounding box center [88, 239] width 106 height 22
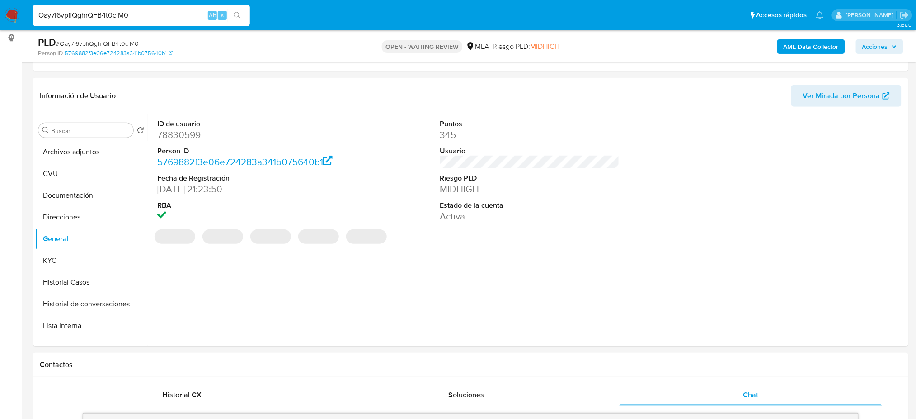
click at [169, 136] on dd "78830599" at bounding box center [246, 134] width 179 height 13
copy dd "78830599"
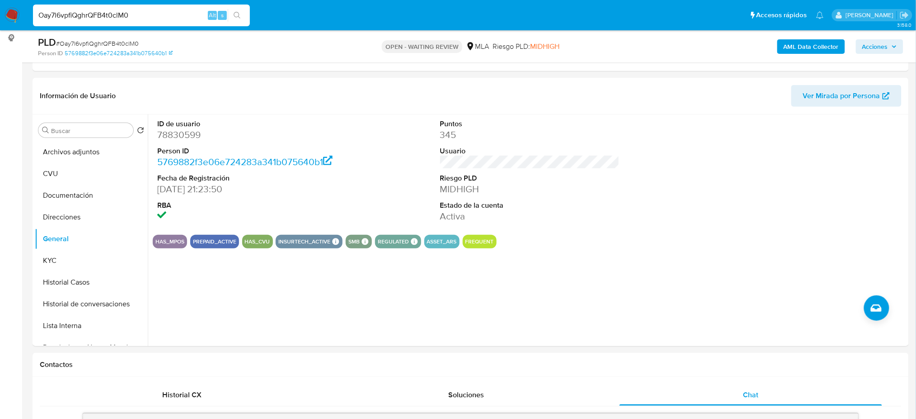
click at [118, 43] on span "# Oay7l6vpfiQghrQFB4t0clM0" at bounding box center [97, 43] width 83 height 9
copy span "Oay7l6vpfiQghrQFB4t0clM0"
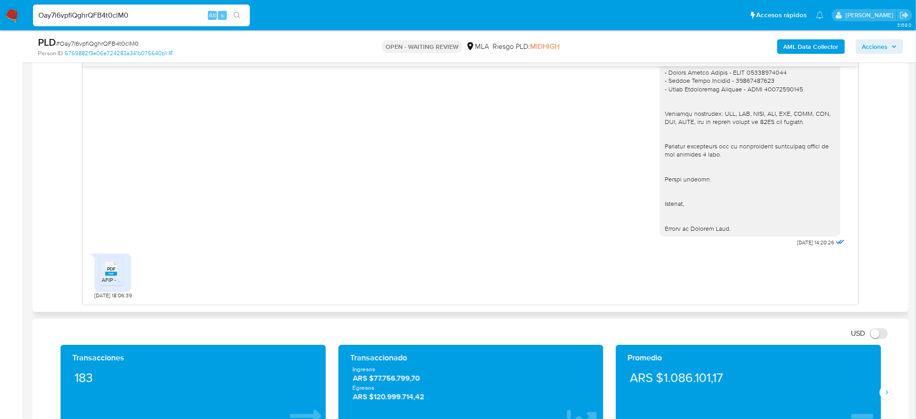
scroll to position [870, 0]
click at [112, 40] on span "# Oay7l6vpfiQghrQFB4t0clM0" at bounding box center [97, 43] width 83 height 9
copy span "Oay7l6vpfiQghrQFB4t0clM0"
click at [10, 6] on nav "Pausado Ver notificaciones Oay7l6vpfiQghrQFB4t0clM0 Alt s Accesos rápidos Presi…" at bounding box center [458, 15] width 916 height 30
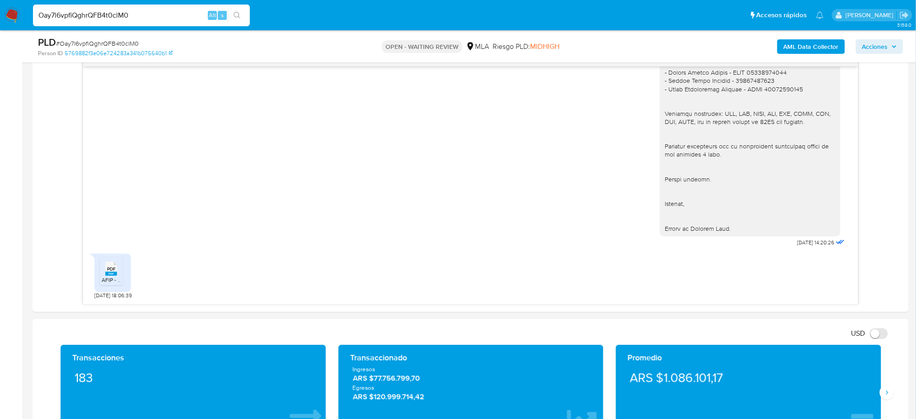
click at [16, 12] on img at bounding box center [12, 15] width 15 height 15
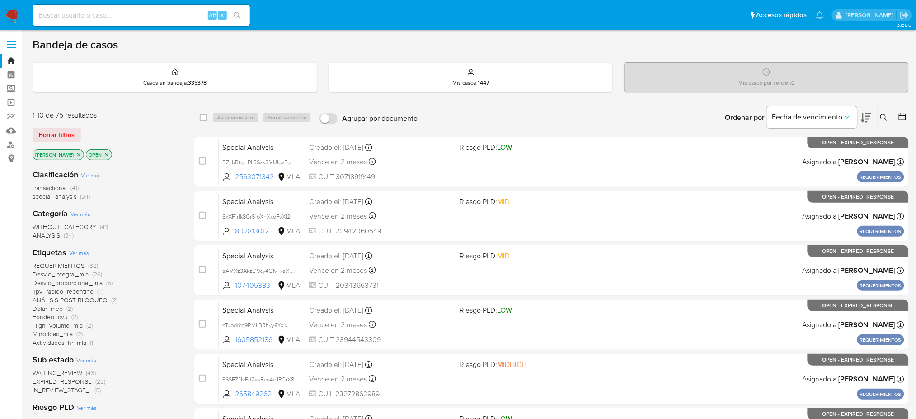
click at [884, 118] on icon at bounding box center [883, 117] width 7 height 7
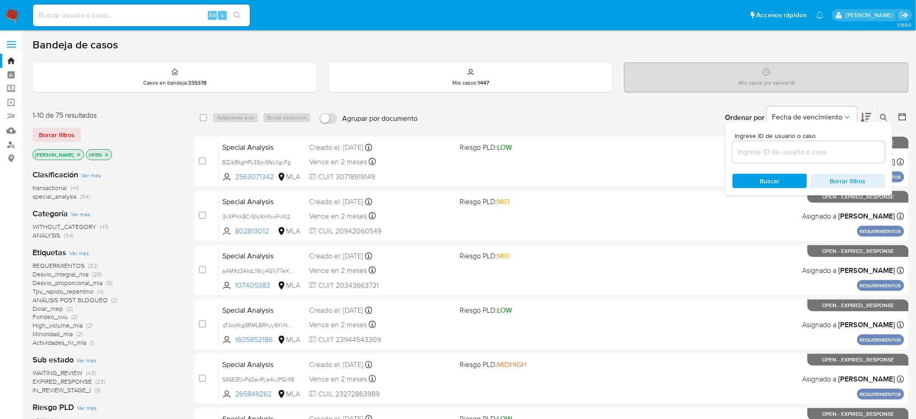
click at [808, 152] on input at bounding box center [809, 152] width 153 height 12
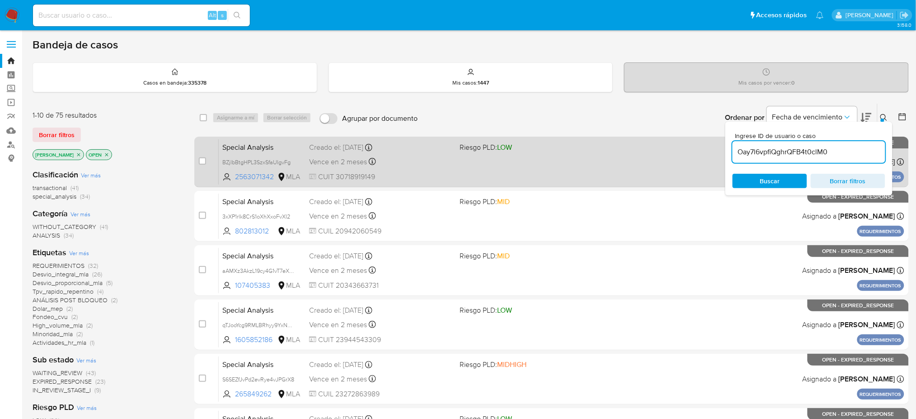
type input "Oay7l6vpfiQghrQFB4t0clM0"
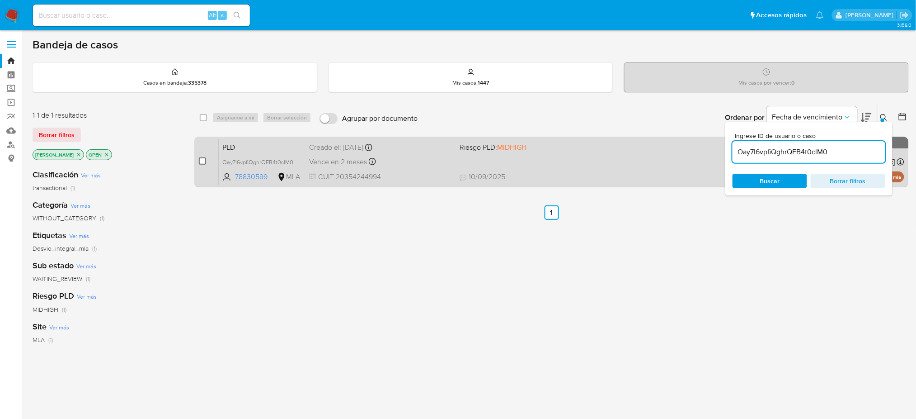
click at [202, 161] on input "checkbox" at bounding box center [202, 160] width 7 height 7
checkbox input "true"
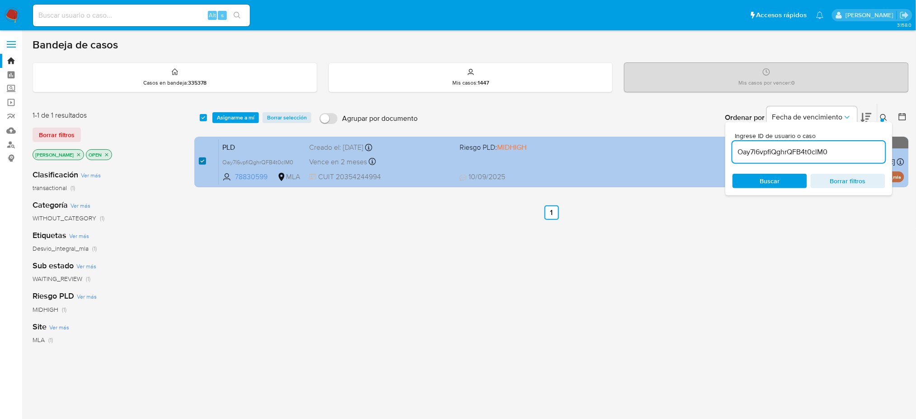
checkbox input "true"
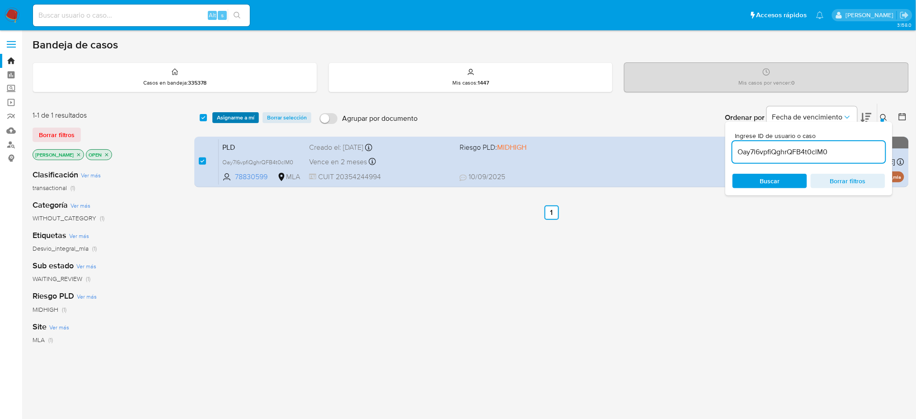
click at [235, 118] on span "Asignarme a mí" at bounding box center [236, 117] width 38 height 9
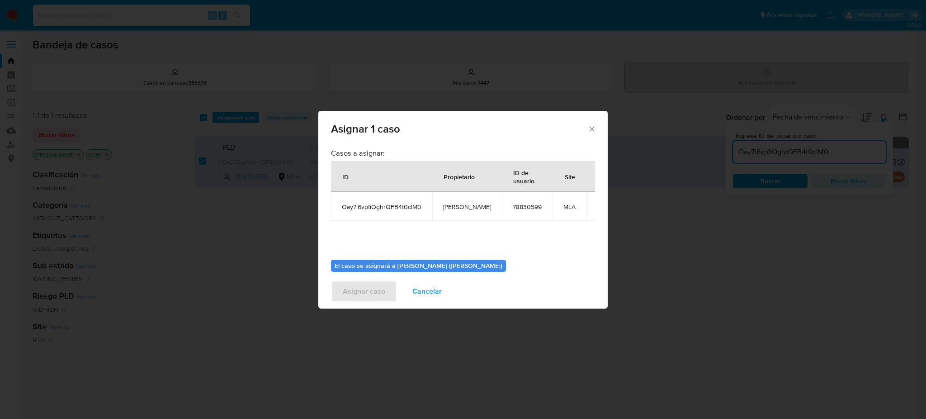
click at [457, 206] on span "[PERSON_NAME]" at bounding box center [467, 206] width 48 height 8
copy span "[PERSON_NAME]"
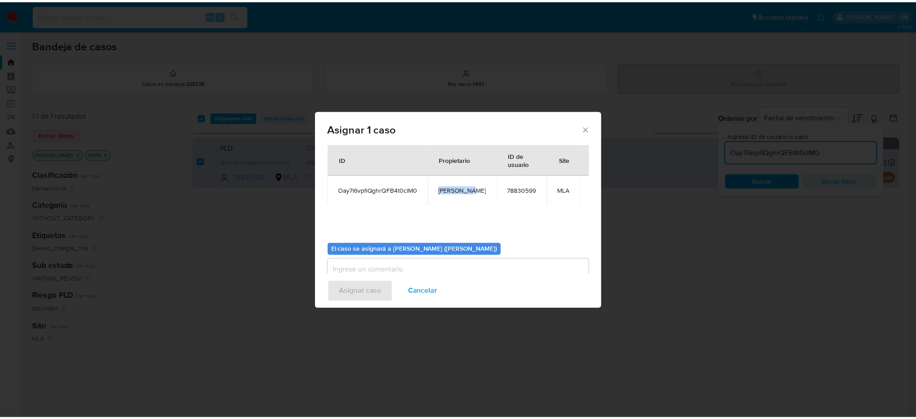
scroll to position [46, 0]
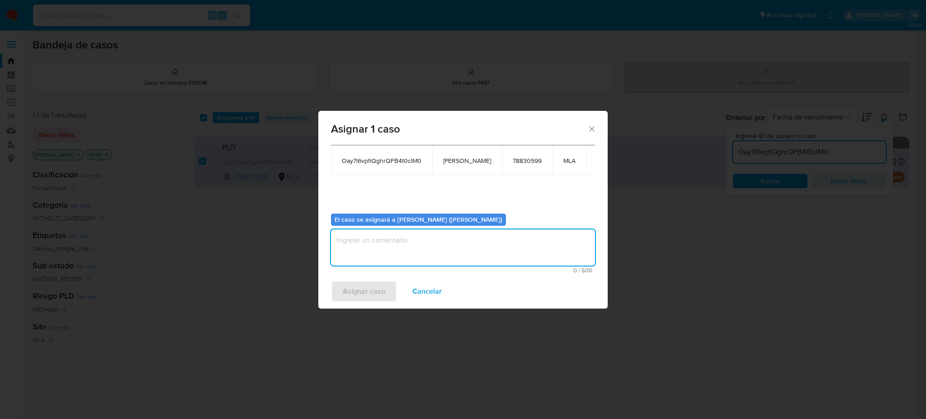
click at [385, 251] on textarea "assign-modal" at bounding box center [463, 247] width 264 height 36
paste textarea "[PERSON_NAME]"
type textarea "[PERSON_NAME]"
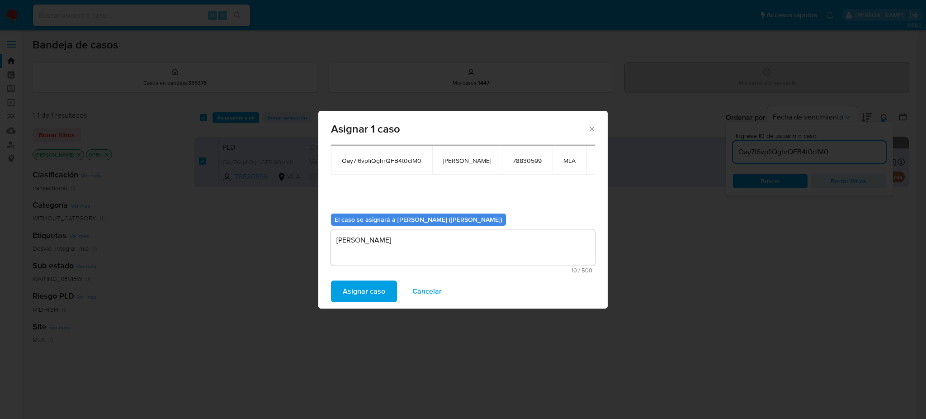
click at [371, 286] on span "Asignar caso" at bounding box center [364, 291] width 42 height 20
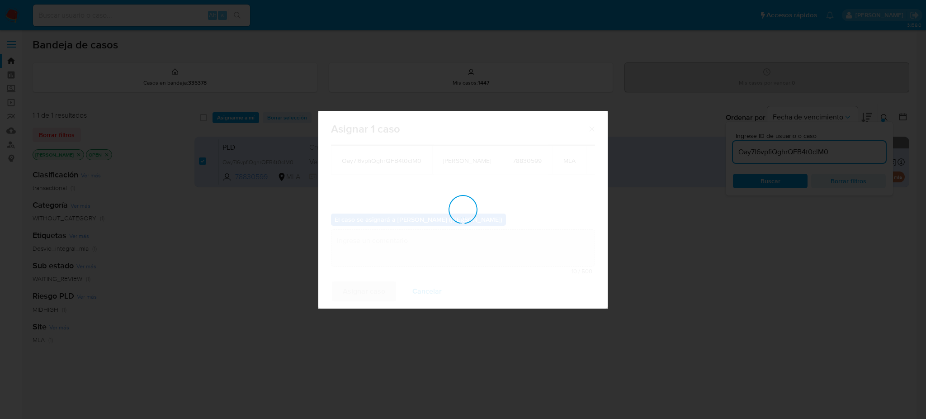
checkbox input "false"
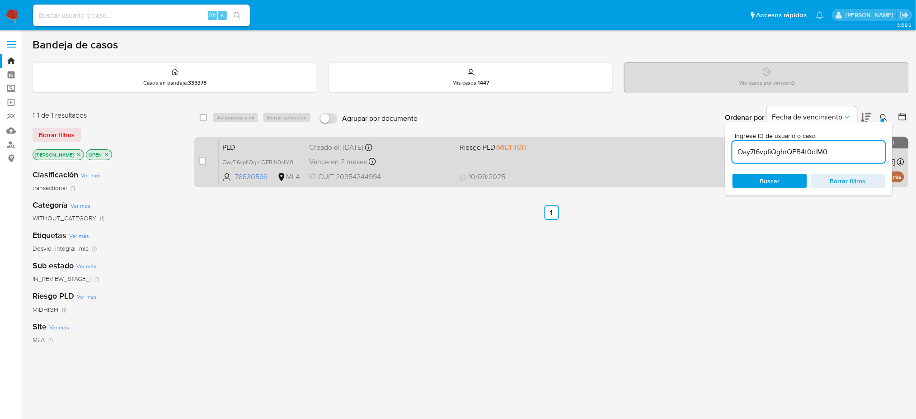
click at [428, 163] on div "Vence en 2 meses Vence el [DATE] 12:28:37" at bounding box center [380, 161] width 143 height 12
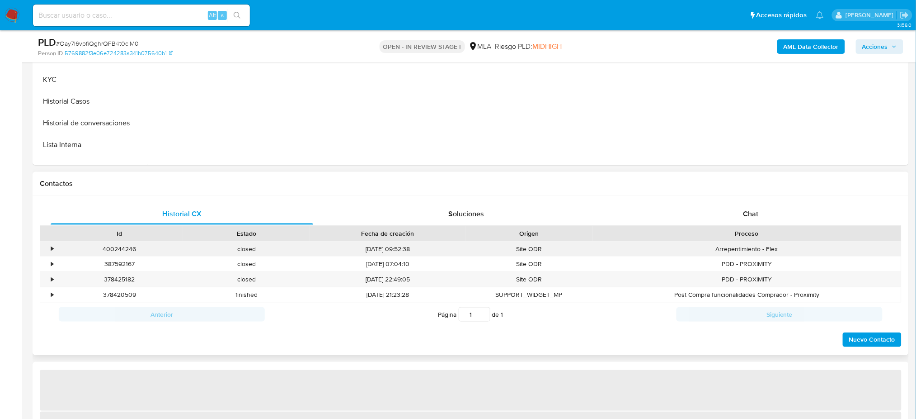
click at [785, 243] on div "Arrepentimiento - Flex" at bounding box center [747, 248] width 309 height 15
click at [778, 213] on div "Chat" at bounding box center [751, 214] width 263 height 22
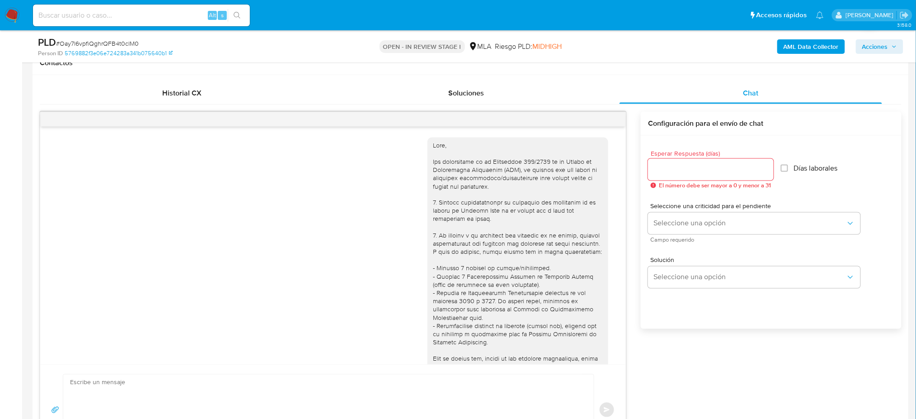
scroll to position [870, 0]
select select "10"
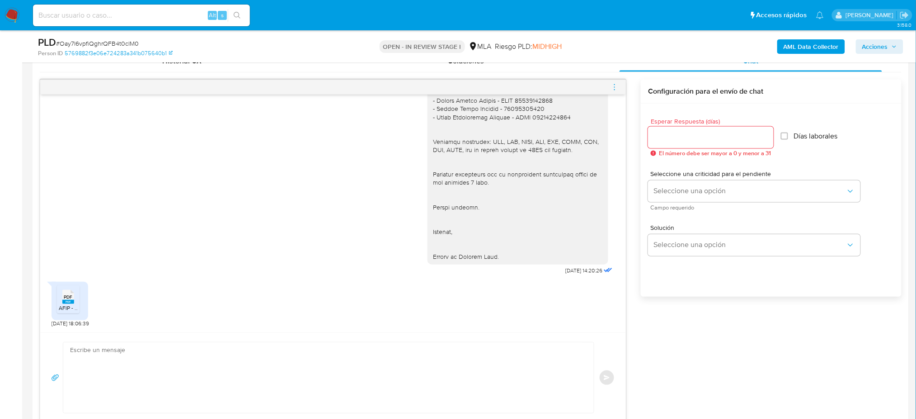
scroll to position [482, 0]
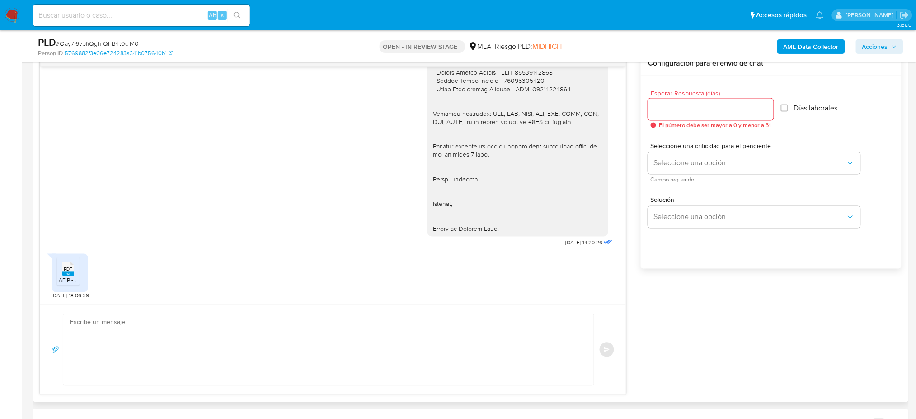
click at [104, 342] on textarea at bounding box center [326, 349] width 513 height 71
paste textarea "Hola, ¡Muchas gracias por tu respuesta! Sin embargo, te pedimos que nos envíes …"
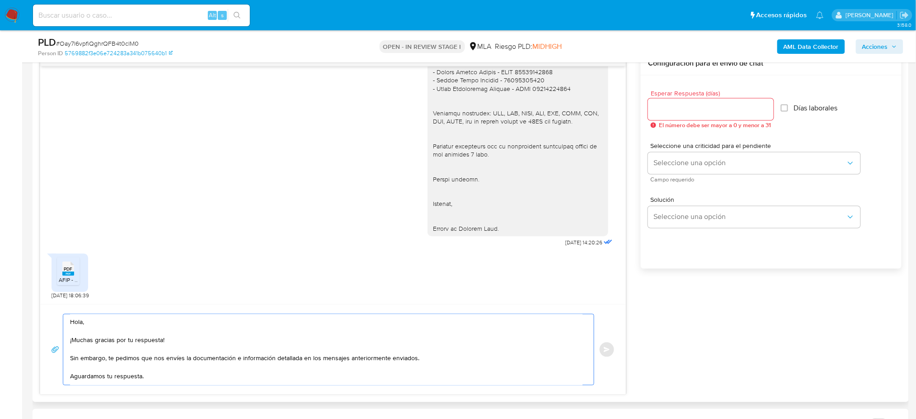
scroll to position [23, 0]
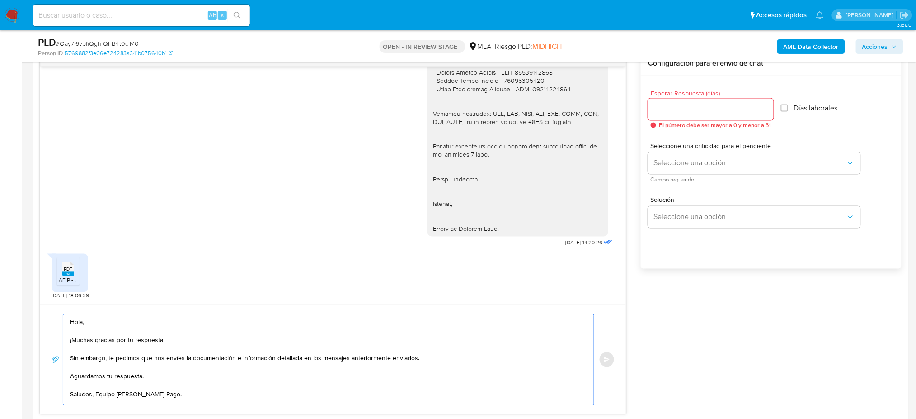
type textarea "Hola, ¡Muchas gracias por tu respuesta! Sin embargo, te pedimos que nos envíes …"
click at [681, 109] on input "Esperar Respuesta (días)" at bounding box center [711, 109] width 126 height 12
type input "2"
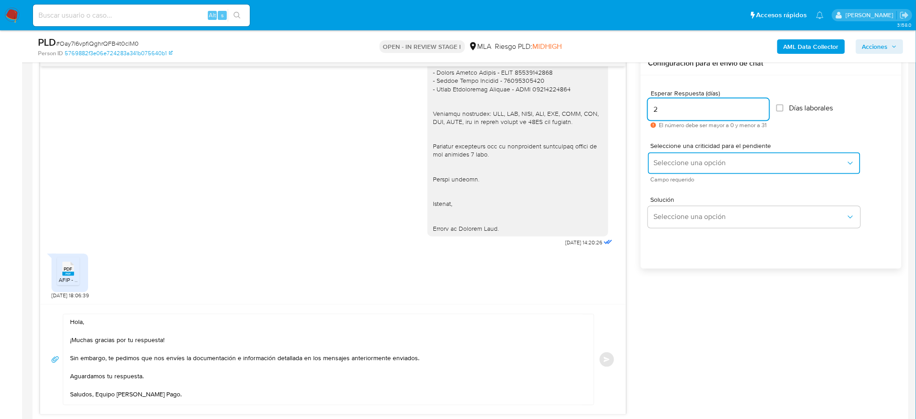
click at [664, 156] on button "Seleccione una opción" at bounding box center [754, 163] width 212 height 22
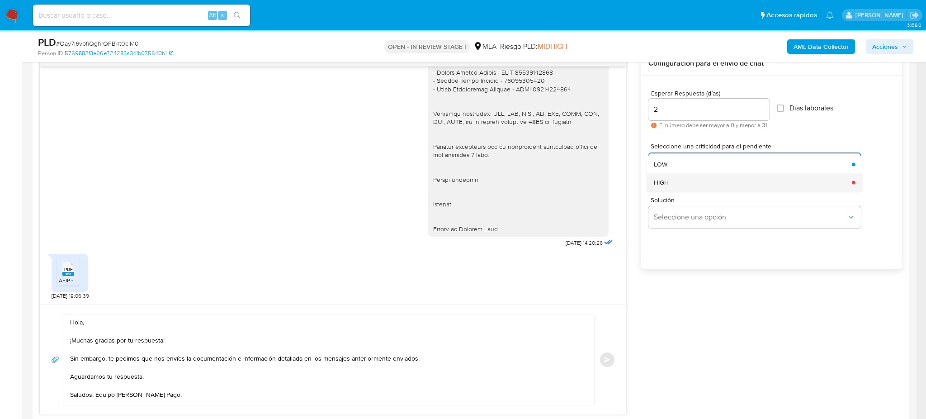
click at [667, 184] on span "HIGH" at bounding box center [661, 182] width 15 height 8
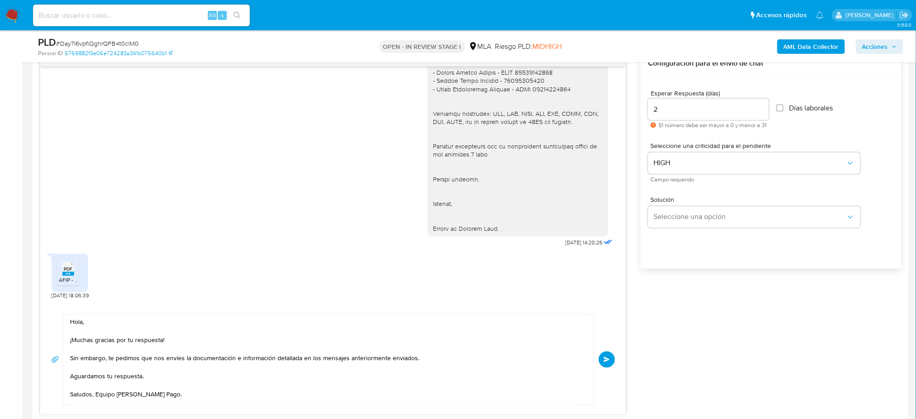
click at [611, 362] on button "Enviar" at bounding box center [607, 359] width 16 height 16
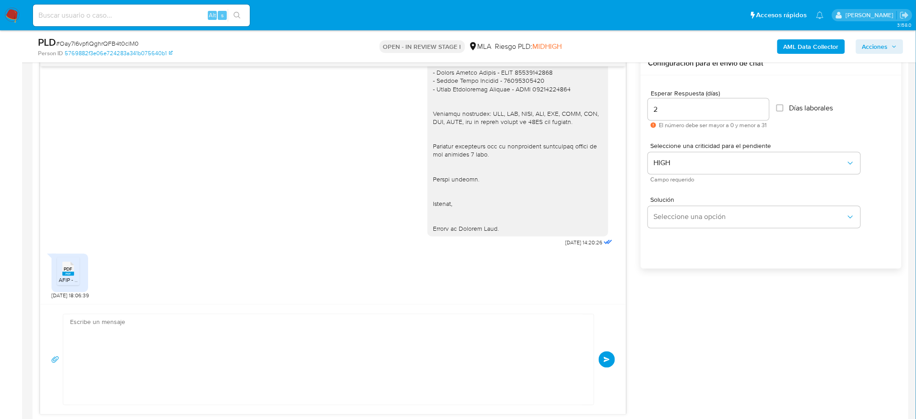
scroll to position [1003, 0]
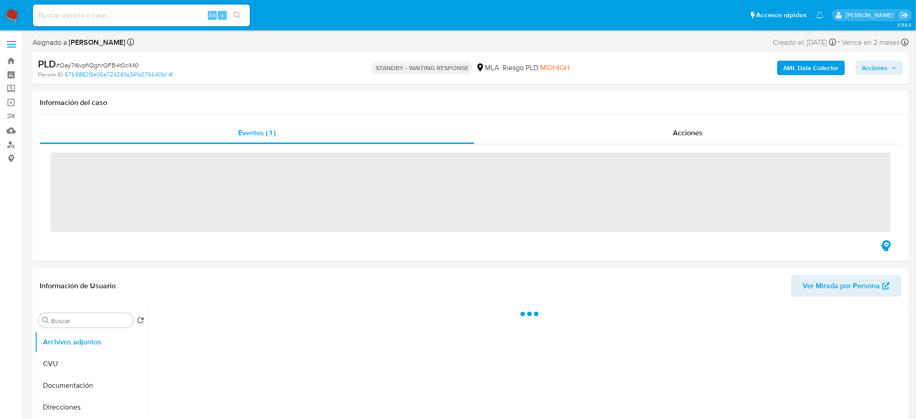
click at [124, 16] on input at bounding box center [141, 15] width 217 height 12
paste input "w60IzXSs0joaWRhH6GtUu5he"
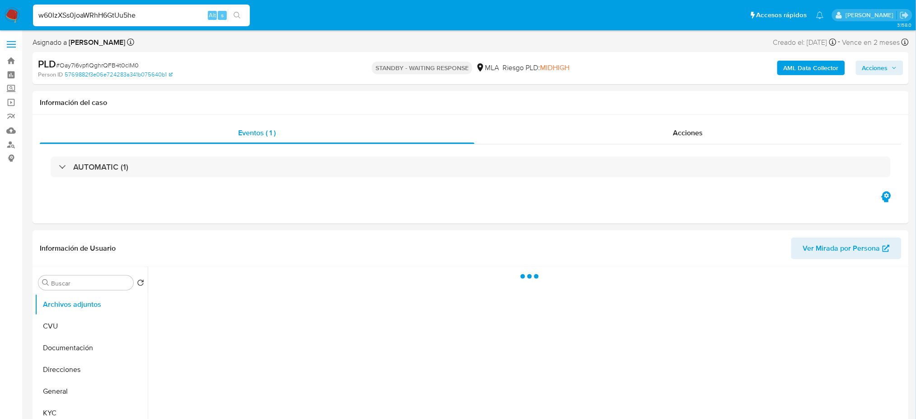
type input "w60IzXSs0joaWRhH6GtUu5he"
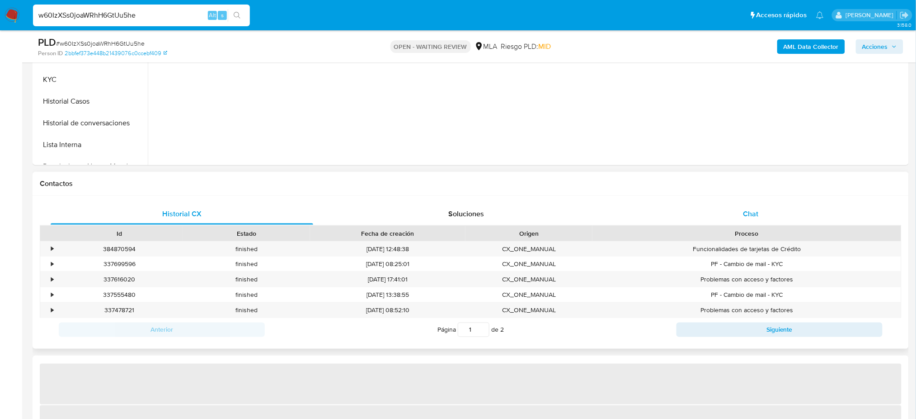
click at [760, 206] on div "Chat" at bounding box center [751, 214] width 263 height 22
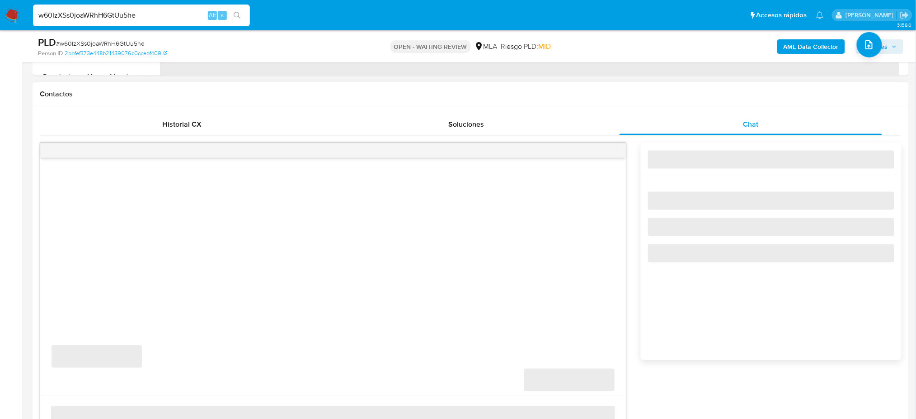
scroll to position [422, 0]
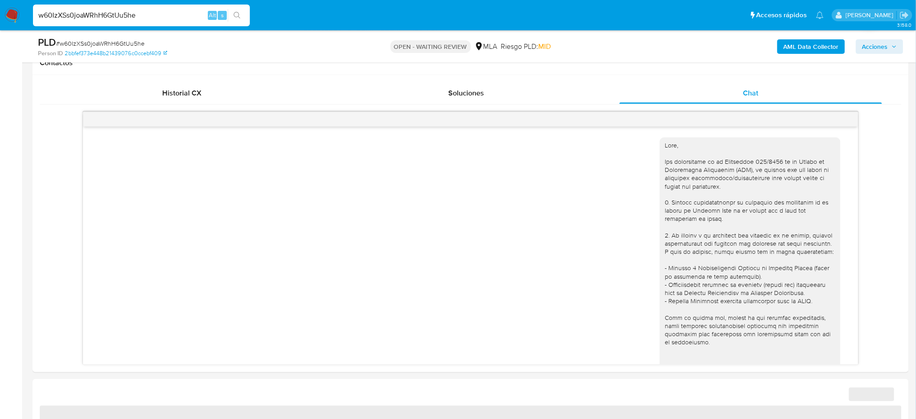
select select "10"
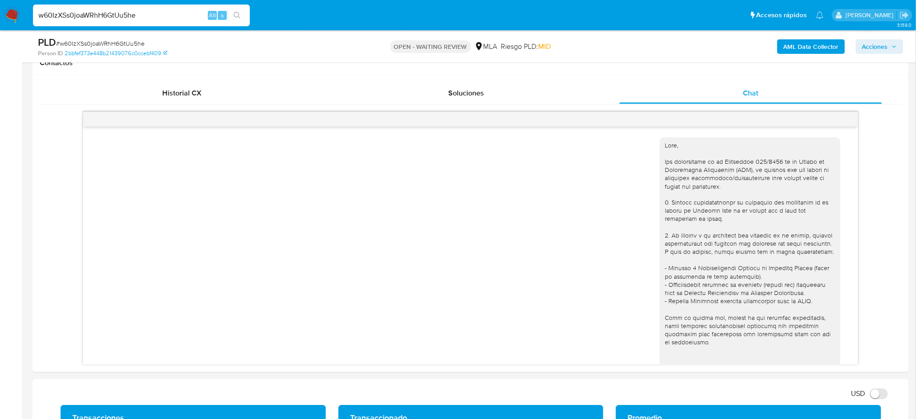
scroll to position [822, 0]
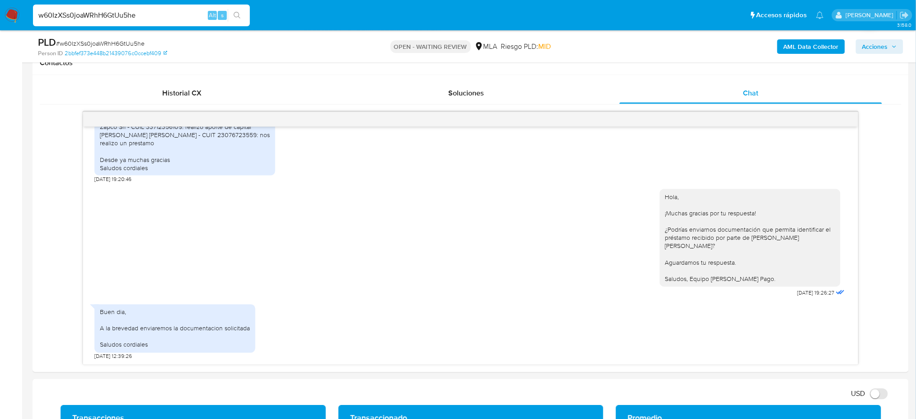
drag, startPoint x: 149, startPoint y: 19, endPoint x: 0, endPoint y: 26, distance: 149.3
click at [0, 26] on nav "Pausado Ver notificaciones w60IzXSs0joaWRhH6GtUu5he Alt s Accesos rápidos Presi…" at bounding box center [458, 15] width 916 height 30
paste input "6Md5x3yQtzXWaDE2zaSO2WL"
type input "6Md5x3yQtzXWaDE2zaSO2WLe"
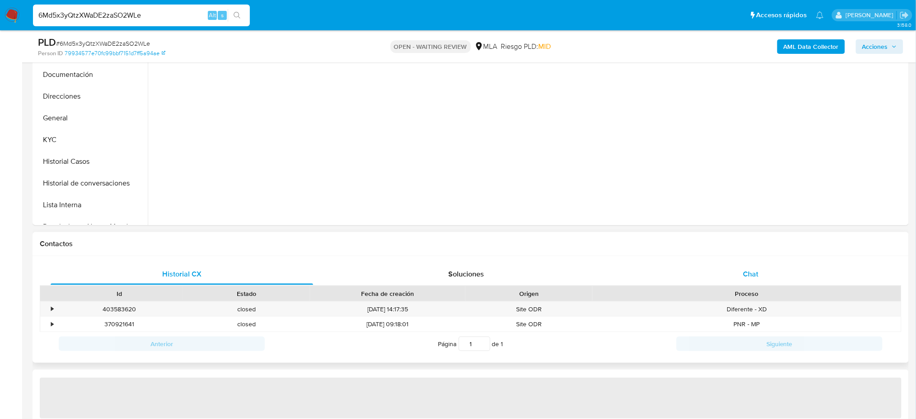
click at [755, 275] on span "Chat" at bounding box center [750, 273] width 15 height 10
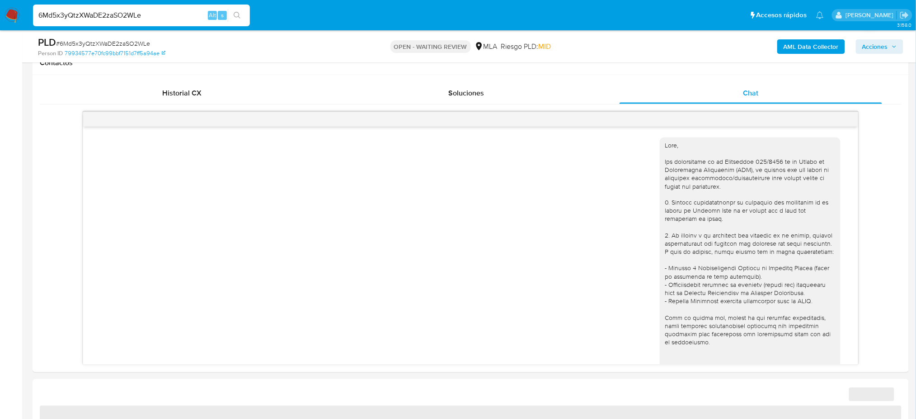
scroll to position [619, 0]
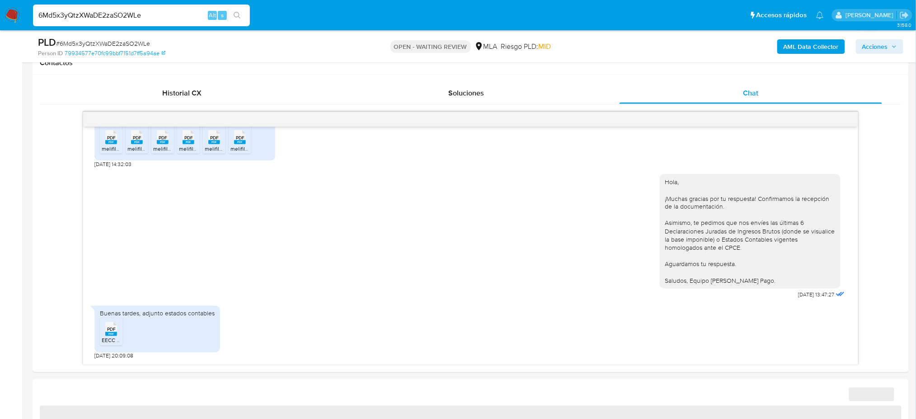
select select "10"
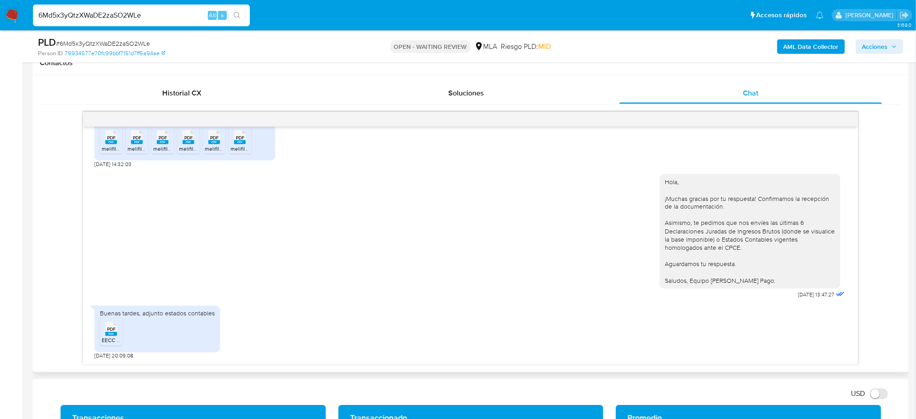
click at [103, 336] on div "PDF PDF" at bounding box center [111, 328] width 19 height 18
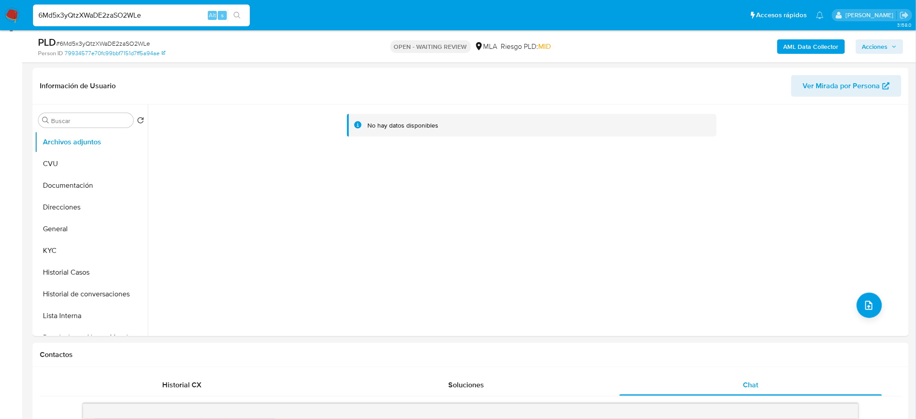
scroll to position [120, 0]
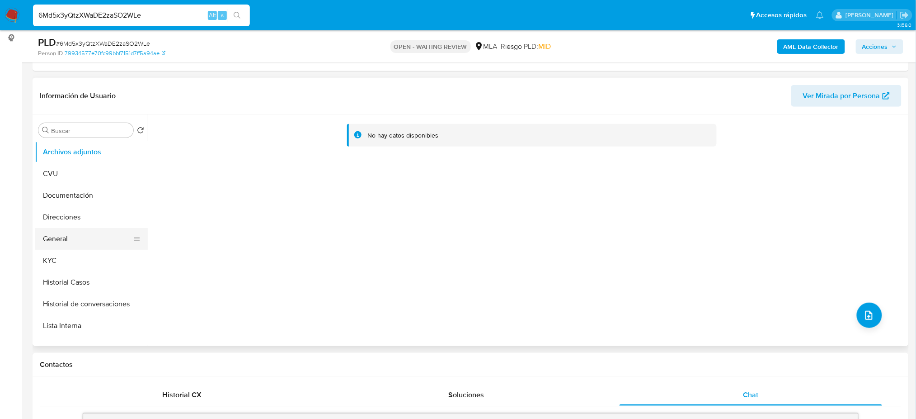
click at [73, 237] on button "General" at bounding box center [88, 239] width 106 height 22
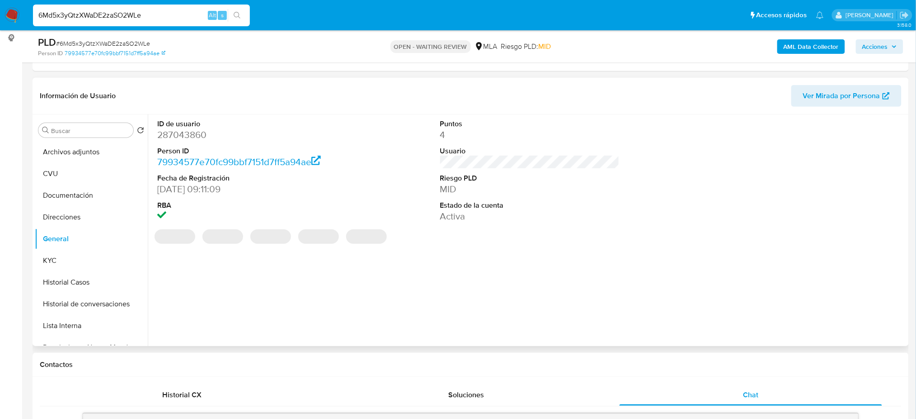
click at [173, 135] on dd "287043860" at bounding box center [246, 134] width 179 height 13
copy dd "287043860"
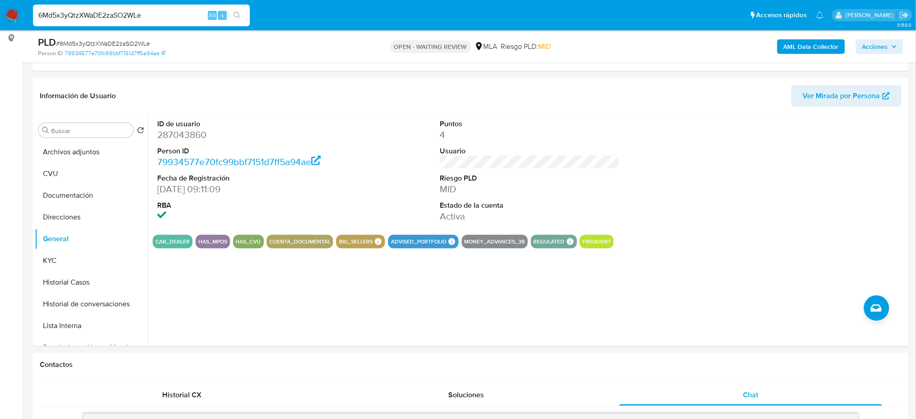
click at [138, 43] on span "# 6Md5x3yQtzXWaDE2zaSO2WLe" at bounding box center [103, 43] width 94 height 9
copy span "6Md5x3yQtzXWaDE2zaSO2WLe"
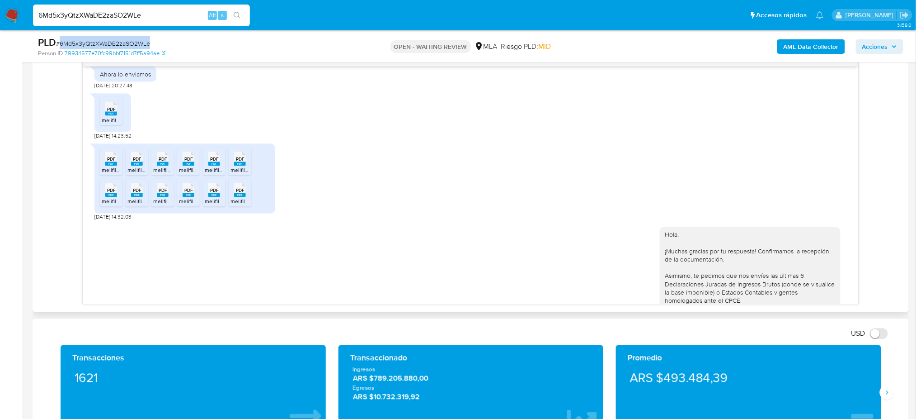
scroll to position [619, 0]
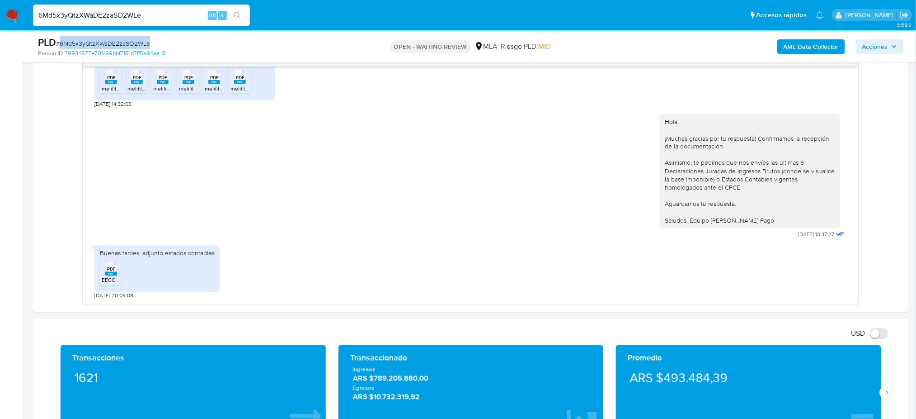
copy span "6Md5x3yQtzXWaDE2zaSO2WLe"
drag, startPoint x: 11, startPoint y: 17, endPoint x: 149, endPoint y: 34, distance: 138.9
click at [11, 17] on img at bounding box center [12, 15] width 15 height 15
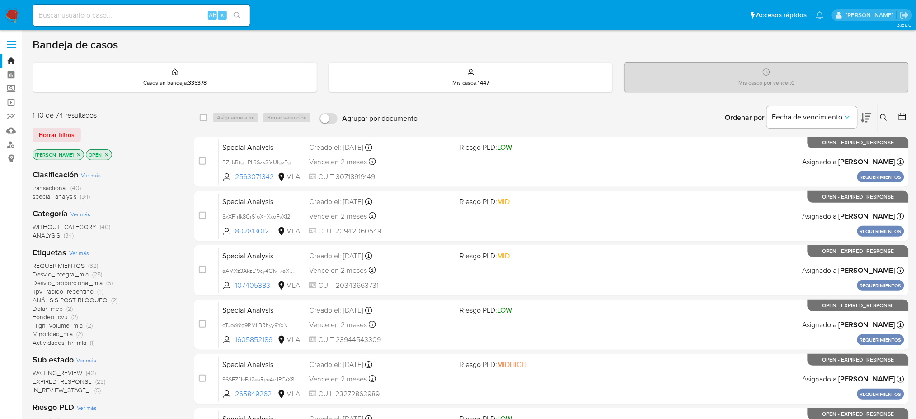
click at [881, 117] on icon at bounding box center [883, 117] width 7 height 7
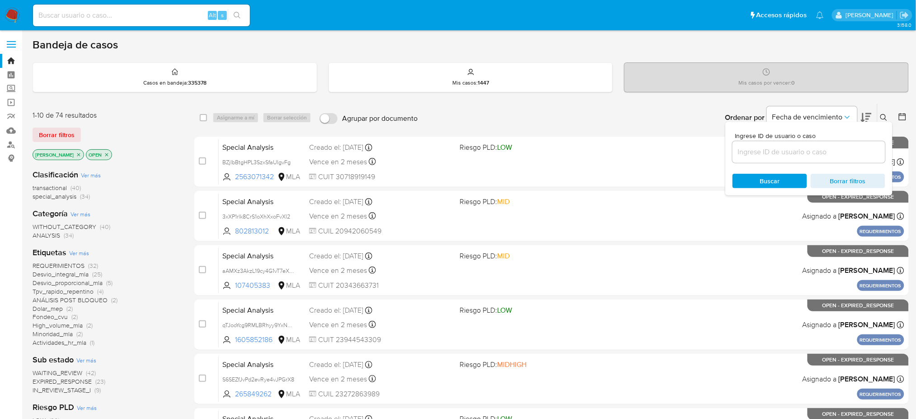
click at [823, 157] on div at bounding box center [809, 152] width 153 height 22
click at [818, 151] on input at bounding box center [809, 152] width 153 height 12
paste input "6Md5x3yQtzXWaDE2zaSO2WLe"
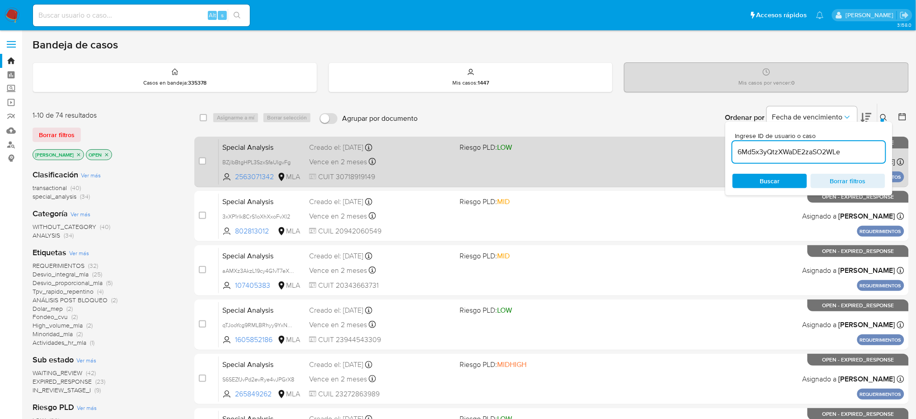
type input "6Md5x3yQtzXWaDE2zaSO2WLe"
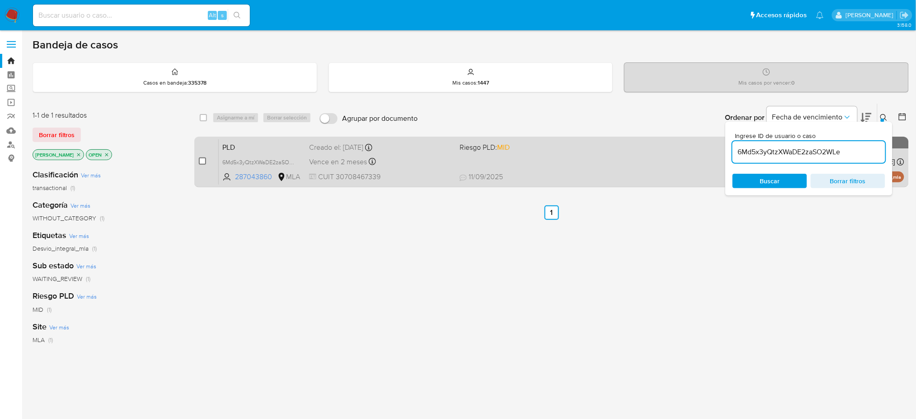
click at [204, 160] on input "checkbox" at bounding box center [202, 160] width 7 height 7
checkbox input "true"
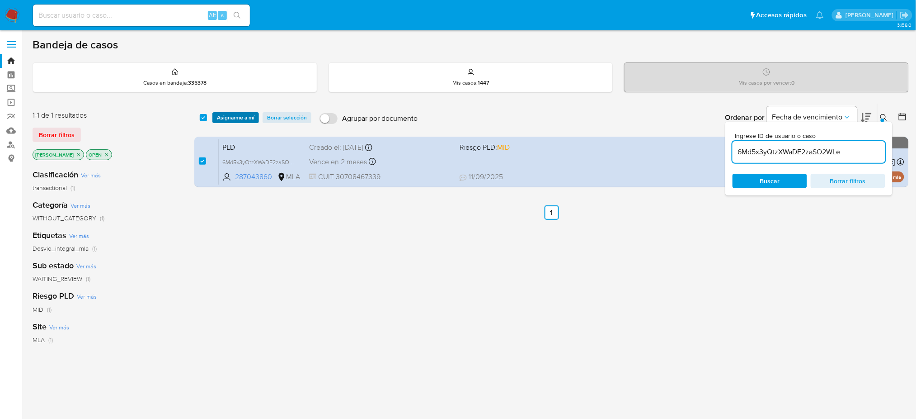
click at [245, 117] on span "Asignarme a mí" at bounding box center [236, 117] width 38 height 9
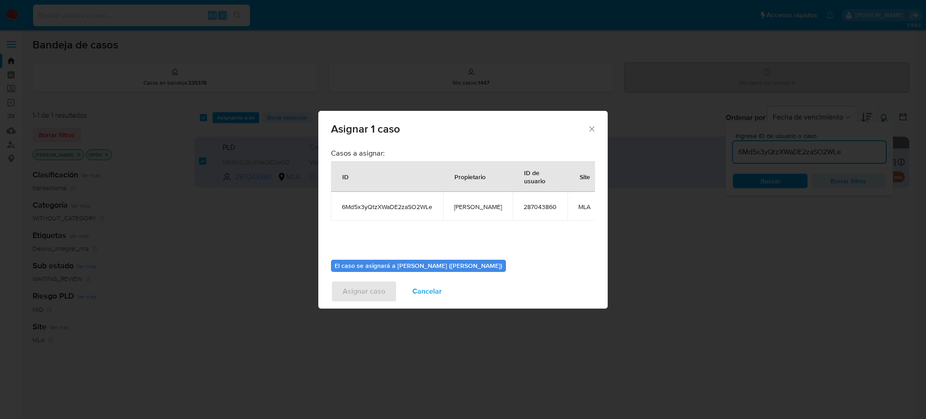
scroll to position [55, 0]
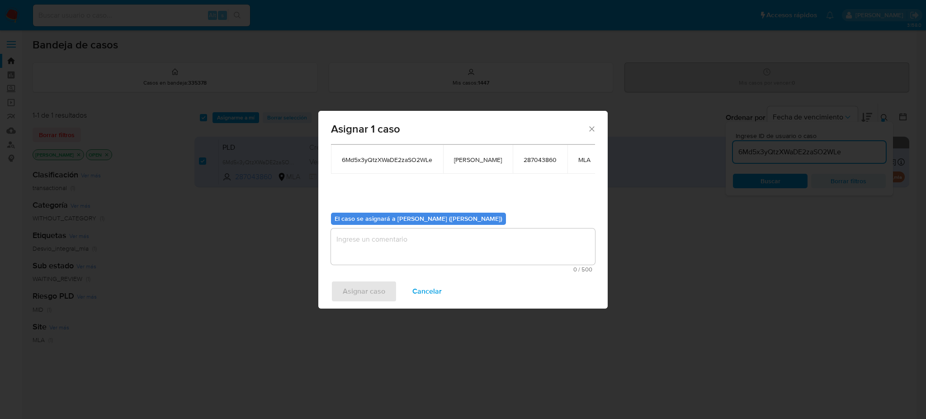
click at [471, 155] on span "[PERSON_NAME]" at bounding box center [478, 159] width 48 height 8
copy span "[PERSON_NAME]"
click at [398, 266] on span "0 / 500" at bounding box center [463, 269] width 259 height 6
click at [385, 243] on textarea "assign-modal" at bounding box center [463, 246] width 264 height 36
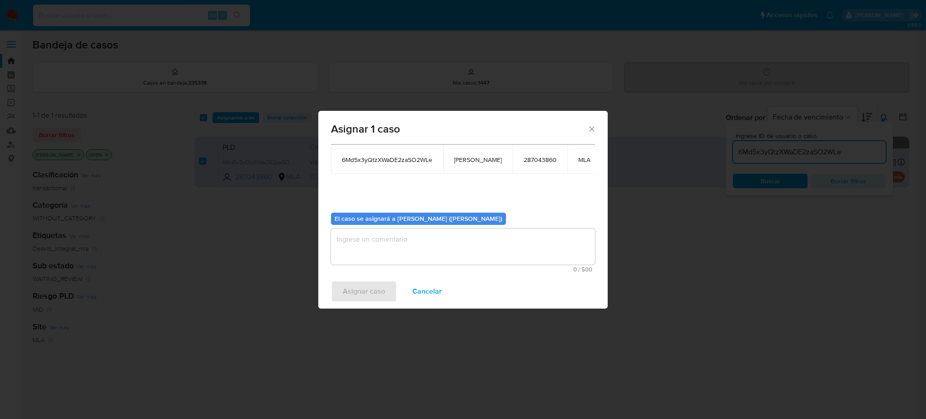
paste textarea "[PERSON_NAME]"
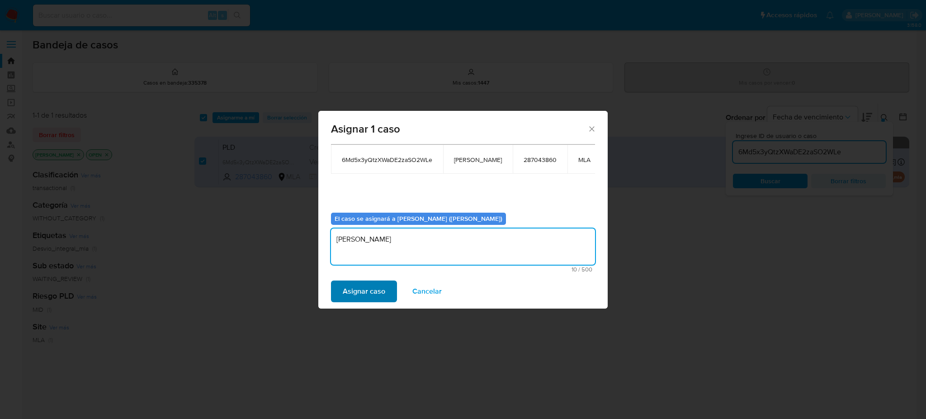
type textarea "[PERSON_NAME]"
click at [355, 298] on span "Asignar caso" at bounding box center [364, 291] width 42 height 20
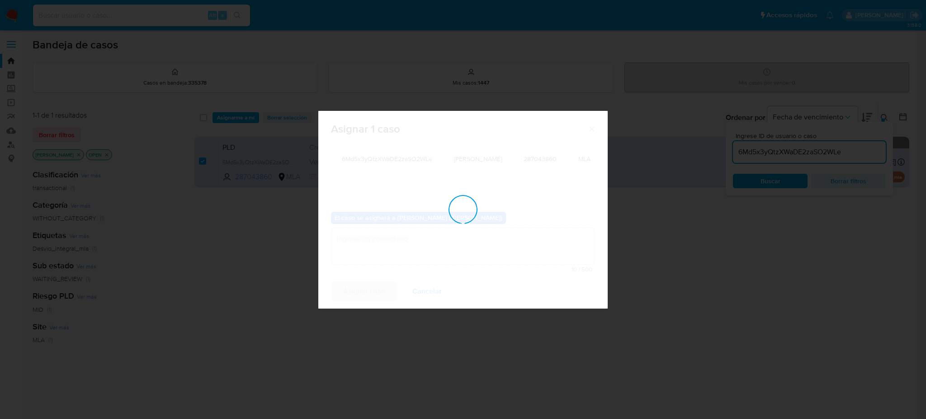
checkbox input "false"
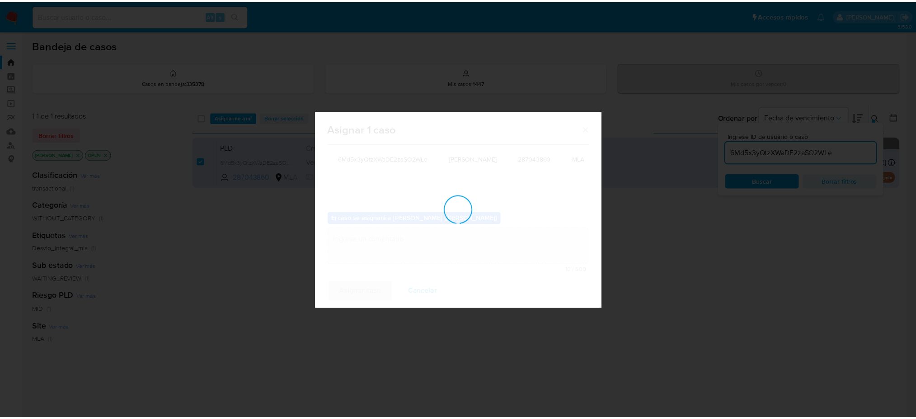
scroll to position [54, 0]
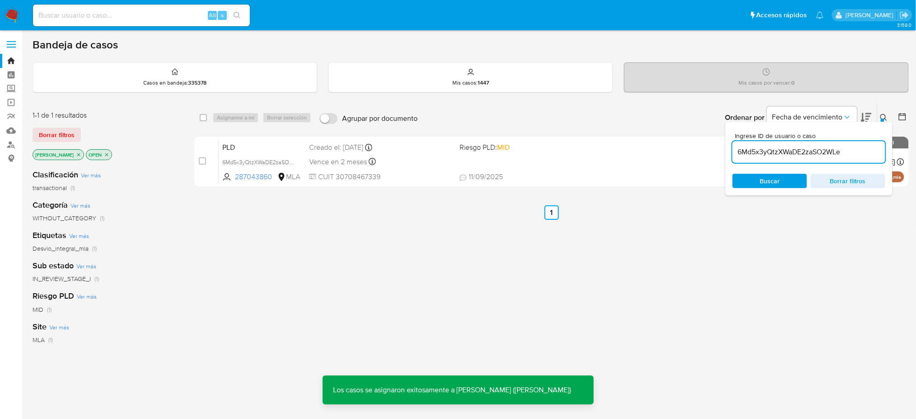
click at [272, 149] on span "PLD" at bounding box center [262, 147] width 80 height 12
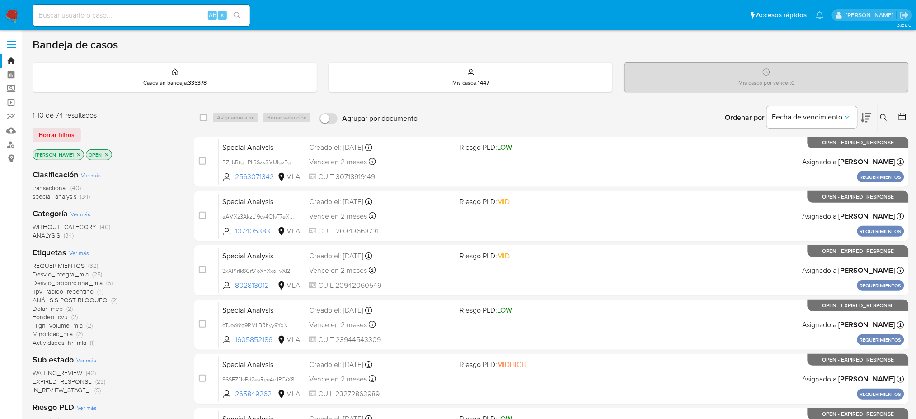
click at [694, 116] on icon at bounding box center [883, 117] width 7 height 7
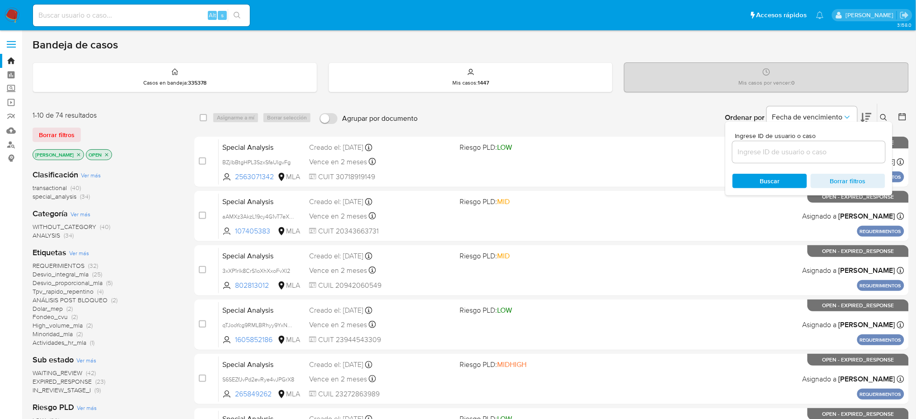
click at [694, 154] on input at bounding box center [809, 152] width 153 height 12
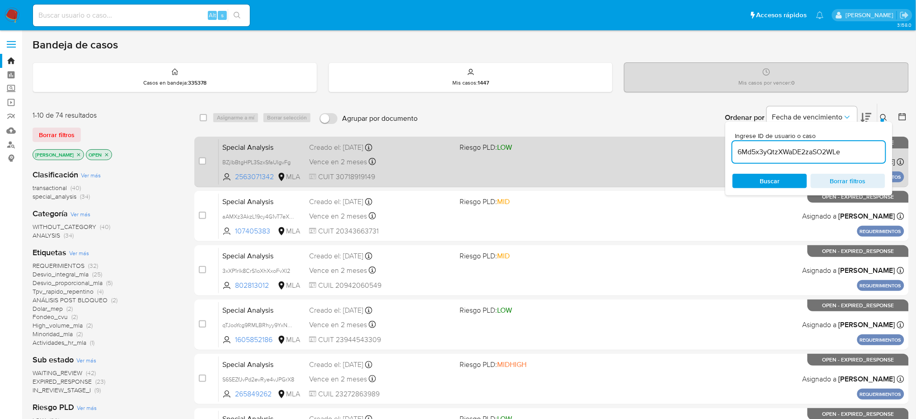
type input "6Md5x3yQtzXWaDE2zaSO2WLe"
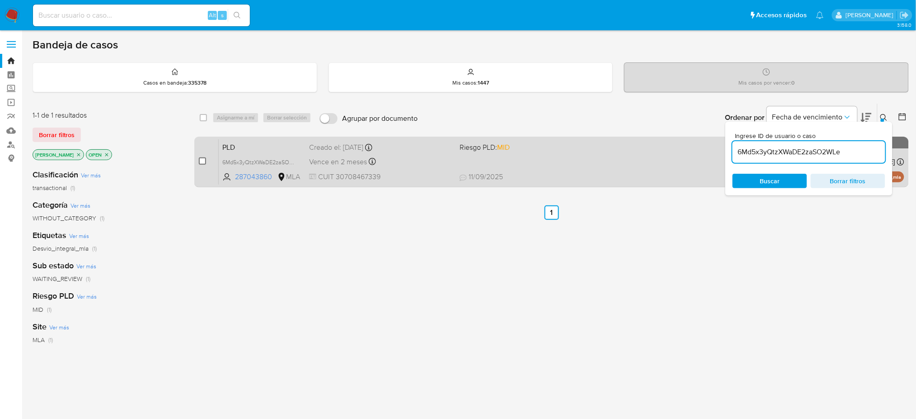
click at [204, 163] on input "checkbox" at bounding box center [202, 160] width 7 height 7
checkbox input "true"
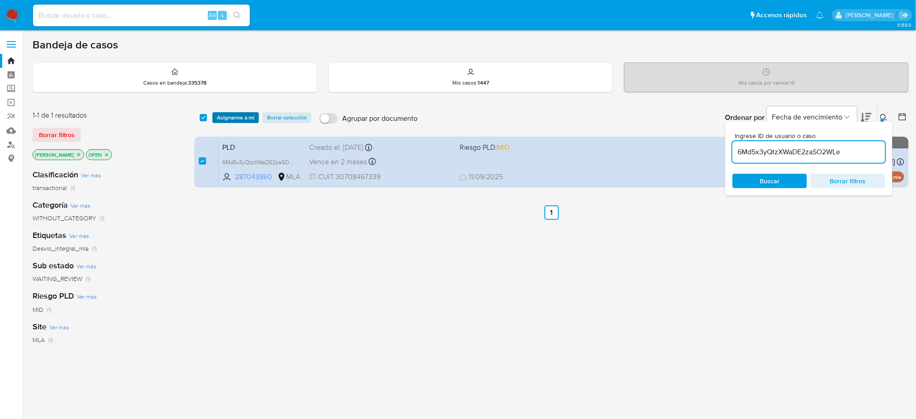
click at [227, 113] on span "Asignarme a mí" at bounding box center [236, 117] width 38 height 9
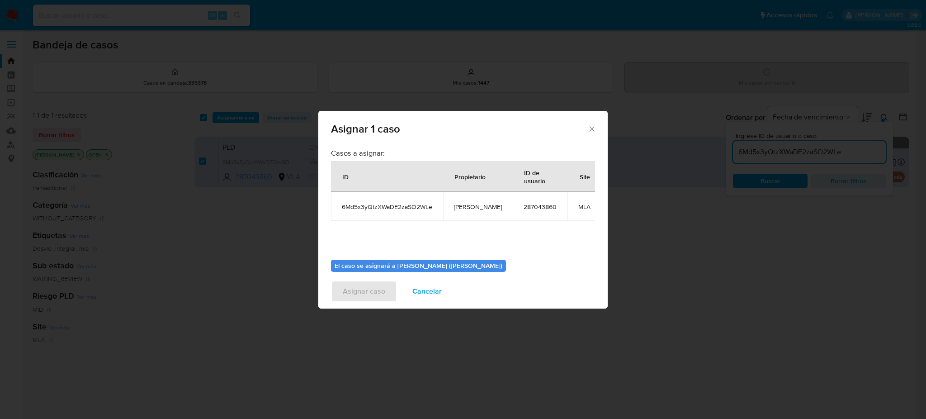
click at [474, 207] on span "[PERSON_NAME]" at bounding box center [478, 206] width 48 height 8
copy span "[PERSON_NAME]"
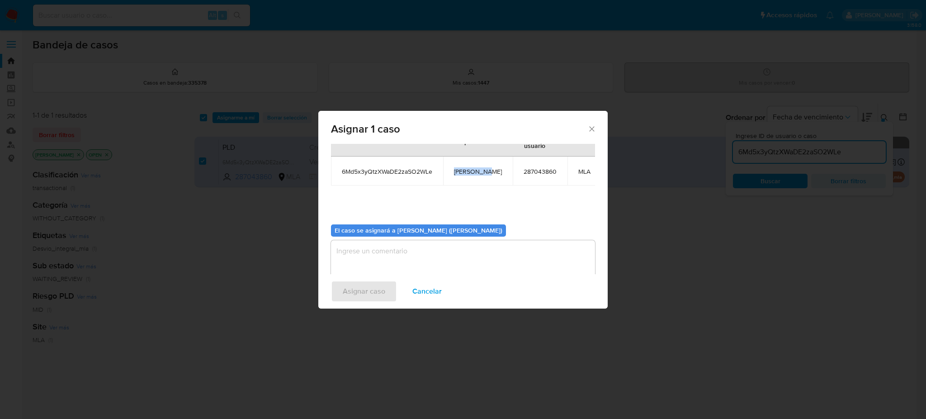
scroll to position [55, 0]
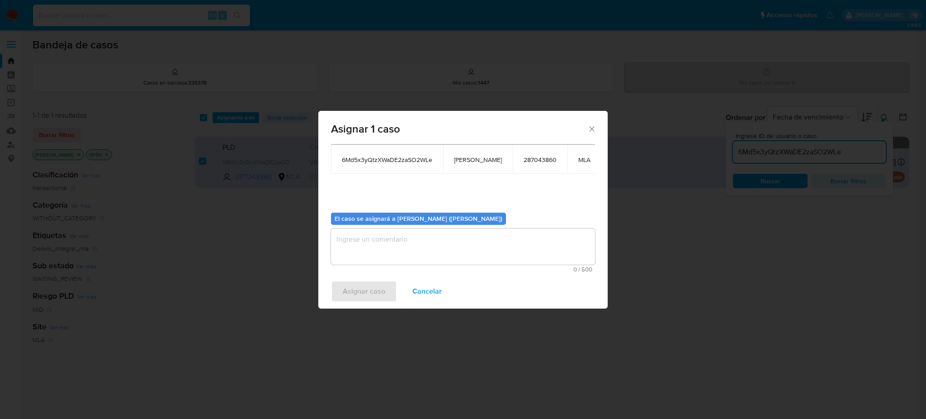
click at [415, 246] on textarea "assign-modal" at bounding box center [463, 246] width 264 height 36
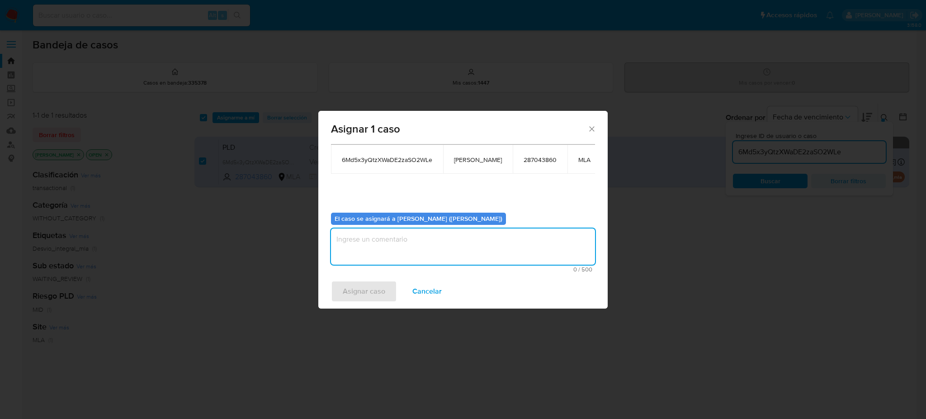
paste textarea "[PERSON_NAME]"
type textarea "[PERSON_NAME]"
click at [373, 289] on span "Asignar caso" at bounding box center [364, 291] width 42 height 20
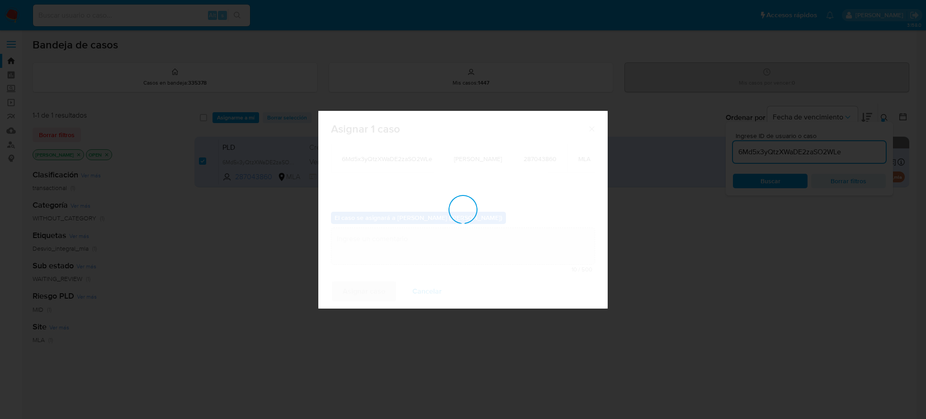
checkbox input "false"
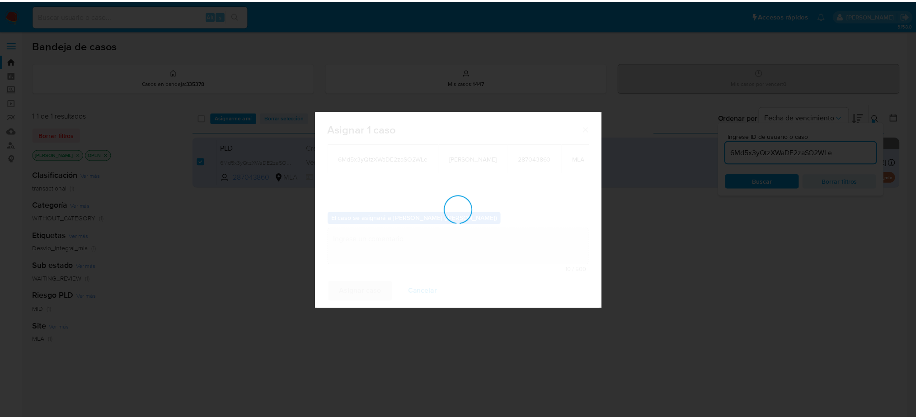
scroll to position [54, 0]
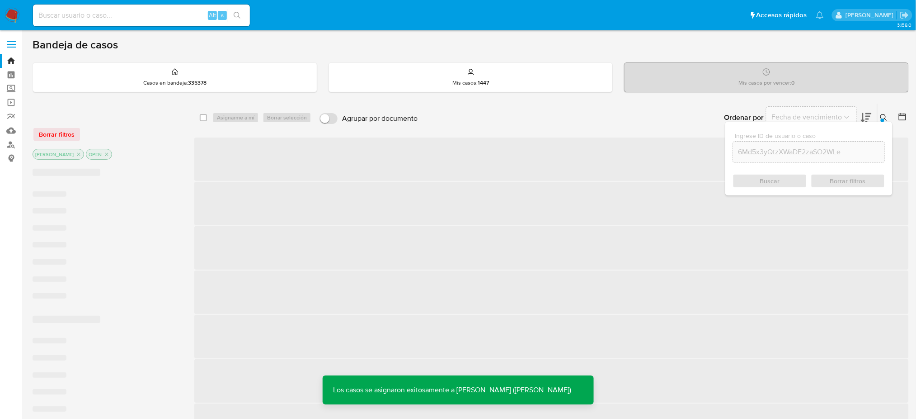
click at [261, 148] on span "‌" at bounding box center [551, 158] width 715 height 43
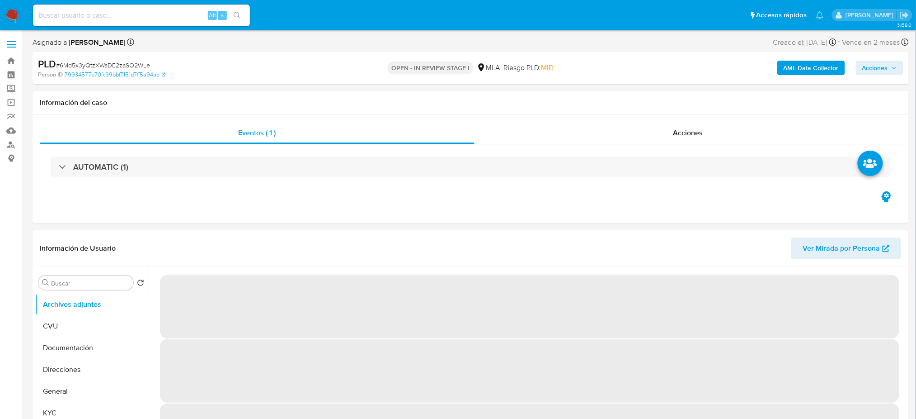
select select "10"
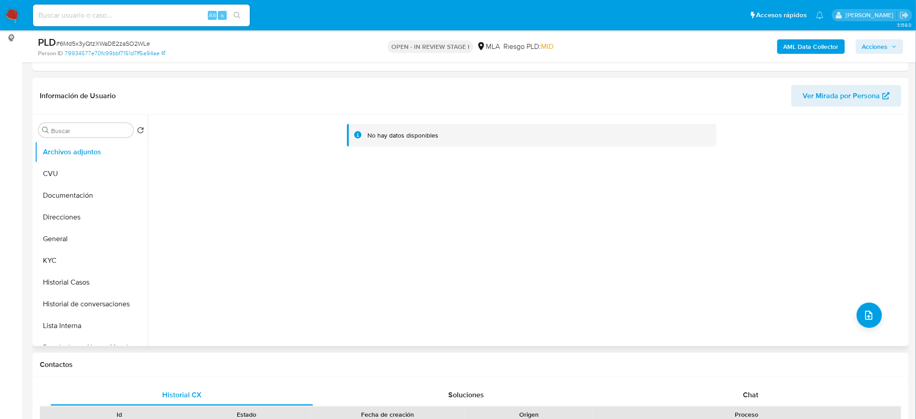
scroll to position [362, 0]
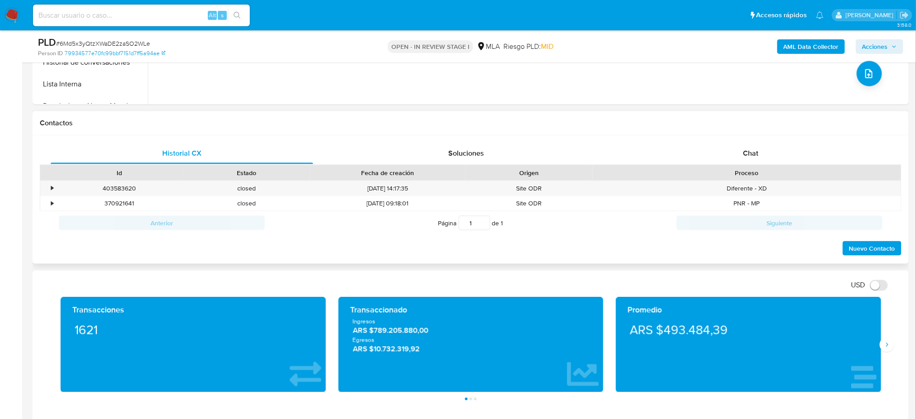
click at [755, 134] on div "Contactos" at bounding box center [471, 123] width 876 height 24
click at [774, 151] on div "Chat" at bounding box center [751, 153] width 263 height 22
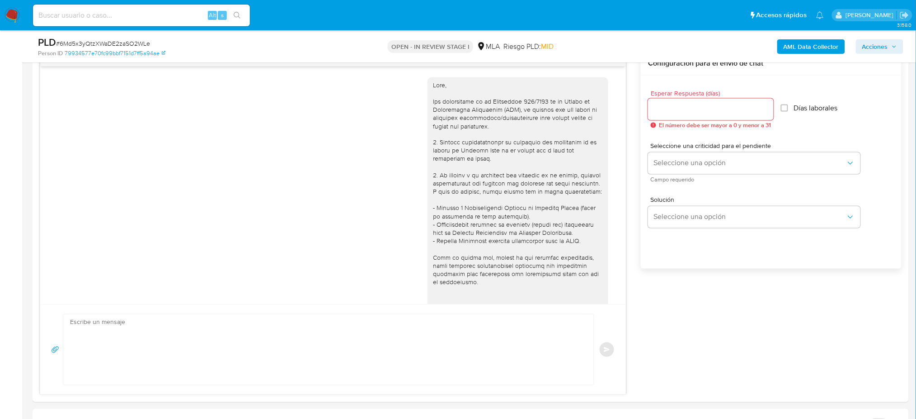
scroll to position [619, 0]
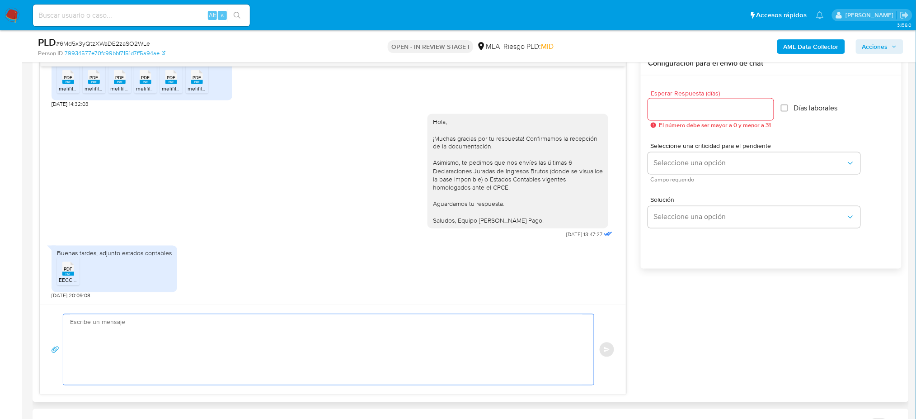
click at [121, 343] on textarea at bounding box center [326, 349] width 513 height 71
paste textarea "Hola, ¡Muchas gracias por tu respuesta! Confirmamos la recepción de la document…"
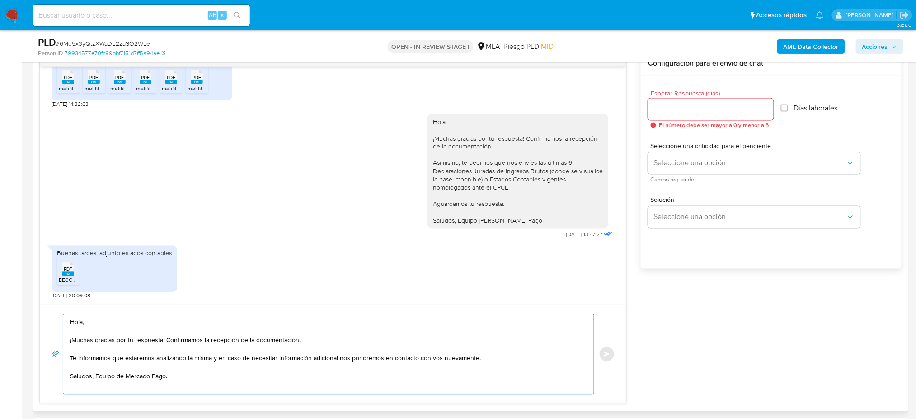
type textarea "Hola, ¡Muchas gracias por tu respuesta! Confirmamos la recepción de la document…"
click at [700, 113] on input "Esperar Respuesta (días)" at bounding box center [711, 109] width 126 height 12
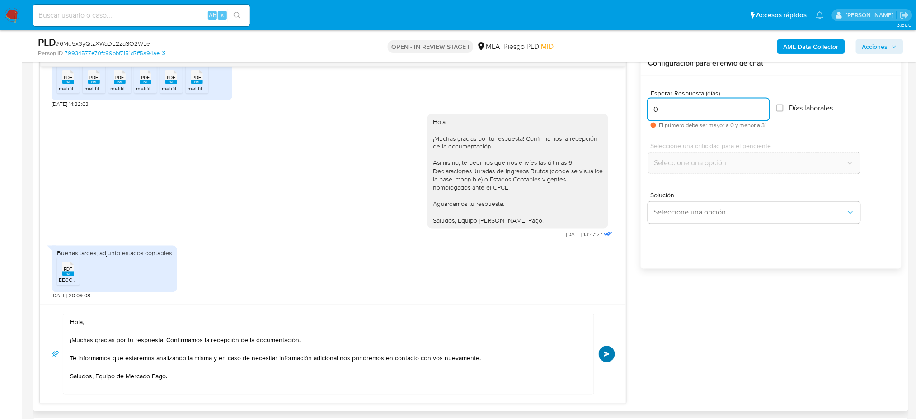
type input "0"
drag, startPoint x: 612, startPoint y: 352, endPoint x: 656, endPoint y: 342, distance: 45.0
click at [612, 352] on button "Enviar" at bounding box center [607, 354] width 16 height 16
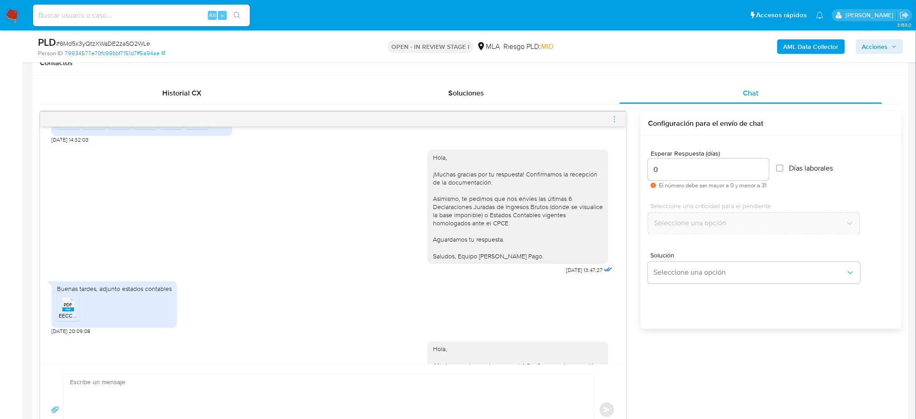
scroll to position [728, 0]
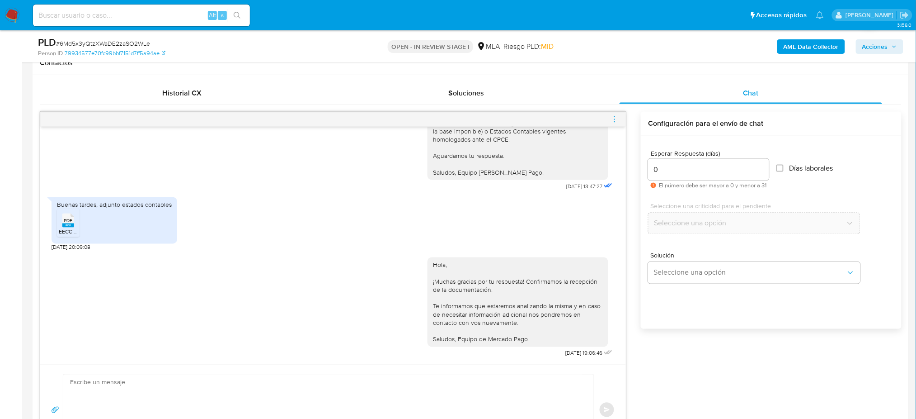
click at [612, 119] on icon "menu-action" at bounding box center [615, 119] width 8 height 8
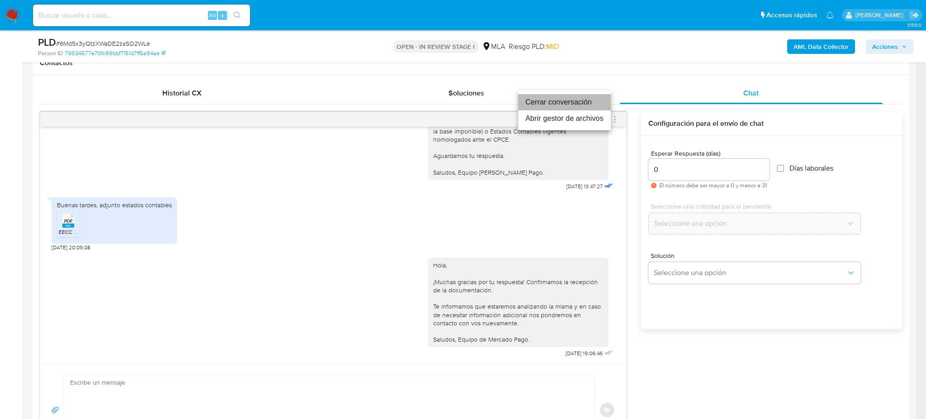
click at [547, 106] on li "Cerrar conversación" at bounding box center [564, 102] width 93 height 16
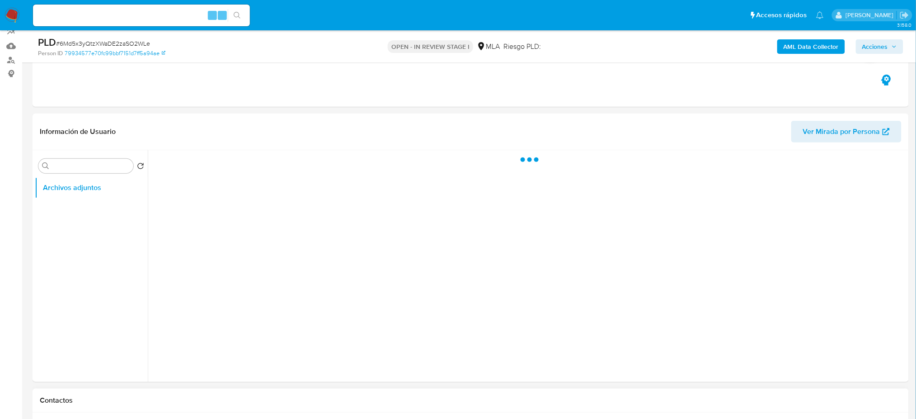
scroll to position [241, 0]
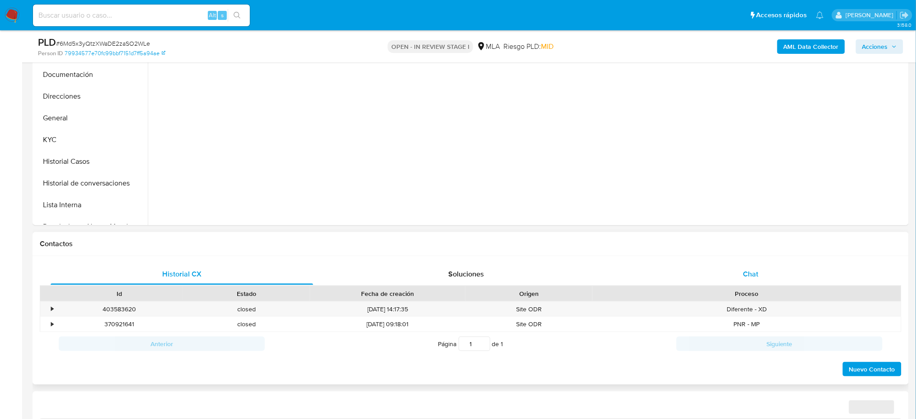
click at [763, 269] on div "Chat" at bounding box center [751, 274] width 263 height 22
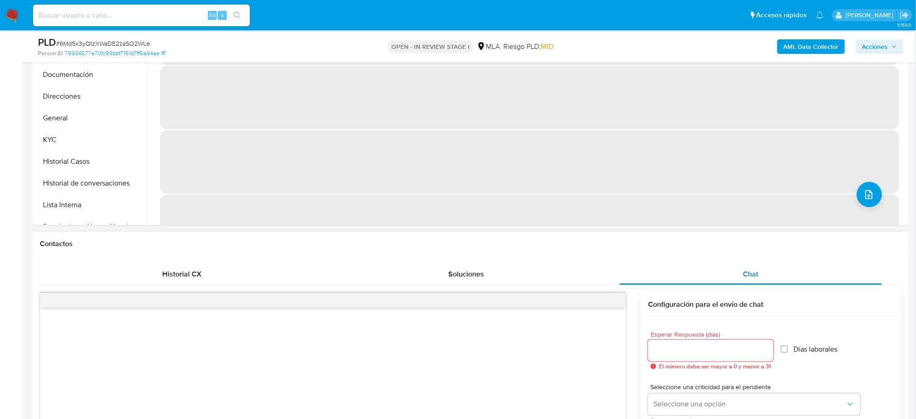
select select "10"
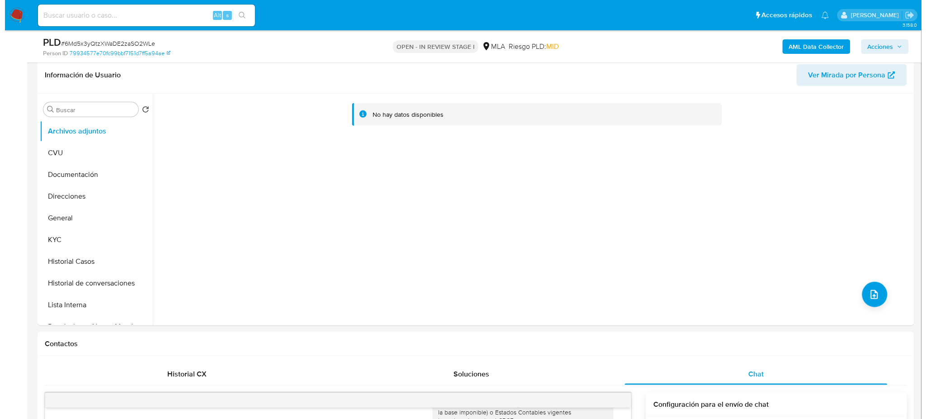
scroll to position [120, 0]
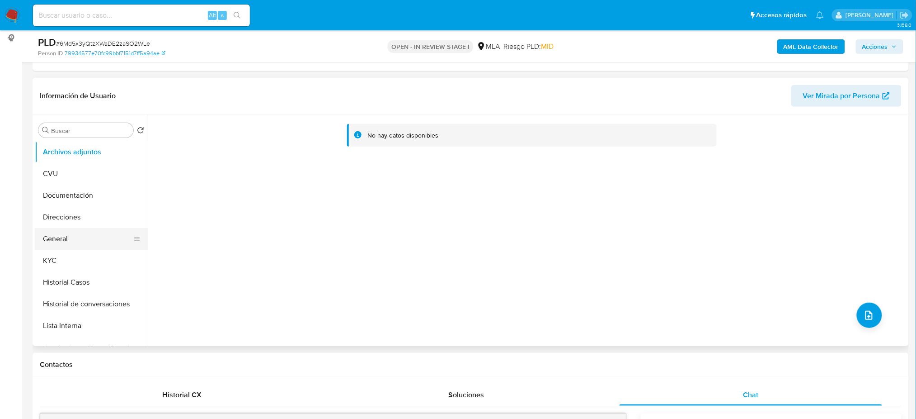
click at [74, 237] on button "General" at bounding box center [88, 239] width 106 height 22
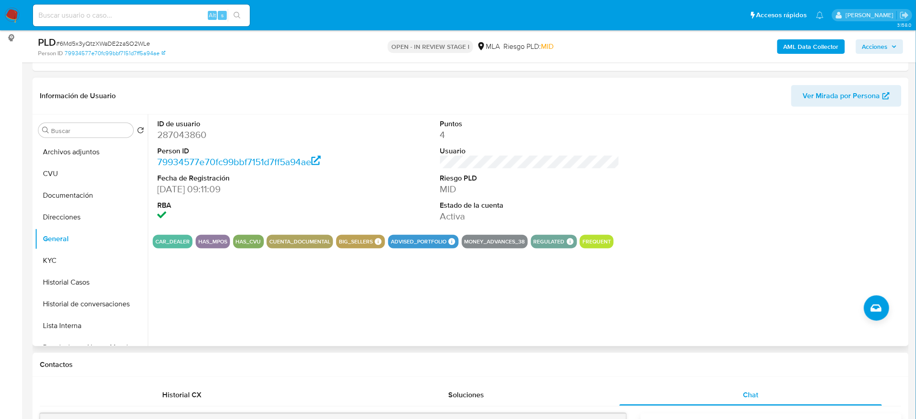
click at [192, 133] on dd "287043860" at bounding box center [246, 134] width 179 height 13
copy dd "287043860"
click at [57, 157] on button "Archivos adjuntos" at bounding box center [88, 152] width 106 height 22
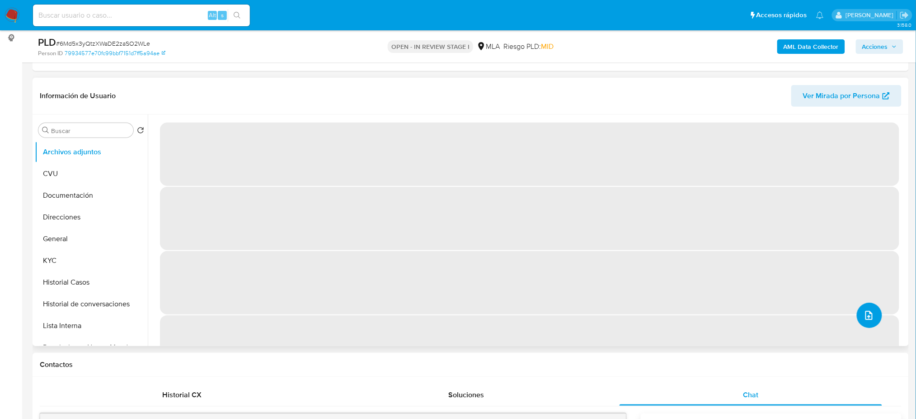
click at [865, 315] on icon "upload-file" at bounding box center [868, 314] width 7 height 9
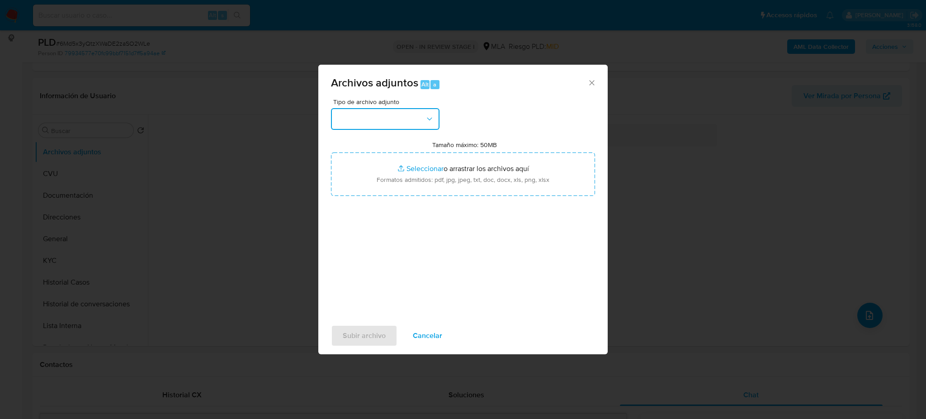
click at [410, 120] on button "button" at bounding box center [385, 119] width 108 height 22
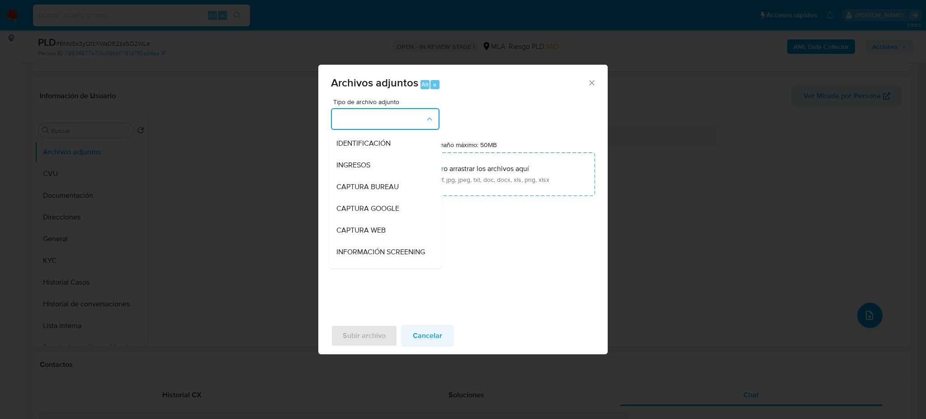
click at [433, 345] on span "Cancelar" at bounding box center [427, 335] width 29 height 20
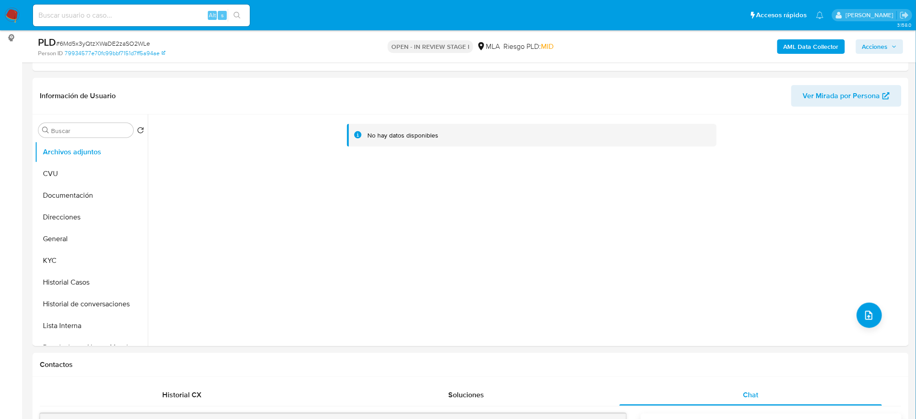
click at [790, 46] on b "AML Data Collector" at bounding box center [811, 46] width 55 height 14
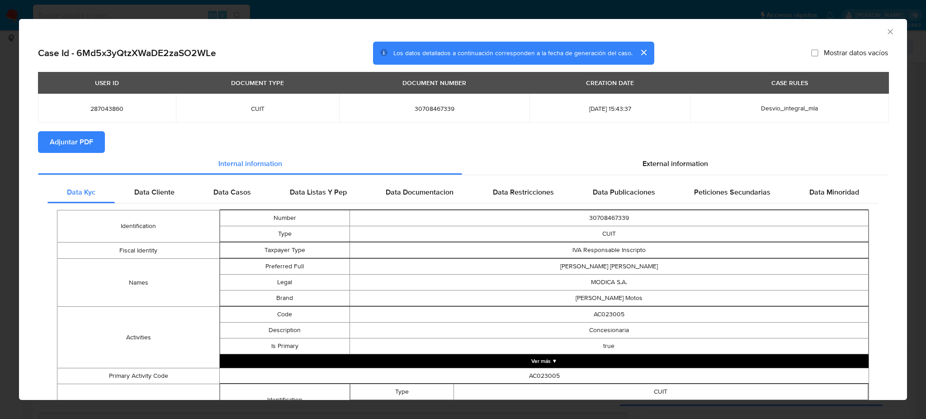
click at [83, 140] on span "Adjuntar PDF" at bounding box center [71, 142] width 43 height 20
click at [885, 31] on icon "Cerrar ventana" at bounding box center [889, 31] width 9 height 9
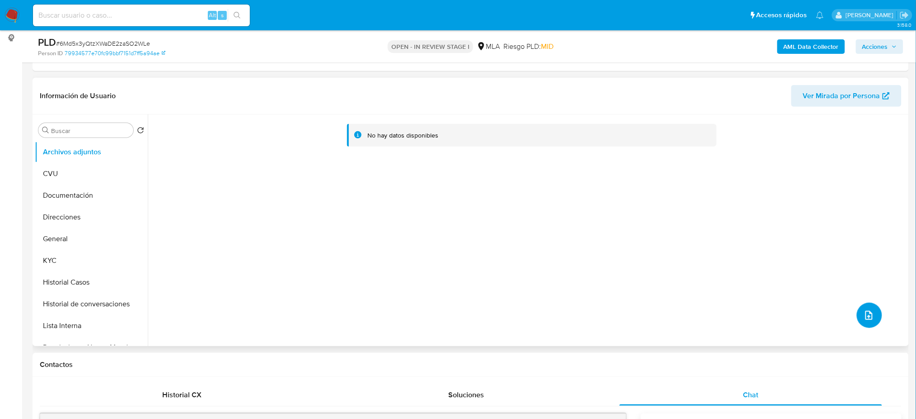
click at [870, 306] on button "upload-file" at bounding box center [869, 314] width 25 height 25
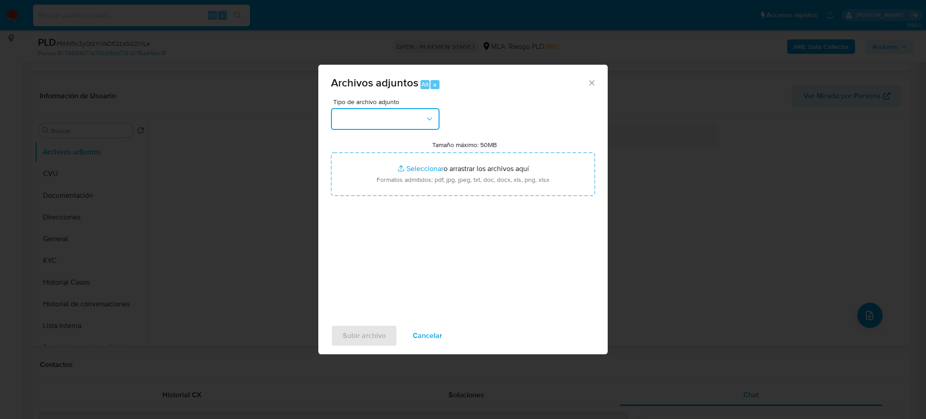
click at [376, 117] on button "button" at bounding box center [385, 119] width 108 height 22
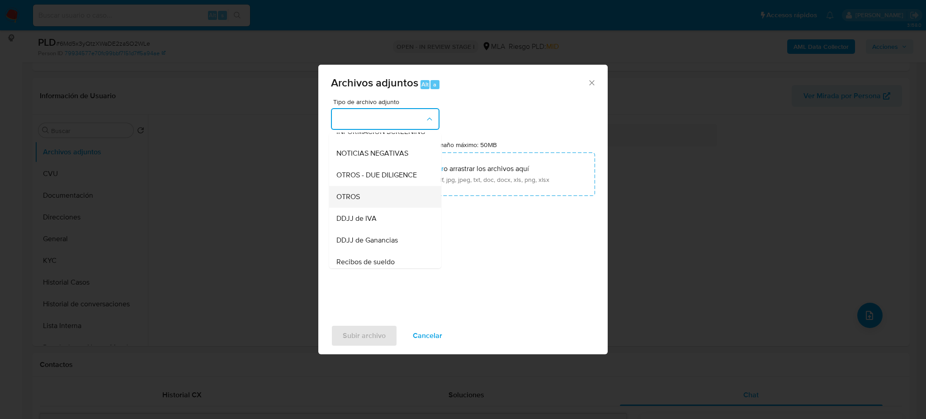
click at [360, 207] on div "OTROS" at bounding box center [382, 197] width 92 height 22
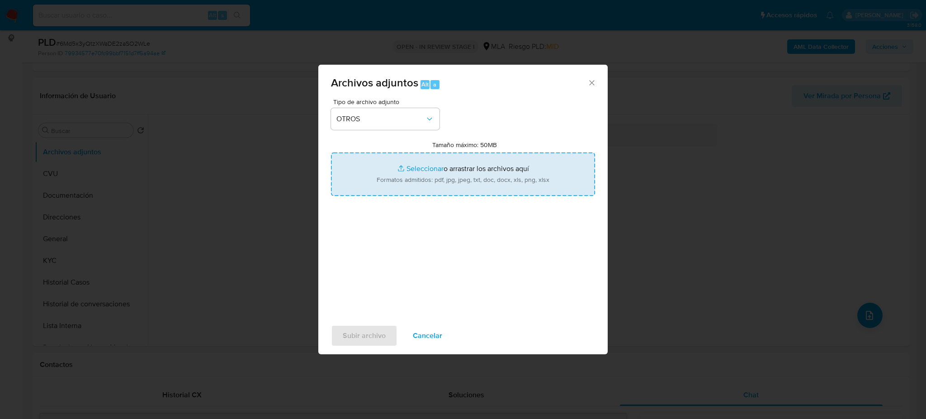
click at [417, 176] on input "Tamaño máximo: 50MB Seleccionar archivos" at bounding box center [463, 173] width 264 height 43
type input "C:\fakepath\Caselog 6Md5x3yQtzXWaDE2zaSO2WLe_2025_08_19_02_11_44.docx"
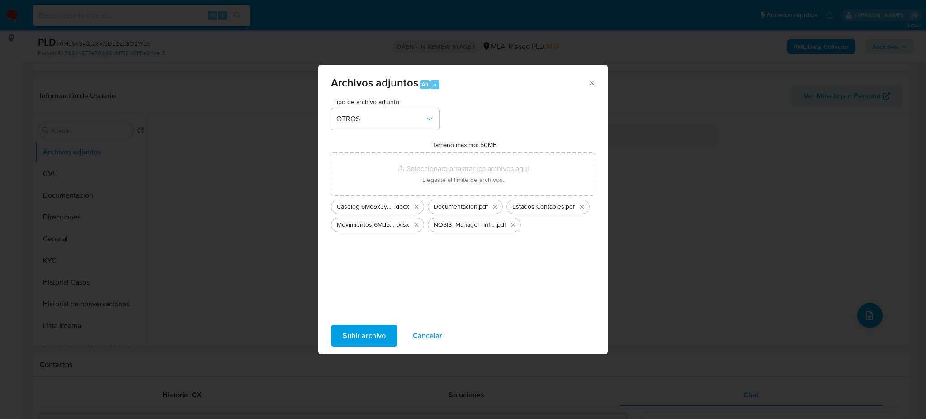
drag, startPoint x: 417, startPoint y: 176, endPoint x: 357, endPoint y: 328, distance: 163.4
click at [357, 328] on span "Subir archivo" at bounding box center [364, 335] width 43 height 20
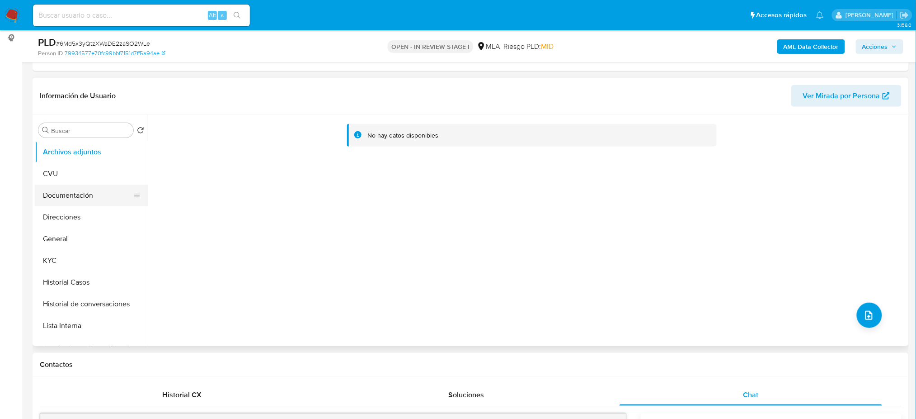
click at [94, 193] on button "Documentación" at bounding box center [88, 195] width 106 height 22
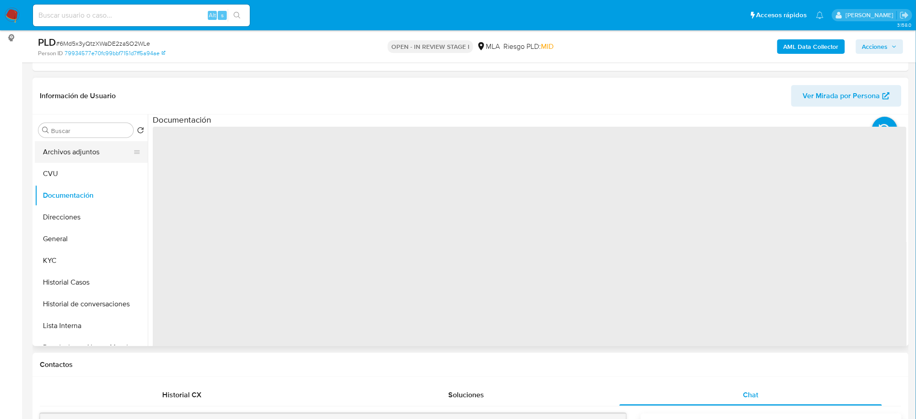
click at [81, 151] on button "Archivos adjuntos" at bounding box center [88, 152] width 106 height 22
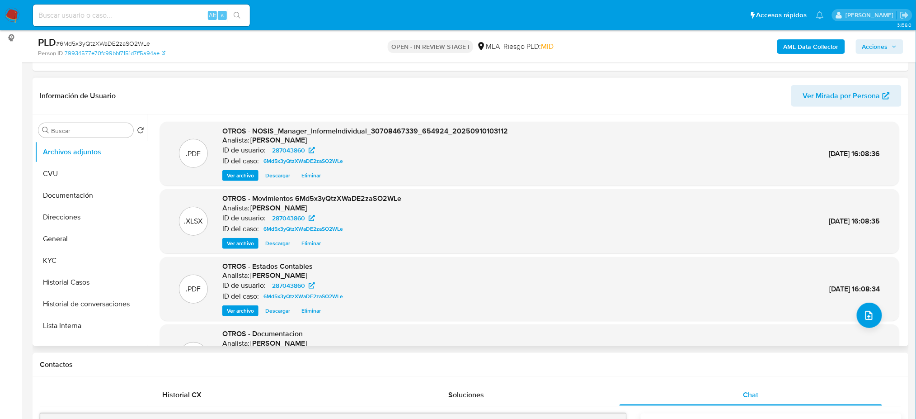
scroll to position [76, 0]
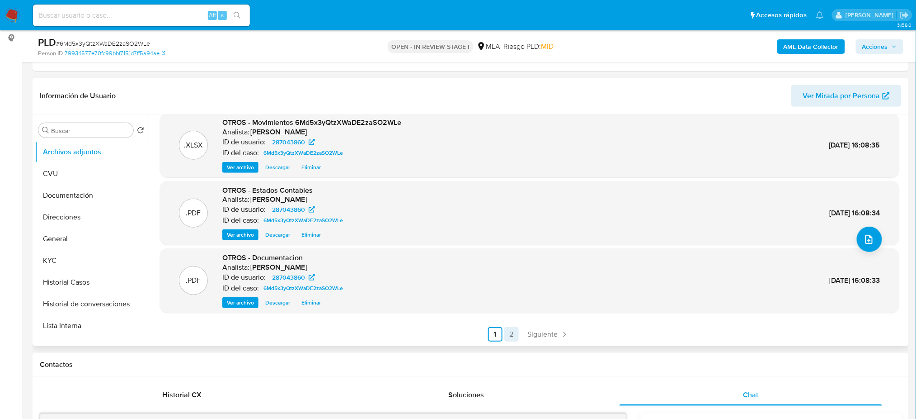
click at [506, 335] on link "2" at bounding box center [511, 334] width 14 height 14
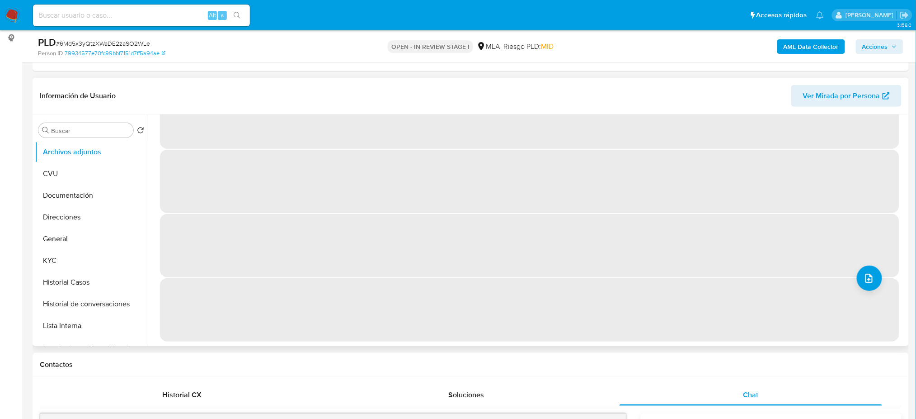
scroll to position [0, 0]
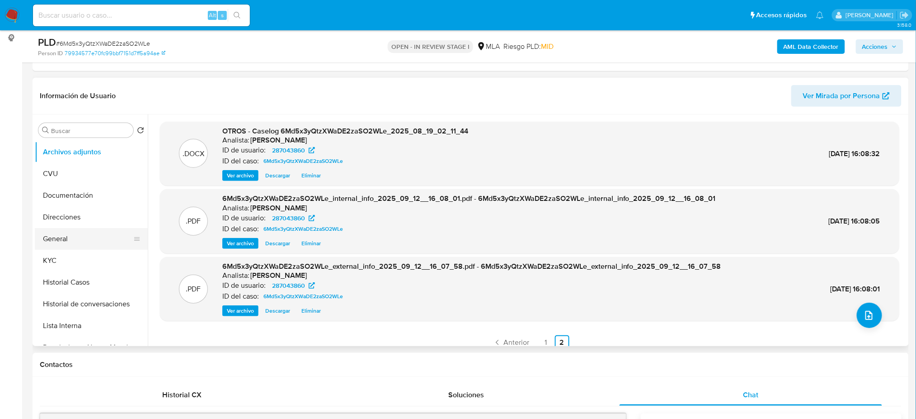
click at [73, 232] on button "General" at bounding box center [88, 239] width 106 height 22
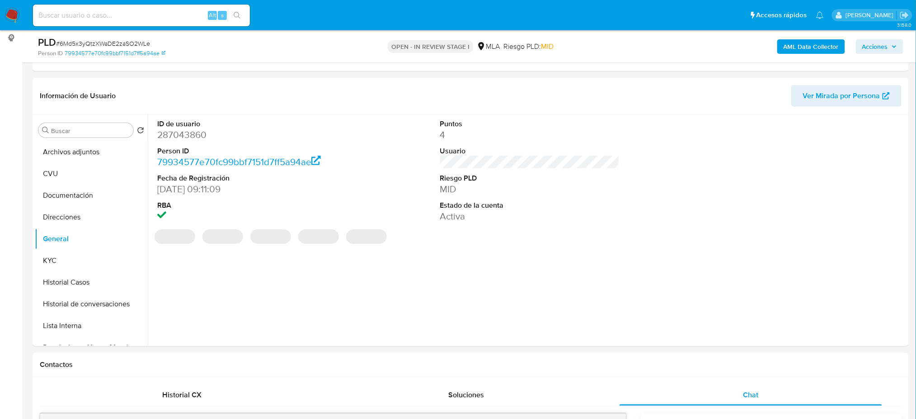
click at [179, 136] on dd "287043860" at bounding box center [246, 134] width 179 height 13
copy dd "287043860"
drag, startPoint x: 873, startPoint y: 49, endPoint x: 852, endPoint y: 54, distance: 21.4
click at [874, 49] on span "Acciones" at bounding box center [875, 46] width 26 height 14
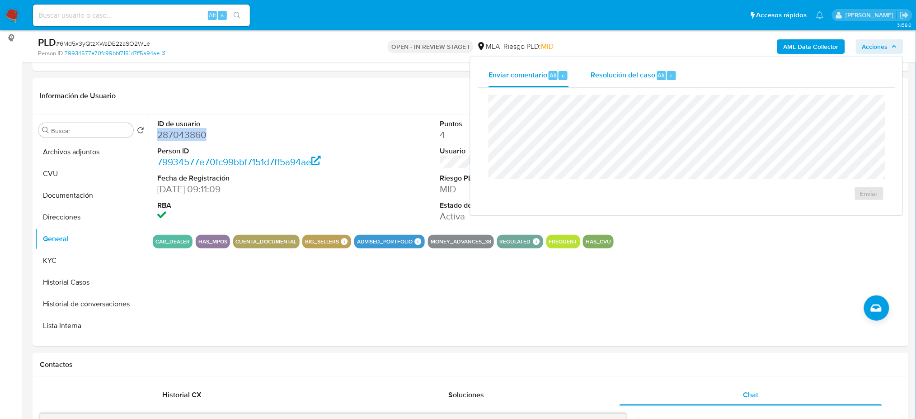
click at [641, 72] on span "Resolución del caso" at bounding box center [623, 75] width 65 height 10
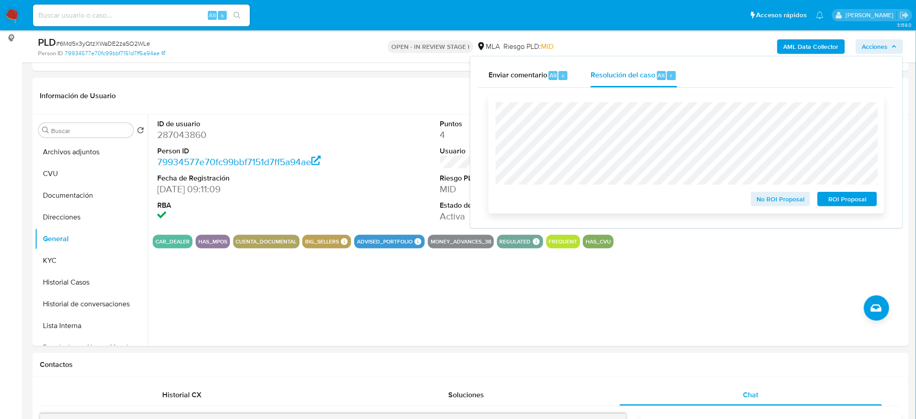
click at [767, 205] on span "No ROI Proposal" at bounding box center [780, 199] width 47 height 13
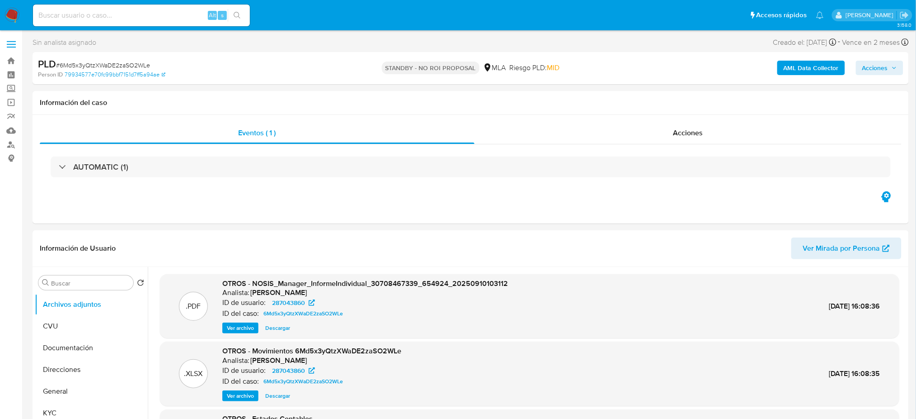
select select "10"
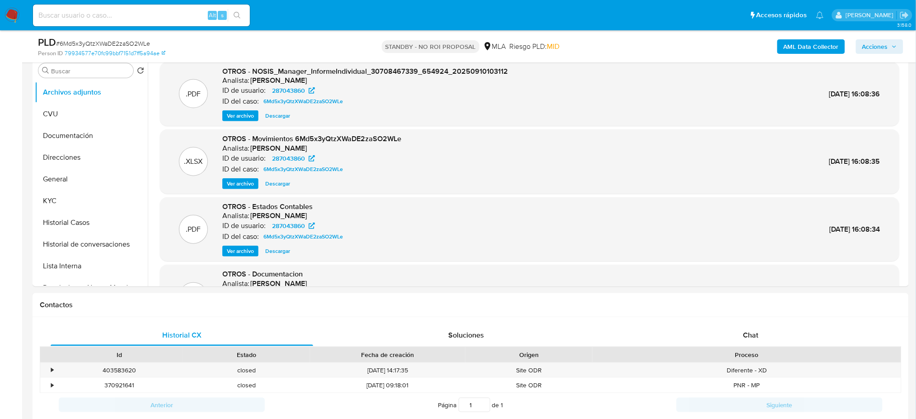
scroll to position [120, 0]
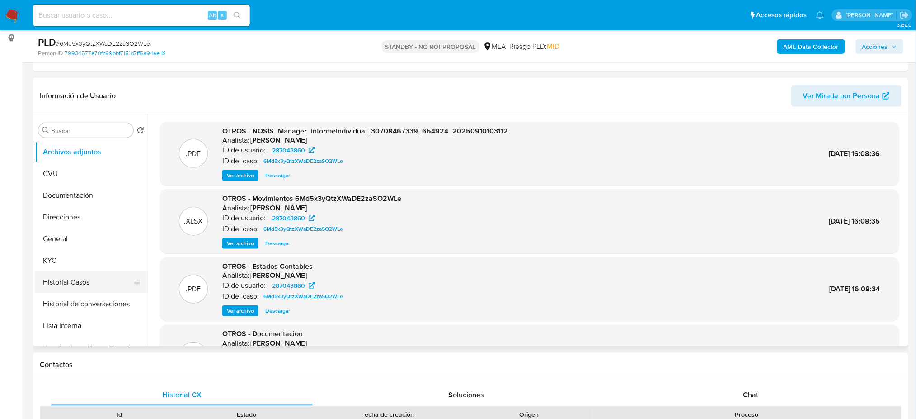
click at [80, 277] on button "Historial Casos" at bounding box center [88, 282] width 106 height 22
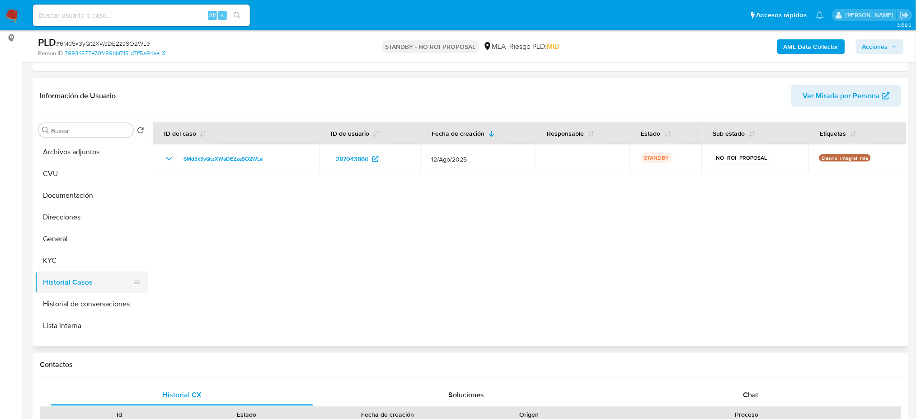
click at [75, 275] on button "Historial Casos" at bounding box center [88, 282] width 106 height 22
click at [76, 248] on button "General" at bounding box center [88, 239] width 106 height 22
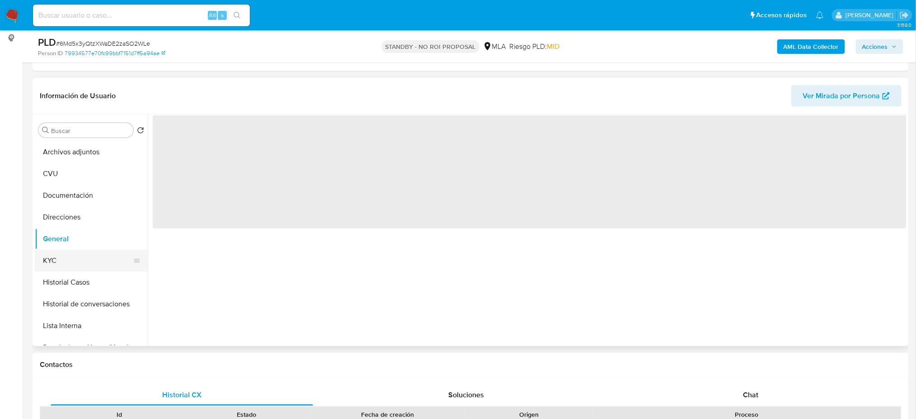
click at [91, 263] on button "KYC" at bounding box center [88, 260] width 106 height 22
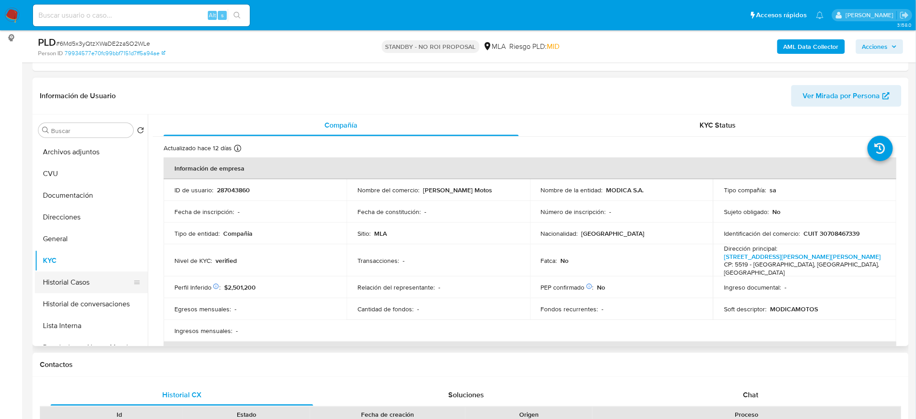
click at [99, 274] on button "Historial Casos" at bounding box center [88, 282] width 106 height 22
